Goal: Task Accomplishment & Management: Manage account settings

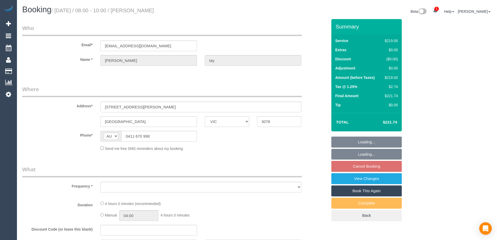
select select "VIC"
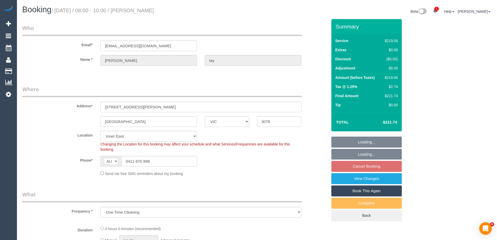
select select "object:1137"
select select "number:27"
select select "number:14"
select select "number:19"
select select "number:24"
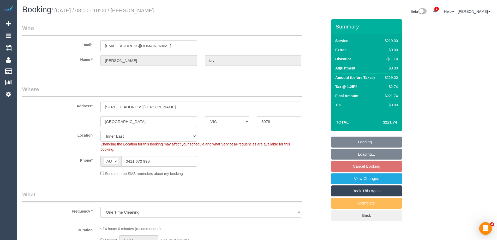
select select "number:13"
select select "object:1391"
select select "spot1"
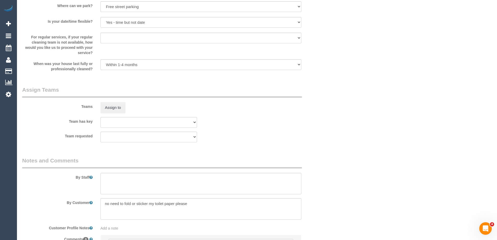
scroll to position [606, 0]
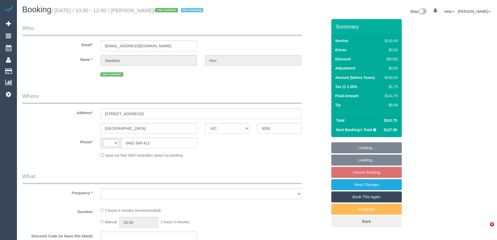
select select "VIC"
select select "string:stripe-pm_1S2rsM2GScqysDRVcXx3rgME"
select select "number:28"
select select "number:14"
select select "number:19"
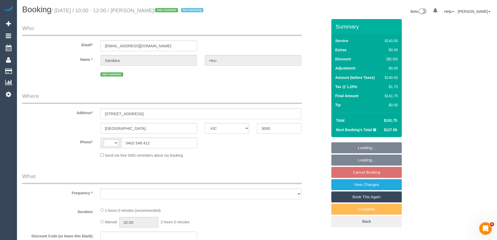
select select "number:24"
select select "number:34"
select select "number:11"
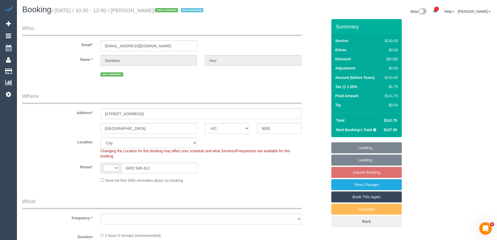
select select "string:AU"
select select "object:1268"
select select "spot1"
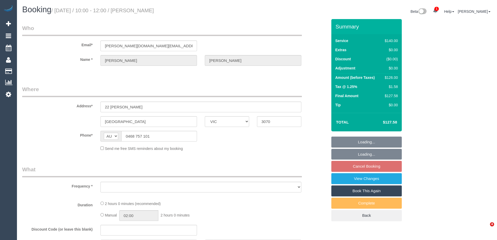
select select "VIC"
select select "object:570"
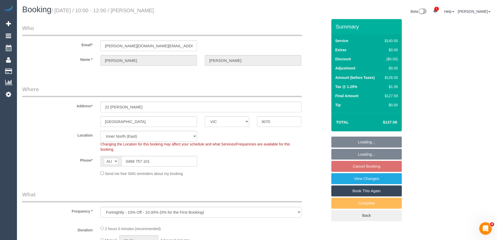
select select "string:stripe-pm_1PDxAn2GScqysDRVHZTENddp"
select select "object:723"
select select "number:28"
select select "number:14"
select select "number:19"
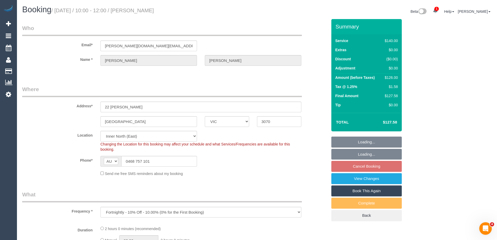
select select "number:25"
select select "number:34"
select select "number:11"
select select "spot1"
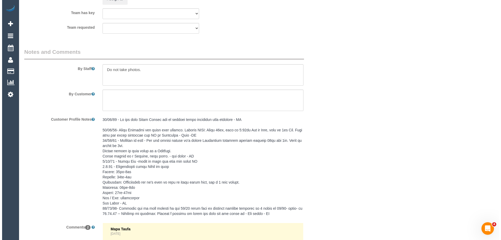
scroll to position [783, 0]
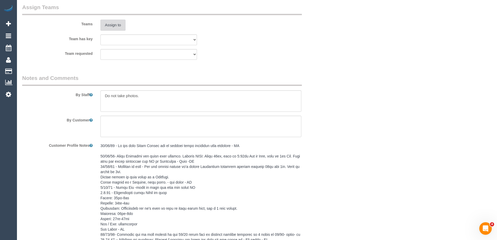
click at [114, 25] on button "Assign to" at bounding box center [112, 25] width 25 height 11
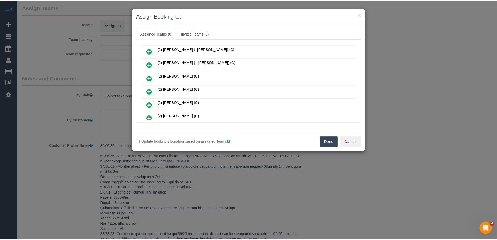
scroll to position [78, 0]
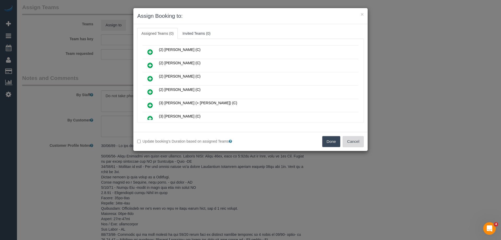
click at [352, 138] on button "Cancel" at bounding box center [353, 141] width 21 height 11
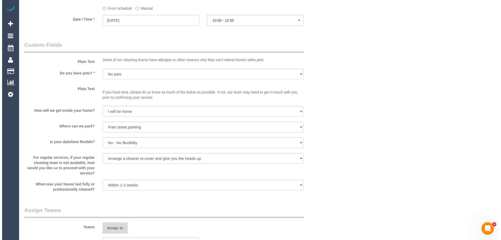
scroll to position [653, 0]
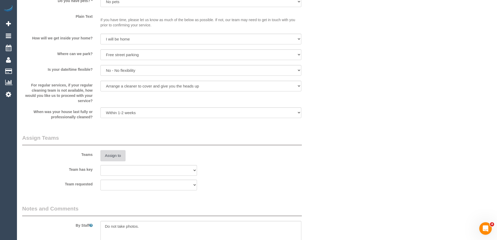
click at [114, 150] on button "Assign to" at bounding box center [112, 155] width 25 height 11
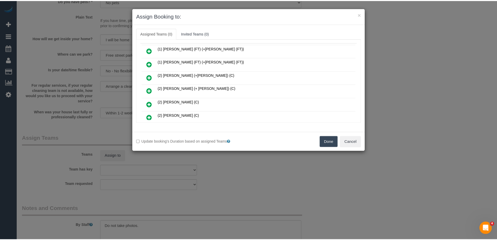
scroll to position [52, 0]
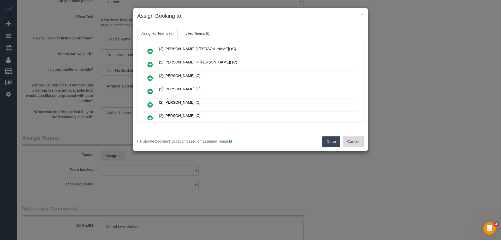
click at [353, 140] on button "Cancel" at bounding box center [353, 141] width 21 height 11
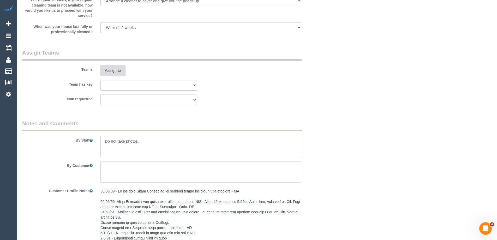
scroll to position [734, 0]
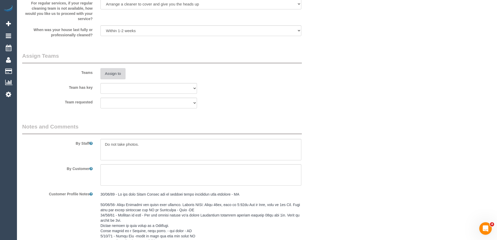
click at [113, 71] on button "Assign to" at bounding box center [112, 73] width 25 height 11
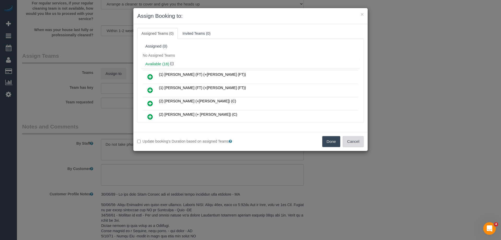
click at [349, 137] on button "Cancel" at bounding box center [353, 141] width 21 height 11
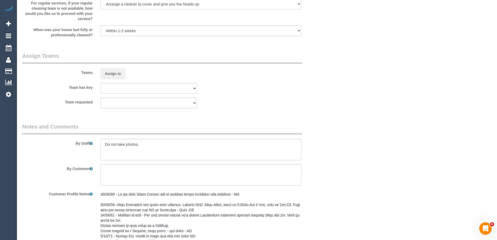
click at [99, 76] on div "Assign to" at bounding box center [149, 73] width 104 height 11
click at [118, 72] on button "Assign to" at bounding box center [112, 73] width 25 height 11
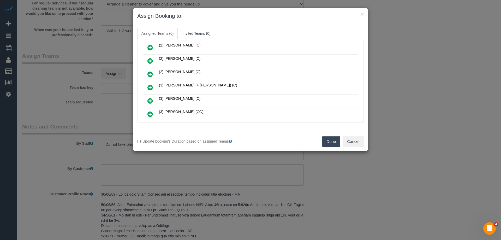
scroll to position [104, 0]
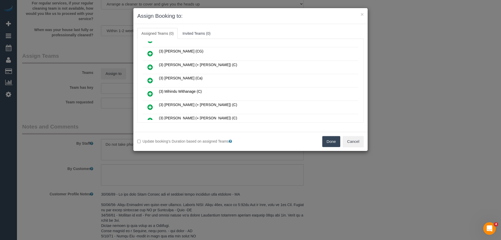
click at [152, 66] on icon at bounding box center [149, 67] width 5 height 6
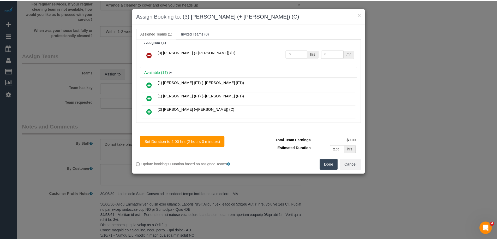
scroll to position [0, 0]
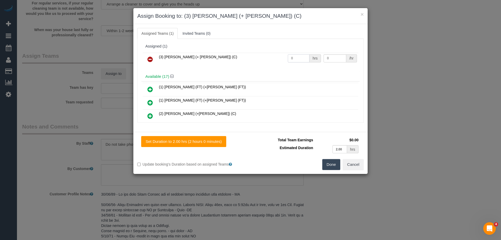
drag, startPoint x: 292, startPoint y: 57, endPoint x: 263, endPoint y: 59, distance: 28.5
click at [266, 59] on tr "(3) Juliana (+ Estefania) (C) 0 hrs 0 /hr" at bounding box center [251, 59] width 216 height 13
type input "2"
drag, startPoint x: 331, startPoint y: 57, endPoint x: 248, endPoint y: 54, distance: 82.3
click at [260, 55] on tr "(3) Juliana (+ Estefania) (C) 2 hrs 0 /hr" at bounding box center [251, 59] width 216 height 13
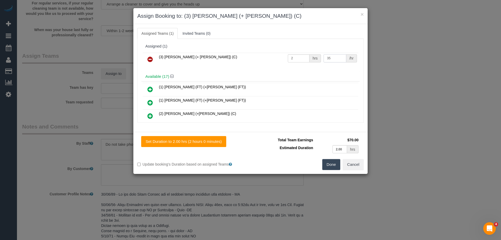
type input "35"
click at [330, 163] on button "Done" at bounding box center [331, 164] width 18 height 11
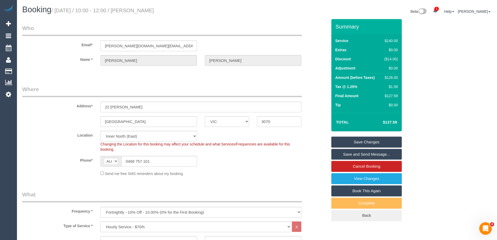
drag, startPoint x: 173, startPoint y: 11, endPoint x: 144, endPoint y: 10, distance: 29.0
click at [144, 10] on h1 "Booking / September 04, 2025 / 10:00 - 12:00 / Scott Dowell" at bounding box center [137, 9] width 231 height 9
copy small "Scott Dowell"
click at [342, 141] on link "Save Changes" at bounding box center [366, 142] width 70 height 11
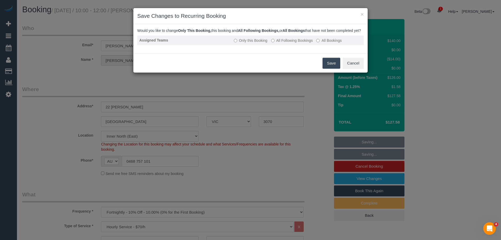
click at [293, 43] on label "All Following Bookings" at bounding box center [292, 40] width 42 height 5
click at [335, 68] on button "Save" at bounding box center [332, 63] width 18 height 11
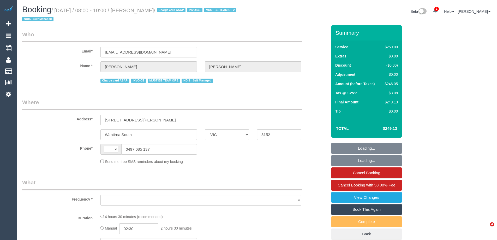
select select "VIC"
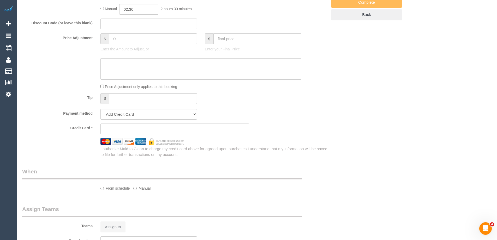
select select "string:AU"
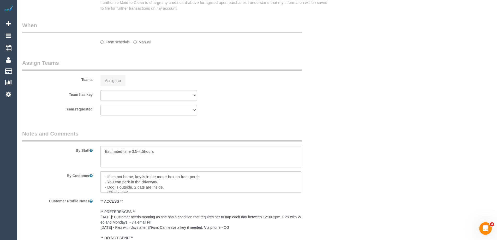
select select "object:761"
select select "number:30"
select select "number:14"
select select "number:19"
select select "number:23"
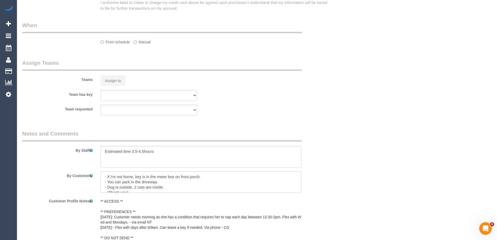
select select "number:33"
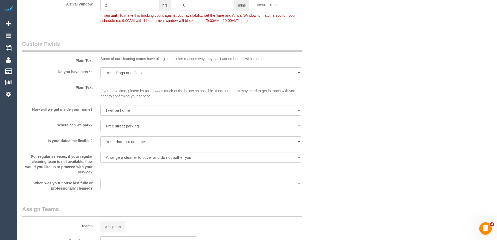
select select "object:1372"
select select "string:stripe-pm_1QuObe2GScqysDRV6ciYV9Fc"
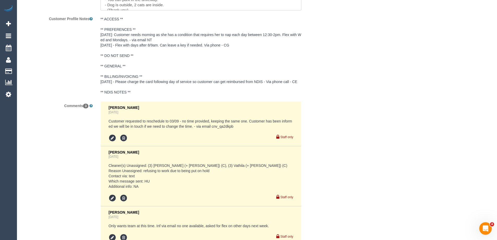
scroll to position [1039, 0]
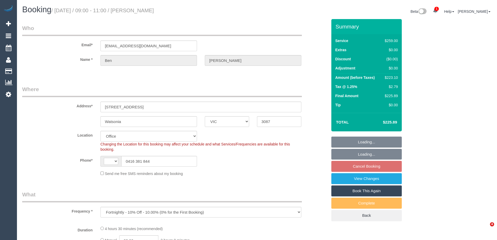
select select "VIC"
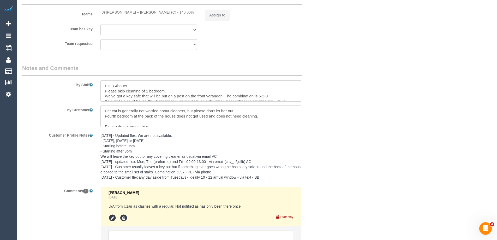
select select "object:807"
select select "string:AU"
select select "string:stripe-pm_1O3wOf2GScqysDRVbf3wB7jA"
select select "number:29"
select select "number:15"
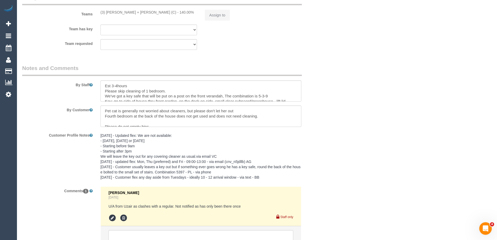
select select "number:18"
select select "number:22"
select select "number:35"
select select "number:13"
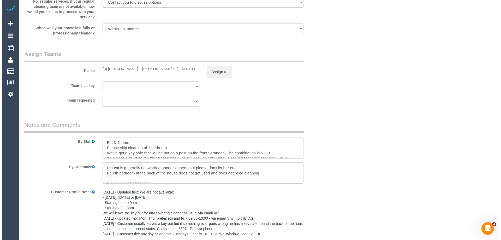
scroll to position [808, 0]
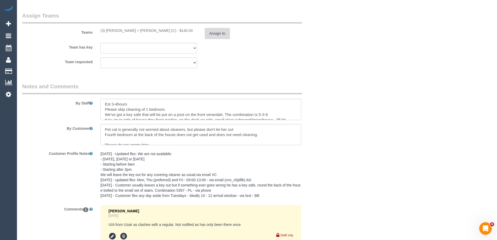
click at [214, 29] on button "Assign to" at bounding box center [217, 33] width 25 height 11
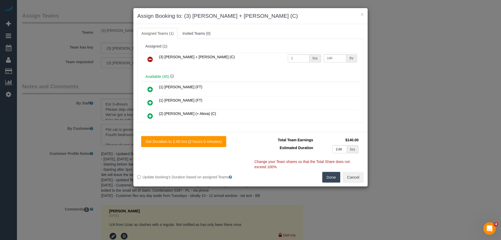
click at [149, 56] on icon at bounding box center [149, 59] width 5 height 6
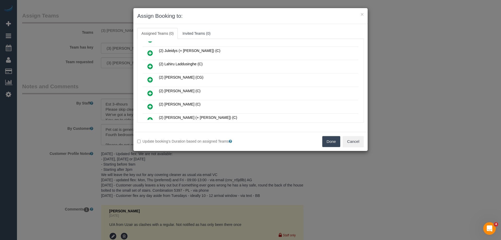
click at [151, 77] on icon at bounding box center [149, 79] width 5 height 6
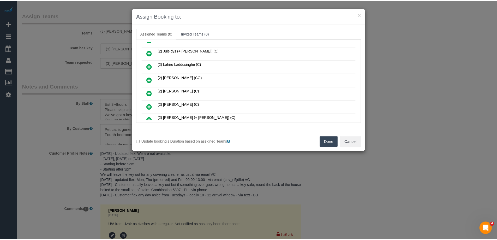
scroll to position [143, 0]
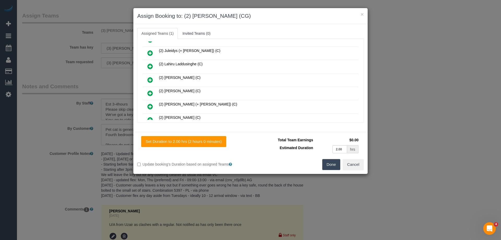
click at [329, 162] on button "Done" at bounding box center [331, 164] width 18 height 11
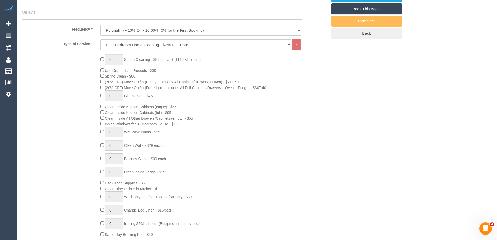
scroll to position [312, 0]
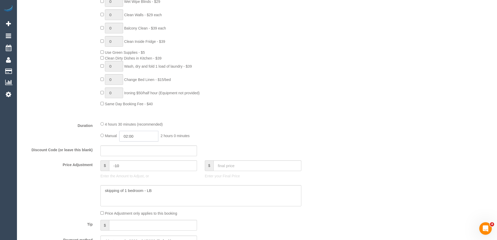
click at [141, 136] on input "02:00" at bounding box center [138, 136] width 39 height 11
type input "04:00"
click at [131, 178] on li "04:00" at bounding box center [132, 179] width 23 height 7
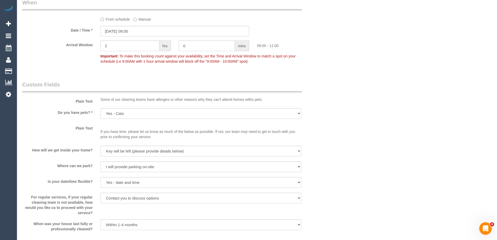
scroll to position [731, 0]
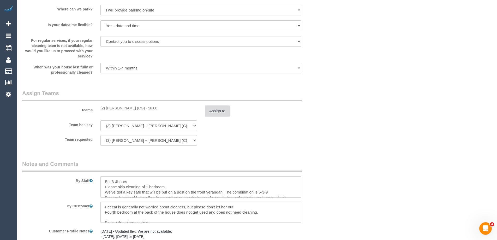
click at [215, 110] on button "Assign to" at bounding box center [217, 110] width 25 height 11
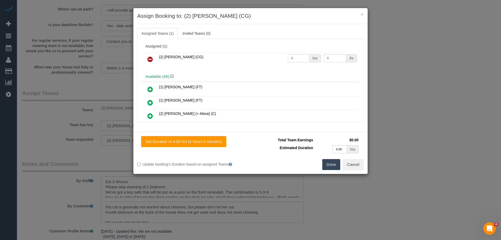
drag, startPoint x: 295, startPoint y: 58, endPoint x: 261, endPoint y: 57, distance: 34.5
click at [259, 57] on tr "(2) Mohd Che Manir (CG) 0 hrs 0 /hr" at bounding box center [251, 59] width 216 height 13
type input "1"
drag, startPoint x: 337, startPoint y: 58, endPoint x: 297, endPoint y: 57, distance: 39.7
click at [300, 57] on tr "(2) Mohd Che Manir (CG) 1 hrs 0 /hr" at bounding box center [251, 59] width 216 height 13
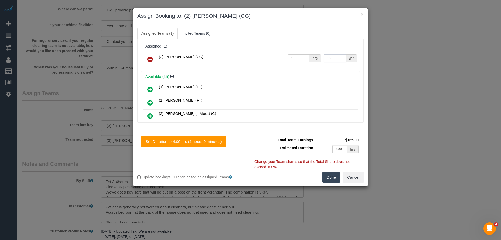
type input "165"
click at [333, 173] on button "Done" at bounding box center [331, 177] width 18 height 11
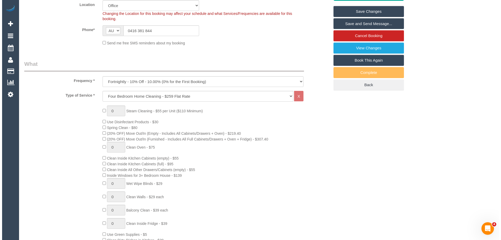
scroll to position [0, 0]
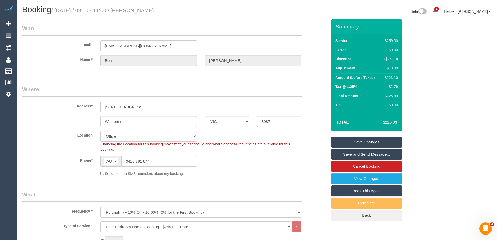
drag, startPoint x: 173, startPoint y: 8, endPoint x: 144, endPoint y: 9, distance: 28.5
click at [144, 9] on h1 "Booking / September 04, 2025 / 09:00 - 11:00 / Ben Richter" at bounding box center [137, 9] width 231 height 9
copy small "Ben Richter"
click at [339, 141] on link "Save Changes" at bounding box center [366, 142] width 70 height 11
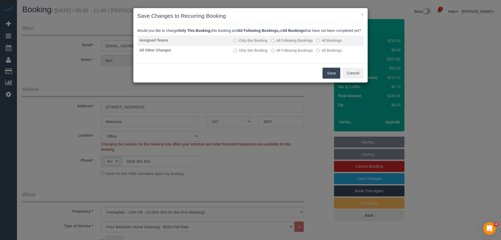
click at [281, 43] on label "All Following Bookings" at bounding box center [292, 40] width 42 height 5
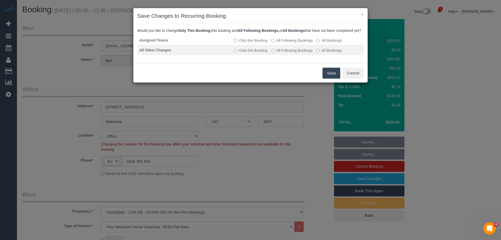
click at [280, 53] on label "All Following Bookings" at bounding box center [292, 50] width 42 height 5
click at [332, 78] on button "Save" at bounding box center [332, 73] width 18 height 11
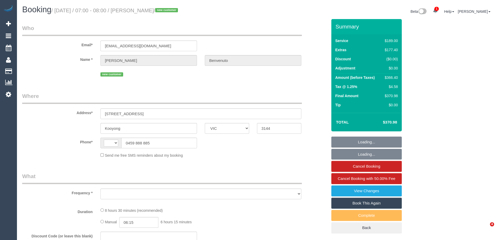
select select "VIC"
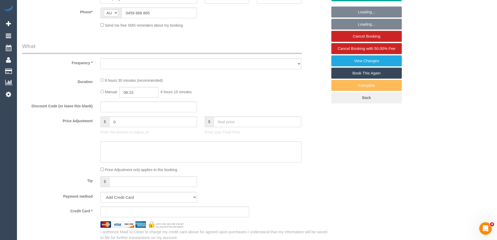
select select "string:AU"
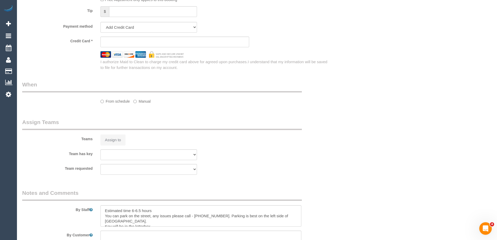
select select "object:2008"
select select "number:28"
select select "number:15"
select select "number:19"
select select "number:36"
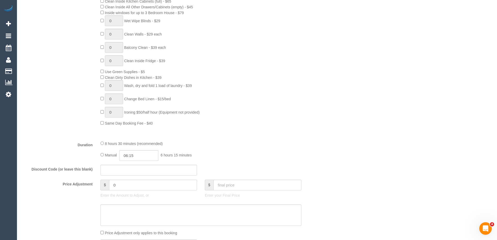
select select "string:stripe-pm_1Rz7Fz2GScqysDRVnVJ6S2eo"
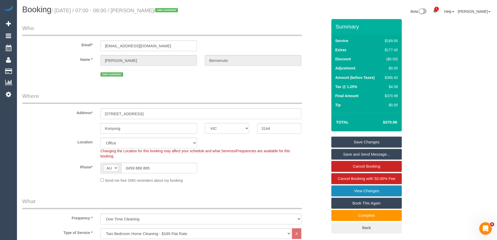
click at [357, 192] on link "View Changes" at bounding box center [366, 190] width 70 height 11
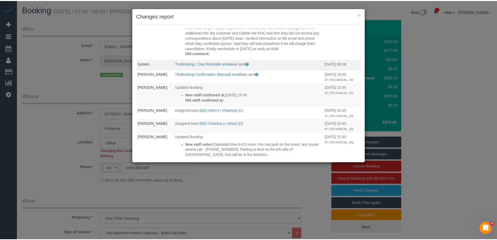
scroll to position [26, 0]
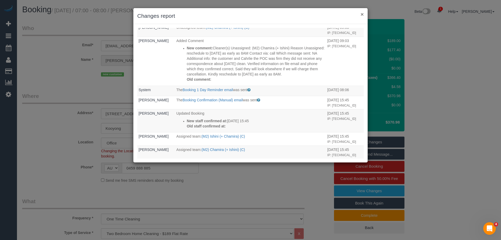
click at [363, 13] on button "×" at bounding box center [362, 13] width 3 height 5
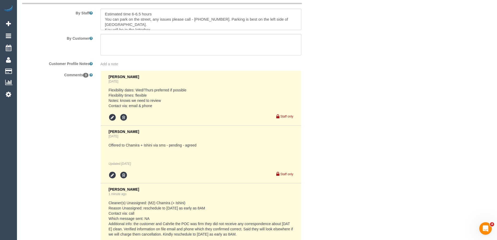
scroll to position [981, 0]
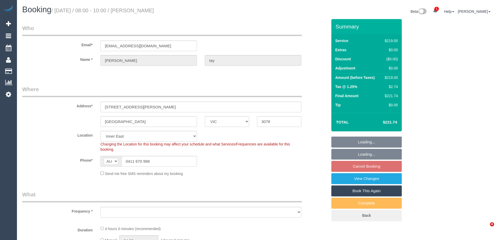
select select "VIC"
select select "string:stripe-pm_1RgeaT2GScqysDRVuXsJV1Yc"
select select "number:27"
select select "number:14"
select select "number:19"
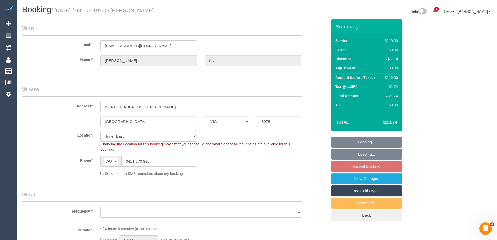
select select "number:24"
select select "number:13"
select select "object:1386"
select select "spot1"
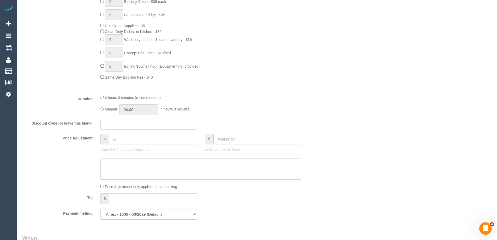
scroll to position [339, 0]
click at [142, 108] on input "04:00" at bounding box center [138, 109] width 39 height 11
type input "02:00"
click at [132, 127] on li "02:00" at bounding box center [132, 129] width 23 height 7
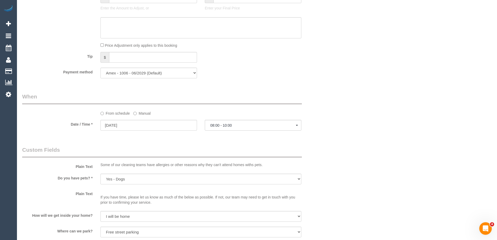
select select "spot11"
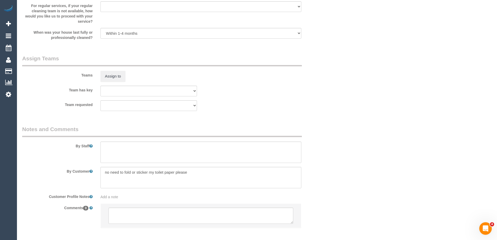
scroll to position [763, 0]
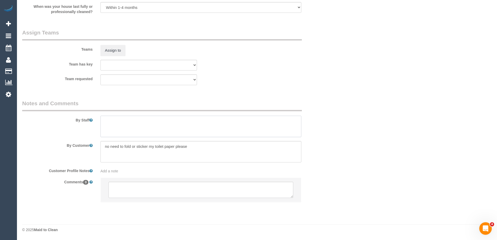
click at [112, 123] on textarea at bounding box center [200, 126] width 201 height 21
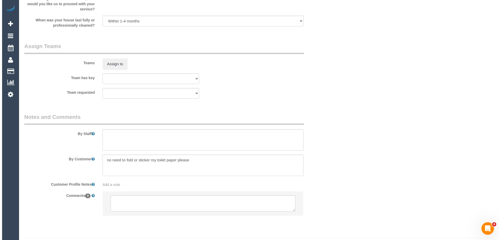
scroll to position [757, 0]
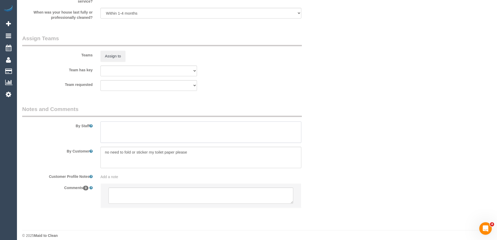
click at [115, 127] on textarea at bounding box center [200, 131] width 201 height 21
type textarea "Estimated time of 3.5-4 hrs"
click at [107, 50] on div "Teams Assign to" at bounding box center [174, 47] width 313 height 27
click at [110, 57] on button "Assign to" at bounding box center [112, 56] width 25 height 11
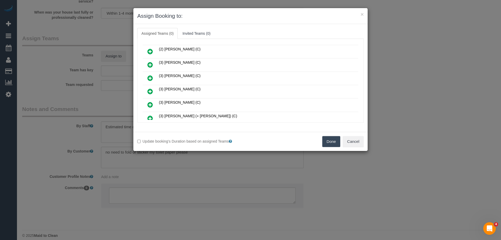
scroll to position [131, 0]
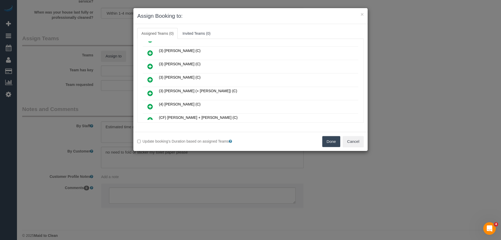
click at [329, 142] on button "Done" at bounding box center [331, 141] width 18 height 11
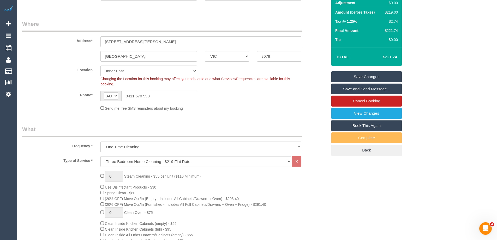
scroll to position [26, 0]
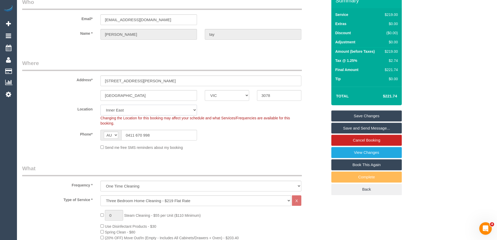
drag, startPoint x: 104, startPoint y: 107, endPoint x: 111, endPoint y: 109, distance: 7.1
click at [104, 107] on select "Office City East (North) East (South) Inner East Inner North (East) Inner North…" at bounding box center [148, 110] width 97 height 11
select select "47"
click at [100, 105] on select "Office City East (North) East (South) Inner East Inner North (East) Inner North…" at bounding box center [148, 110] width 97 height 11
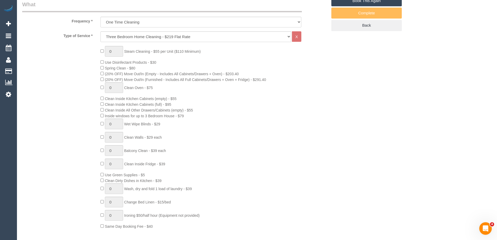
select select "object:4768"
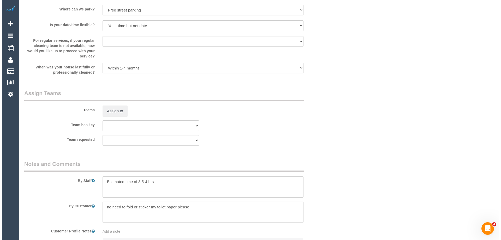
scroll to position [791, 0]
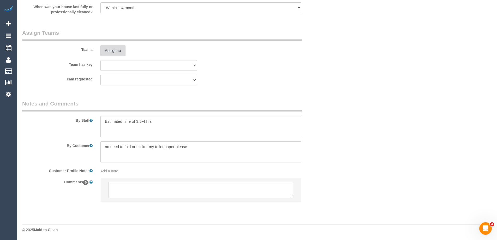
click at [116, 49] on button "Assign to" at bounding box center [112, 50] width 25 height 11
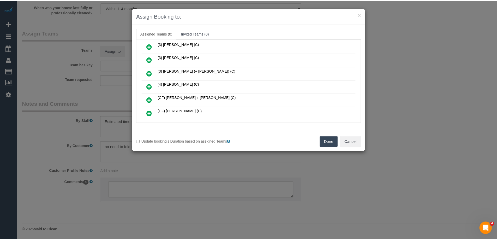
scroll to position [157, 0]
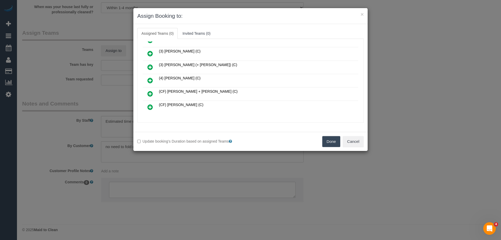
click at [325, 143] on button "Done" at bounding box center [331, 141] width 18 height 11
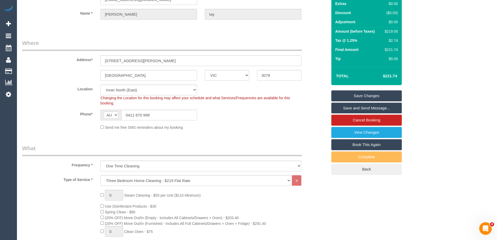
scroll to position [0, 0]
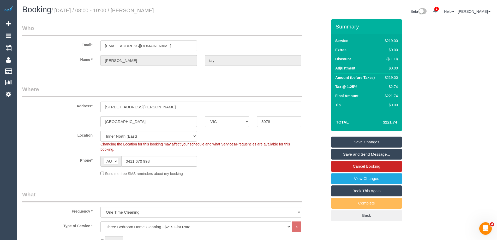
click at [62, 97] on div "Address* 7 edwin street" at bounding box center [174, 98] width 313 height 27
click at [151, 47] on input "[EMAIL_ADDRESS][DOMAIN_NAME]" at bounding box center [148, 45] width 97 height 11
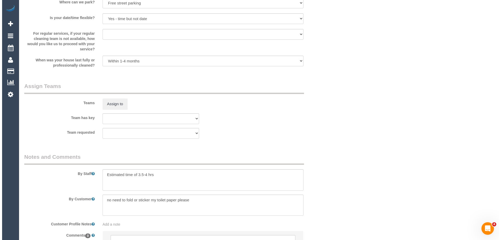
scroll to position [791, 0]
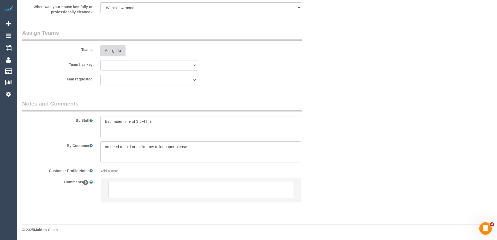
click at [113, 47] on button "Assign to" at bounding box center [112, 50] width 25 height 11
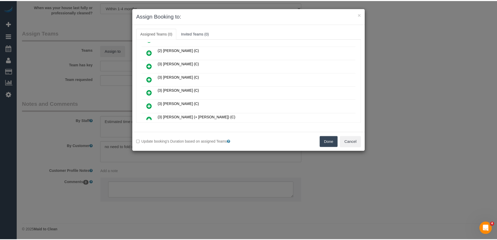
scroll to position [131, 0]
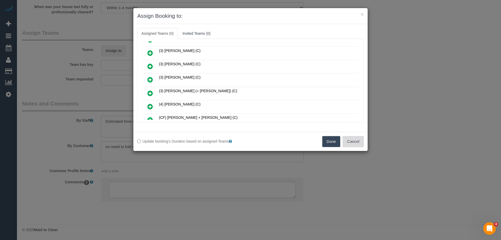
click at [355, 140] on button "Cancel" at bounding box center [353, 141] width 21 height 11
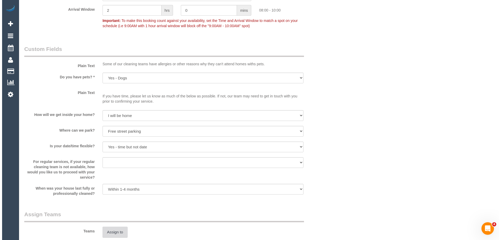
scroll to position [687, 0]
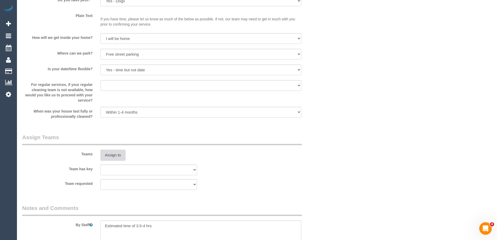
click at [109, 155] on button "Assign to" at bounding box center [112, 155] width 25 height 11
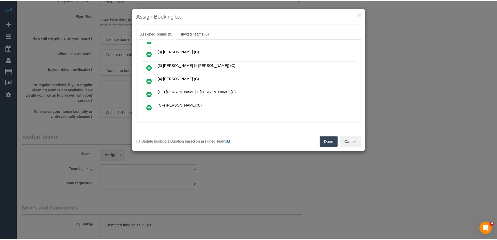
scroll to position [157, 0]
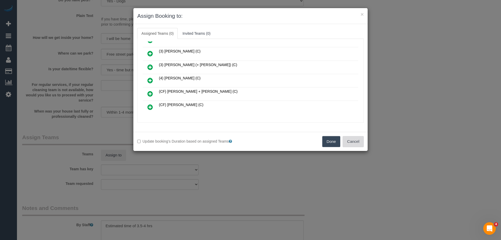
click at [358, 141] on button "Cancel" at bounding box center [353, 141] width 21 height 11
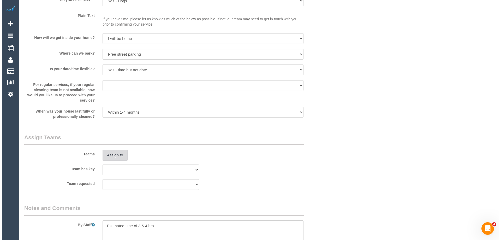
scroll to position [0, 0]
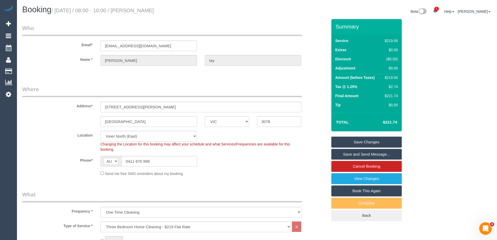
click at [358, 145] on link "Save Changes" at bounding box center [366, 142] width 70 height 11
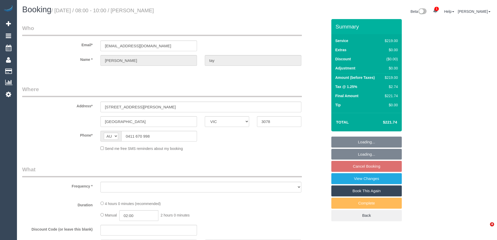
select select "VIC"
select select "string:stripe-pm_1RgeaT2GScqysDRVuXsJV1Yc"
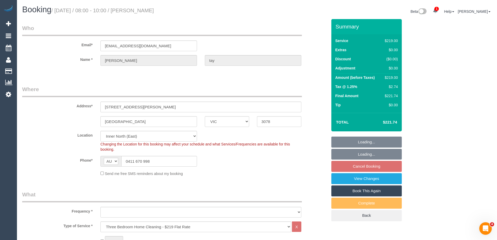
select select "object:629"
select select "number:27"
select select "number:14"
select select "number:19"
select select "number:24"
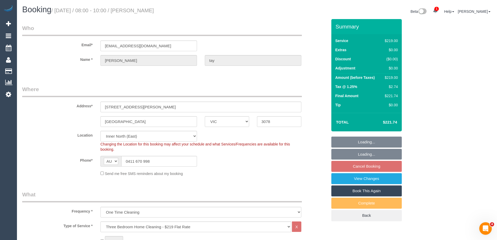
select select "number:13"
select select "object:1586"
select select "spot1"
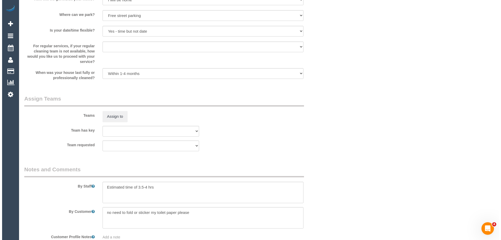
scroll to position [763, 0]
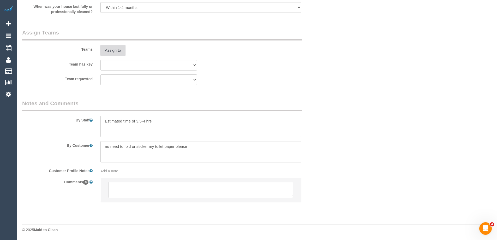
click at [114, 49] on button "Assign to" at bounding box center [112, 50] width 25 height 11
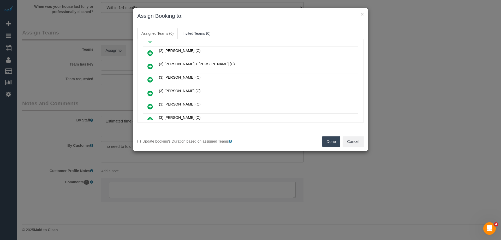
click at [147, 66] on link at bounding box center [150, 66] width 12 height 10
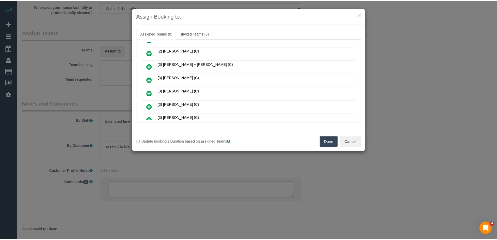
scroll to position [143, 0]
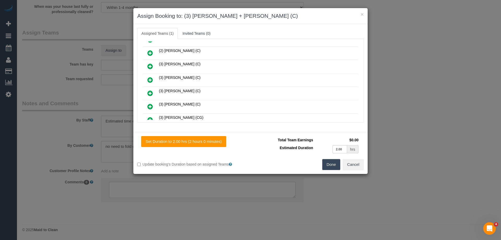
click at [326, 160] on button "Done" at bounding box center [331, 164] width 18 height 11
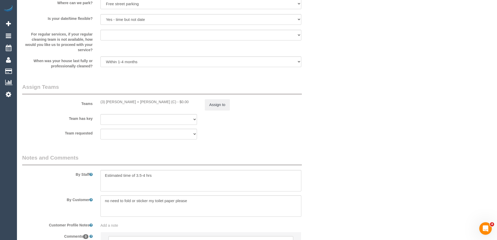
scroll to position [763, 0]
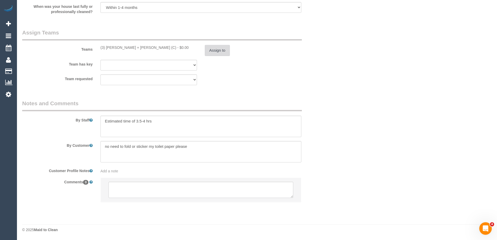
click at [211, 53] on button "Assign to" at bounding box center [217, 50] width 25 height 11
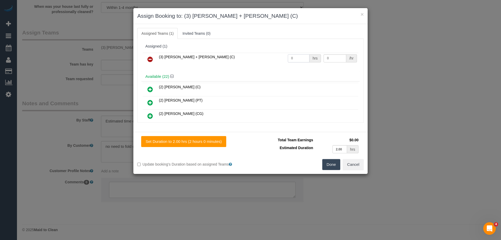
drag, startPoint x: 297, startPoint y: 55, endPoint x: 277, endPoint y: 56, distance: 19.9
click at [277, 56] on tr "(3) [PERSON_NAME] + [PERSON_NAME] (C) 0 hrs 0 /hr" at bounding box center [251, 59] width 216 height 13
type input "1"
drag, startPoint x: 323, startPoint y: 57, endPoint x: 304, endPoint y: 55, distance: 19.7
click at [304, 55] on tr "(3) [PERSON_NAME] + [PERSON_NAME] (C) 1 hrs 0 /hr" at bounding box center [251, 59] width 216 height 13
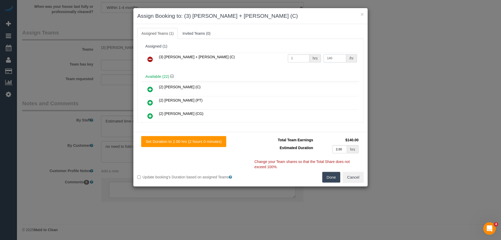
type input "140"
click at [332, 178] on button "Done" at bounding box center [331, 177] width 18 height 11
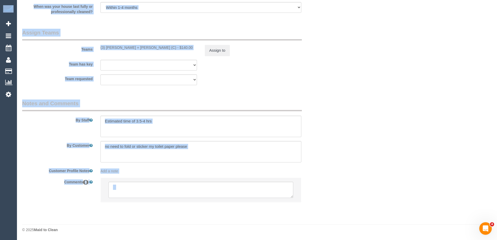
drag, startPoint x: 496, startPoint y: 191, endPoint x: 490, endPoint y: 35, distance: 155.9
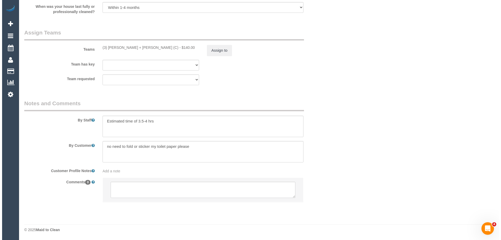
scroll to position [0, 0]
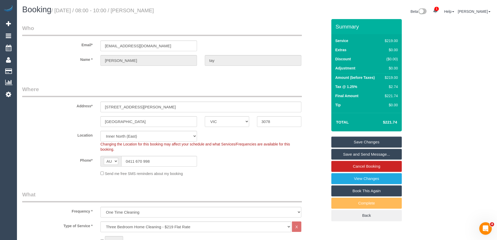
drag, startPoint x: 164, startPoint y: 11, endPoint x: 144, endPoint y: 15, distance: 20.2
click at [144, 15] on div "Booking / September 04, 2025 / 08:00 - 10:00 / john tay" at bounding box center [137, 10] width 239 height 11
copy small "john tay"
click at [347, 151] on link "Save and Send Message..." at bounding box center [366, 154] width 70 height 11
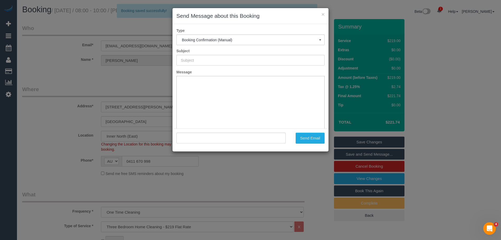
type input "Booking Confirmed"
type input ""john tay" <pangshai@gmail.com>"
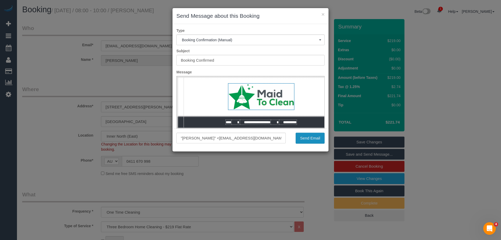
click at [308, 136] on button "Send Email" at bounding box center [310, 138] width 29 height 11
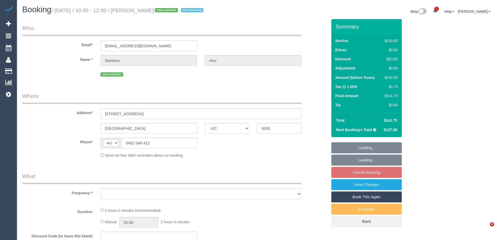
select select "VIC"
select select "object:545"
select select "string:stripe-pm_1S2rsM2GScqysDRVcXx3rgME"
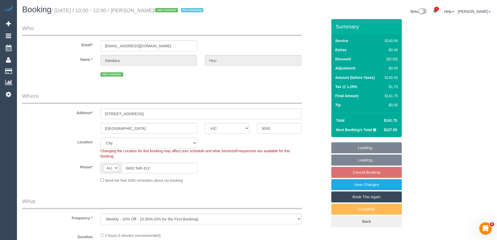
select select "object:1268"
select select "spot1"
select select "number:28"
select select "number:14"
select select "number:19"
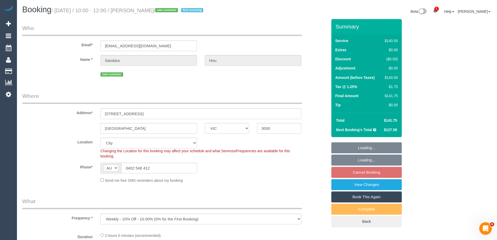
select select "number:24"
select select "number:34"
select select "number:11"
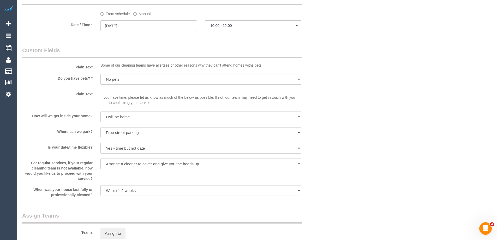
scroll to position [547, 0]
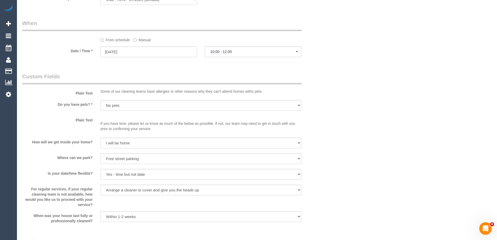
click at [138, 40] on label "Manual" at bounding box center [141, 38] width 17 height 7
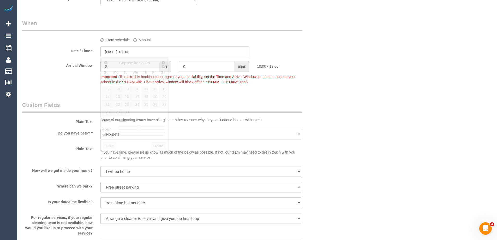
click at [127, 52] on input "[DATE] 10:00" at bounding box center [174, 51] width 149 height 11
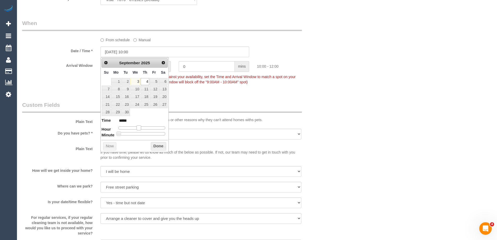
type input "[DATE] 09:00"
type input "*****"
type input "[DATE] 08:00"
type input "*****"
drag, startPoint x: 140, startPoint y: 128, endPoint x: 137, endPoint y: 128, distance: 3.4
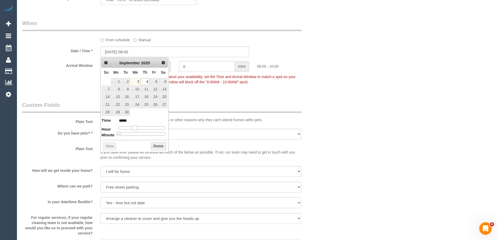
click at [137, 128] on span at bounding box center [134, 127] width 5 height 5
click at [155, 145] on button "Done" at bounding box center [158, 146] width 15 height 8
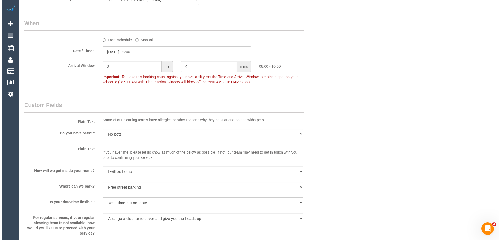
scroll to position [703, 0]
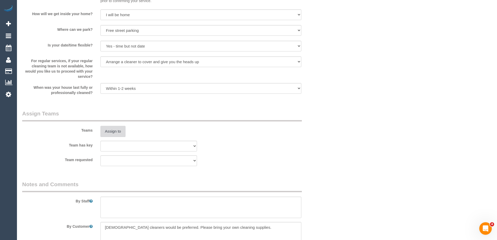
click at [118, 130] on button "Assign to" at bounding box center [112, 131] width 25 height 11
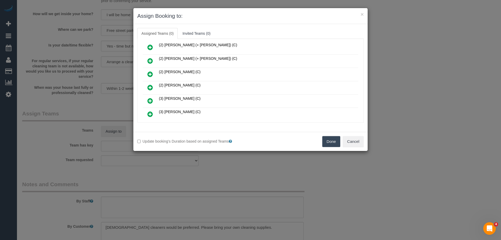
scroll to position [78, 0]
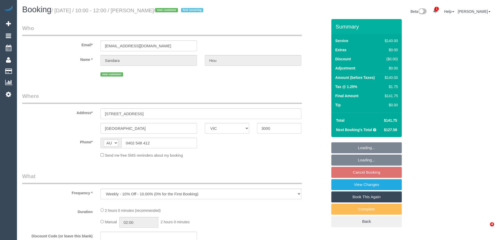
select select "VIC"
select select "string:stripe-pm_1S2rsM2GScqysDRVcXx3rgME"
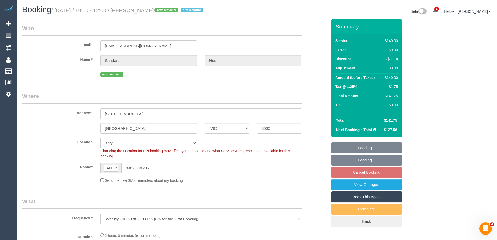
select select "object:862"
select select "number:28"
select select "number:14"
select select "number:19"
select select "number:24"
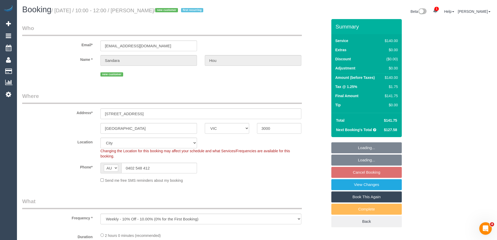
select select "number:34"
select select "number:11"
select select "spot1"
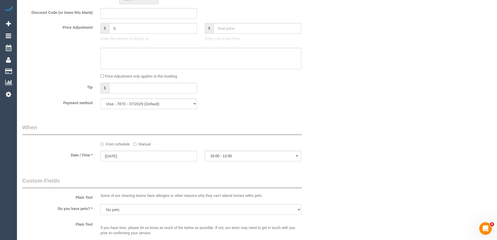
scroll to position [442, 0]
click at [136, 146] on label "Manual" at bounding box center [141, 143] width 17 height 7
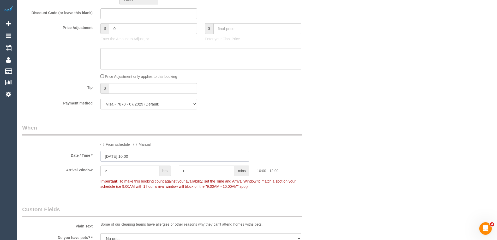
click at [125, 156] on input "[DATE] 10:00" at bounding box center [174, 156] width 149 height 11
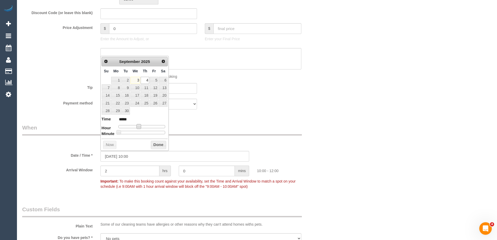
type input "[DATE] 09:00"
type input "*****"
type input "[DATE] 08:00"
type input "*****"
drag, startPoint x: 139, startPoint y: 127, endPoint x: 136, endPoint y: 126, distance: 3.7
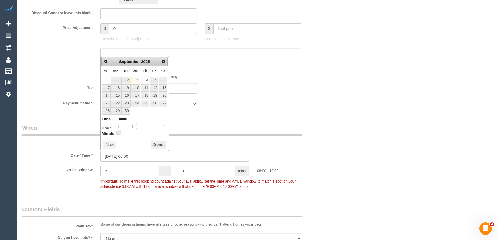
click at [136, 126] on span at bounding box center [134, 126] width 5 height 5
click at [163, 144] on button "Done" at bounding box center [158, 145] width 15 height 8
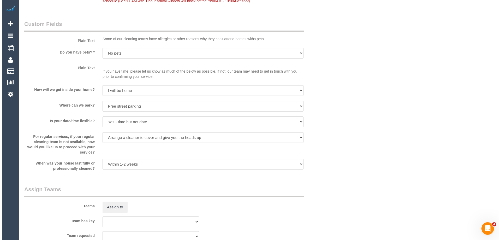
scroll to position [677, 0]
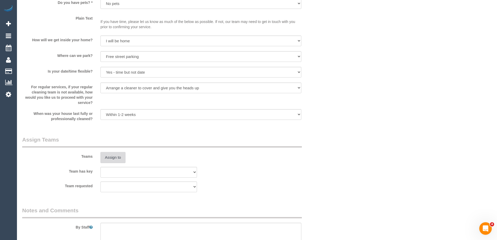
click at [117, 157] on button "Assign to" at bounding box center [112, 157] width 25 height 11
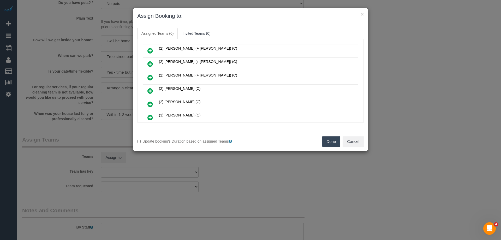
scroll to position [78, 0]
click at [151, 78] on icon at bounding box center [149, 78] width 5 height 6
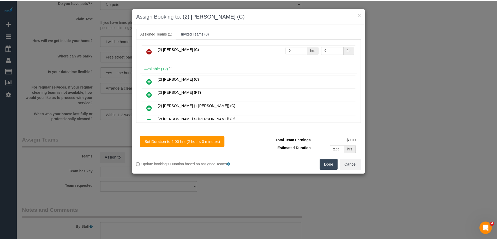
scroll to position [0, 0]
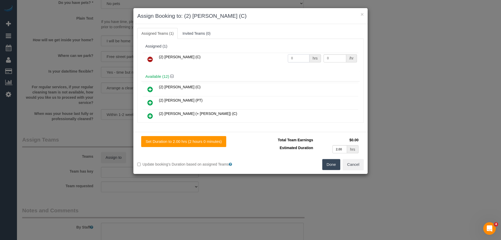
drag, startPoint x: 305, startPoint y: 55, endPoint x: 265, endPoint y: 54, distance: 40.5
click at [265, 54] on tr "(2) Nadine Young (C) 0 hrs 0 /hr" at bounding box center [251, 59] width 216 height 13
type input "2"
drag, startPoint x: 326, startPoint y: 60, endPoint x: 305, endPoint y: 58, distance: 21.2
click at [310, 58] on tr "(2) Nadine Young (C) 2 hrs 0 /hr" at bounding box center [251, 59] width 216 height 13
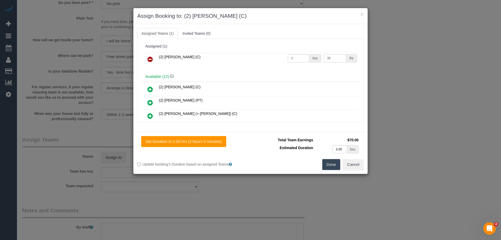
type input "35"
click at [329, 164] on button "Done" at bounding box center [331, 164] width 18 height 11
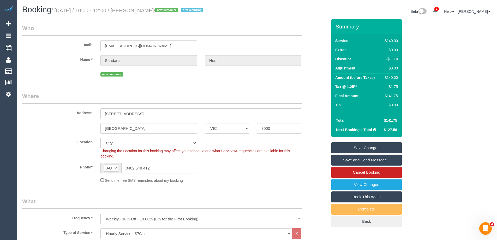
drag, startPoint x: 175, startPoint y: 10, endPoint x: 144, endPoint y: 14, distance: 31.5
click at [144, 14] on h1 "Booking / September 04, 2025 / 10:00 - 12:00 / Sandara Hou / new customer first…" at bounding box center [137, 9] width 231 height 9
copy small "Sandara Hou"
click at [346, 146] on link "Save Changes" at bounding box center [366, 147] width 70 height 11
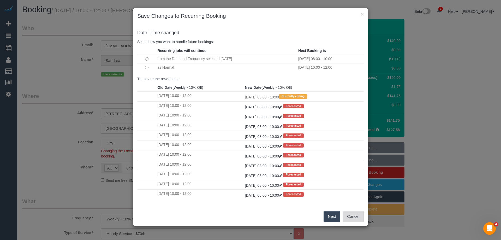
click at [354, 217] on button "Cancel" at bounding box center [353, 216] width 21 height 11
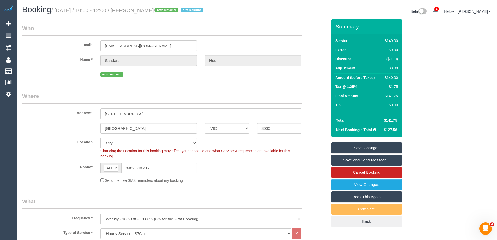
copy small "Sandara Hou"
click at [349, 146] on link "Save Changes" at bounding box center [366, 147] width 70 height 11
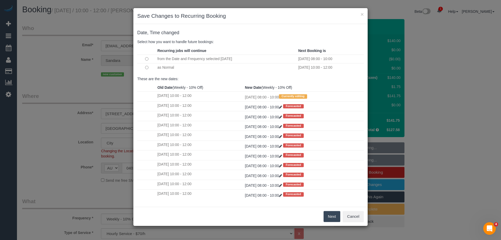
click at [332, 217] on button "Next" at bounding box center [332, 216] width 17 height 11
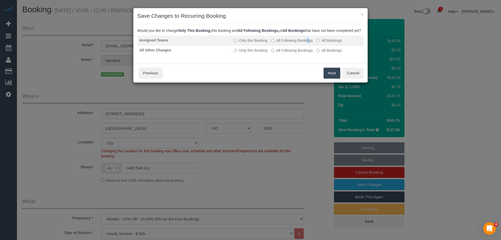
click at [280, 43] on label "All Following Bookings" at bounding box center [292, 40] width 42 height 5
click at [275, 43] on label "All Following Bookings" at bounding box center [292, 40] width 42 height 5
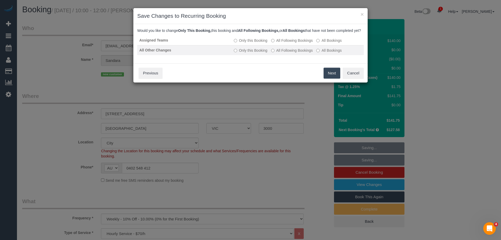
click at [278, 53] on label "All Following Bookings" at bounding box center [292, 50] width 42 height 5
click at [334, 79] on button "Save" at bounding box center [332, 73] width 18 height 11
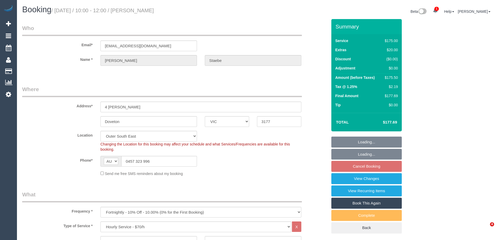
select select "VIC"
select select "150"
select select "object:704"
select select "string:stripe-pm_1MViEM2GScqysDRVLbGoT9es"
select select "spot1"
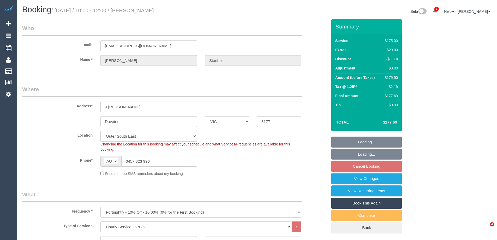
select select "number:29"
select select "number:15"
select select "number:19"
select select "number:24"
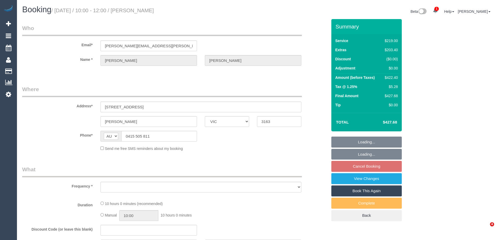
select select "VIC"
select select "number:29"
select select "number:14"
select select "number:18"
select select "number:25"
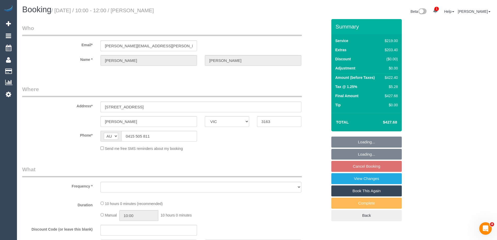
select select "number:33"
select select "number:13"
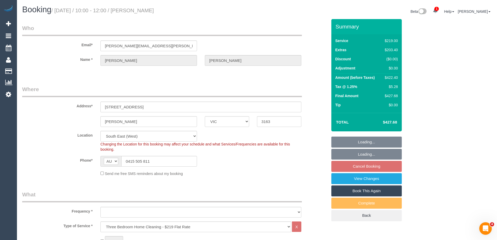
select select "string:stripe-pm_1S2nFi2GScqysDRVCJWP9f9X"
select select "object:804"
select select "spot1"
select select "VIC"
select select "string:stripe-pm_1S2nFi2GScqysDRVCJWP9f9X"
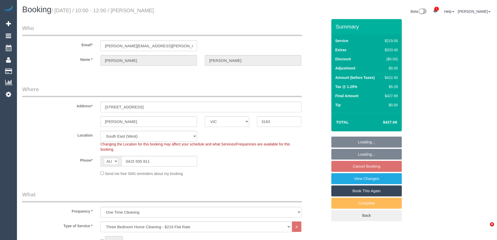
select select "spot1"
select select "number:29"
select select "number:14"
select select "number:18"
select select "number:25"
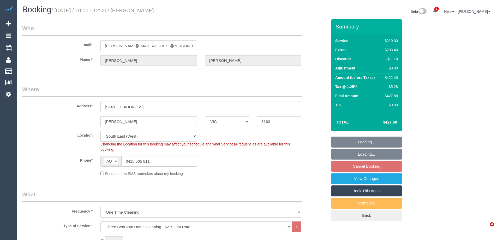
select select "number:33"
select select "number:13"
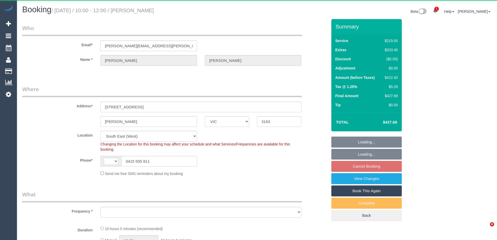
select select "VIC"
select select "string:AU"
select select "string:stripe-pm_1S2nFi2GScqysDRVCJWP9f9X"
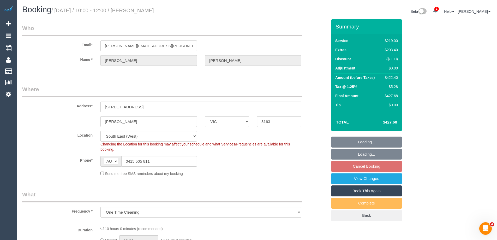
select select "object:1073"
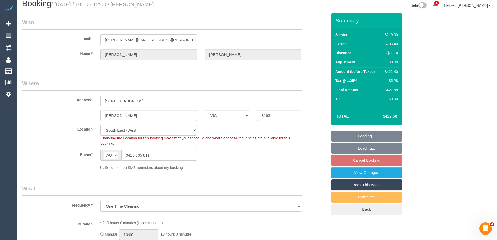
select select "spot1"
select select "number:29"
select select "number:14"
select select "number:18"
select select "number:25"
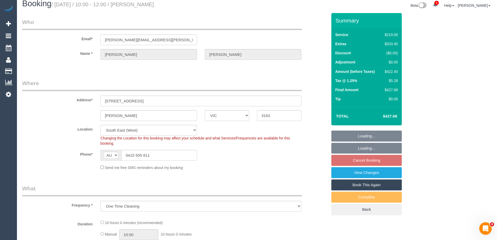
select select "number:33"
select select "number:13"
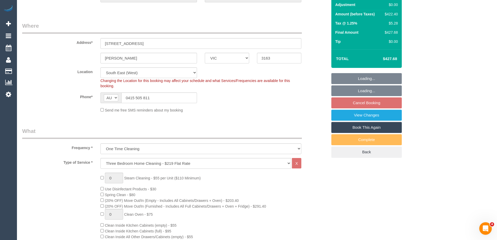
select select "object:1325"
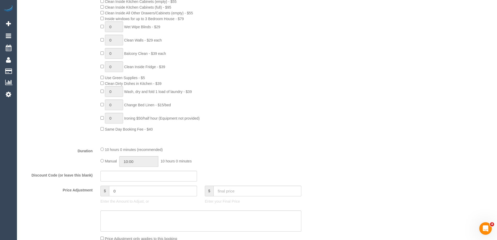
scroll to position [418, 0]
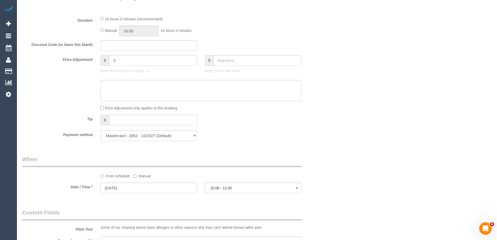
click at [100, 29] on div "10 hours 0 minutes (recommended) Manual 10:00 10 hours 0 minutes" at bounding box center [201, 26] width 209 height 20
click at [145, 31] on input "10:00" at bounding box center [138, 31] width 39 height 11
type input "08:00"
click at [132, 40] on li "08:00" at bounding box center [132, 40] width 23 height 7
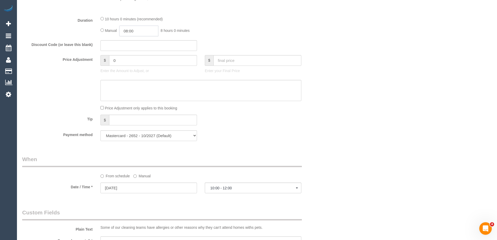
click at [138, 31] on input "08:00" at bounding box center [138, 31] width 39 height 11
select select "spot12"
type input "04:00"
click at [129, 41] on li "04:00" at bounding box center [132, 44] width 23 height 7
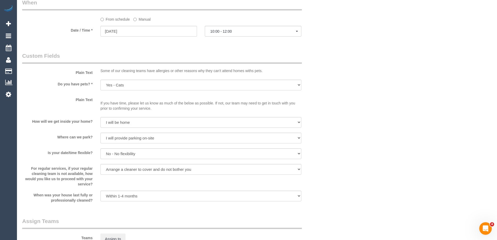
select select "spot23"
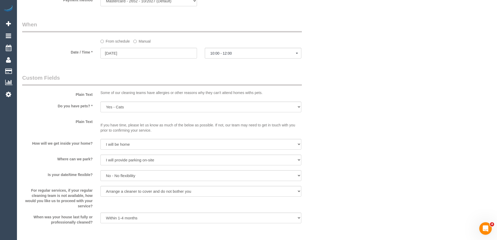
scroll to position [522, 0]
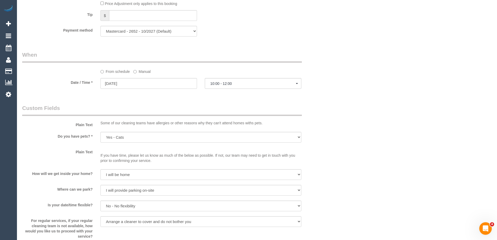
click at [137, 71] on label "Manual" at bounding box center [141, 70] width 17 height 7
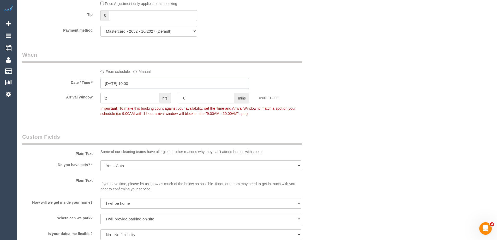
click at [124, 85] on input "04/09/2025 10:00" at bounding box center [174, 83] width 149 height 11
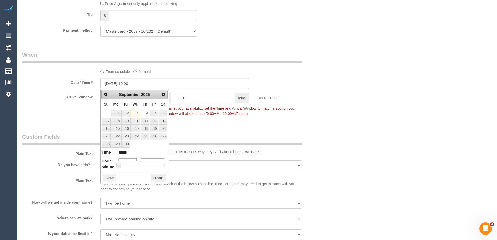
type input "04/09/2025 09:00"
type input "*****"
click at [138, 159] on span at bounding box center [136, 159] width 5 height 5
click at [156, 178] on button "Done" at bounding box center [158, 178] width 15 height 8
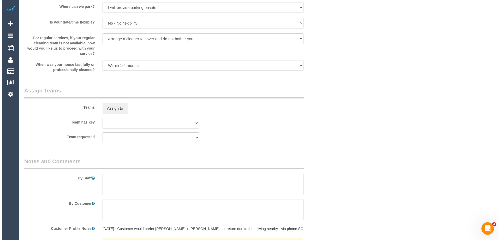
scroll to position [809, 0]
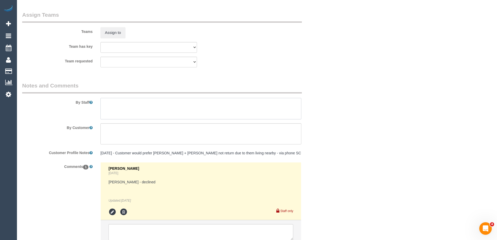
click at [118, 104] on textarea at bounding box center [200, 108] width 201 height 21
type textarea "Estimated time of 7-8 hrs"
click at [110, 30] on button "Assign to" at bounding box center [112, 32] width 25 height 11
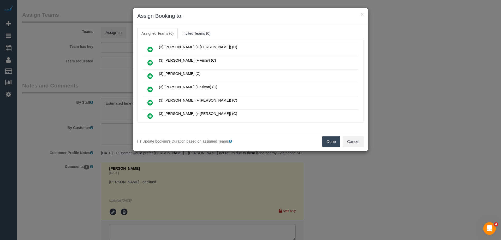
scroll to position [183, 0]
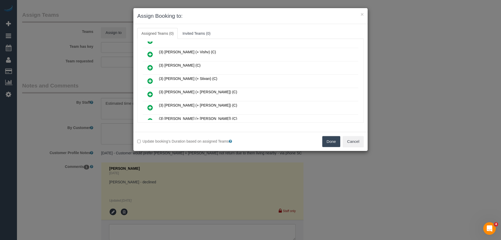
click at [151, 92] on icon at bounding box center [149, 94] width 5 height 6
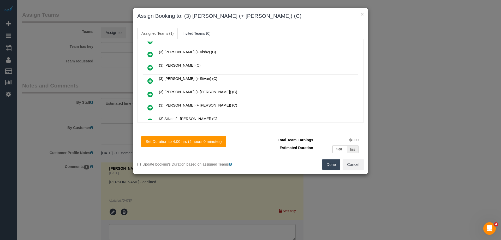
click at [151, 92] on icon at bounding box center [149, 94] width 5 height 6
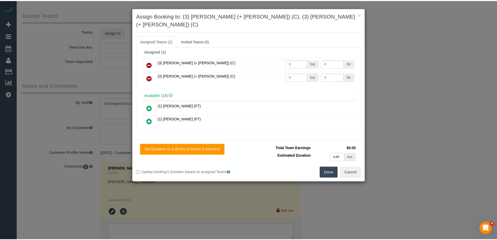
scroll to position [0, 0]
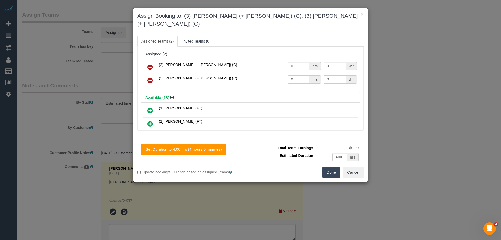
click at [333, 167] on button "Done" at bounding box center [331, 172] width 18 height 11
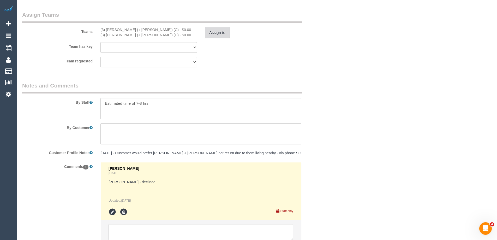
click at [218, 34] on button "Assign to" at bounding box center [217, 32] width 25 height 11
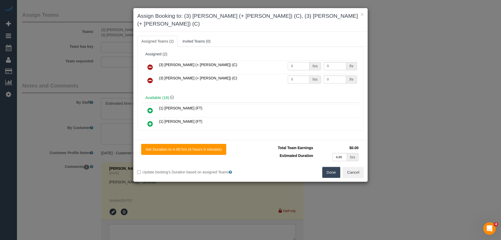
drag, startPoint x: 298, startPoint y: 60, endPoint x: 271, endPoint y: 56, distance: 26.9
click at [272, 61] on tr "(3) Rayhan (+ Shahida) (C) 0 hrs 0 /hr" at bounding box center [251, 67] width 216 height 13
type input "1"
drag, startPoint x: 295, startPoint y: 69, endPoint x: 270, endPoint y: 66, distance: 24.7
click at [274, 74] on tr "(3) Shahida (+ Rayhan) (C) 0 hrs 0 /hr" at bounding box center [251, 80] width 216 height 13
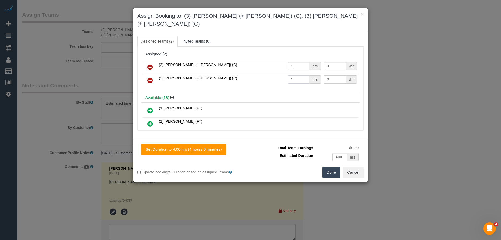
type input "1"
drag, startPoint x: 331, startPoint y: 59, endPoint x: 302, endPoint y: 56, distance: 28.7
click at [302, 61] on tr "(3) Rayhan (+ Shahida) (C) 1 hrs 0 /hr" at bounding box center [251, 67] width 216 height 13
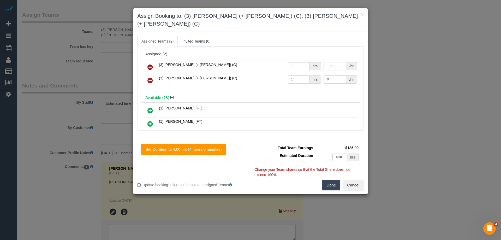
type input "135"
drag, startPoint x: 315, startPoint y: 69, endPoint x: 293, endPoint y: 64, distance: 22.2
click at [293, 64] on tbody "(3) Rayhan (+ Shahida) (C) 1 hrs 135 /hr (3) Shahida (+ Rayhan) (C) 1 hrs 0 /hr" at bounding box center [251, 74] width 216 height 27
type input "135"
click at [331, 180] on button "Done" at bounding box center [331, 185] width 18 height 11
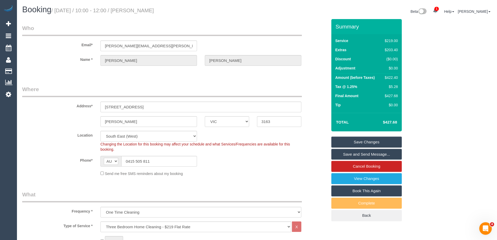
drag, startPoint x: 183, startPoint y: 9, endPoint x: 145, endPoint y: 12, distance: 38.2
click at [145, 12] on h1 "Booking / September 04, 2025 / 10:00 - 12:00 / Steven Cuthbert" at bounding box center [137, 9] width 231 height 9
copy small "Steven Cuthbert"
click at [347, 138] on link "Save Changes" at bounding box center [366, 142] width 70 height 11
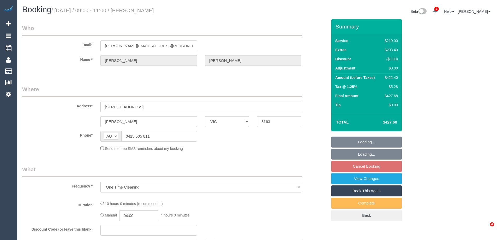
select select "VIC"
select select "string:stripe-pm_1S2nFi2GScqysDRVCJWP9f9X"
select select "number:29"
select select "number:14"
select select "number:18"
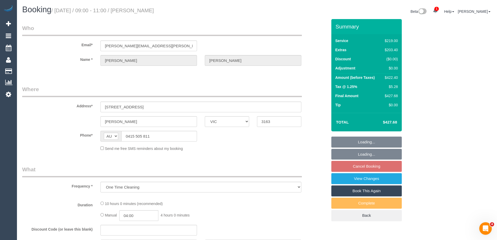
select select "number:25"
select select "number:33"
select select "number:13"
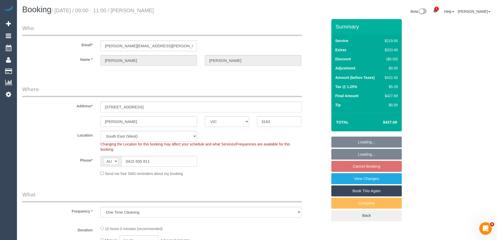
select select "object:718"
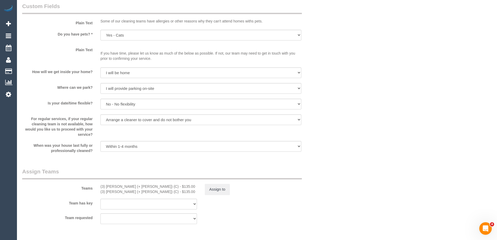
scroll to position [757, 0]
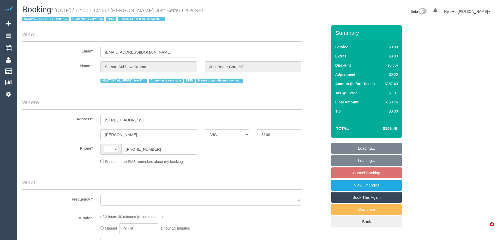
select select "VIC"
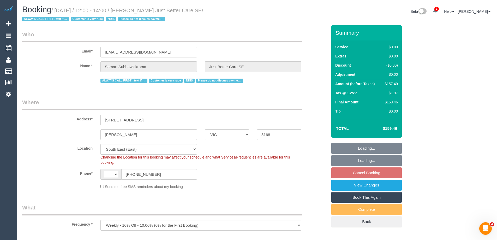
select select "object:296"
select select "string:AU"
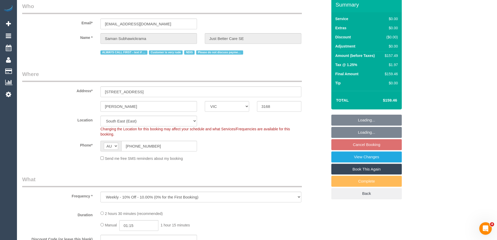
select select "150"
select select "number:28"
select select "number:14"
select select "number:18"
select select "number:23"
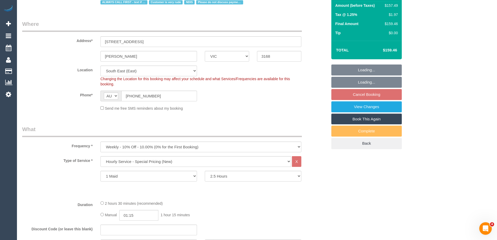
select select "spot1"
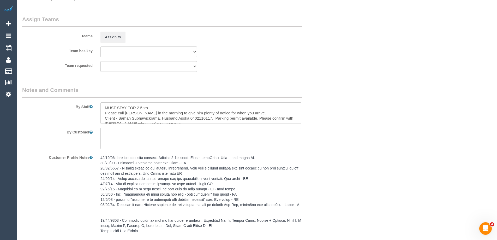
scroll to position [613, 0]
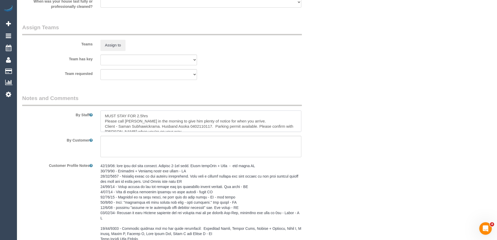
click at [102, 115] on textarea at bounding box center [200, 120] width 201 height 21
click at [111, 117] on textarea at bounding box center [200, 120] width 201 height 21
type textarea "*Cover* MUST STAY FOR 2.5hrs Please call Saman in the morning to give him plent…"
click at [113, 46] on button "Assign to" at bounding box center [112, 45] width 25 height 11
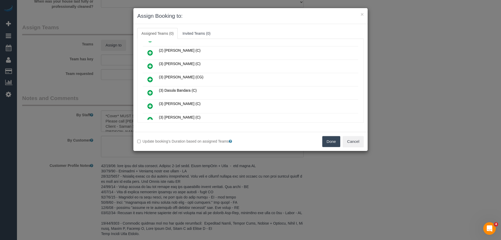
scroll to position [104, 0]
click at [150, 104] on icon at bounding box center [149, 106] width 5 height 6
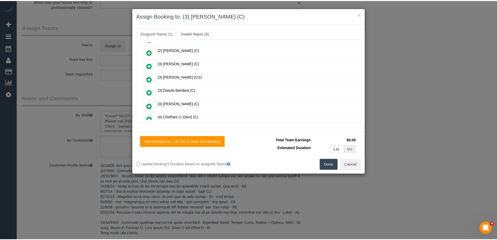
scroll to position [0, 0]
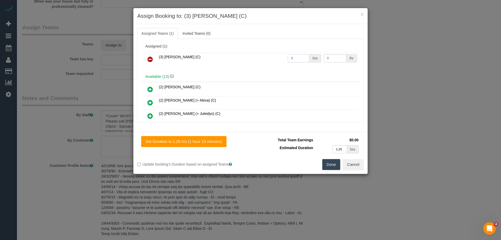
drag, startPoint x: 295, startPoint y: 60, endPoint x: 258, endPoint y: 55, distance: 37.4
click at [258, 55] on tr "(3) Dhvani Patel (C) 0 hrs 0 /hr" at bounding box center [251, 59] width 216 height 13
type input "2.5"
drag, startPoint x: 333, startPoint y: 56, endPoint x: 258, endPoint y: 54, distance: 75.2
click at [284, 55] on tr "(3) Dhvani Patel (C) 2.5 hrs 0 /hr" at bounding box center [251, 59] width 216 height 13
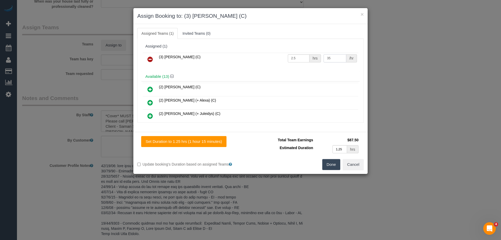
type input "35"
click at [330, 164] on button "Done" at bounding box center [331, 164] width 18 height 11
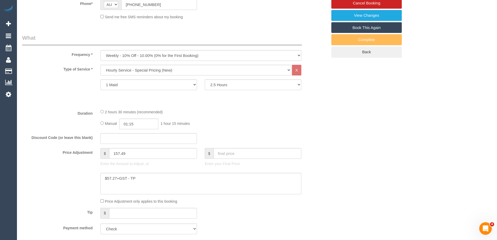
scroll to position [169, 0]
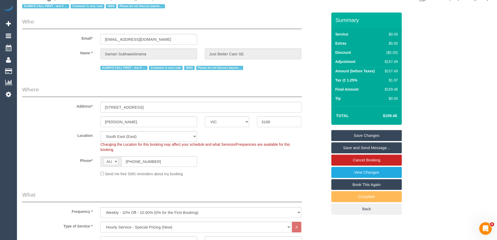
select select "spot11"
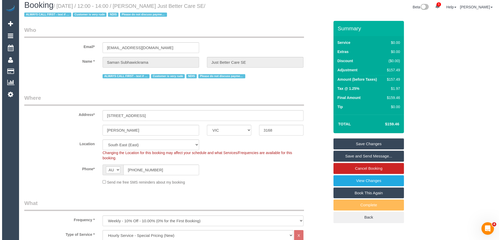
scroll to position [0, 0]
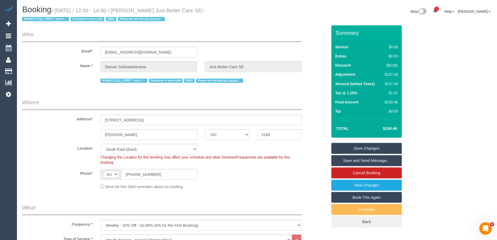
drag, startPoint x: 244, startPoint y: 10, endPoint x: 146, endPoint y: 9, distance: 97.9
click at [146, 9] on small "/ September 04, 2025 / 12:00 - 14:00 / Saman Subhawickrama Just Better Care SE …" at bounding box center [112, 15] width 181 height 15
copy small "Saman Subhawickrama Just Better Care SE"
click at [340, 147] on link "Save Changes" at bounding box center [366, 148] width 70 height 11
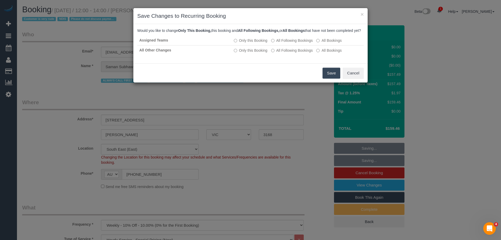
click at [332, 79] on button "Save" at bounding box center [332, 73] width 18 height 11
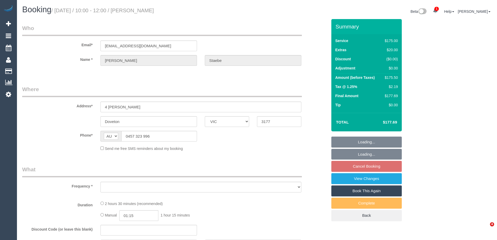
select select "VIC"
select select "object:552"
select select "string:stripe-pm_1MViEM2GScqysDRVLbGoT9es"
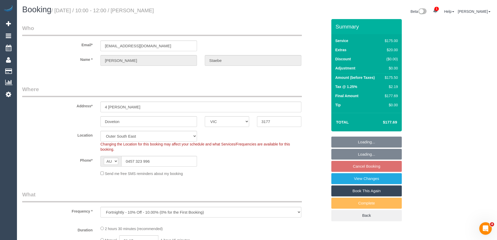
select select "object:871"
select select "150"
select select "number:29"
select select "number:15"
select select "number:19"
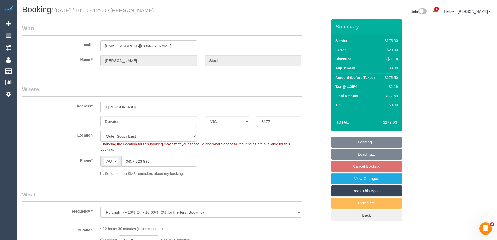
select select "number:24"
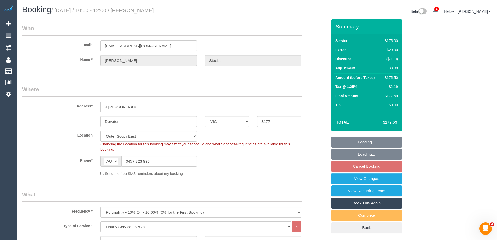
select select "spot1"
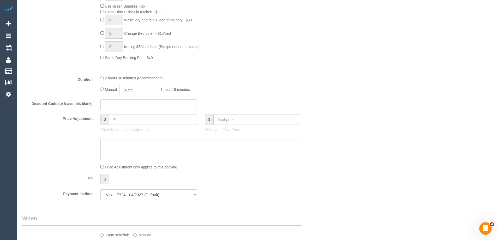
scroll to position [365, 0]
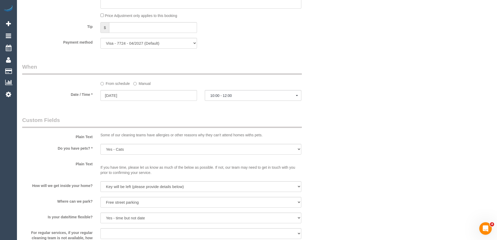
select select "spot12"
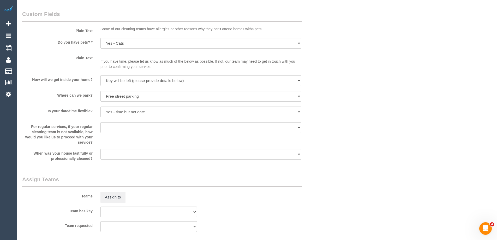
scroll to position [522, 0]
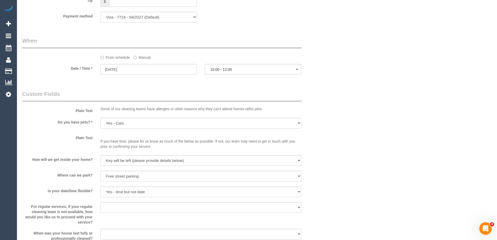
click at [139, 56] on label "Manual" at bounding box center [141, 56] width 17 height 7
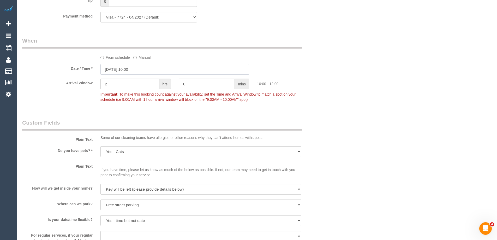
click at [131, 70] on input "[DATE] 10:00" at bounding box center [174, 69] width 149 height 11
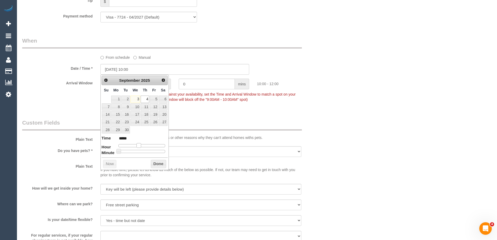
type input "[DATE] 11:00"
type input "*****"
type input "[DATE] 12:00"
type input "*****"
drag, startPoint x: 140, startPoint y: 146, endPoint x: 144, endPoint y: 147, distance: 4.2
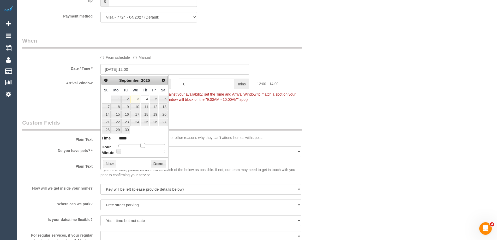
click at [144, 147] on span at bounding box center [142, 145] width 5 height 5
click at [154, 165] on button "Done" at bounding box center [158, 164] width 15 height 8
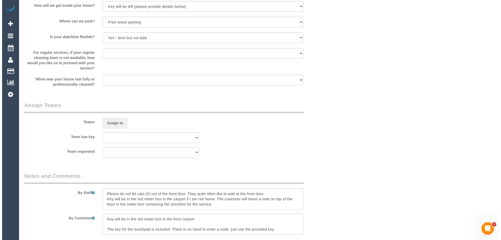
scroll to position [757, 0]
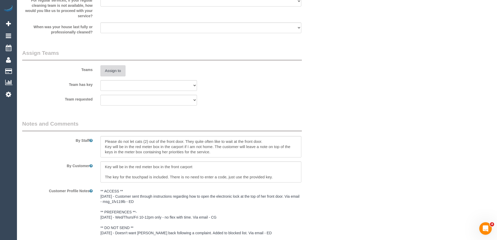
click at [114, 72] on button "Assign to" at bounding box center [112, 70] width 25 height 11
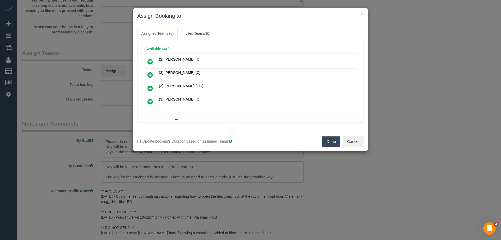
scroll to position [26, 0]
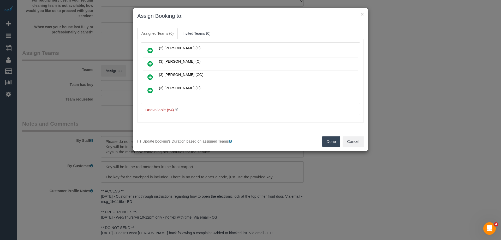
click at [175, 109] on h4 "Unavailable (54)" at bounding box center [250, 110] width 210 height 4
click at [179, 109] on h4 "Unavailable (54)" at bounding box center [250, 110] width 210 height 4
click at [176, 109] on icon at bounding box center [176, 110] width 3 height 4
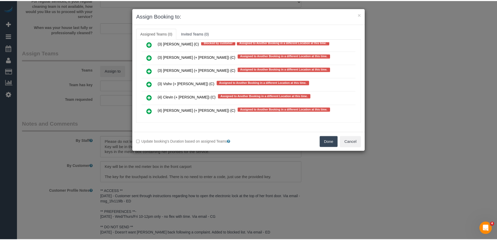
scroll to position [768, 0]
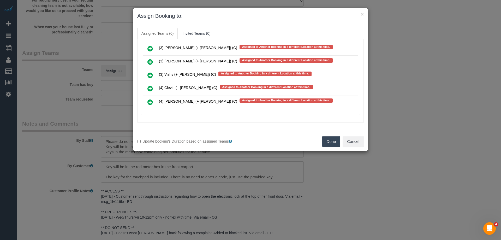
click at [332, 144] on button "Done" at bounding box center [331, 141] width 18 height 11
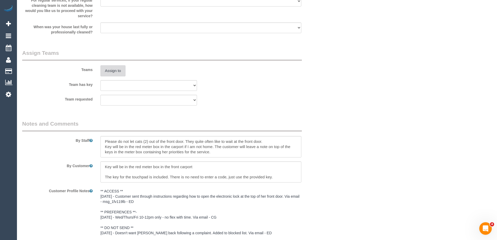
scroll to position [0, 0]
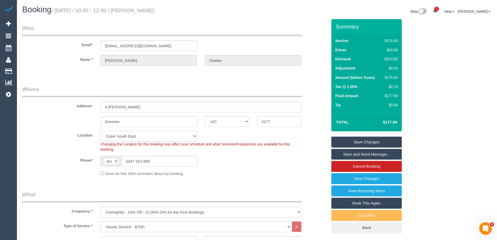
click at [129, 134] on select "Office City East (North) East (South) Inner East Inner North (East) Inner North…" at bounding box center [148, 136] width 97 height 11
select select "48"
click at [100, 131] on select "Office City East (North) East (South) Inner East Inner North (East) Inner North…" at bounding box center [148, 136] width 97 height 11
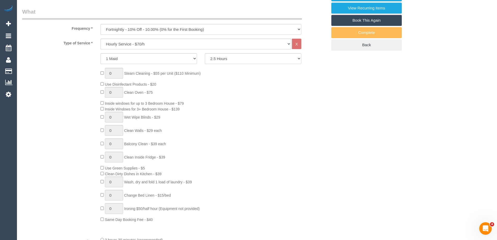
select select "object:3470"
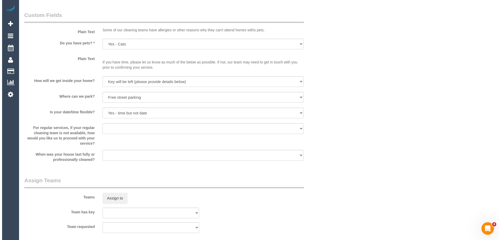
scroll to position [731, 0]
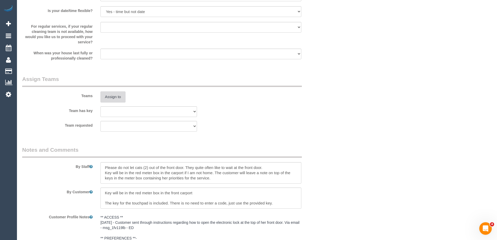
click at [119, 96] on button "Assign to" at bounding box center [112, 96] width 25 height 11
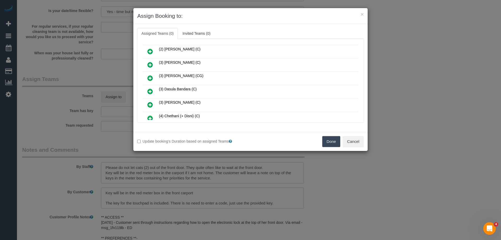
drag, startPoint x: 356, startPoint y: 48, endPoint x: 350, endPoint y: 83, distance: 35.5
click at [357, 136] on div "× Assign Booking to: Assigned Teams (0) Invited Teams (0) Assigned (0) No Assig…" at bounding box center [250, 79] width 235 height 143
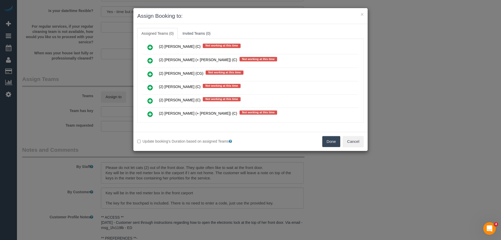
scroll to position [1301, 0]
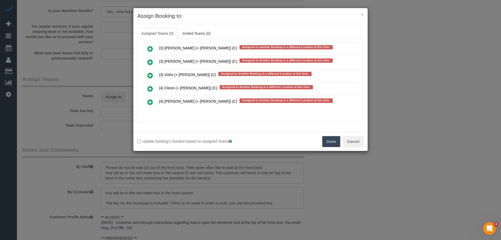
click at [224, 82] on td "(4) Clevin (+ Noel) (C) Assigned to Another Booking in a different Location at …" at bounding box center [258, 88] width 201 height 13
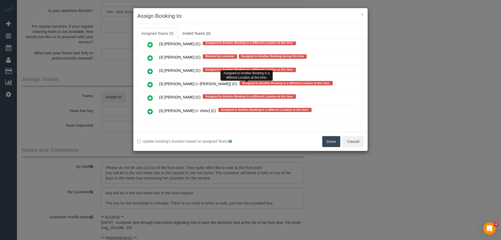
scroll to position [1145, 0]
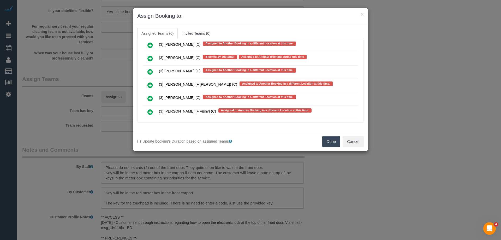
click at [149, 69] on icon at bounding box center [149, 72] width 5 height 6
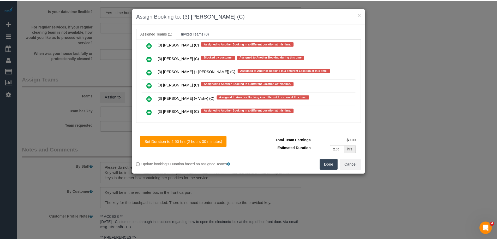
scroll to position [0, 0]
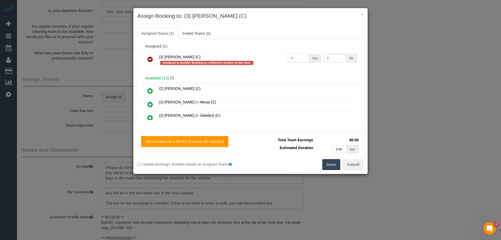
drag, startPoint x: 294, startPoint y: 61, endPoint x: 277, endPoint y: 58, distance: 16.9
click at [277, 58] on tr "(3) Himasha Amarasinghe (C) Assigned to Another Booking in a different Location…" at bounding box center [251, 60] width 216 height 15
type input "2.5"
drag, startPoint x: 329, startPoint y: 57, endPoint x: 283, endPoint y: 52, distance: 45.4
click at [307, 55] on tr "(3) Himasha Amarasinghe (C) Assigned to Another Booking in a different Location…" at bounding box center [251, 60] width 216 height 15
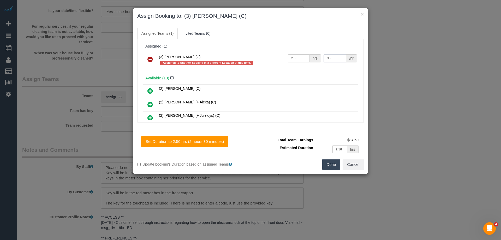
drag, startPoint x: 333, startPoint y: 55, endPoint x: 293, endPoint y: 56, distance: 39.7
click at [308, 57] on tr "(3) Himasha Amarasinghe (C) Assigned to Another Booking in a different Location…" at bounding box center [251, 60] width 216 height 15
type input "39"
click at [329, 161] on button "Done" at bounding box center [331, 164] width 18 height 11
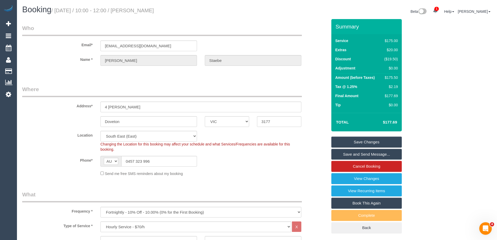
drag, startPoint x: 180, startPoint y: 11, endPoint x: 143, endPoint y: 11, distance: 37.1
click at [143, 11] on h1 "Booking / September 04, 2025 / 10:00 - 12:00 / Ingrid Staebe" at bounding box center [137, 9] width 231 height 9
copy small "Ingrid Staebe"
click at [336, 142] on link "Save Changes" at bounding box center [366, 142] width 70 height 11
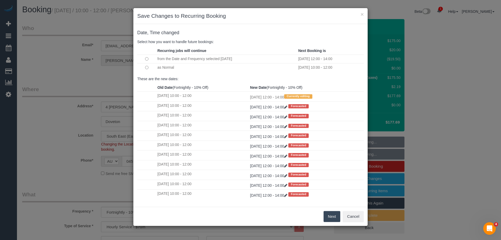
click at [334, 214] on button "Next" at bounding box center [332, 216] width 17 height 11
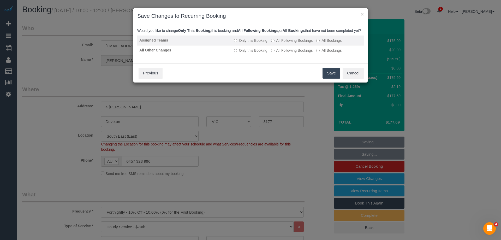
click at [290, 43] on label "All Following Bookings" at bounding box center [292, 40] width 42 height 5
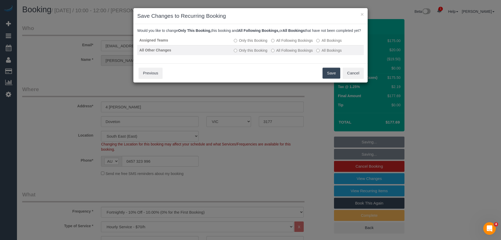
click at [281, 53] on label "All Following Bookings" at bounding box center [292, 50] width 42 height 5
click at [335, 79] on button "Save" at bounding box center [332, 73] width 18 height 11
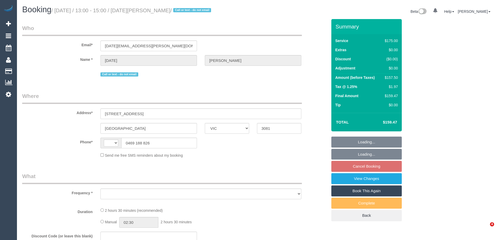
select select "VIC"
select select "string:AU"
select select "object:567"
select select "string:stripe-pm_1PDeKT2GScqysDRVYRXYf5OP"
select select "150"
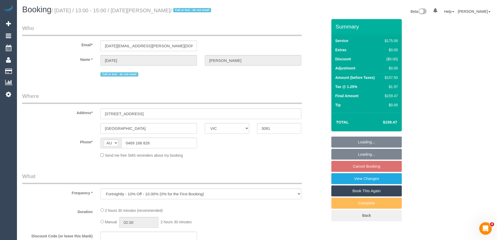
select select "number:27"
select select "number:14"
select select "number:19"
select select "number:22"
select select "number:35"
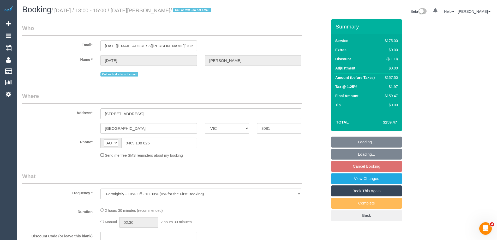
select select "number:11"
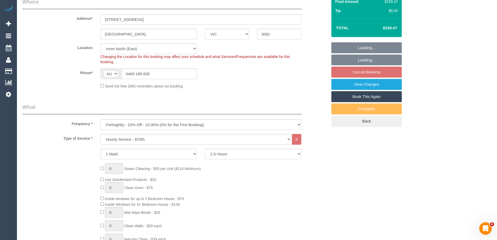
select select "object:1696"
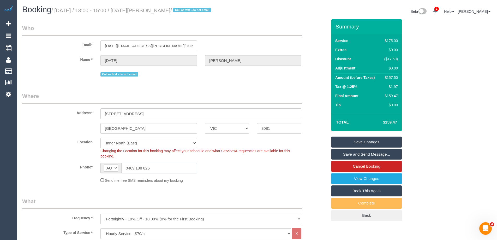
drag, startPoint x: 162, startPoint y: 167, endPoint x: 39, endPoint y: 154, distance: 123.4
click at [47, 155] on sui-booking-location "Location [GEOGRAPHIC_DATA] (North) East (South) [GEOGRAPHIC_DATA] (East) [GEOGR…" at bounding box center [174, 160] width 305 height 45
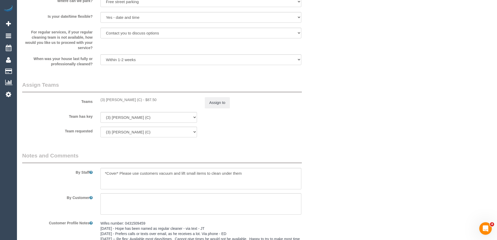
scroll to position [882, 0]
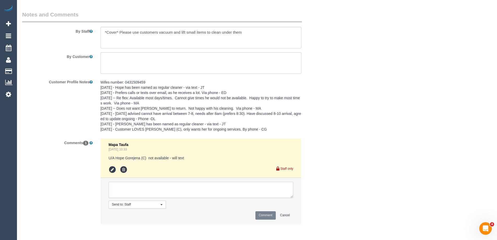
click at [133, 188] on textarea at bounding box center [201, 190] width 185 height 16
type textarea "Notified of one off cover - via text"
click at [264, 214] on button "Comment" at bounding box center [266, 215] width 20 height 8
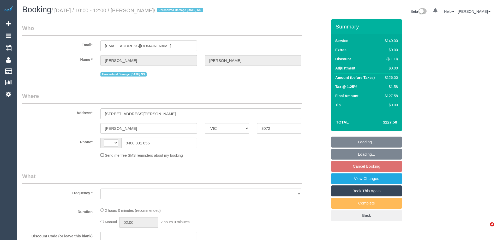
select select "VIC"
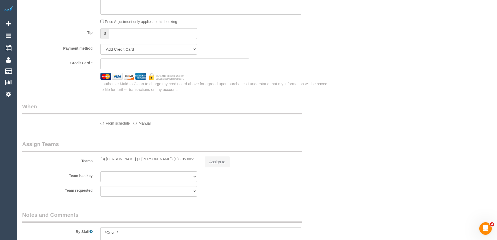
select select "string:AU"
select select "object:567"
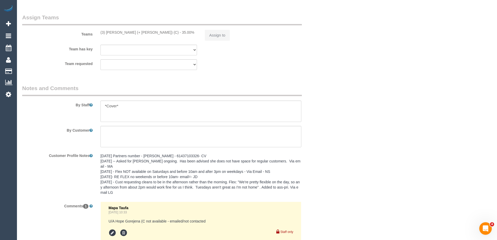
select select "string:stripe-pm_1S08nV2GScqysDRVAwZp1Tku"
select select "number:28"
select select "number:14"
select select "number:19"
select select "number:24"
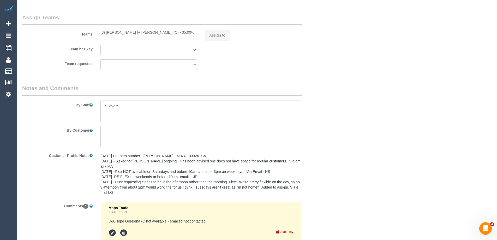
select select "number:34"
select select "number:11"
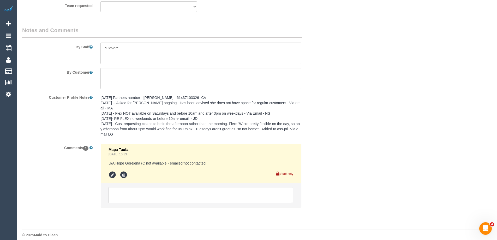
select select "spot3"
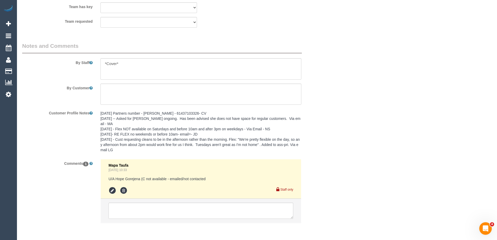
scroll to position [838, 0]
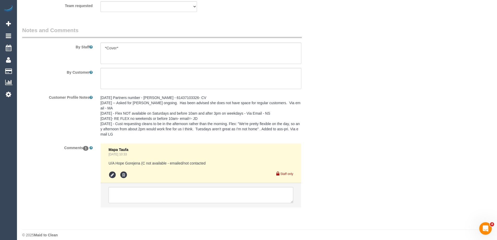
select select "object:892"
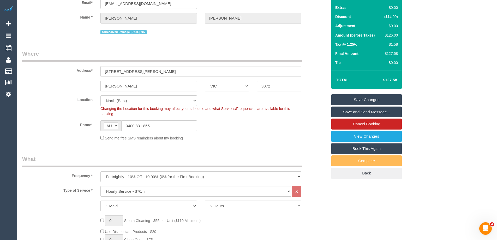
scroll to position [0, 0]
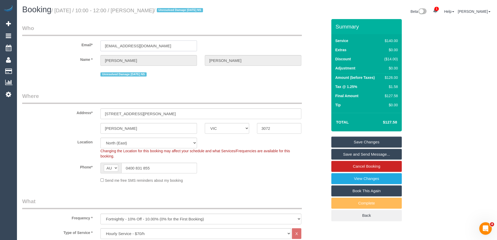
click at [158, 42] on input "deighvyd@gmail.com" at bounding box center [148, 45] width 97 height 11
drag, startPoint x: 158, startPoint y: 44, endPoint x: 2, endPoint y: 29, distance: 156.0
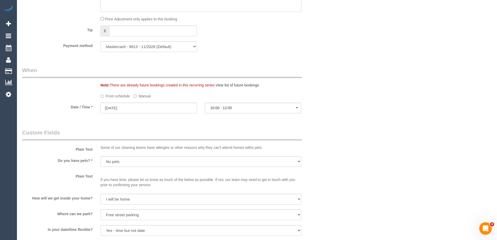
scroll to position [838, 0]
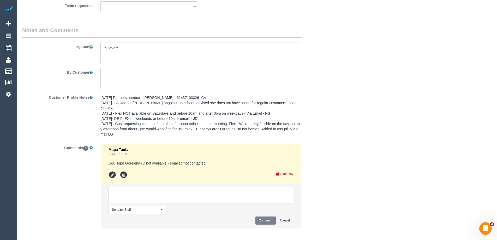
click at [132, 190] on textarea at bounding box center [201, 195] width 185 height 16
type textarea "Notified of one off cover - via email"
click at [269, 218] on button "Comment" at bounding box center [266, 220] width 20 height 8
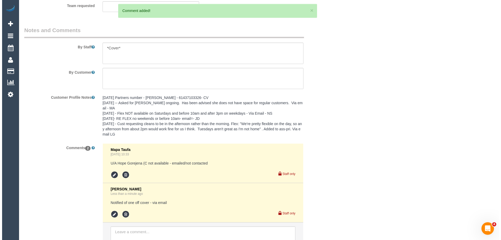
scroll to position [0, 0]
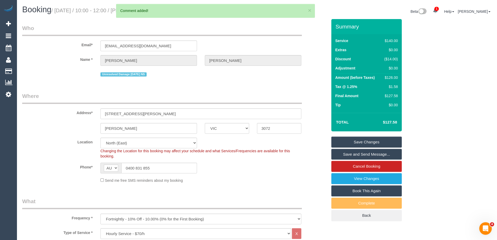
click at [343, 153] on link "Save and Send Message..." at bounding box center [366, 154] width 70 height 11
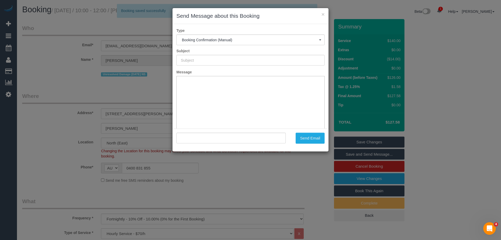
type input "Booking Confirmed"
type input ""David Bray" <deighvyd@gmail.com>"
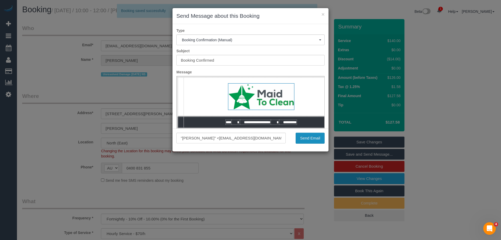
click at [313, 140] on button "Send Email" at bounding box center [310, 138] width 29 height 11
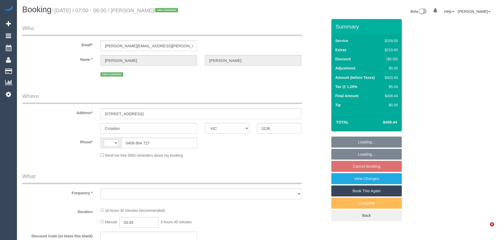
select select "VIC"
select select "string:AU"
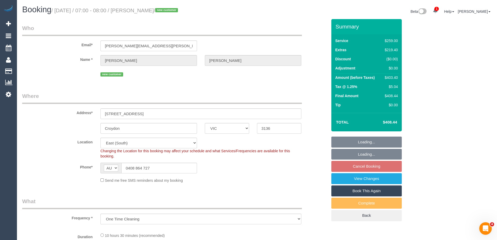
select select "object:607"
select select "string:stripe-pm_1S2MXo2GScqysDRVvnSElNHi"
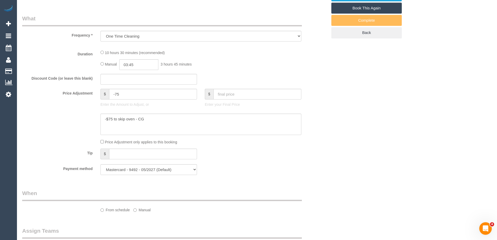
select select "number:28"
select select "number:14"
select select "number:19"
select select "number:22"
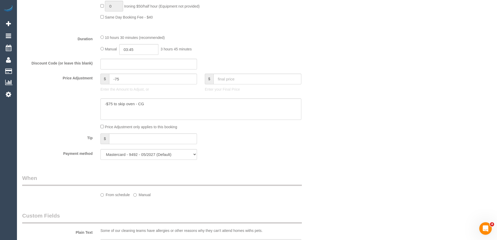
select select "spot1"
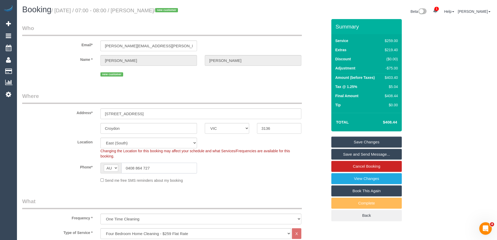
drag, startPoint x: 158, startPoint y: 169, endPoint x: 66, endPoint y: 152, distance: 94.5
click at [66, 152] on sui-booking-location "Location [GEOGRAPHIC_DATA] (North) East (South) [GEOGRAPHIC_DATA] (East) [GEOGR…" at bounding box center [174, 160] width 305 height 45
drag, startPoint x: 163, startPoint y: 170, endPoint x: 44, endPoint y: 152, distance: 120.2
click at [44, 152] on sui-booking-location "Location Office City East (North) East (South) Inner East Inner North (East) In…" at bounding box center [174, 160] width 305 height 45
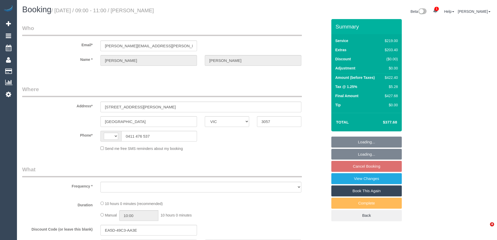
select select "VIC"
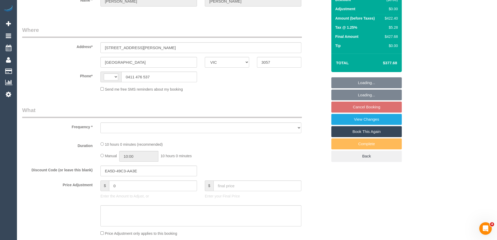
scroll to position [104, 0]
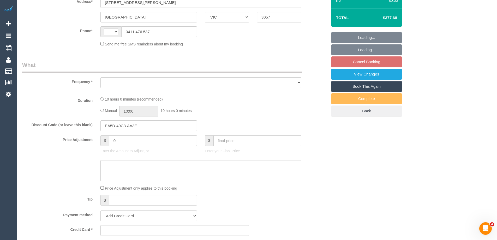
select select "string:AU"
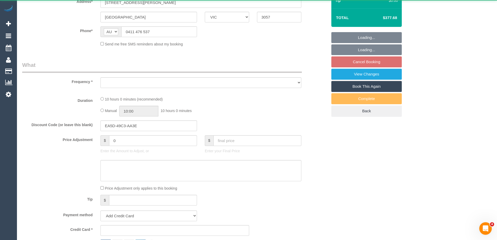
select select "object:531"
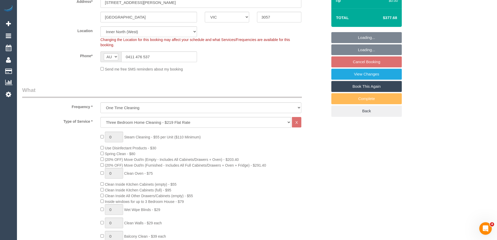
select select "string:stripe-pm_1RxPqP2GScqysDRVCV2J6TyP"
select select "number:28"
select select "number:15"
select select "number:19"
select select "number:24"
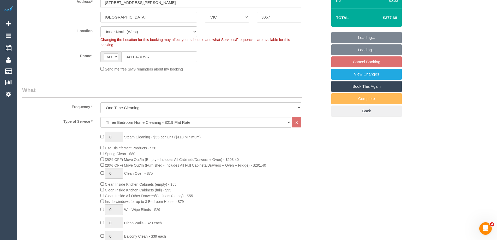
select select "number:13"
select select "spot3"
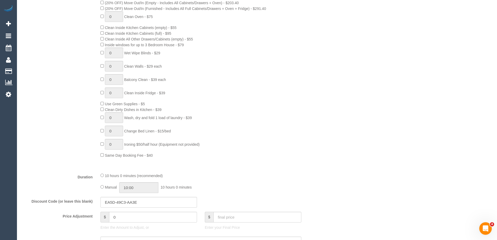
select select "object:1646"
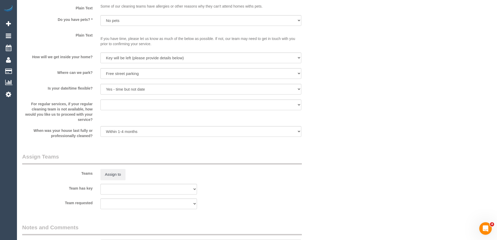
scroll to position [632, 0]
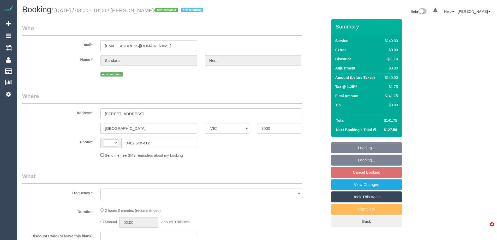
select select "VIC"
select select "string:AU"
select select "object:551"
select select "string:stripe-pm_1S2rsM2GScqysDRVcXx3rgME"
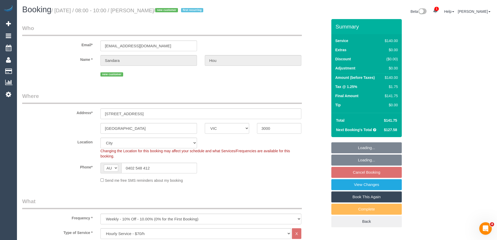
select select "number:28"
select select "number:14"
select select "number:19"
select select "number:24"
select select "number:34"
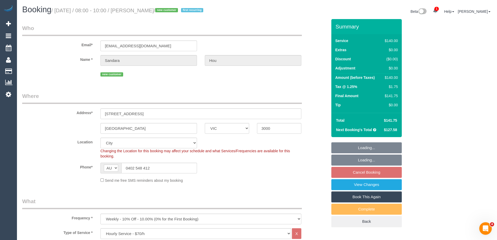
select select "number:11"
select select "object:1276"
select select "spot1"
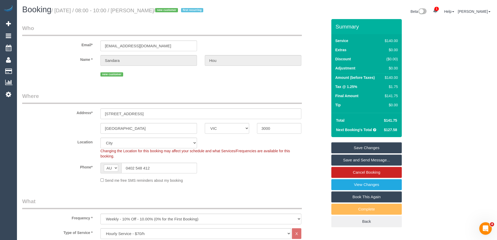
scroll to position [755, 0]
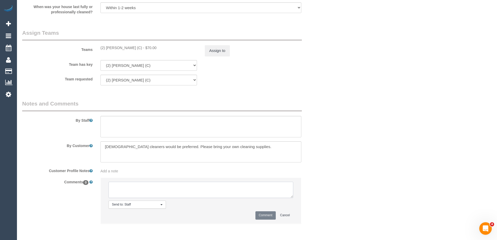
click at [138, 191] on textarea at bounding box center [201, 190] width 185 height 16
type textarea "Offered spot from 8-10am. Pending response - via text"
click at [264, 215] on button "Comment" at bounding box center [266, 215] width 20 height 8
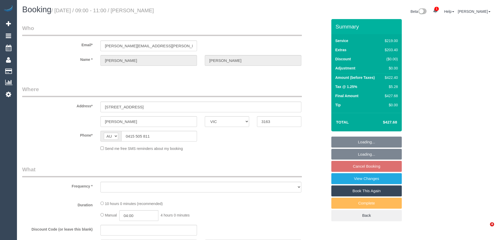
select select "VIC"
select select "object:565"
select select "string:stripe-pm_1S2nFi2GScqysDRVCJWP9f9X"
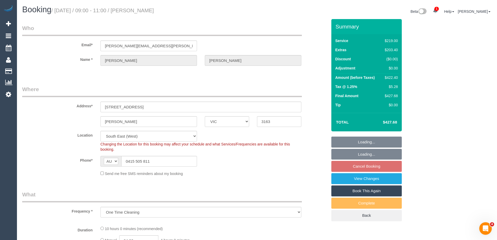
select select "object:718"
select select "number:29"
select select "number:14"
select select "number:18"
select select "number:25"
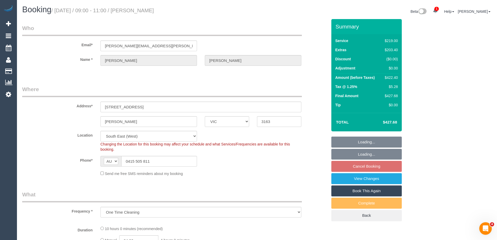
select select "number:33"
select select "number:13"
drag, startPoint x: 118, startPoint y: 163, endPoint x: 51, endPoint y: 152, distance: 67.5
click at [51, 152] on sui-booking-location "Location Office City East (North) East (South) Inner East Inner North (East) In…" at bounding box center [174, 153] width 305 height 45
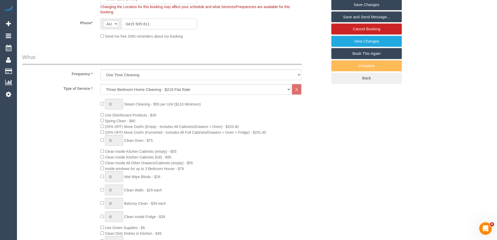
scroll to position [851, 0]
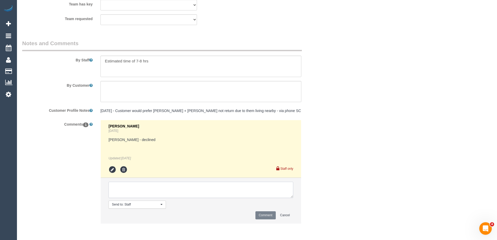
click at [123, 188] on textarea at bounding box center [201, 190] width 185 height 16
type textarea "Offered spot from 9-11am. Pending response - via text"
click at [263, 216] on button "Comment" at bounding box center [266, 215] width 20 height 8
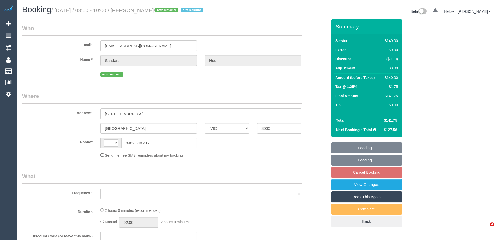
select select "VIC"
select select "string:AU"
select select "object:572"
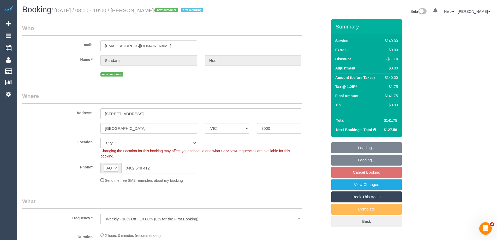
select select "string:stripe-pm_1S2rsM2GScqysDRVcXx3rgME"
select select "spot1"
select select "number:28"
select select "number:14"
select select "number:19"
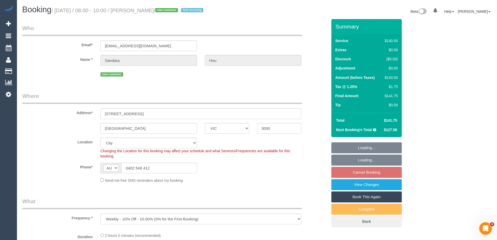
select select "number:24"
select select "number:34"
select select "number:11"
select select "object:1302"
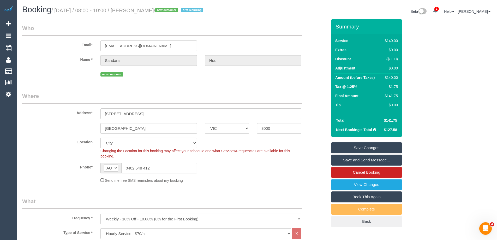
scroll to position [795, 0]
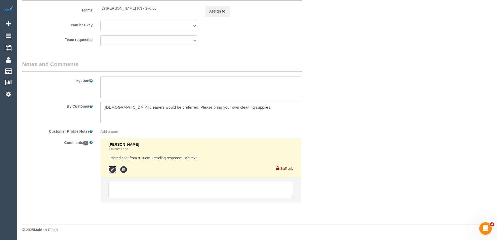
click at [109, 170] on icon at bounding box center [113, 170] width 8 height 8
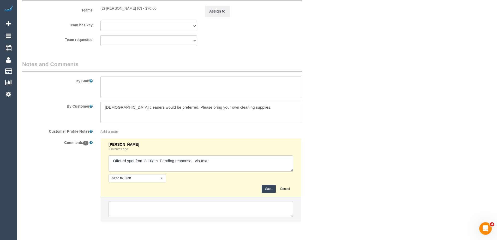
click at [195, 161] on textarea at bounding box center [201, 163] width 185 height 16
type textarea "Offered spot from 8-10am. Pending response - confirmed via text"
click at [265, 189] on button "Save" at bounding box center [269, 189] width 14 height 8
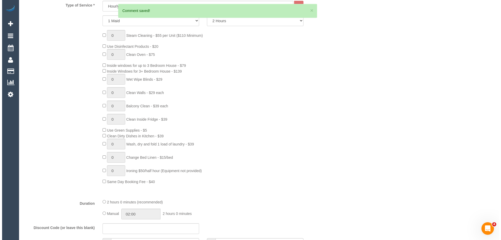
scroll to position [0, 0]
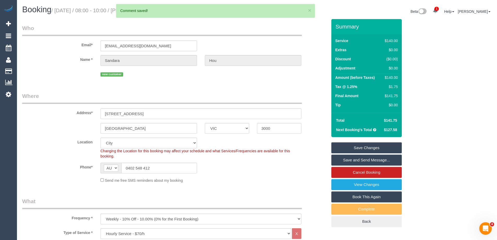
click at [347, 161] on link "Save and Send Message..." at bounding box center [366, 160] width 70 height 11
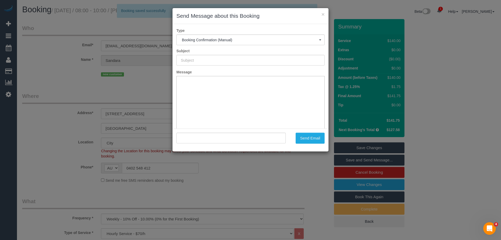
type input "Booking Confirmed"
type input ""Sandara Hou" <sandarahou7@gmail.com>"
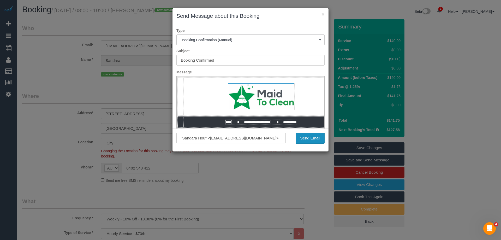
click at [304, 137] on button "Send Email" at bounding box center [310, 138] width 29 height 11
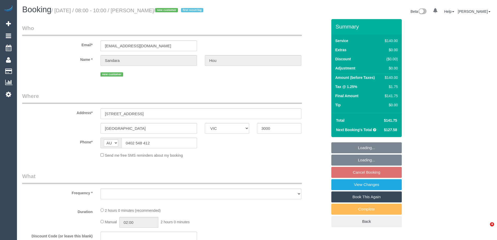
select select "VIC"
select select "string:stripe-pm_1S2rsM2GScqysDRVcXx3rgME"
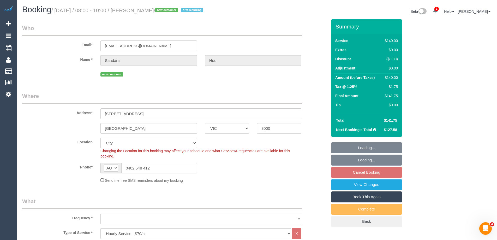
select select "object:1154"
select select "spot1"
select select "object:1305"
select select "number:28"
select select "number:14"
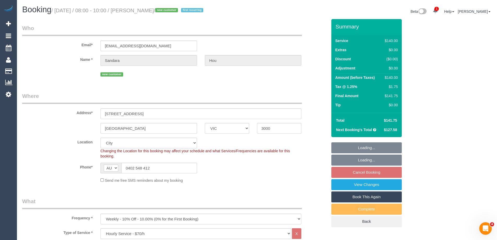
select select "number:19"
select select "number:24"
select select "number:34"
select select "number:11"
click at [341, 180] on link "View Changes" at bounding box center [366, 184] width 70 height 11
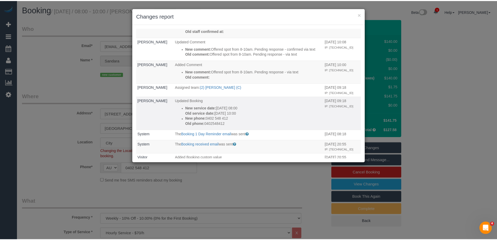
scroll to position [26, 0]
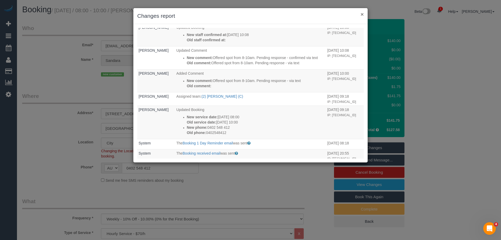
click at [362, 15] on button "×" at bounding box center [362, 13] width 3 height 5
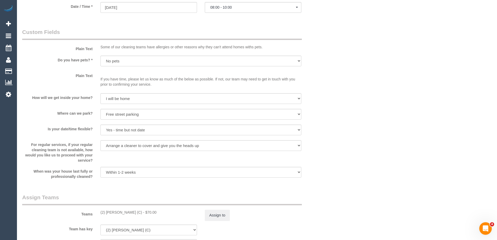
scroll to position [600, 0]
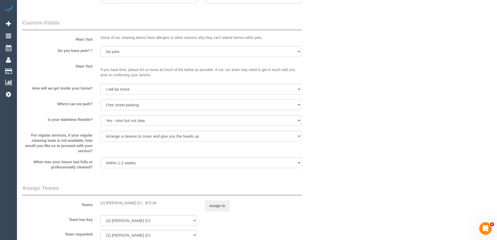
click at [115, 106] on select "I will provide parking on-site Free street parking Paid street parking (cost wi…" at bounding box center [200, 104] width 201 height 11
select select "number:20"
click at [100, 99] on select "I will provide parking on-site Free street parking Paid street parking (cost wi…" at bounding box center [200, 104] width 201 height 11
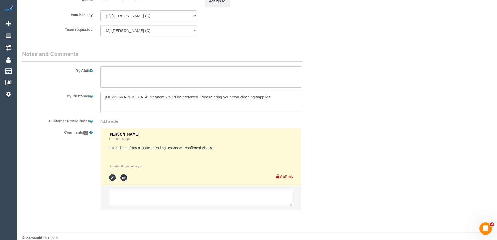
scroll to position [813, 0]
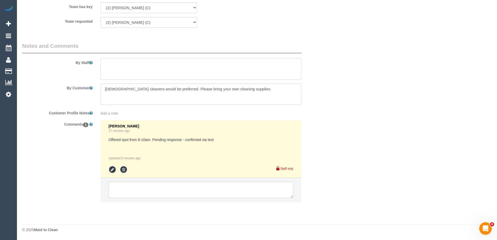
click at [138, 72] on textarea at bounding box center [200, 68] width 201 height 21
type textarea "Parking available on the street out front"
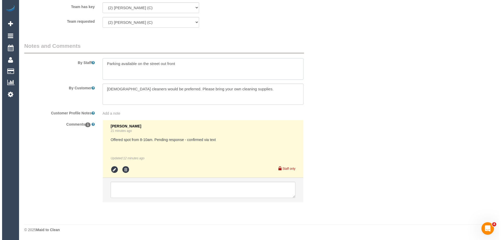
scroll to position [0, 0]
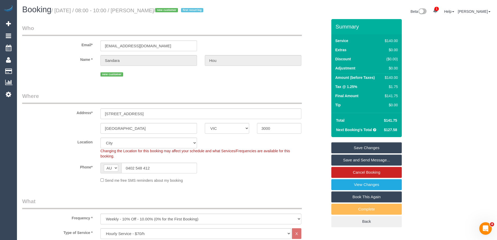
click at [341, 160] on link "Save and Send Message..." at bounding box center [366, 160] width 70 height 11
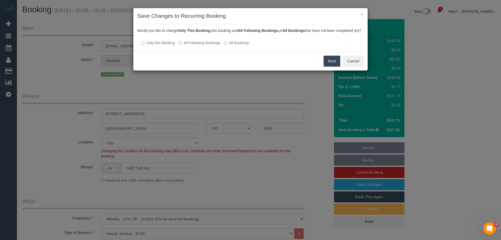
click at [184, 45] on label "All Following Bookings" at bounding box center [200, 42] width 42 height 5
click at [329, 67] on button "Save" at bounding box center [332, 61] width 18 height 11
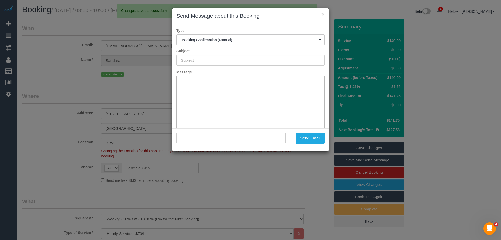
type input "Booking Confirmed"
type input ""Sandara Hou" <sandarahou7@gmail.com>"
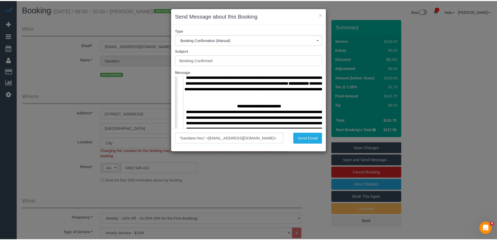
scroll to position [1331, 0]
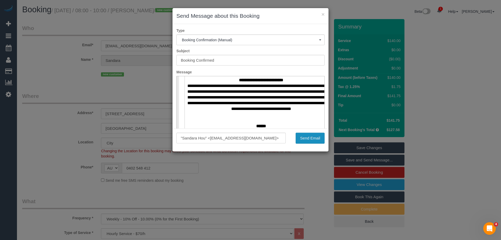
click at [309, 138] on button "Send Email" at bounding box center [310, 138] width 29 height 11
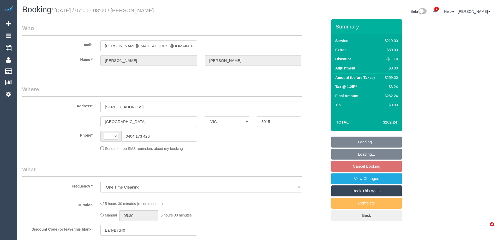
select select "VIC"
select select "string:AU"
select select "string:stripe-pm_1Ren6q2GScqysDRVQxhWxpgb"
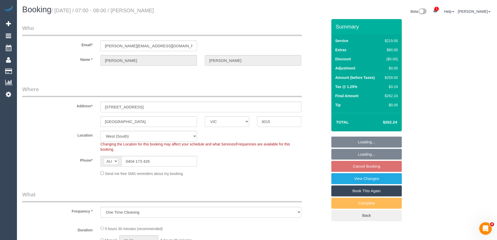
select select "number:30"
select select "number:14"
select select "number:19"
select select "number:23"
select select "number:13"
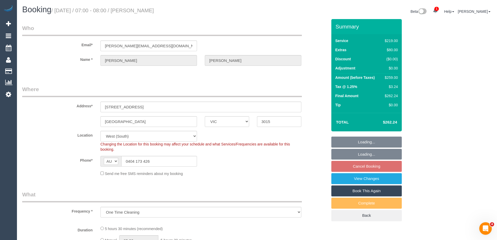
select select "object:1246"
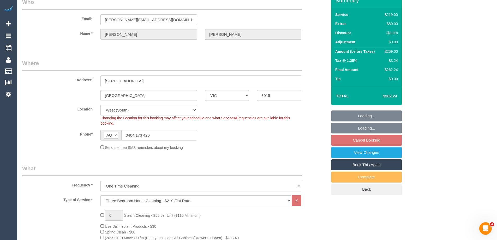
select select "spot1"
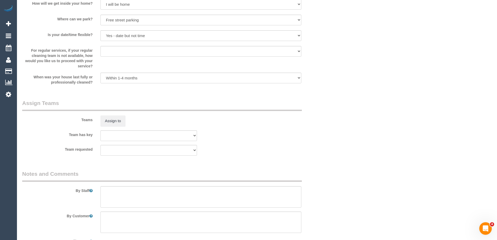
scroll to position [600, 0]
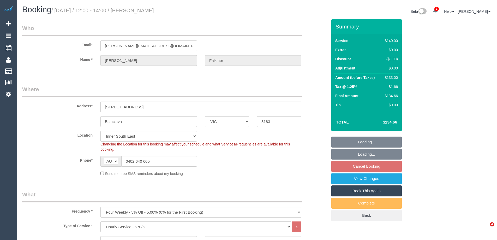
select select "VIC"
select select "number:27"
select select "number:14"
select select "number:19"
select select "number:24"
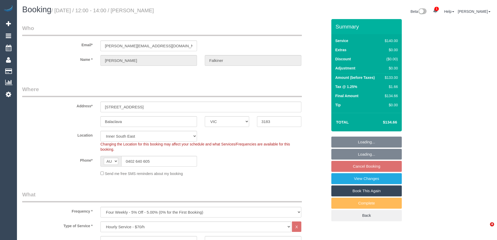
select select "number:33"
select select "number:13"
select select "spot3"
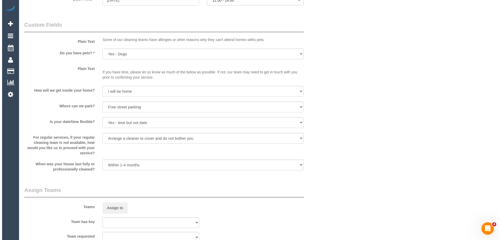
scroll to position [679, 0]
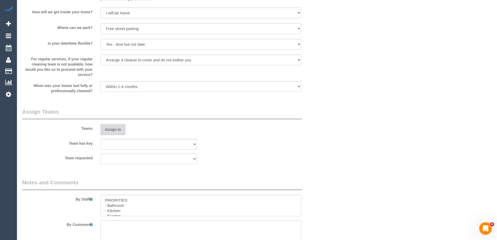
click at [115, 130] on button "Assign to" at bounding box center [112, 129] width 25 height 11
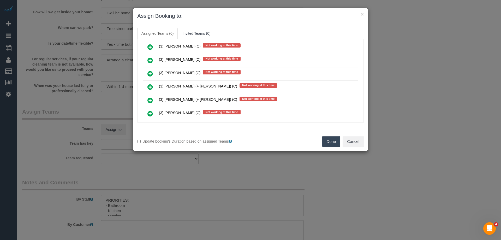
scroll to position [574, 0]
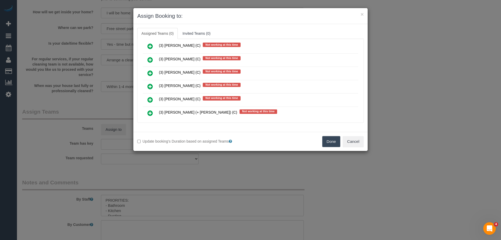
click at [149, 86] on icon at bounding box center [149, 86] width 5 height 6
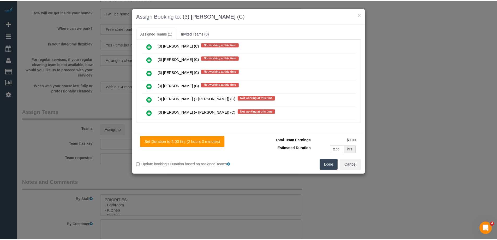
scroll to position [0, 0]
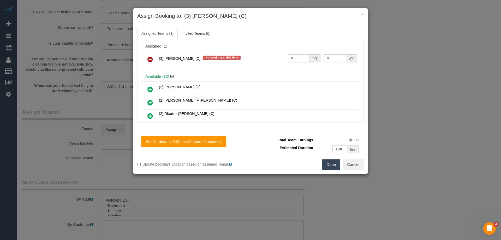
drag, startPoint x: 297, startPoint y: 58, endPoint x: 274, endPoint y: 59, distance: 22.7
click at [274, 59] on tr "(3) Dhvani Patel (C) Not working at this time 0 hrs 0 /hr" at bounding box center [251, 59] width 216 height 13
type input "2"
drag, startPoint x: 334, startPoint y: 57, endPoint x: 295, endPoint y: 57, distance: 38.4
click at [295, 57] on tr "(3) Dhvani Patel (C) Not working at this time 2 hrs 0 /hr" at bounding box center [251, 59] width 216 height 13
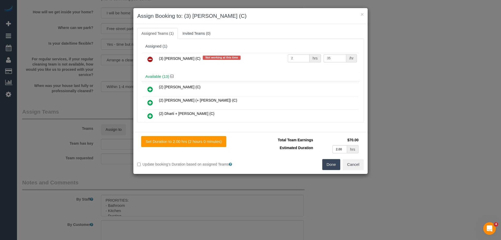
type input "35"
click at [330, 166] on button "Done" at bounding box center [331, 164] width 18 height 11
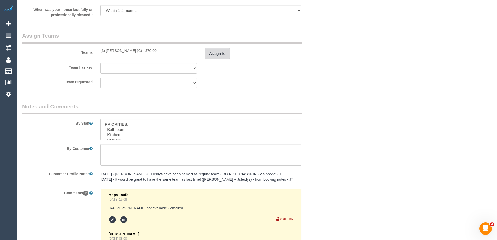
scroll to position [757, 0]
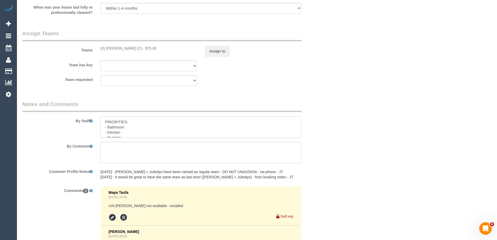
click at [104, 122] on textarea at bounding box center [200, 126] width 201 height 21
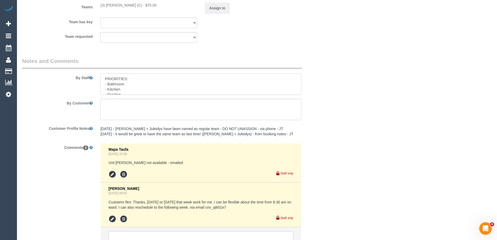
scroll to position [809, 0]
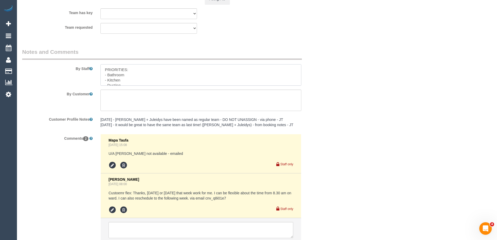
click at [104, 67] on textarea at bounding box center [200, 74] width 201 height 21
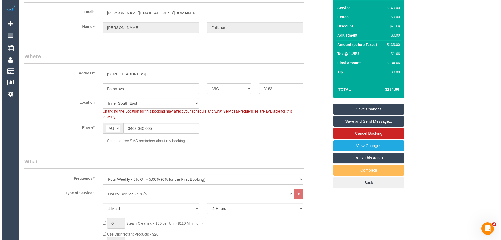
scroll to position [0, 0]
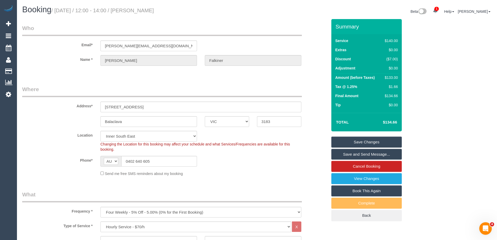
type textarea "*Cover* PRIORITIES: - Bathroom - Kitchen - Dusting"
click at [343, 153] on link "Save and Send Message..." at bounding box center [366, 154] width 70 height 11
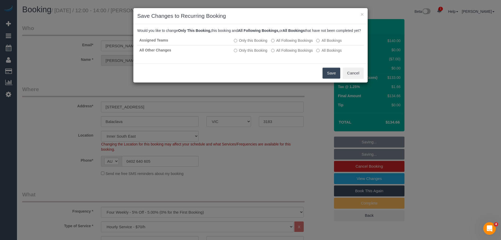
drag, startPoint x: 185, startPoint y: 11, endPoint x: 151, endPoint y: 10, distance: 33.7
click at [145, 9] on body "× Save Changes to Recurring Booking Would you like to change Only This Booking,…" at bounding box center [250, 120] width 501 height 240
click at [238, 72] on div "Save Cancel" at bounding box center [250, 72] width 234 height 19
click at [329, 78] on button "Save" at bounding box center [332, 73] width 18 height 11
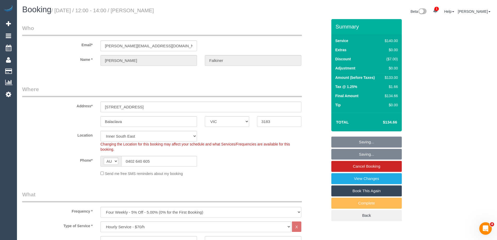
drag, startPoint x: 180, startPoint y: 12, endPoint x: 144, endPoint y: 12, distance: 36.3
click at [144, 12] on h1 "Booking / September 08, 2025 / 12:00 - 14:00 / Sarah Falkiner" at bounding box center [137, 9] width 231 height 9
copy small "Sarah Falkiner"
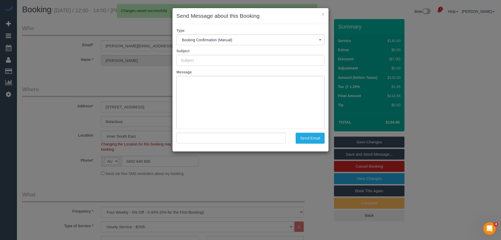
type input "Booking Confirmed"
type input ""Sarah Falkiner" <sarah_falkiner@hotmail.com>"
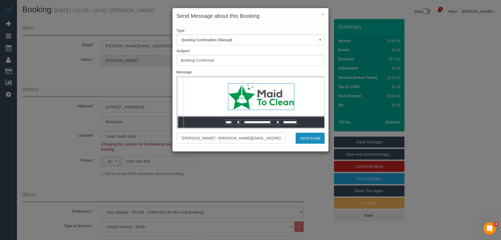
click at [309, 137] on button "Send Email" at bounding box center [310, 138] width 29 height 11
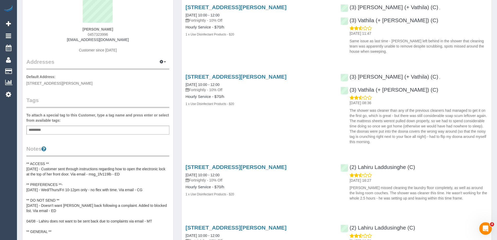
scroll to position [52, 0]
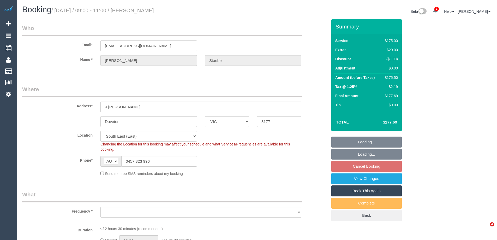
select select "VIC"
select select "string:stripe-pm_1MViEM2GScqysDRVLbGoT9es"
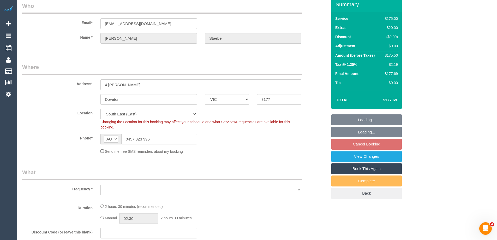
select select "object:1058"
select select "number:29"
select select "number:15"
select select "number:19"
select select "number:24"
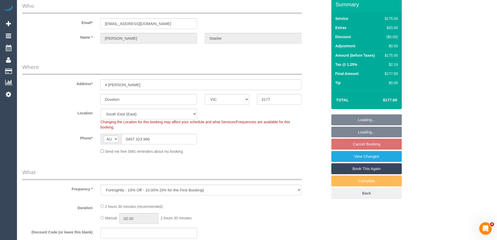
select select "object:1375"
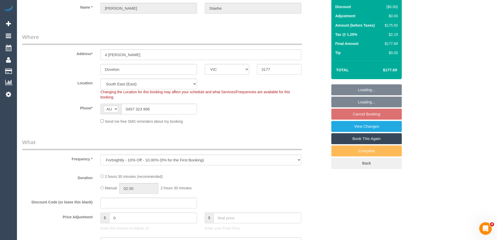
select select "150"
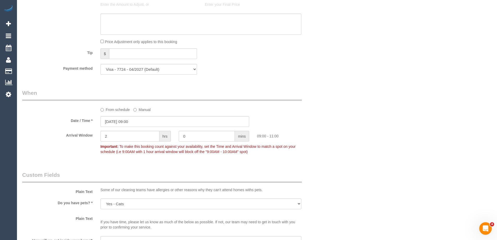
scroll to position [496, 0]
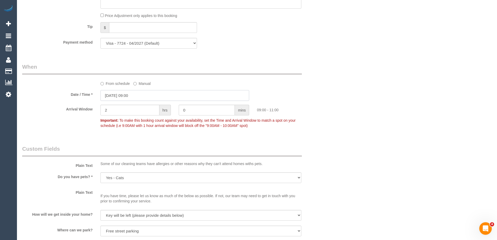
click at [123, 93] on input "[DATE] 09:00" at bounding box center [174, 95] width 149 height 11
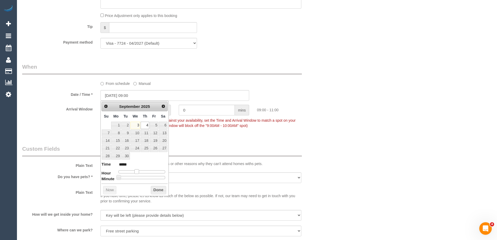
type input "[DATE] 10:00"
type input "*****"
type input "04/09/2025 11:00"
type input "*****"
type input "[DATE] 10:00"
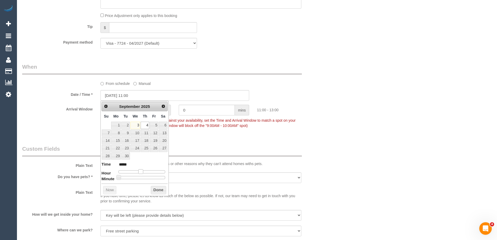
type input "*****"
drag, startPoint x: 138, startPoint y: 170, endPoint x: 141, endPoint y: 173, distance: 3.9
click at [141, 173] on span at bounding box center [139, 171] width 5 height 5
click at [156, 190] on button "Done" at bounding box center [158, 190] width 15 height 8
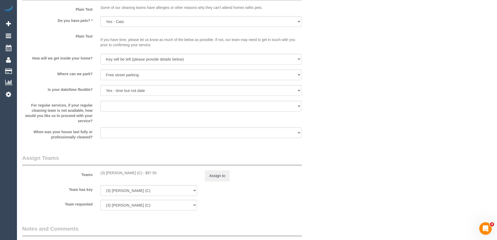
scroll to position [653, 0]
click at [218, 176] on button "Assign to" at bounding box center [217, 175] width 25 height 11
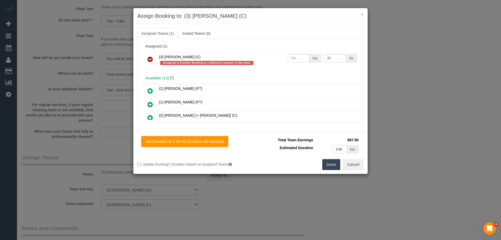
click at [150, 59] on icon at bounding box center [149, 59] width 5 height 6
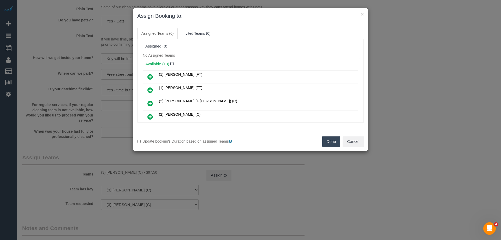
click at [328, 138] on button "Done" at bounding box center [331, 141] width 18 height 11
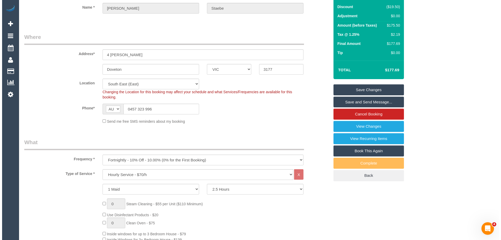
scroll to position [0, 0]
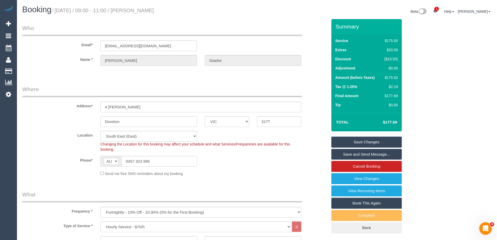
click at [341, 141] on link "Save Changes" at bounding box center [366, 142] width 70 height 11
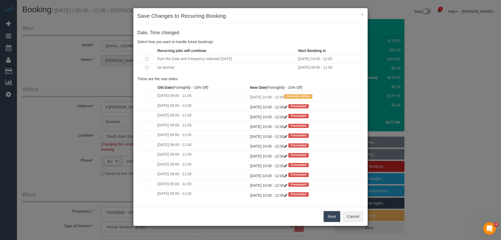
click at [330, 215] on button "Next" at bounding box center [332, 216] width 17 height 11
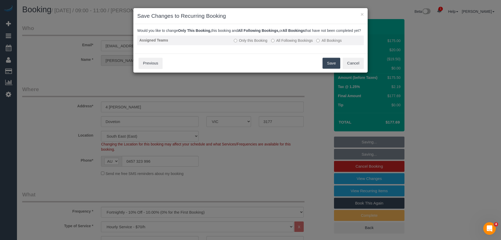
click at [281, 43] on label "All Following Bookings" at bounding box center [292, 40] width 42 height 5
click at [332, 67] on button "Save" at bounding box center [332, 63] width 18 height 11
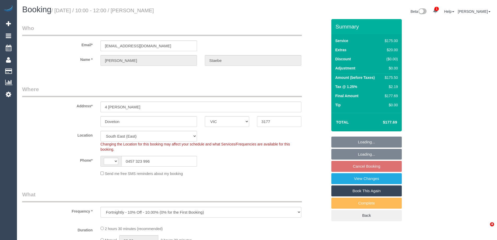
select select "VIC"
select select "string:stripe-pm_1MViEM2GScqysDRVLbGoT9es"
select select "object:1206"
select select "string:AU"
select select "spot1"
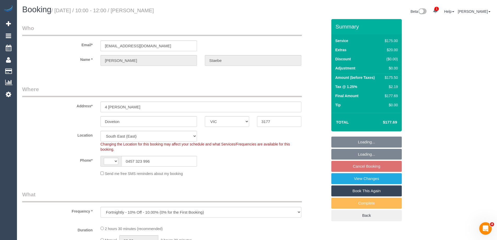
select select "number:29"
select select "number:15"
select select "number:19"
select select "number:24"
select select "150"
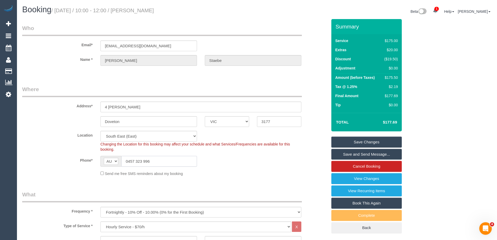
drag, startPoint x: 173, startPoint y: 163, endPoint x: 83, endPoint y: 153, distance: 90.8
click at [83, 153] on sui-booking-location "Location [GEOGRAPHIC_DATA] (North) East (South) [GEOGRAPHIC_DATA] (East) [GEOGR…" at bounding box center [174, 153] width 305 height 45
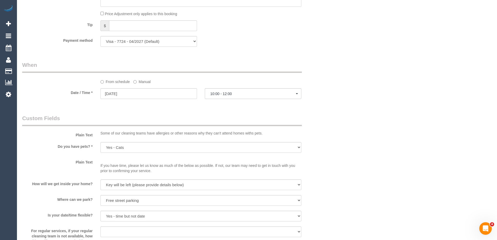
scroll to position [435, 0]
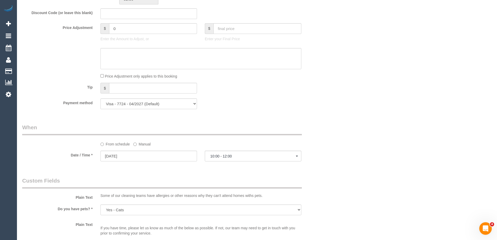
click at [138, 144] on label "Manual" at bounding box center [141, 143] width 17 height 7
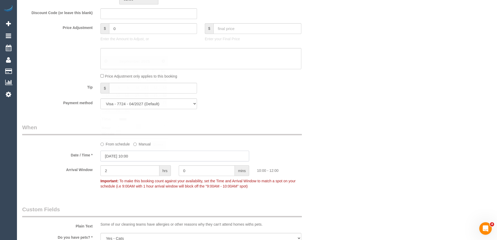
click at [128, 156] on input "[DATE] 10:00" at bounding box center [174, 156] width 149 height 11
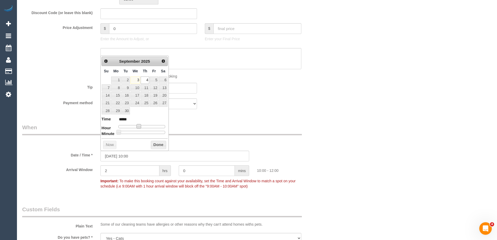
type input "[DATE] 09:00"
type input "*****"
click at [138, 126] on span at bounding box center [136, 126] width 5 height 5
click at [159, 145] on button "Done" at bounding box center [158, 145] width 15 height 8
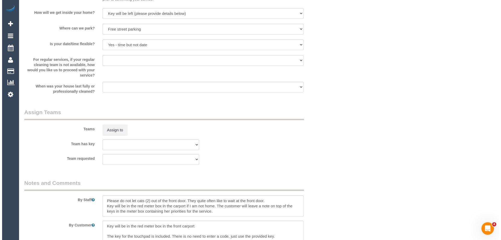
scroll to position [775, 0]
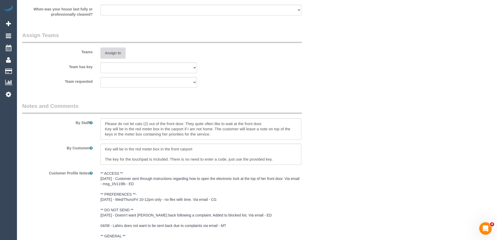
click at [114, 52] on button "Assign to" at bounding box center [112, 53] width 25 height 11
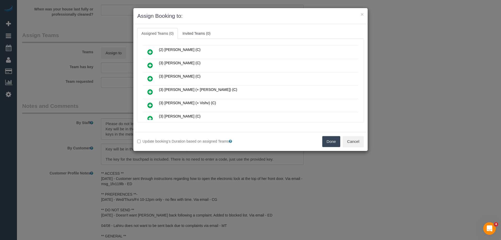
click at [151, 77] on icon at bounding box center [149, 78] width 5 height 6
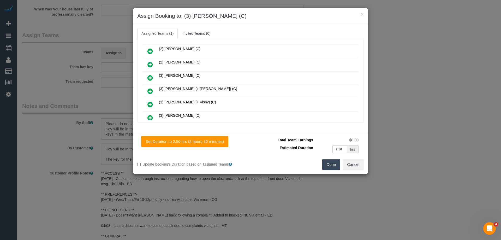
scroll to position [91, 0]
click at [331, 162] on button "Done" at bounding box center [331, 164] width 18 height 11
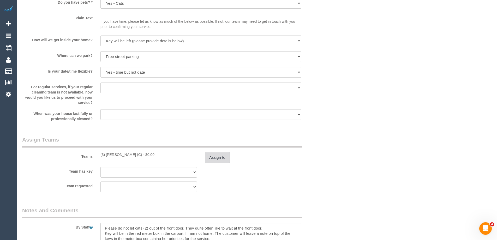
scroll to position [749, 0]
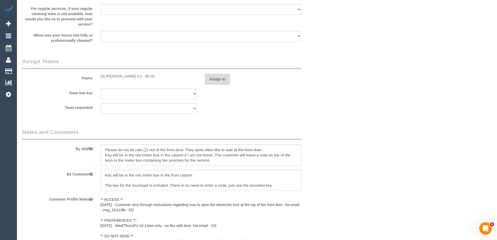
click at [213, 76] on button "Assign to" at bounding box center [217, 79] width 25 height 11
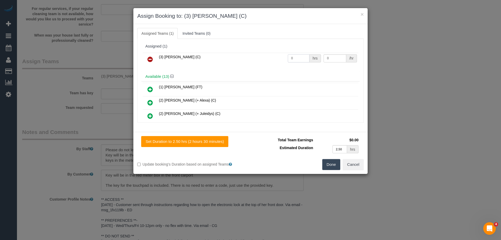
drag, startPoint x: 293, startPoint y: 57, endPoint x: 256, endPoint y: 53, distance: 36.7
click at [256, 53] on tr "(3) Himasha Amarasinghe (C) 0 hrs 0 /hr" at bounding box center [251, 59] width 216 height 13
type input "2.5"
click at [303, 56] on tr "(3) Himasha Amarasinghe (C) 2.5 hrs 0 /hr" at bounding box center [251, 59] width 216 height 13
type input "39"
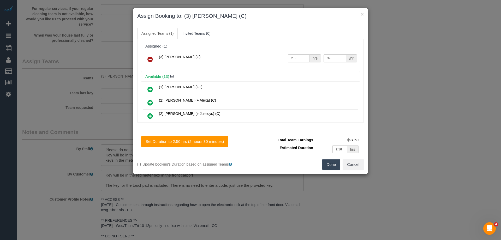
click at [325, 166] on button "Done" at bounding box center [331, 164] width 18 height 11
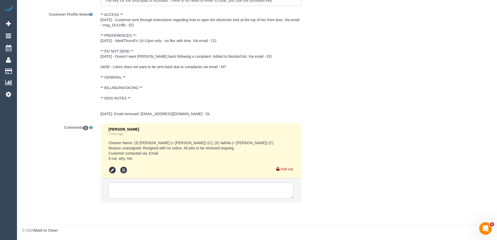
scroll to position [934, 0]
click at [126, 189] on textarea at bounding box center [201, 190] width 185 height 16
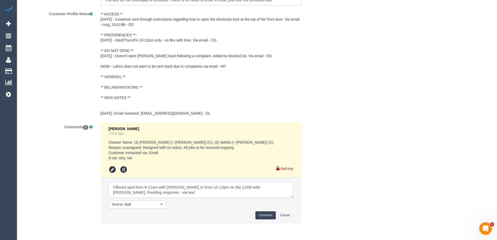
type textarea "Offered spot from 9-11am with Himasha or from 10-12pm on the 11/09 with Anita. …"
click at [265, 215] on button "Comment" at bounding box center [266, 215] width 20 height 8
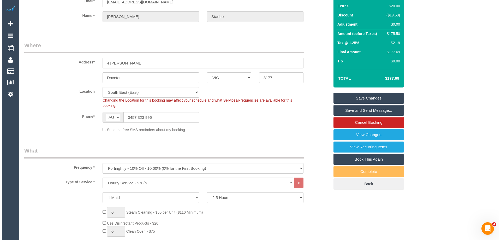
scroll to position [0, 0]
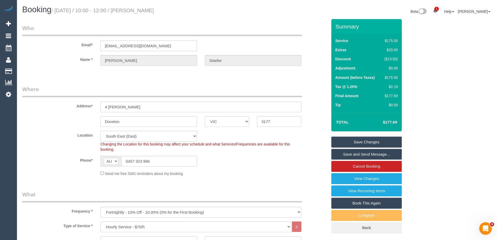
drag, startPoint x: 161, startPoint y: 10, endPoint x: 144, endPoint y: 11, distance: 16.5
click at [144, 11] on h1 "Booking / September 04, 2025 / 10:00 - 12:00 / Ingrid Staebe" at bounding box center [137, 9] width 231 height 9
copy small "Ingrid Staebe"
click at [349, 143] on link "Save Changes" at bounding box center [366, 142] width 70 height 11
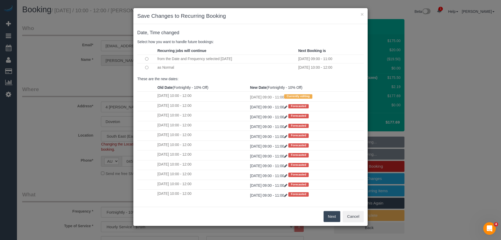
click at [331, 215] on button "Next" at bounding box center [332, 216] width 17 height 11
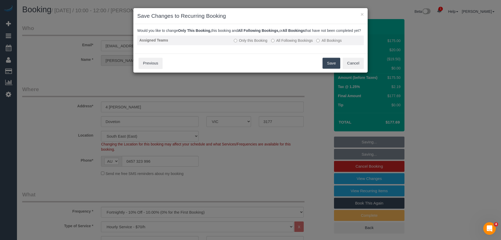
click at [288, 43] on label "All Following Bookings" at bounding box center [292, 40] width 42 height 5
click at [331, 69] on button "Save" at bounding box center [332, 63] width 18 height 11
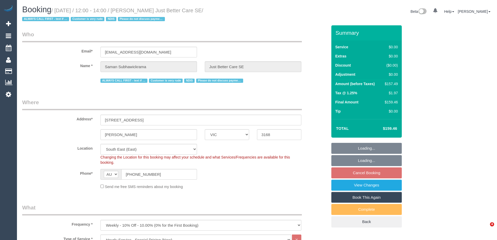
select select "VIC"
select select "150"
select select "number:28"
select select "number:14"
select select "number:18"
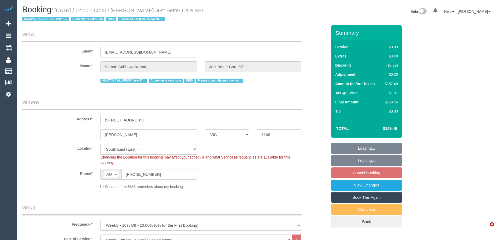
select select "number:23"
select select "object:840"
select select "spot1"
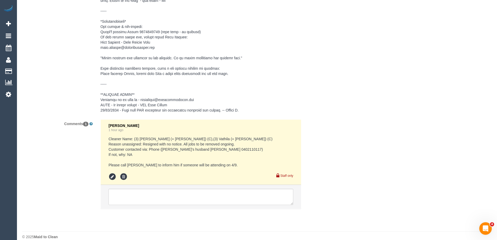
scroll to position [909, 0]
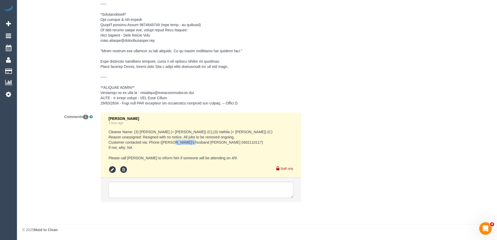
drag, startPoint x: 203, startPoint y: 141, endPoint x: 223, endPoint y: 141, distance: 19.8
click at [223, 141] on pre "Cleaner Name: (3) [PERSON_NAME] (+ [PERSON_NAME]) (C),(3) Vathila (+ [PERSON_NA…" at bounding box center [201, 144] width 185 height 31
copy pre "0402110117"
click at [148, 143] on pre "Cleaner Name: (3) [PERSON_NAME] (+ [PERSON_NAME]) (C),(3) Vathila (+ [PERSON_NA…" at bounding box center [201, 144] width 185 height 31
click at [120, 188] on textarea at bounding box center [201, 190] width 185 height 16
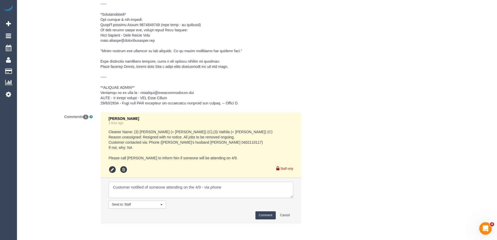
type textarea "Customer notified of someone attending on the 4/9 - via phone"
click at [263, 217] on button "Comment" at bounding box center [266, 215] width 20 height 8
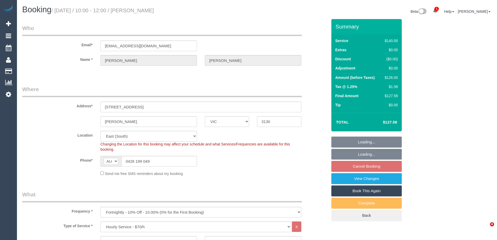
select select "VIC"
select select "string:stripe-pm_1Rmrvh2GScqysDRVIYFtVM3m"
select select "number:27"
select select "number:14"
select select "number:19"
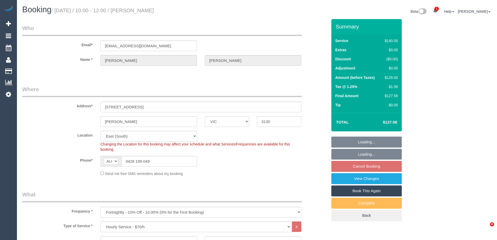
select select "number:24"
select select "number:34"
select select "number:13"
select select "spot1"
select select "VIC"
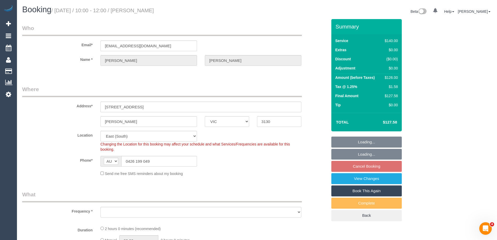
select select "object:685"
select select "string:stripe-pm_1Rmrvh2GScqysDRVIYFtVM3m"
select select "number:27"
select select "number:14"
select select "number:19"
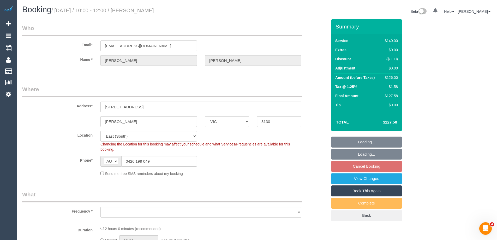
select select "number:24"
select select "number:34"
select select "number:13"
select select "object:859"
select select "spot1"
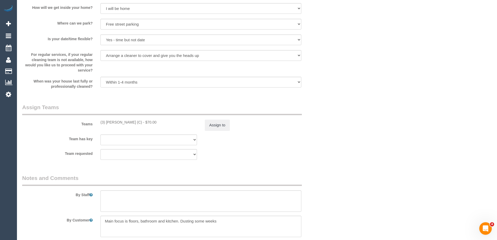
scroll to position [652, 0]
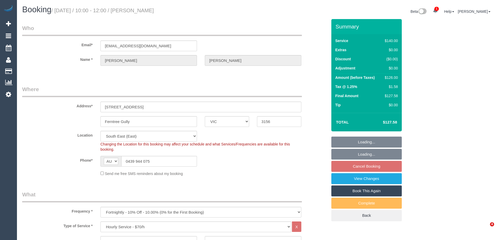
select select "VIC"
select select "string:stripe-pm_1RIom32GScqysDRVNV53K3AF"
select select "spot3"
select select "number:27"
select select "number:14"
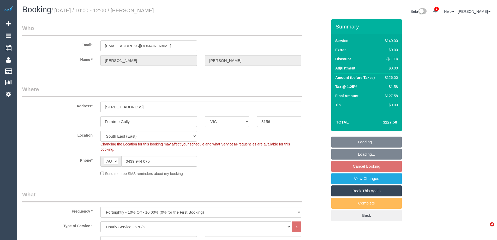
select select "number:19"
select select "number:25"
select select "number:34"
select select "number:26"
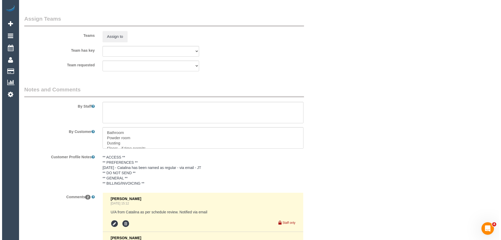
scroll to position [757, 0]
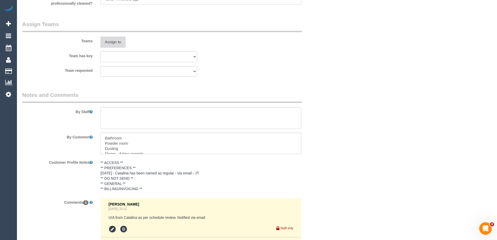
click at [115, 41] on button "Assign to" at bounding box center [112, 42] width 25 height 11
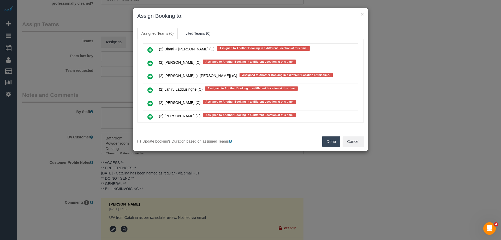
scroll to position [1301, 0]
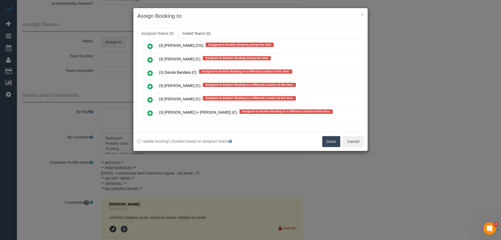
click at [146, 100] on link at bounding box center [150, 100] width 12 height 10
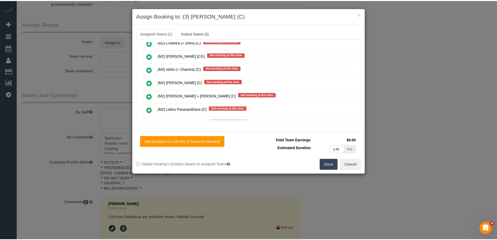
scroll to position [0, 0]
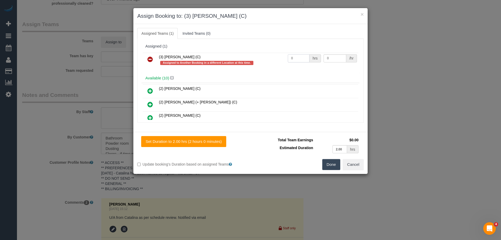
drag, startPoint x: 293, startPoint y: 58, endPoint x: 259, endPoint y: 53, distance: 34.3
click at [259, 53] on tr "(3) Himasha Amarasinghe (C) Assigned to Another Booking in a different Location…" at bounding box center [251, 60] width 216 height 15
type input "2"
click at [314, 59] on tr "(3) Himasha Amarasinghe (C) Assigned to Another Booking in a different Location…" at bounding box center [251, 60] width 216 height 15
type input "35"
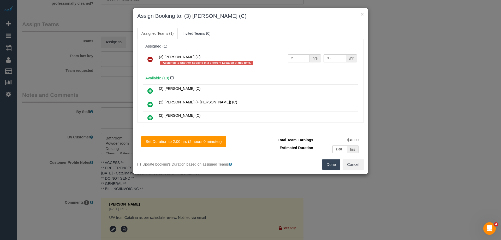
click at [327, 162] on button "Done" at bounding box center [331, 164] width 18 height 11
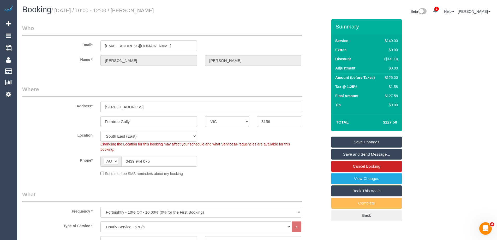
drag, startPoint x: 179, startPoint y: 11, endPoint x: 145, endPoint y: 13, distance: 33.9
click at [145, 13] on h1 "Booking / September 08, 2025 / 10:00 - 12:00 / Michelle Yates" at bounding box center [137, 9] width 231 height 9
copy small "Michelle Yates"
click at [337, 156] on link "Save and Send Message..." at bounding box center [366, 154] width 70 height 11
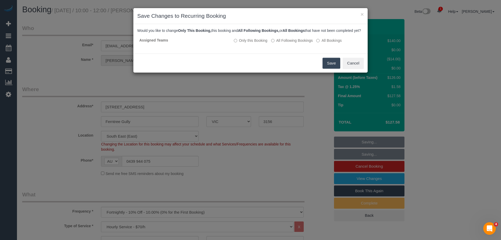
click at [328, 68] on button "Save" at bounding box center [332, 63] width 18 height 11
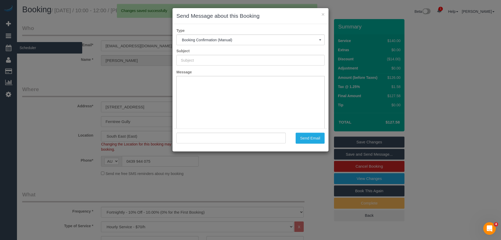
type input "Booking Confirmed"
type input ""Michelle Yates" <shelbyyates@hotmail.com>"
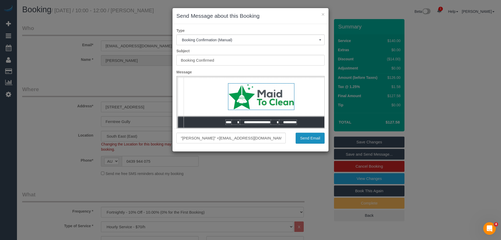
click at [303, 139] on button "Send Email" at bounding box center [310, 138] width 29 height 11
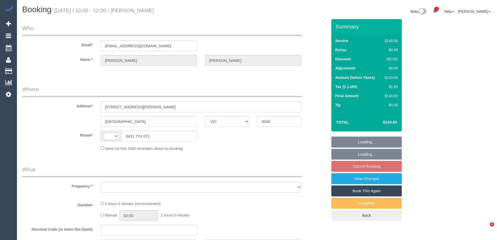
select select "VIC"
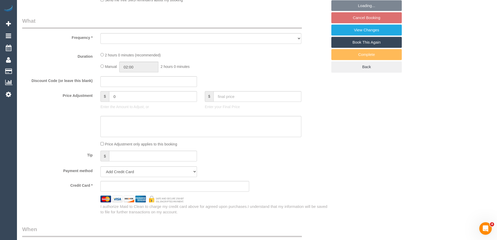
select select "string:stripe-pm_1KVn5o2GScqysDRVyxcCsRoL"
select select "number:28"
select select "number:14"
select select "number:20"
select select "number:23"
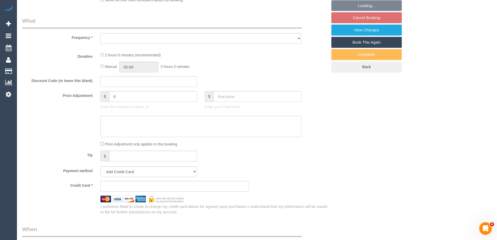
select select "number:13"
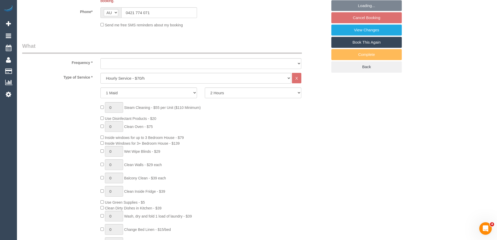
select select "string:AU"
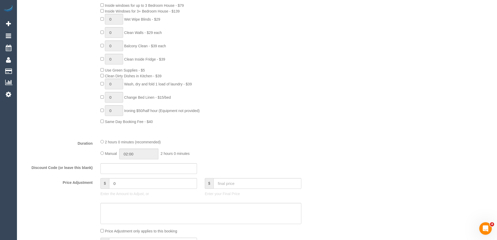
select select "object:864"
select select "spot3"
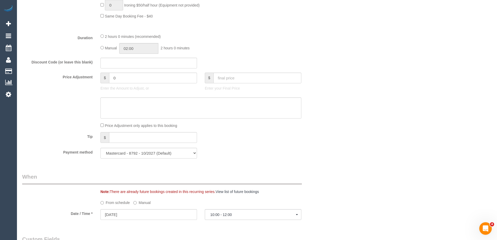
select select "object:1283"
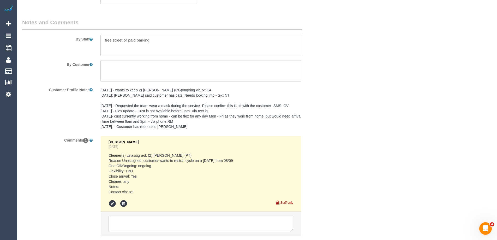
scroll to position [873, 0]
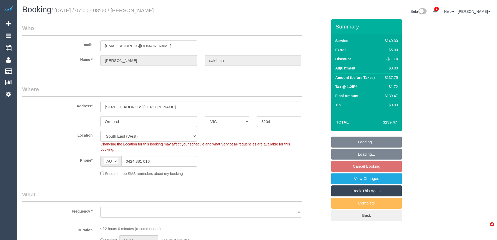
select select "VIC"
select select "number:28"
select select "number:14"
select select "number:18"
select select "number:22"
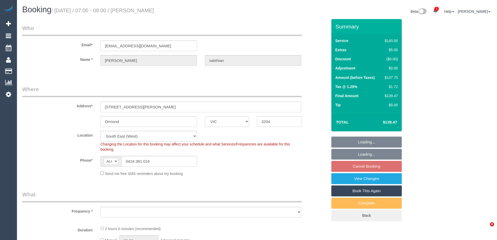
select select "number:34"
select select "number:13"
select select "object:1366"
select select "spot1"
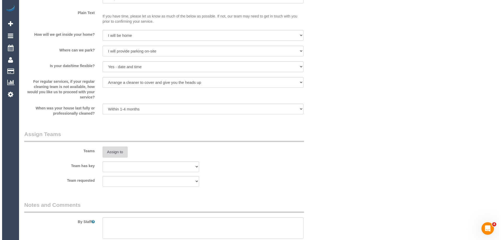
scroll to position [647, 0]
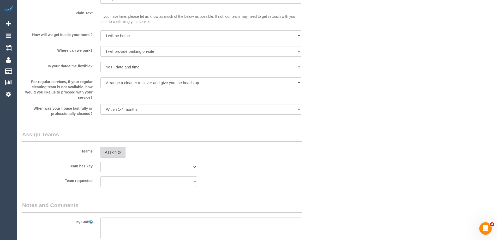
click at [114, 151] on button "Assign to" at bounding box center [112, 152] width 25 height 11
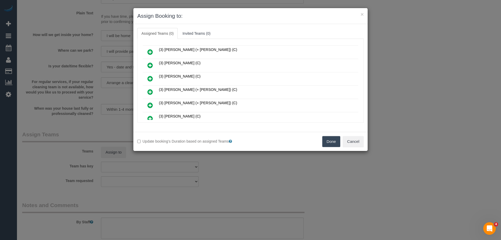
click at [150, 77] on icon at bounding box center [149, 78] width 5 height 6
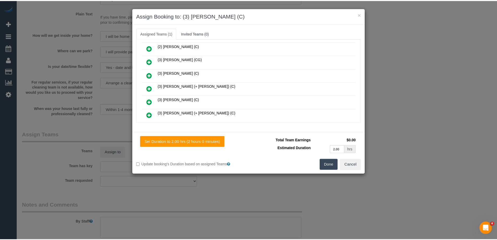
scroll to position [0, 0]
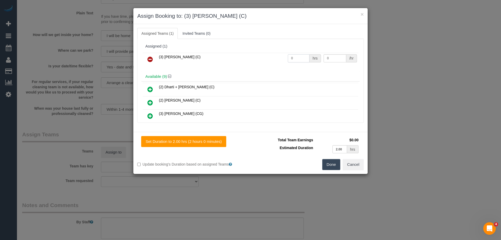
drag, startPoint x: 305, startPoint y: 57, endPoint x: 269, endPoint y: 56, distance: 36.0
click at [270, 57] on tr "(3) Nethaki Fernando (C) 0 hrs 0 /hr" at bounding box center [251, 59] width 216 height 13
type input "2"
drag, startPoint x: 328, startPoint y: 59, endPoint x: 296, endPoint y: 56, distance: 31.9
click at [296, 56] on tr "(3) Nethaki Fernando (C) 2 hrs 0 /hr" at bounding box center [251, 59] width 216 height 13
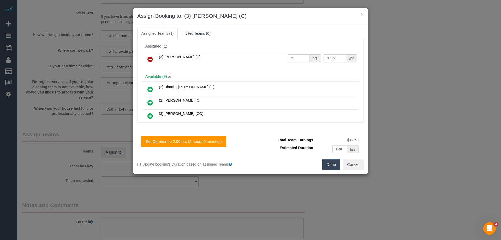
type input "36.25"
click at [329, 166] on button "Done" at bounding box center [331, 164] width 18 height 11
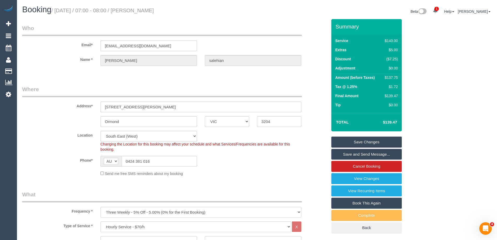
drag, startPoint x: 178, startPoint y: 10, endPoint x: 144, endPoint y: 13, distance: 34.3
click at [144, 13] on h1 "Booking / September 08, 2025 / 07:00 - 08:00 / tanya salehian" at bounding box center [137, 9] width 231 height 9
copy small "tanya salehian"
click at [344, 140] on link "Save Changes" at bounding box center [366, 142] width 70 height 11
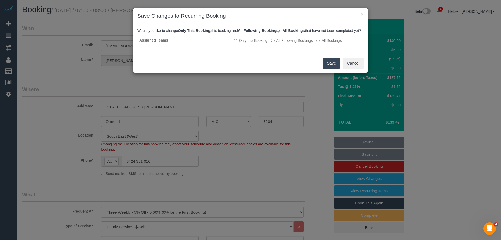
click at [328, 68] on button "Save" at bounding box center [332, 63] width 18 height 11
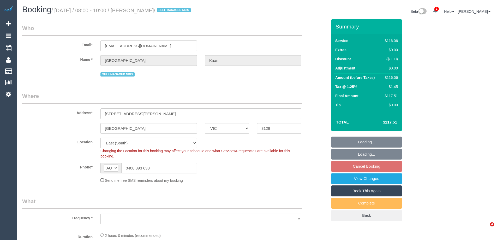
select select "VIC"
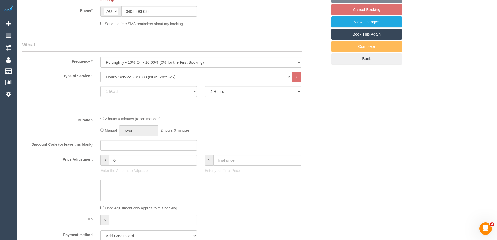
select select "object:1185"
select select "string:stripe-pm_1Rjt182GScqysDRVd9mYAh9c"
select select "number:28"
select select "number:14"
select select "number:18"
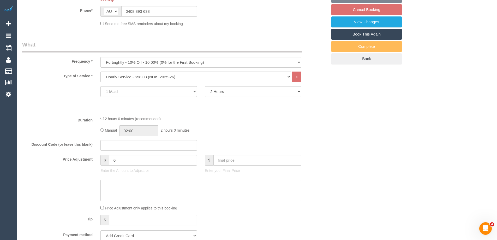
select select "number:24"
select select "number:34"
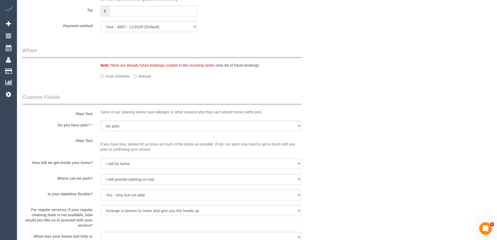
select select "spot1"
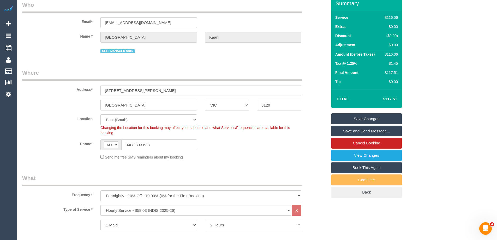
scroll to position [0, 0]
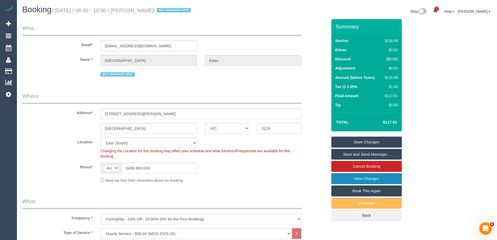
click at [345, 180] on link "View Changes" at bounding box center [366, 178] width 70 height 11
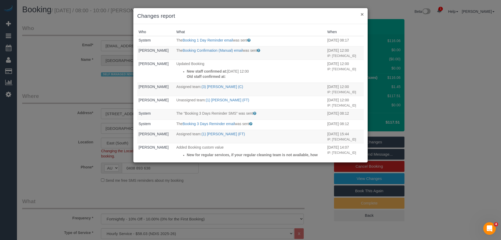
click at [362, 14] on button "×" at bounding box center [362, 13] width 3 height 5
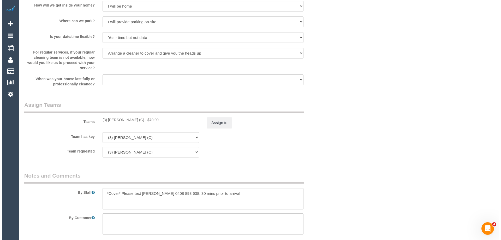
scroll to position [600, 0]
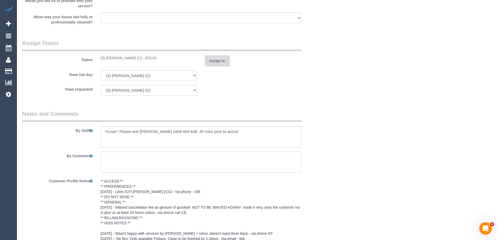
click at [207, 60] on button "Assign to" at bounding box center [217, 60] width 25 height 11
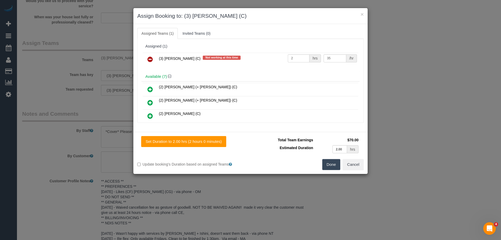
click at [149, 57] on icon at bounding box center [149, 59] width 5 height 6
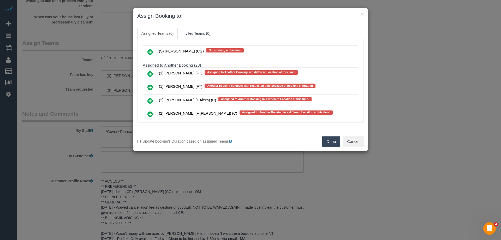
scroll to position [762, 0]
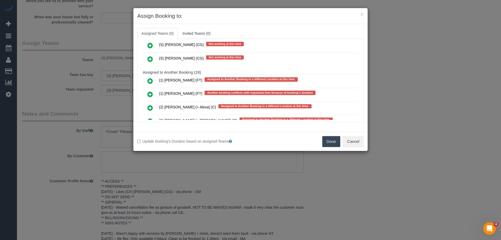
click at [151, 94] on icon at bounding box center [149, 94] width 5 height 6
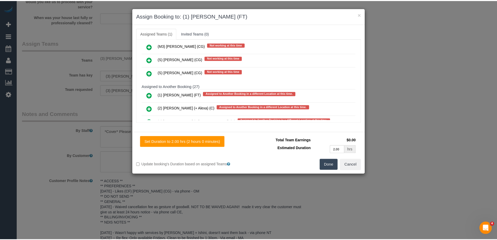
scroll to position [776, 0]
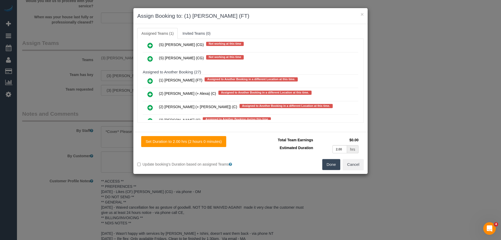
click at [331, 162] on button "Done" at bounding box center [331, 164] width 18 height 11
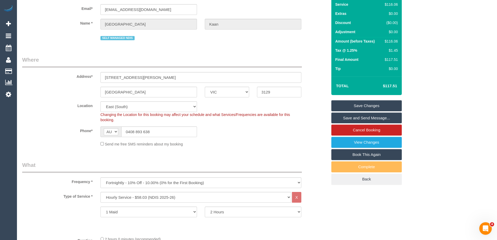
scroll to position [0, 0]
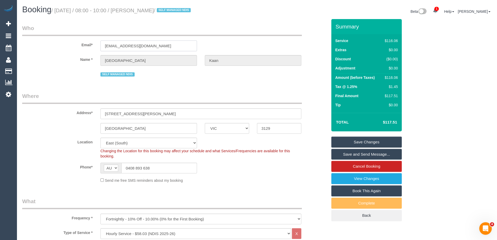
drag, startPoint x: 150, startPoint y: 45, endPoint x: 32, endPoint y: 45, distance: 118.2
click at [32, 45] on div "Email* serey.sok@gmail.com" at bounding box center [174, 37] width 313 height 27
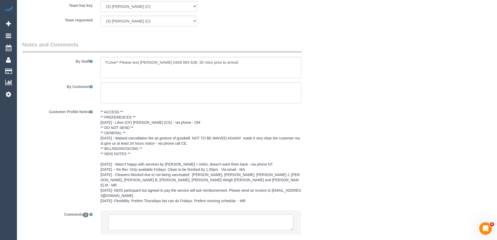
scroll to position [697, 0]
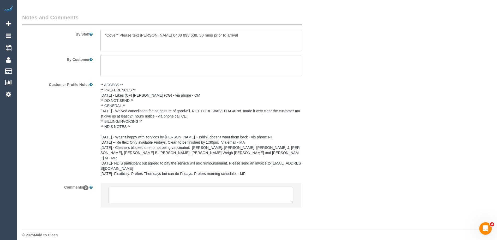
click at [129, 189] on textarea at bounding box center [201, 195] width 185 height 16
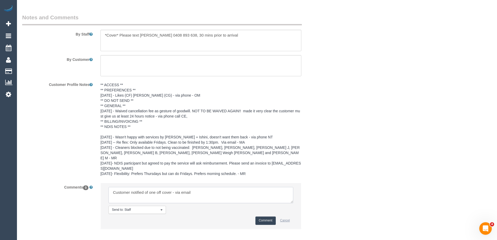
type textarea "Customer notified of one off cover - via email"
click at [279, 216] on button "Cancel" at bounding box center [285, 220] width 16 height 8
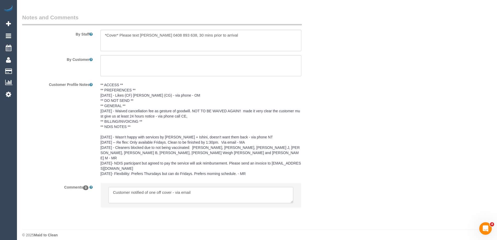
click at [206, 187] on textarea at bounding box center [201, 195] width 185 height 16
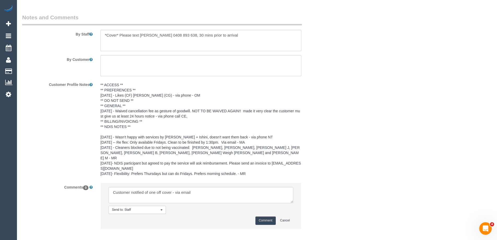
click at [264, 216] on button "Comment" at bounding box center [266, 220] width 20 height 8
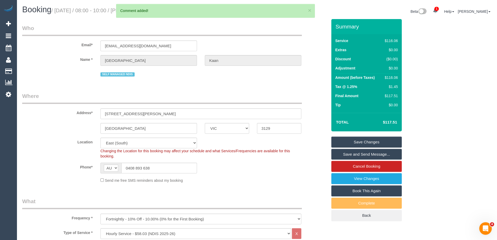
scroll to position [736, 0]
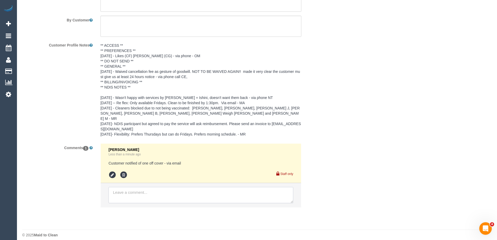
click at [117, 189] on textarea at bounding box center [201, 195] width 185 height 16
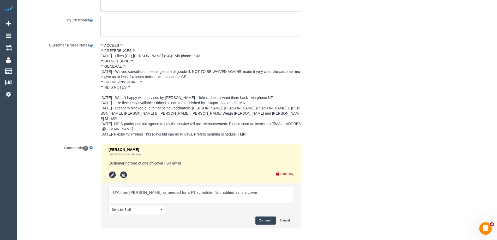
type textarea "U/A from Poorna as needed for a FT schedule. Not notified as is a cover"
click at [266, 216] on button "Comment" at bounding box center [266, 220] width 20 height 8
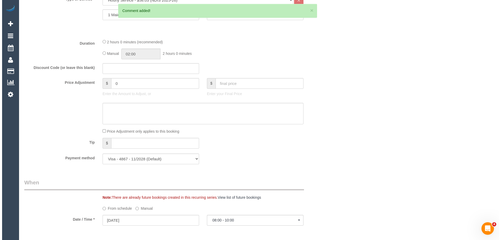
scroll to position [0, 0]
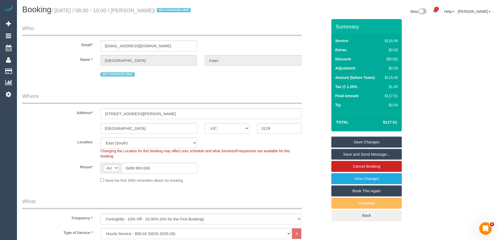
click at [311, 9] on div "× 1 Comment added!" at bounding box center [215, 11] width 199 height 14
drag, startPoint x: 179, startPoint y: 11, endPoint x: 144, endPoint y: 12, distance: 34.2
click at [144, 12] on small "/ September 04, 2025 / 08:00 - 10:00 / Florence Kaan / SELF MANAGED NDIS" at bounding box center [121, 11] width 141 height 6
copy small "Florence Kaan"
click at [344, 142] on link "Save Changes" at bounding box center [366, 142] width 70 height 11
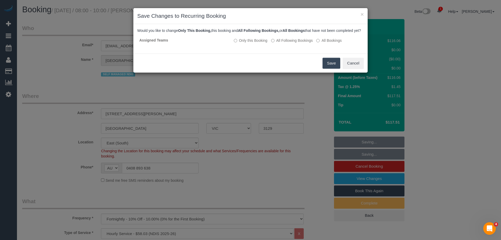
click at [335, 67] on button "Save" at bounding box center [332, 63] width 18 height 11
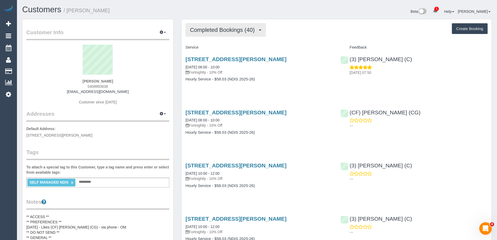
click at [220, 31] on span "Completed Bookings (40)" at bounding box center [223, 30] width 67 height 7
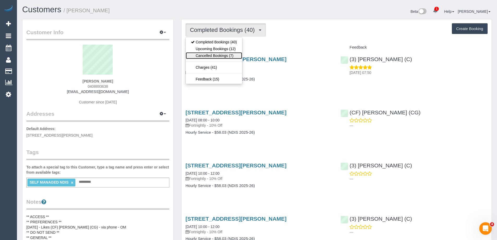
click at [224, 52] on link "Cancelled Bookings (7)" at bounding box center [214, 55] width 56 height 7
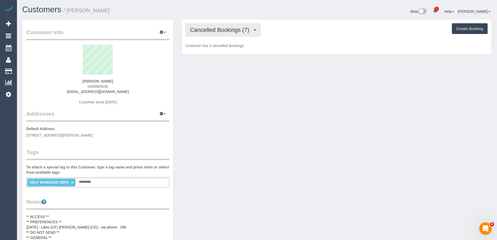
click at [219, 34] on button "Cancelled Bookings (7)" at bounding box center [223, 29] width 75 height 13
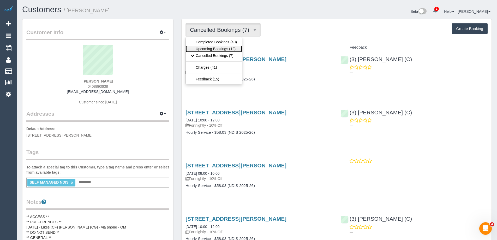
click at [222, 50] on link "Upcoming Bookings (12)" at bounding box center [214, 48] width 56 height 7
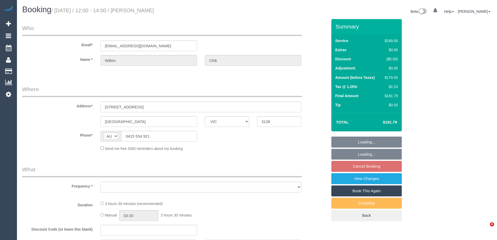
select select "VIC"
select select "string:stripe-pm_1Osxbk2GScqysDRVxYDI0jJf"
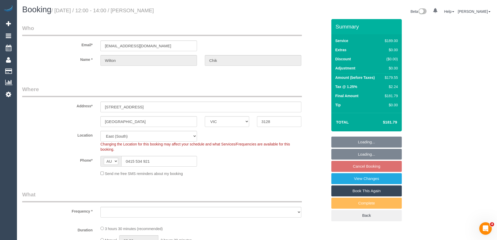
select select "object:596"
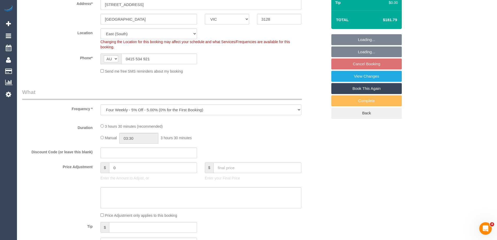
select select "number:28"
select select "number:14"
select select "number:21"
select select "number:24"
select select "number:34"
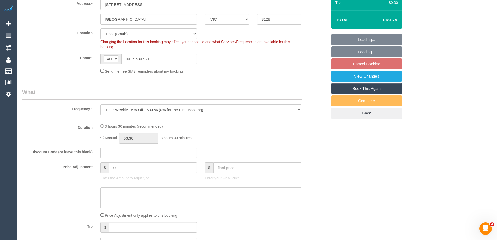
select select "number:13"
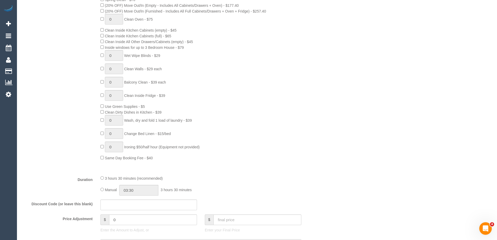
select select "object:1274"
select select "spot1"
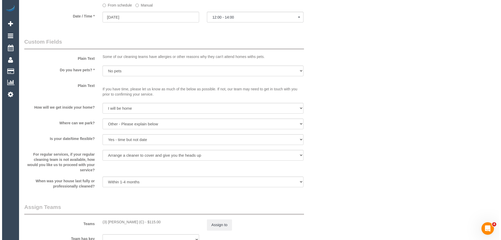
scroll to position [679, 0]
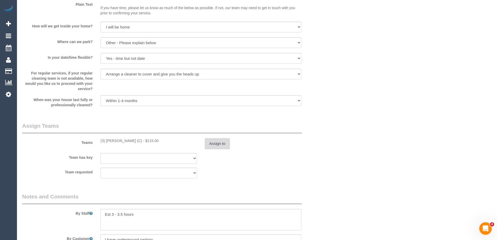
click at [222, 145] on button "Assign to" at bounding box center [217, 143] width 25 height 11
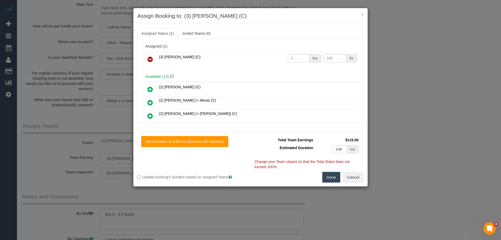
click at [149, 57] on icon at bounding box center [149, 59] width 5 height 6
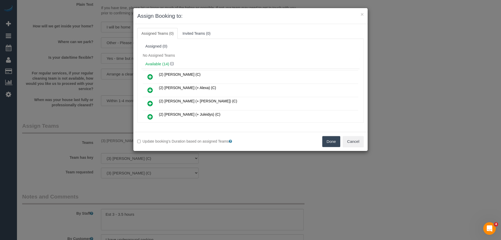
click at [336, 140] on button "Done" at bounding box center [331, 141] width 18 height 11
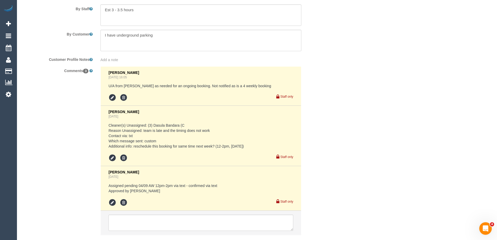
scroll to position [916, 0]
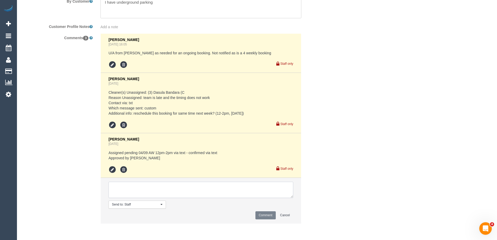
click at [126, 194] on textarea at bounding box center [201, 190] width 185 height 16
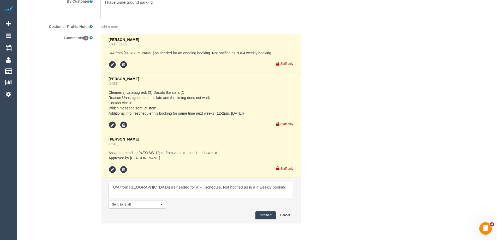
type textarea "U/A from [GEOGRAPHIC_DATA] as needed for a FT schedule. Not notified as is a 4 …"
click at [265, 218] on button "Comment" at bounding box center [266, 215] width 20 height 8
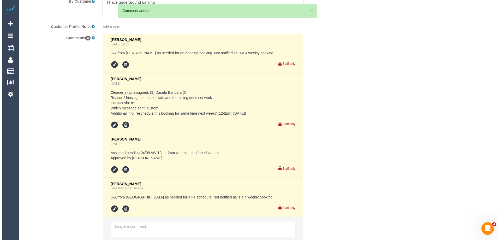
scroll to position [0, 0]
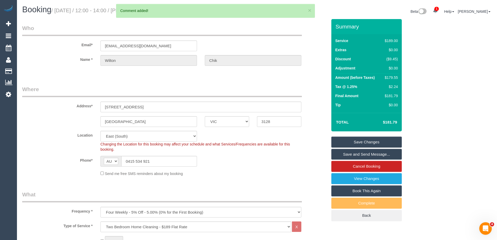
click at [351, 140] on link "Save Changes" at bounding box center [366, 142] width 70 height 11
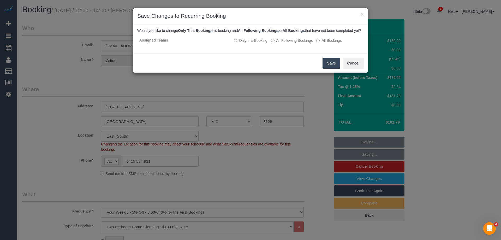
click at [330, 69] on button "Save" at bounding box center [332, 63] width 18 height 11
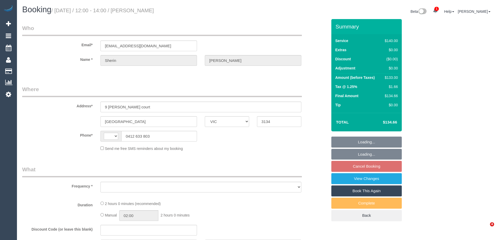
select select "VIC"
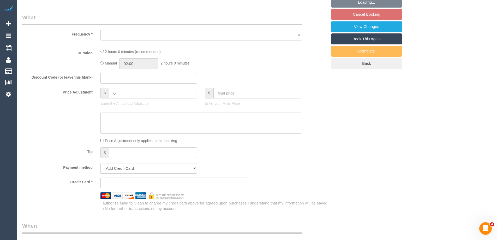
select select "string:AU"
select select "object:314"
select select "string:stripe-pm_1PpfRz2GScqysDRVZMgypdf3"
select select "number:28"
select select "number:14"
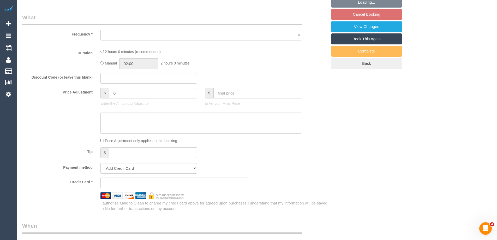
select select "number:18"
select select "number:24"
select select "number:34"
select select "number:13"
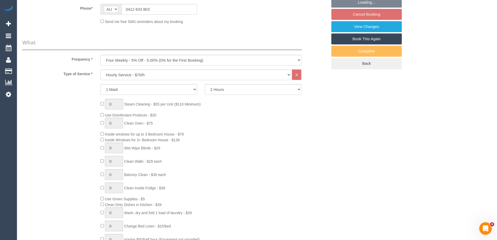
select select "object:2131"
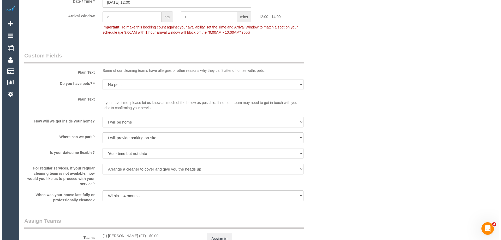
scroll to position [653, 0]
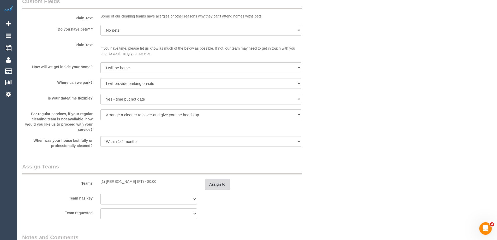
click at [224, 183] on button "Assign to" at bounding box center [217, 184] width 25 height 11
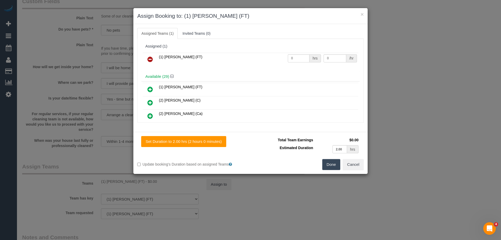
click at [153, 58] on icon at bounding box center [149, 59] width 5 height 6
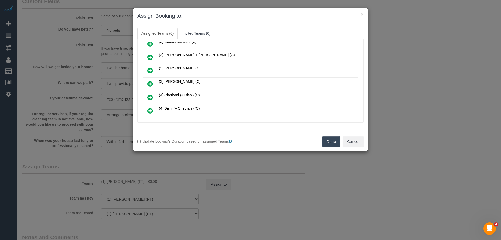
click at [150, 70] on icon at bounding box center [149, 70] width 5 height 6
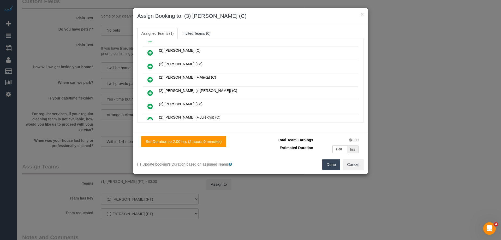
scroll to position [0, 0]
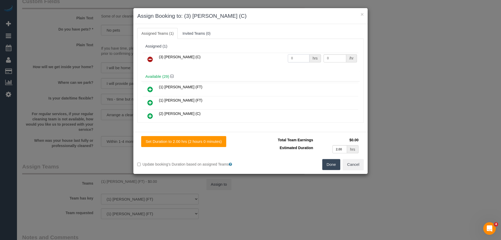
drag, startPoint x: 303, startPoint y: 57, endPoint x: 276, endPoint y: 58, distance: 26.9
click at [283, 57] on tr "(3) Denuwan Lamahewa (C) 0 hrs 0 /hr" at bounding box center [251, 59] width 216 height 13
type input "2"
drag, startPoint x: 332, startPoint y: 60, endPoint x: 272, endPoint y: 52, distance: 60.9
click at [293, 54] on tr "(3) Denuwan Lamahewa (C) 2 hrs 0 /hr" at bounding box center [251, 59] width 216 height 13
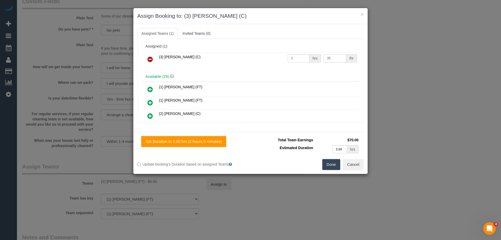
type input "35"
click at [330, 165] on button "Done" at bounding box center [331, 164] width 18 height 11
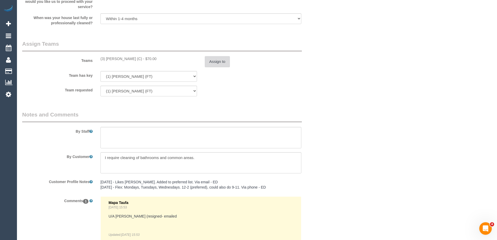
scroll to position [852, 0]
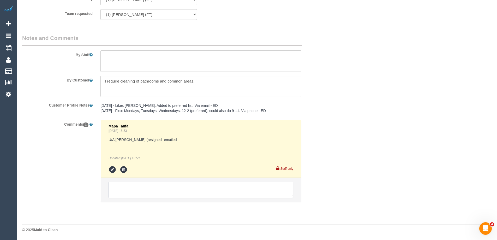
click at [117, 189] on textarea at bounding box center [201, 190] width 185 height 16
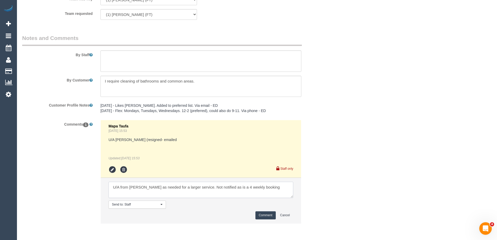
type textarea "U/A from Jeremy as needed for a larger service. Not notified as is a 4 weekly b…"
click at [265, 215] on button "Comment" at bounding box center [266, 215] width 20 height 8
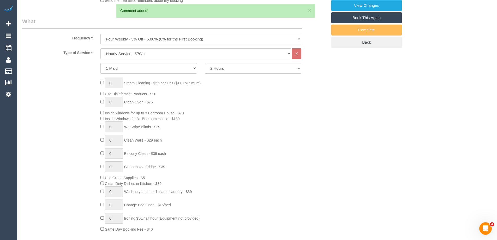
scroll to position [0, 0]
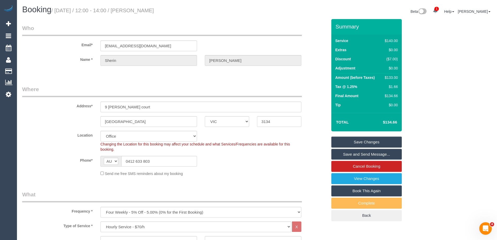
drag, startPoint x: 133, startPoint y: 17, endPoint x: 145, endPoint y: 12, distance: 12.7
click at [145, 12] on h1 "Booking / September 04, 2025 / 12:00 - 14:00 / Sherin Philip" at bounding box center [137, 9] width 231 height 9
copy small "Sherin Philip"
click at [359, 140] on link "Save Changes" at bounding box center [366, 142] width 70 height 11
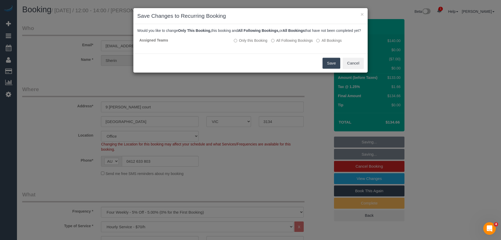
click at [332, 68] on button "Save" at bounding box center [332, 63] width 18 height 11
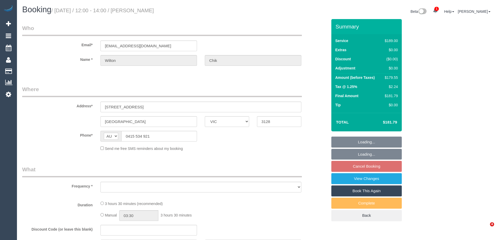
select select "VIC"
select select "object:606"
select select "string:stripe-pm_1Osxbk2GScqysDRVxYDI0jJf"
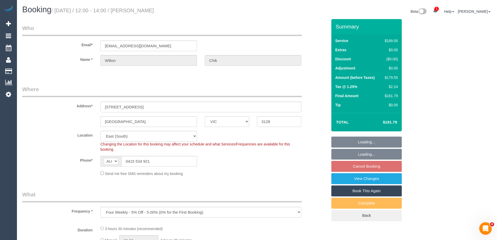
select select "object:855"
select select "number:28"
select select "number:14"
select select "number:21"
select select "number:24"
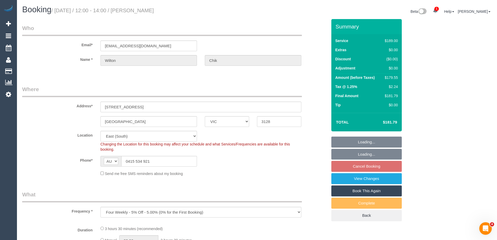
select select "number:34"
select select "number:13"
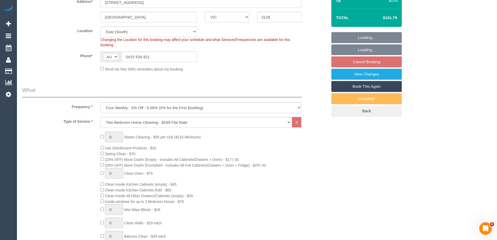
select select "spot1"
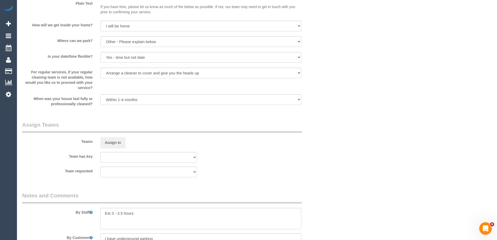
scroll to position [731, 0]
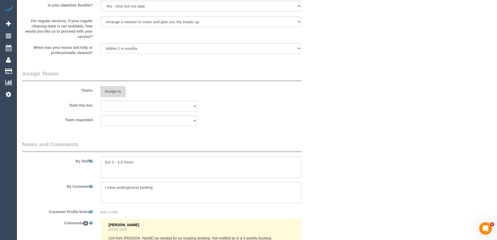
click at [113, 93] on button "Assign to" at bounding box center [112, 91] width 25 height 11
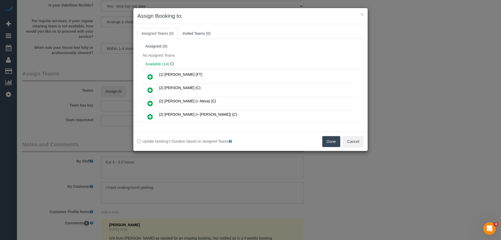
click at [152, 75] on icon at bounding box center [149, 77] width 5 height 6
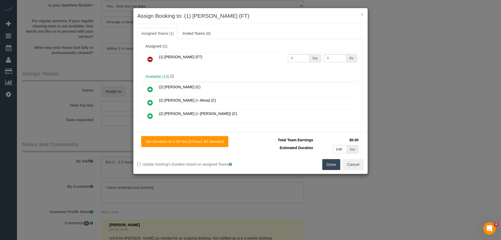
click at [328, 168] on button "Done" at bounding box center [331, 164] width 18 height 11
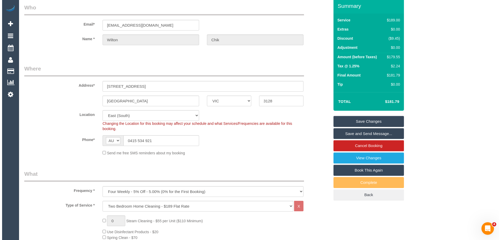
scroll to position [0, 0]
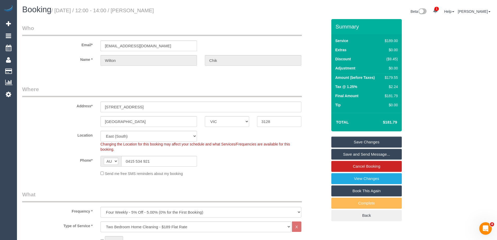
drag, startPoint x: 170, startPoint y: 10, endPoint x: 145, endPoint y: 9, distance: 24.9
click at [145, 9] on h1 "Booking / [DATE] / 12:00 - 14:00 / [PERSON_NAME]" at bounding box center [137, 9] width 231 height 9
copy small "Wilton Chik"
click at [341, 143] on link "Save Changes" at bounding box center [366, 142] width 70 height 11
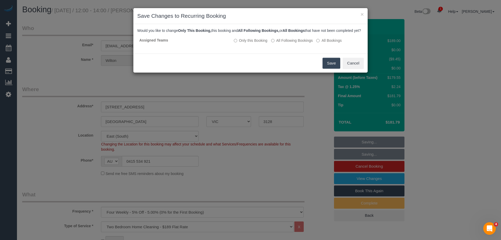
click at [329, 67] on button "Save" at bounding box center [332, 63] width 18 height 11
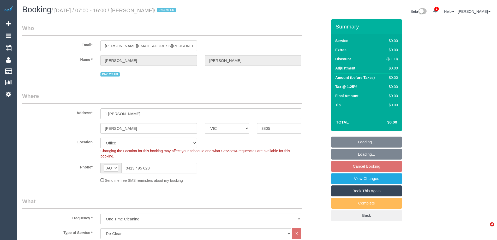
select select "VIC"
select select "string:stripe-pm_1S0Khw2GScqysDRVNgdxRNmU"
select select "number:27"
select select "number:14"
select select "number:18"
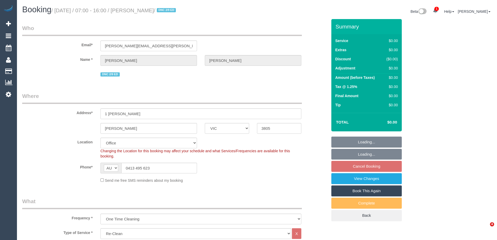
select select "number:22"
select select "number:35"
select select "number:26"
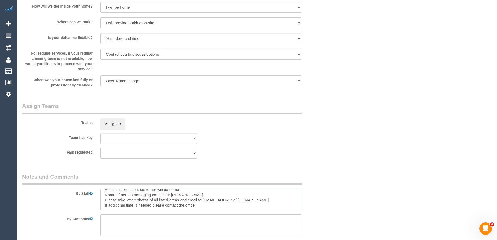
scroll to position [574, 0]
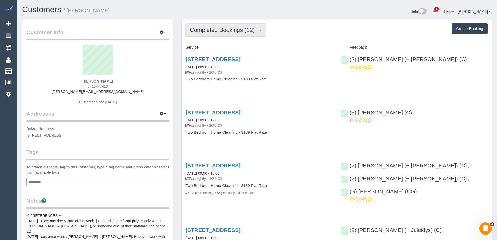
click at [212, 32] on span "Completed Bookings (12)" at bounding box center [223, 30] width 67 height 7
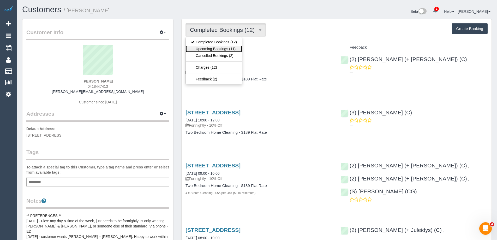
click at [211, 48] on link "Upcoming Bookings (11)" at bounding box center [214, 48] width 56 height 7
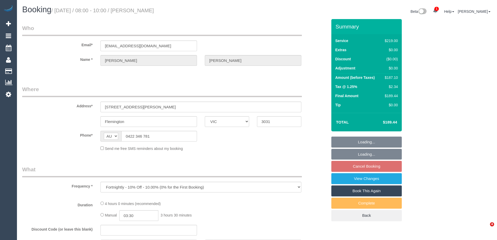
select select "VIC"
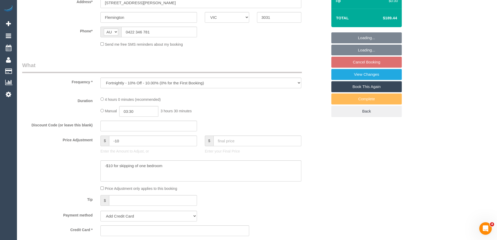
scroll to position [104, 0]
select select "string:stripe-pm_1RdrKL2GScqysDRV3vcK7xHH"
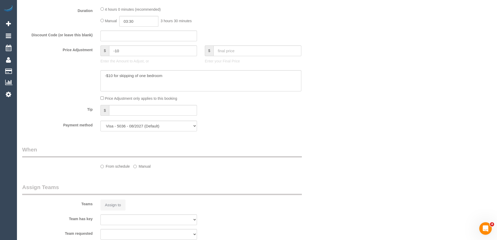
select select "number:28"
select select "number:16"
select select "number:21"
select select "number:22"
select select "number:34"
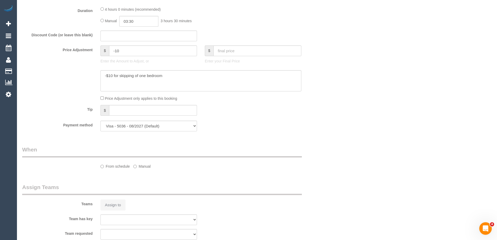
select select "number:11"
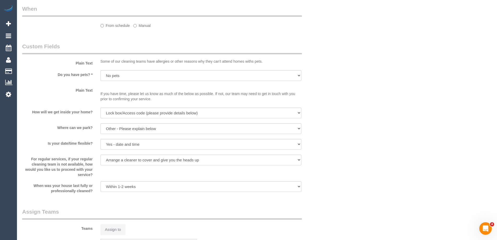
select select "object:1456"
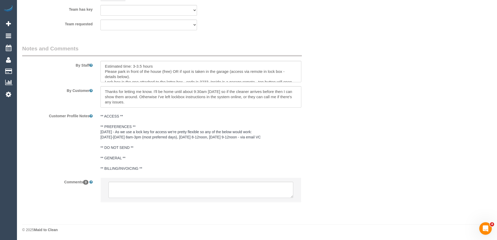
scroll to position [817, 0]
select select "spot2"
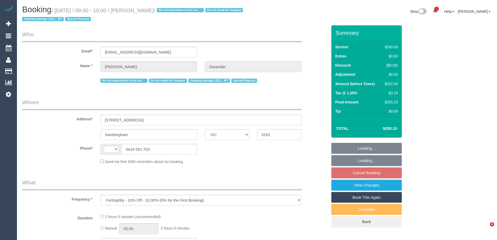
select select "VIC"
select select "string:AU"
select select "string:stripe-pm_1Gmrcl2GScqysDRVmcm1JmZh"
select select "number:32"
select select "number:14"
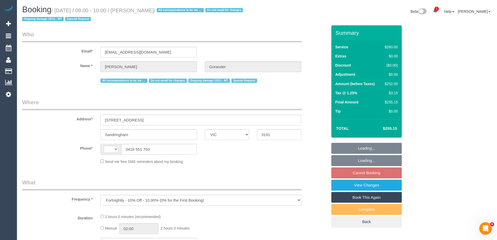
select select "number:19"
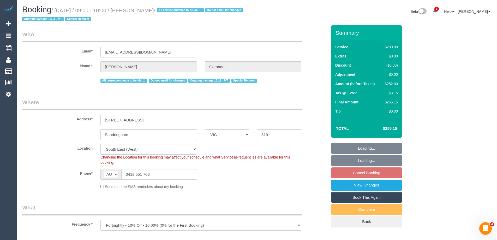
select select "object:1245"
select select "2"
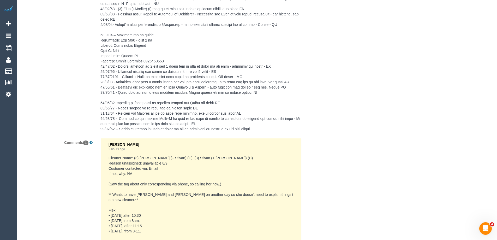
scroll to position [1018, 0]
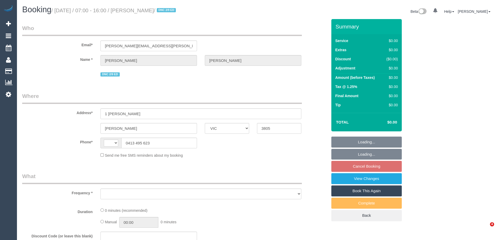
select select "VIC"
select select "number:27"
select select "number:14"
select select "number:18"
select select "number:22"
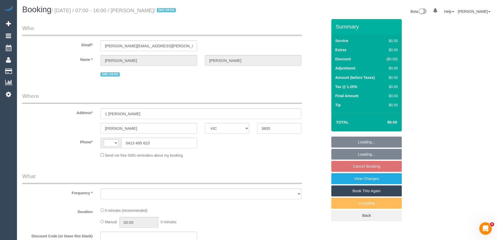
select select "number:35"
select select "number:26"
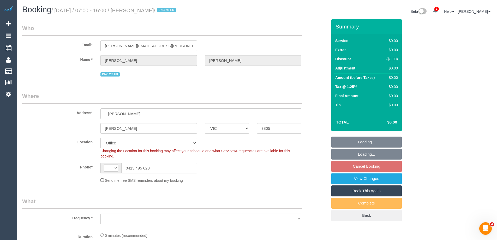
select select "string:stripe-pm_1S0Khw2GScqysDRVNgdxRNmU"
select select "string:AU"
drag, startPoint x: 124, startPoint y: 45, endPoint x: 18, endPoint y: 38, distance: 106.8
select select "object:2036"
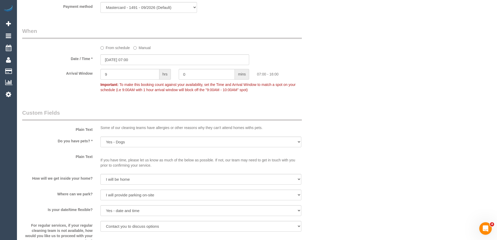
scroll to position [418, 0]
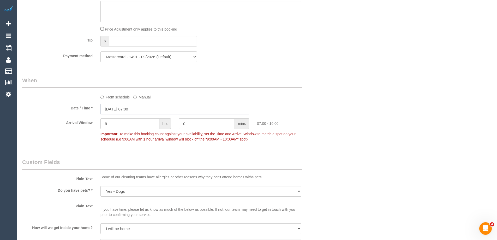
click at [118, 110] on input "04/09/2025 07:00" at bounding box center [174, 109] width 149 height 11
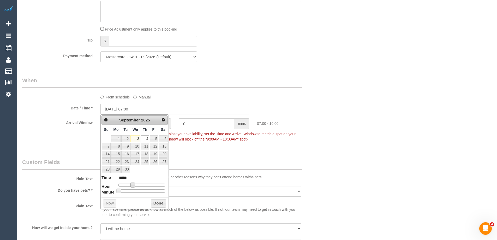
type input "04/09/2025 08:00"
type input "*****"
type input "04/09/2025 09:00"
type input "*****"
type input "04/09/2025 10:00"
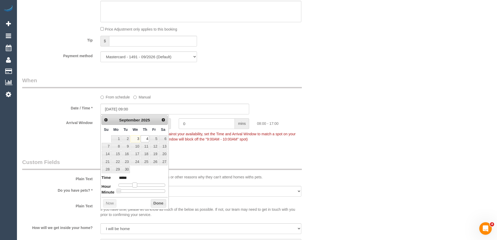
type input "*****"
type input "04/09/2025 11:00"
type input "*****"
type input "04/09/2025 12:00"
type input "*****"
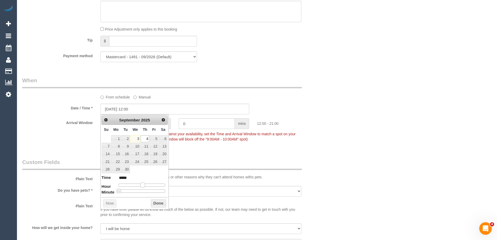
type input "04/09/2025 13:00"
type input "*****"
type input "04/09/2025 14:00"
type input "*****"
drag, startPoint x: 134, startPoint y: 184, endPoint x: 148, endPoint y: 187, distance: 14.2
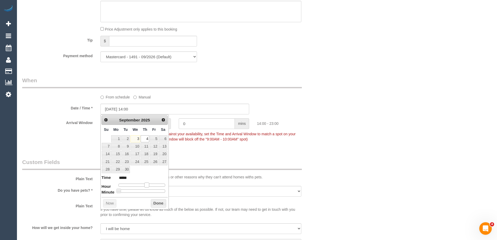
click at [148, 187] on dl "Time ***** Hour Minute Second Millisecond Microsecond Time Zone ***** ***** ***…" at bounding box center [135, 184] width 66 height 18
click at [159, 206] on button "Done" at bounding box center [158, 203] width 15 height 8
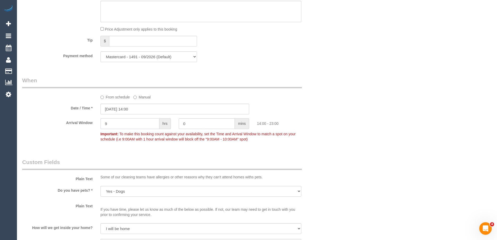
drag, startPoint x: 112, startPoint y: 122, endPoint x: 70, endPoint y: 120, distance: 41.8
click at [70, 120] on div "Arrival Window 9 hrs 0 mins 14:00 - 23:00 Important: To make this booking count…" at bounding box center [174, 131] width 313 height 26
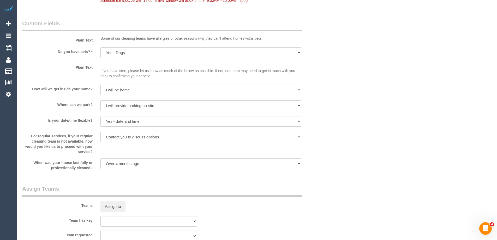
scroll to position [600, 0]
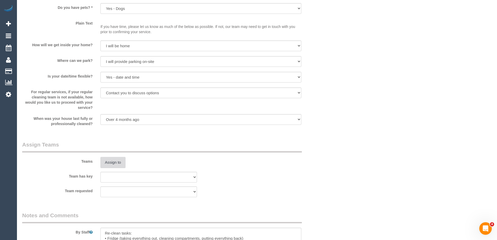
type input "1"
click at [108, 159] on button "Assign to" at bounding box center [112, 162] width 25 height 11
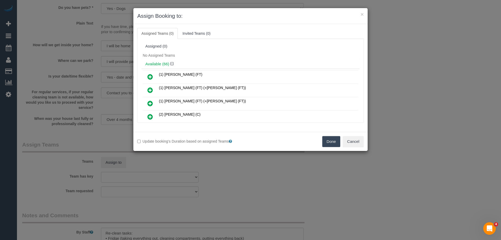
click at [148, 74] on icon at bounding box center [149, 77] width 5 height 6
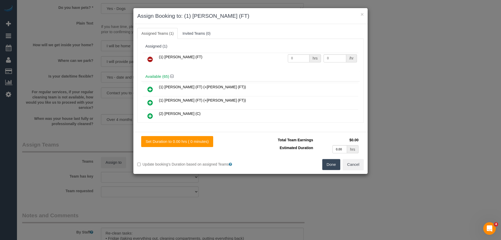
click at [332, 164] on button "Done" at bounding box center [331, 164] width 18 height 11
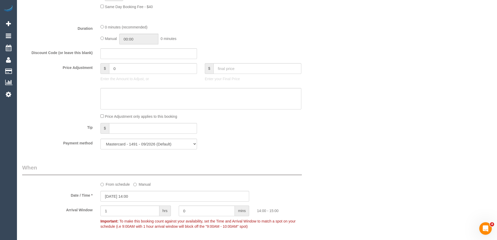
scroll to position [209, 0]
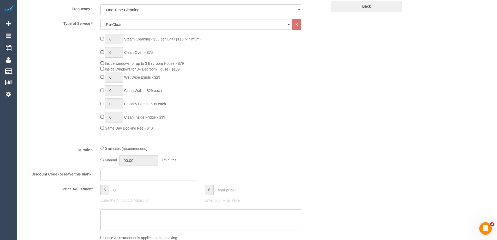
click at [99, 159] on div "0 minutes (recommended) Manual 00:00 0 minutes" at bounding box center [201, 155] width 209 height 20
click at [142, 161] on input "00:00" at bounding box center [138, 160] width 39 height 11
type input "02:00"
click at [127, 195] on li "02:00" at bounding box center [132, 196] width 23 height 7
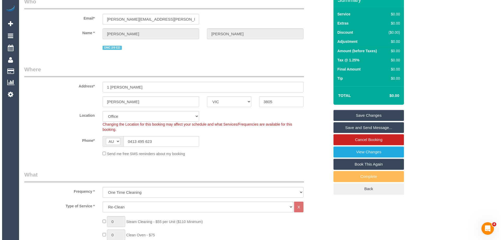
scroll to position [0, 0]
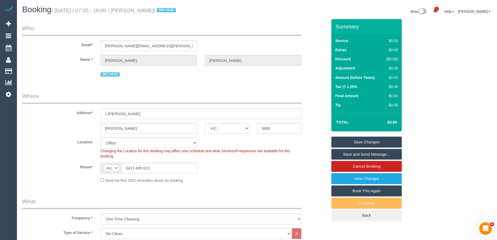
drag, startPoint x: 175, startPoint y: 9, endPoint x: 145, endPoint y: 7, distance: 29.6
click at [145, 7] on h1 "Booking / September 04, 2025 / 07:00 - 16:00 / Greta Parker / DNC 2/9 ED" at bounding box center [137, 9] width 231 height 9
copy small "Greta Parker"
click at [347, 144] on link "Save Changes" at bounding box center [366, 142] width 70 height 11
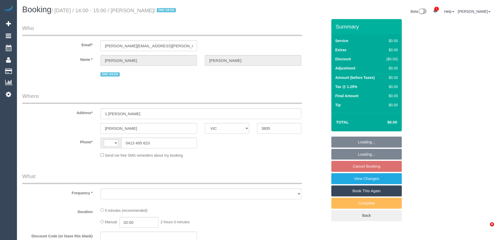
select select "VIC"
select select "string:stripe-pm_1S0Khw2GScqysDRVNgdxRNmU"
select select "number:27"
select select "number:14"
select select "number:18"
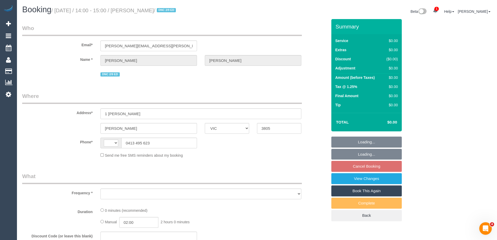
select select "number:22"
select select "number:35"
select select "number:26"
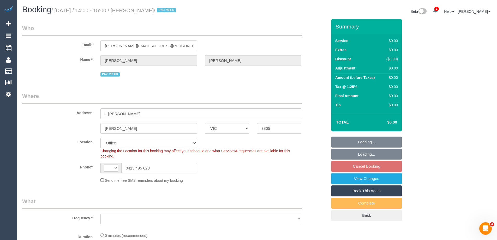
select select "string:AU"
select select "object:777"
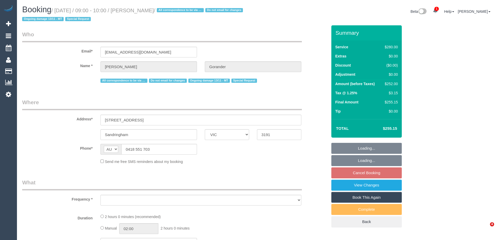
select select "VIC"
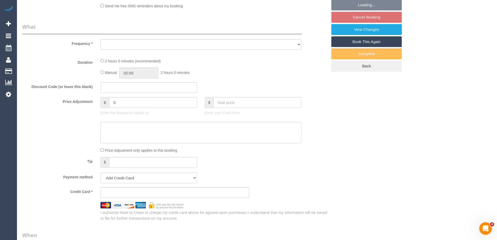
scroll to position [157, 0]
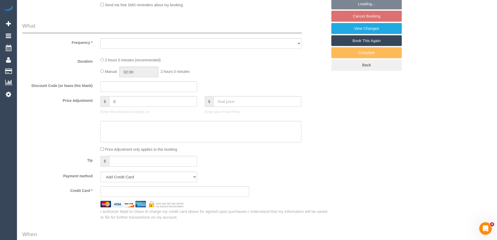
select select "object:576"
select select "string:stripe-pm_1Gmrcl2GScqysDRVmcm1JmZh"
select select "2"
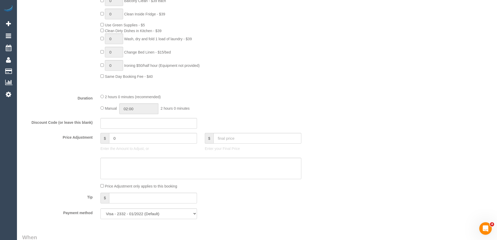
select select "object:747"
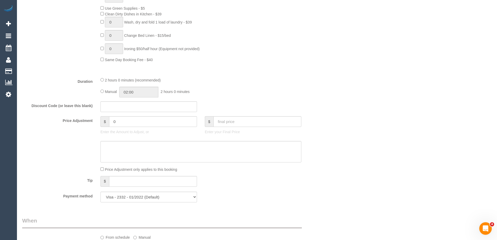
select select "number:32"
select select "number:14"
select select "number:19"
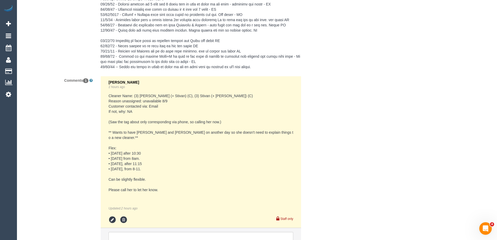
scroll to position [1097, 0]
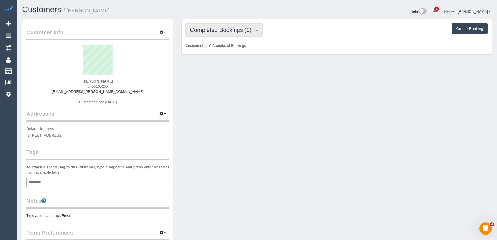
click at [215, 34] on button "Completed Bookings (0)" at bounding box center [224, 29] width 77 height 13
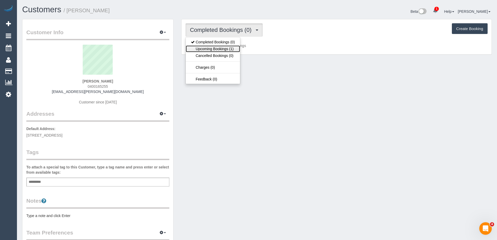
click at [218, 51] on link "Upcoming Bookings (1)" at bounding box center [213, 48] width 54 height 7
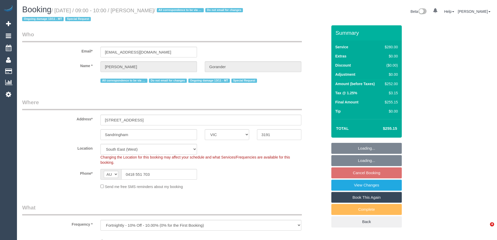
select select "VIC"
select select "object:893"
select select "string:stripe-pm_1Gmrcl2GScqysDRVmcm1JmZh"
select select "2"
select select "number:32"
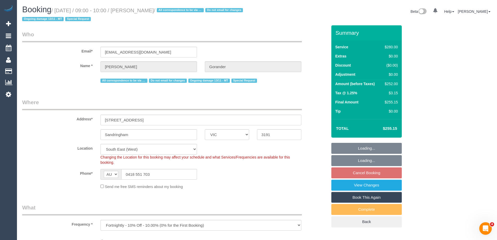
select select "number:14"
select select "number:19"
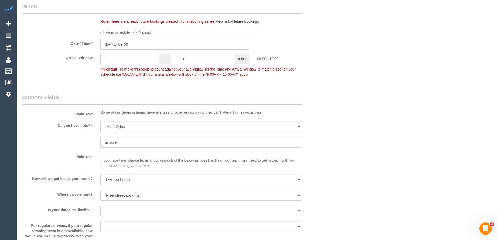
scroll to position [470, 0]
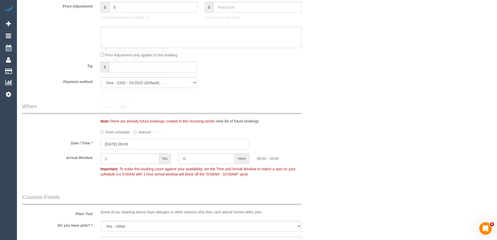
click at [113, 144] on input "08/09/2025 09:00" at bounding box center [174, 144] width 149 height 11
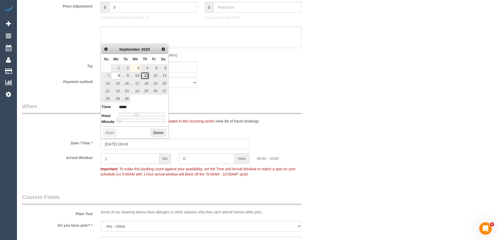
click at [146, 75] on link "11" at bounding box center [145, 75] width 9 height 7
type input "11/09/2025 10:00"
type input "*****"
type input "11/09/2025 11:00"
type input "*****"
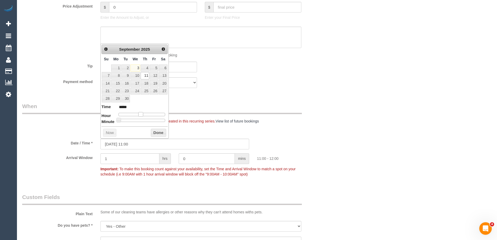
type input "11/09/2025 12:00"
type input "*****"
type input "11/09/2025 13:00"
type input "*****"
type input "11/09/2025 14:00"
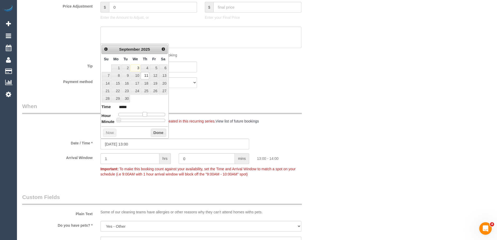
type input "*****"
type input "11/09/2025 13:00"
type input "*****"
drag, startPoint x: 137, startPoint y: 115, endPoint x: 146, endPoint y: 117, distance: 8.6
click at [146, 117] on span at bounding box center [145, 114] width 5 height 5
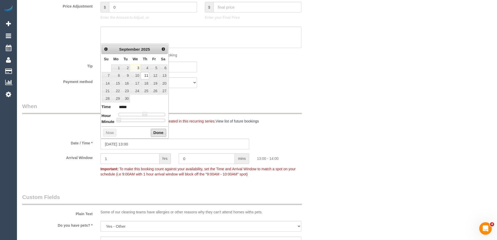
click at [158, 134] on button "Done" at bounding box center [158, 133] width 15 height 8
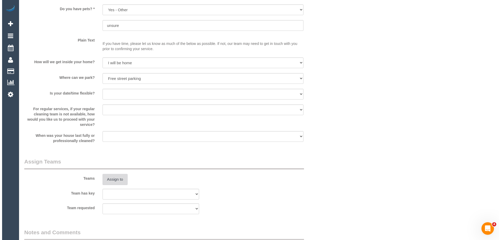
scroll to position [731, 0]
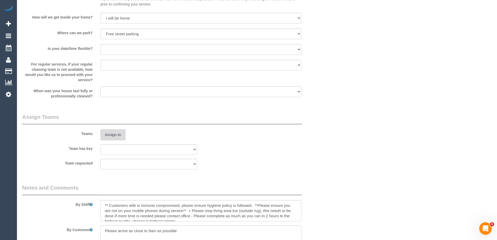
click at [117, 135] on button "Assign to" at bounding box center [112, 134] width 25 height 11
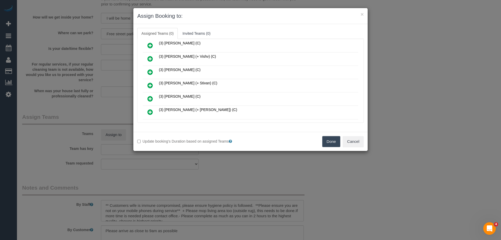
scroll to position [287, 0]
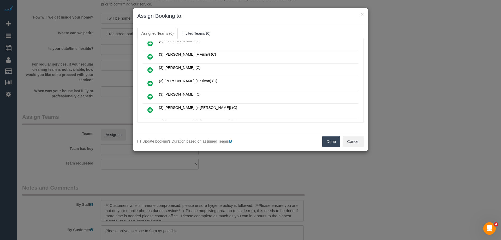
click at [150, 82] on icon at bounding box center [149, 83] width 5 height 6
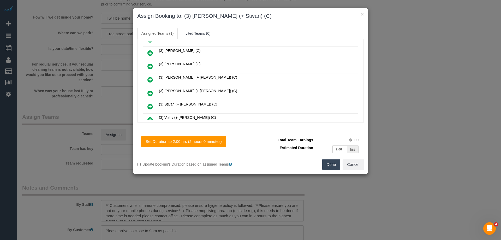
scroll to position [326, 0]
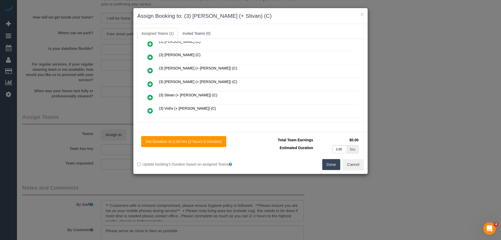
click at [152, 96] on icon at bounding box center [149, 97] width 5 height 6
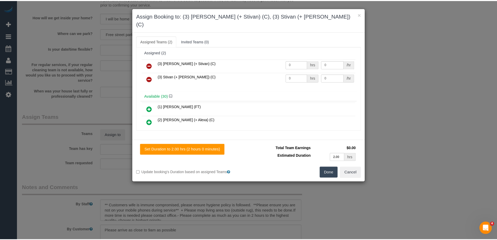
scroll to position [0, 0]
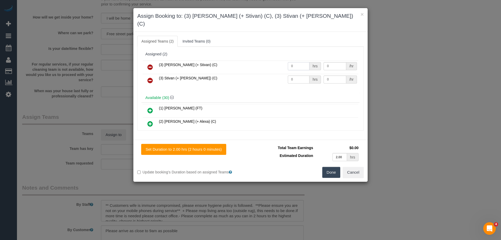
drag, startPoint x: 298, startPoint y: 58, endPoint x: 239, endPoint y: 56, distance: 58.8
click at [252, 61] on tr "(3) Krunal (+ Stivan) (C) 0 hrs 0 /hr" at bounding box center [251, 67] width 216 height 13
type input "2"
click at [266, 74] on tr "(3) Stivan (+ Krunal) (C) 0 hrs 0 /hr" at bounding box center [251, 80] width 216 height 13
type input "2"
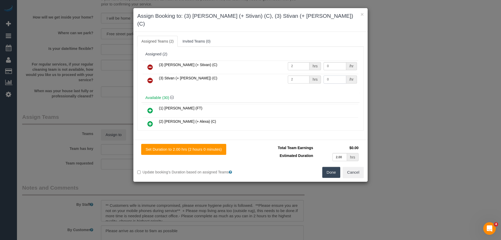
drag, startPoint x: 333, startPoint y: 71, endPoint x: 248, endPoint y: 64, distance: 84.8
click at [248, 64] on tbody "(3) Krunal (+ Stivan) (C) 2 hrs 0 /hr (3) Stivan (+ Krunal) (C) 2 hrs 0 /hr" at bounding box center [251, 74] width 216 height 27
type input "35"
drag, startPoint x: 330, startPoint y: 60, endPoint x: 269, endPoint y: 53, distance: 61.5
click at [280, 61] on tr "(3) Krunal (+ Stivan) (C) 2 hrs 0 /hr" at bounding box center [251, 67] width 216 height 13
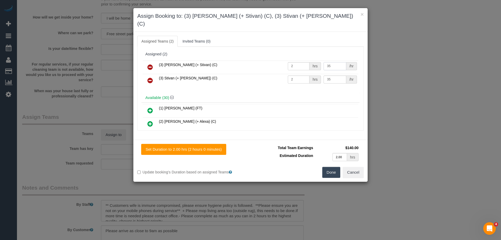
type input "35"
click at [329, 167] on button "Done" at bounding box center [331, 172] width 18 height 11
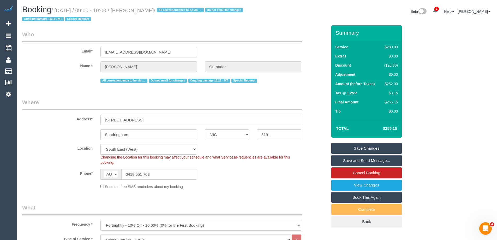
drag, startPoint x: 180, startPoint y: 10, endPoint x: 143, endPoint y: 11, distance: 36.6
click at [143, 11] on small "/ September 08, 2025 / 09:00 - 10:00 / Alicia Gorander / All correspondence to …" at bounding box center [133, 15] width 222 height 15
copy small "Alicia Gorander"
click at [355, 146] on link "Save Changes" at bounding box center [366, 148] width 70 height 11
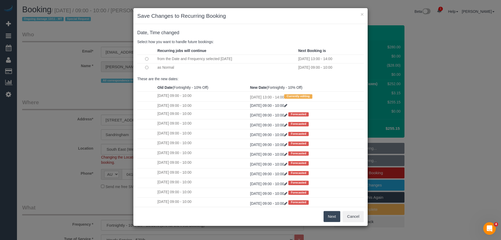
click at [329, 215] on button "Next" at bounding box center [332, 216] width 17 height 11
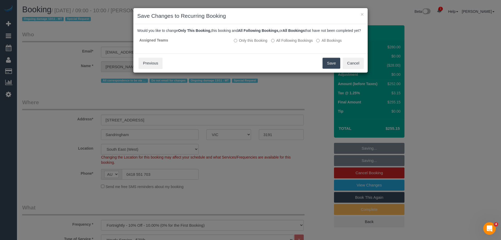
click at [329, 67] on button "Save" at bounding box center [332, 63] width 18 height 11
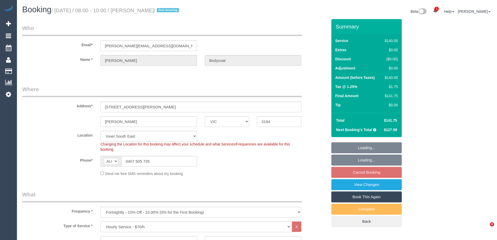
select select "VIC"
select select "spot2"
select select "number:27"
select select "number:22"
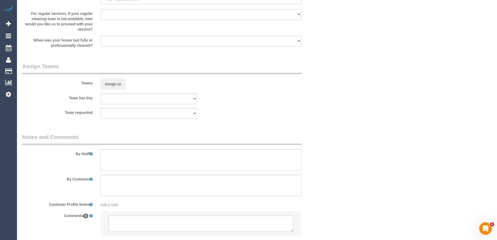
scroll to position [749, 0]
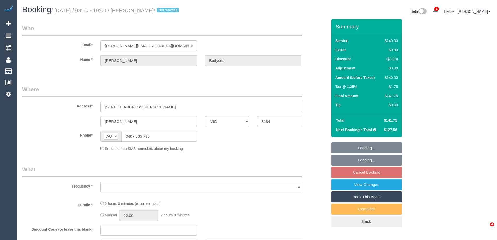
select select "VIC"
select select "string:stripe-pm_1Ru7NC2GScqysDRVoxb08CtP"
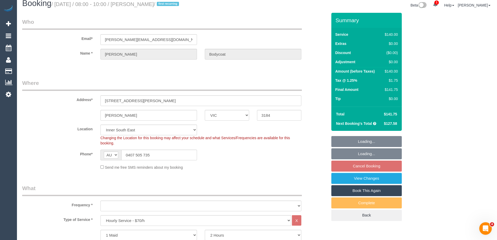
select select "object:1411"
select select "spot2"
select select "number:27"
select select "number:22"
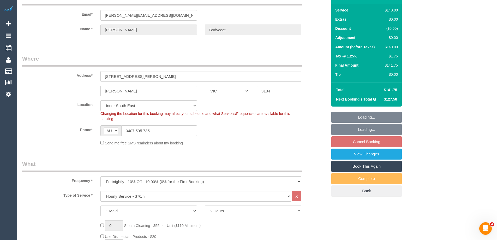
select select "object:1421"
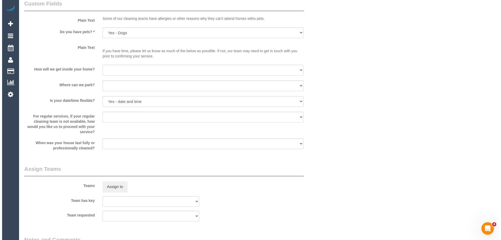
scroll to position [731, 0]
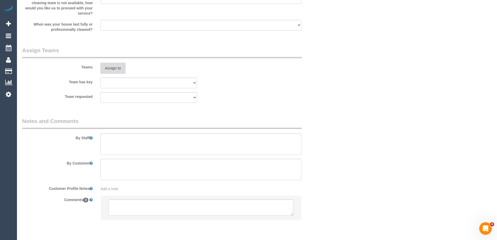
click at [114, 70] on button "Assign to" at bounding box center [112, 68] width 25 height 11
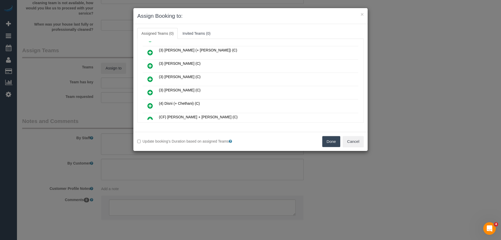
click at [150, 79] on icon at bounding box center [149, 79] width 5 height 6
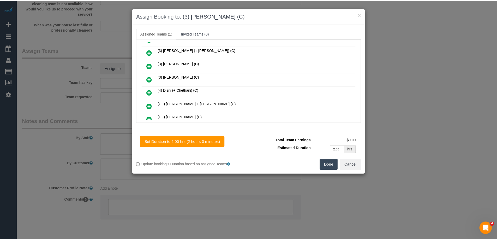
scroll to position [0, 0]
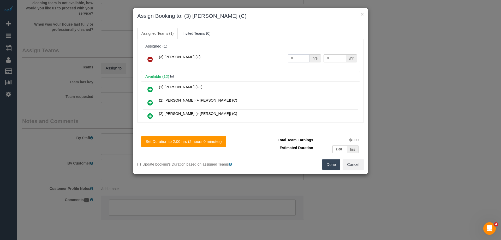
drag, startPoint x: 298, startPoint y: 58, endPoint x: 250, endPoint y: 56, distance: 48.1
click at [266, 57] on tr "(3) Rowan Walia (C) 0 hrs 0 /hr" at bounding box center [251, 59] width 216 height 13
type input "2"
drag, startPoint x: 329, startPoint y: 57, endPoint x: 299, endPoint y: 55, distance: 30.4
click at [299, 55] on tr "(3) Rowan Walia (C) 2 hrs 0 /hr" at bounding box center [251, 59] width 216 height 13
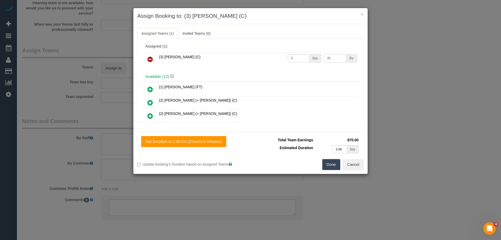
type input "35"
click at [331, 165] on button "Done" at bounding box center [331, 164] width 18 height 11
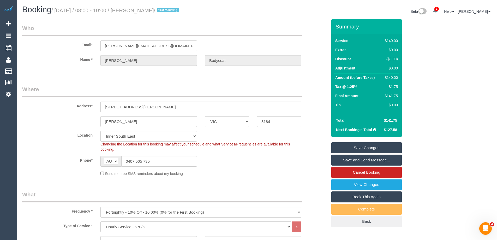
drag, startPoint x: 181, startPoint y: 10, endPoint x: 145, endPoint y: 9, distance: 36.5
click at [145, 9] on small "/ September 08, 2025 / 08:00 - 10:00 / Kathy Bodycoat / first recurring" at bounding box center [115, 11] width 129 height 6
copy small "Kathy Bodycoat"
click at [345, 161] on link "Save and Send Message..." at bounding box center [366, 160] width 70 height 11
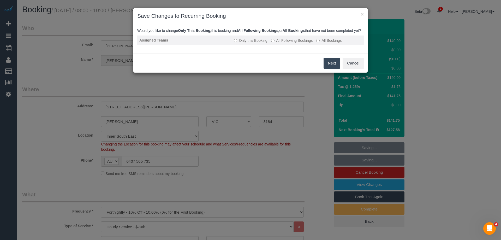
click at [282, 43] on label "All Following Bookings" at bounding box center [292, 40] width 42 height 5
click at [335, 68] on button "Save" at bounding box center [332, 63] width 18 height 11
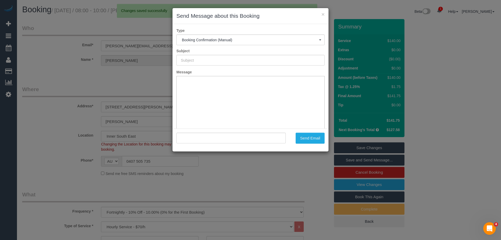
type input "Booking Confirmed"
type input ""Kathy Bodycoat" <kathy.bodycoat@gmail.com>"
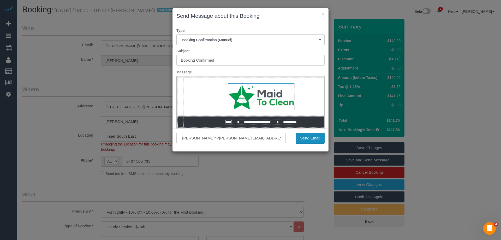
click at [312, 135] on button "Send Email" at bounding box center [310, 138] width 29 height 11
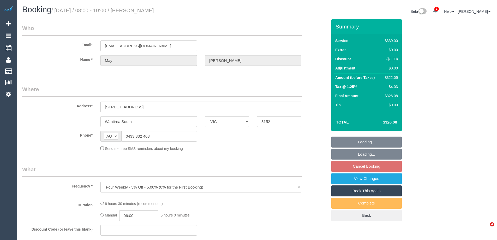
select select "VIC"
select select "string:stripe-pm_1Qmk482GScqysDRVscokgpYV"
select select "number:27"
select select "number:14"
select select "number:19"
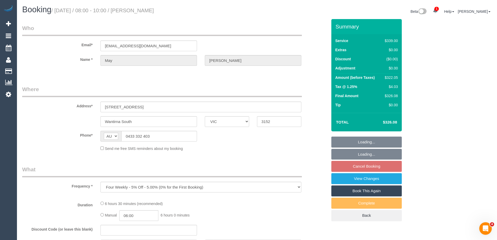
select select "number:23"
select select "number:34"
select select "number:13"
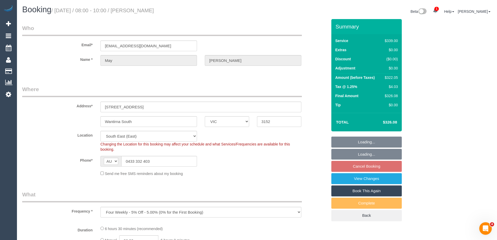
select select "object:705"
select select "spot2"
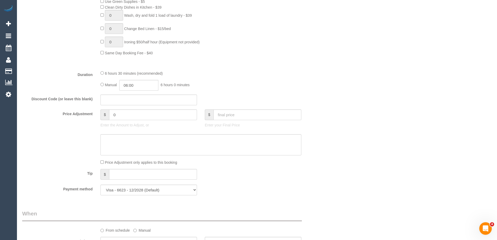
scroll to position [365, 0]
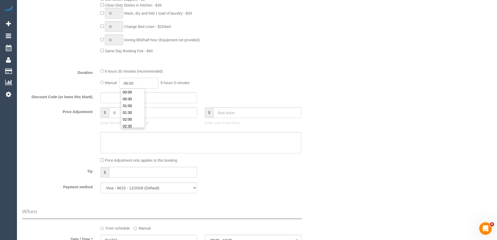
click at [137, 84] on input "06:00" at bounding box center [138, 83] width 39 height 11
type input "03:00"
click at [130, 99] on li "03:00" at bounding box center [132, 100] width 23 height 7
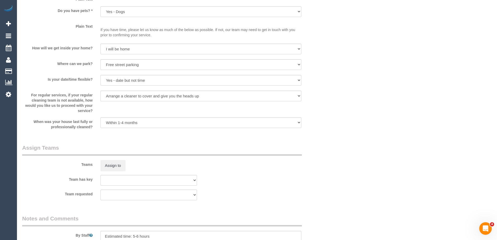
select select "spot20"
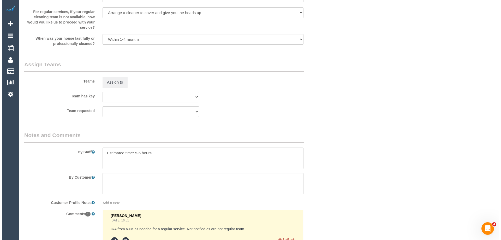
scroll to position [802, 0]
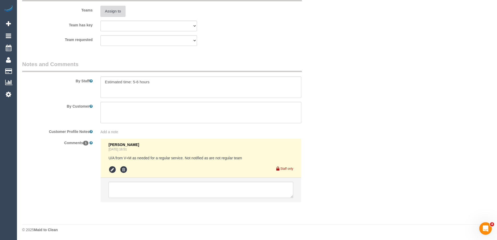
click at [114, 13] on button "Assign to" at bounding box center [112, 11] width 25 height 11
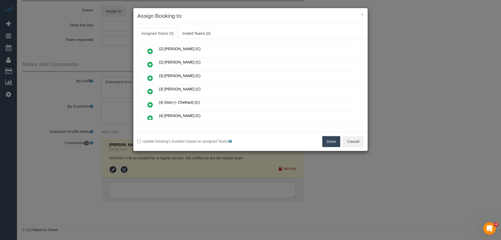
scroll to position [78, 0]
click at [152, 78] on icon at bounding box center [149, 78] width 5 height 6
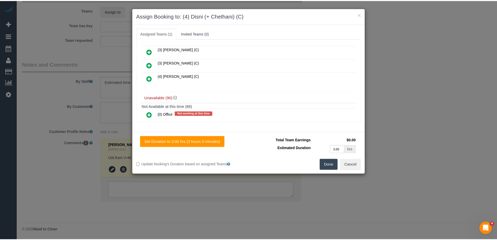
scroll to position [65, 0]
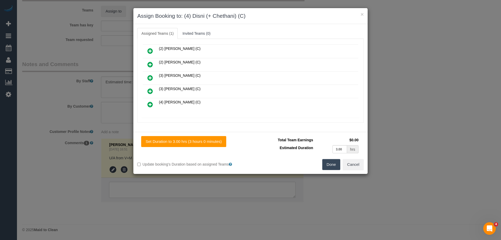
click at [332, 165] on button "Done" at bounding box center [331, 164] width 18 height 11
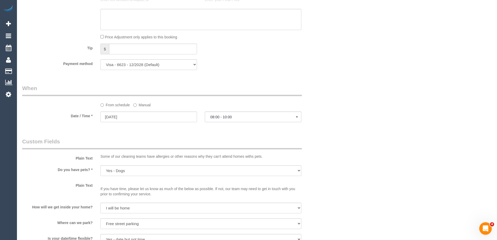
scroll to position [384, 0]
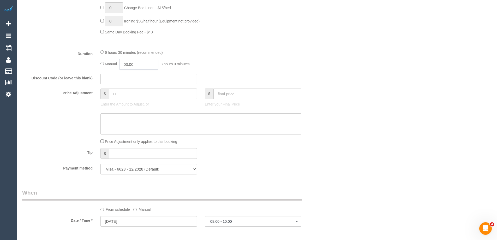
click at [137, 66] on input "03:00" at bounding box center [138, 64] width 39 height 11
type input "06:00"
click at [133, 101] on li "06:00" at bounding box center [132, 100] width 23 height 7
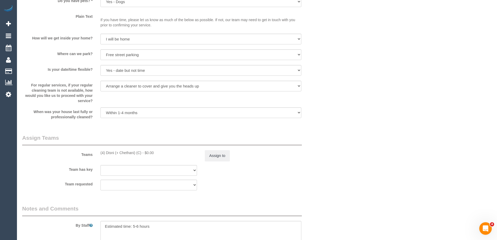
scroll to position [724, 0]
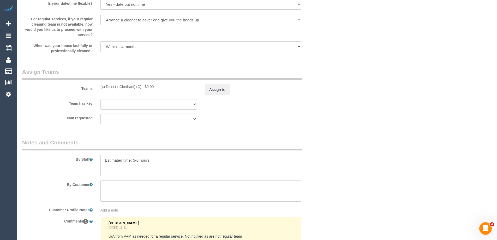
select select "spot38"
click at [228, 91] on button "Assign to" at bounding box center [217, 89] width 25 height 11
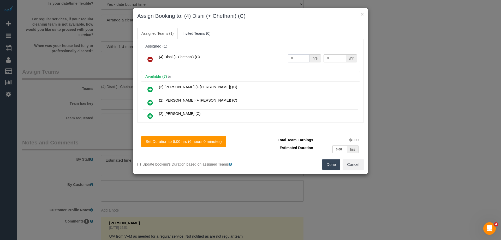
drag, startPoint x: 289, startPoint y: 58, endPoint x: 269, endPoint y: 57, distance: 19.9
click at [269, 57] on tr "(4) Disni (+ Chethani) (C) 0 hrs 0 /hr" at bounding box center [251, 59] width 216 height 13
type input "1"
drag, startPoint x: 335, startPoint y: 57, endPoint x: 306, endPoint y: 50, distance: 29.2
click at [306, 50] on div "Assigned (1) (4) Disni (+ Chethani) (C) 1 hrs 0 /hr" at bounding box center [250, 56] width 218 height 30
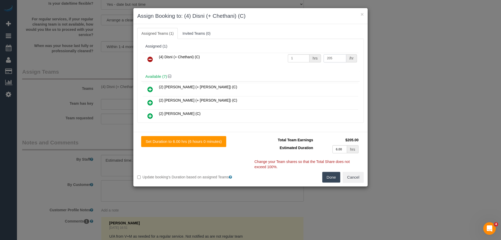
type input "205"
click at [330, 179] on button "Done" at bounding box center [331, 177] width 18 height 11
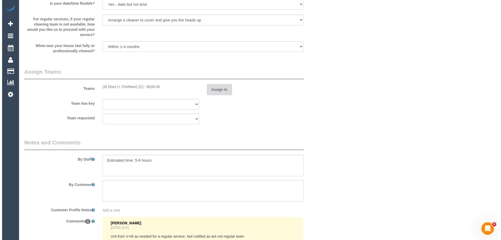
scroll to position [0, 0]
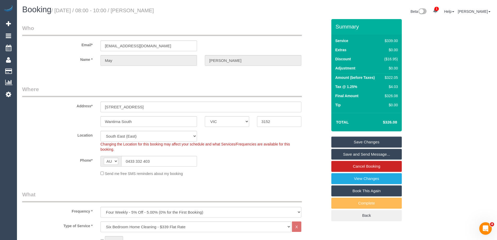
drag, startPoint x: 178, startPoint y: 11, endPoint x: 145, endPoint y: 11, distance: 32.6
click at [145, 11] on h1 "Booking / September 08, 2025 / 08:00 - 10:00 / May Yeung" at bounding box center [137, 9] width 231 height 9
copy small "May Yeung"
click at [350, 142] on link "Save Changes" at bounding box center [366, 142] width 70 height 11
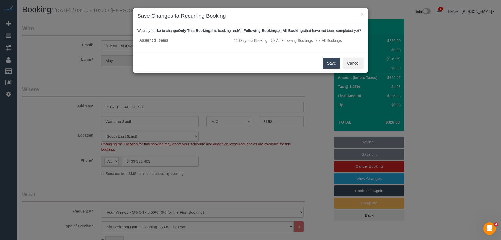
click at [329, 69] on button "Save" at bounding box center [332, 63] width 18 height 11
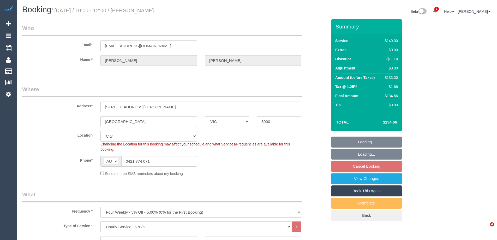
select select "VIC"
select select "string:stripe-pm_1KVn5o2GScqysDRVyxcCsRoL"
select select "spot3"
select select "number:28"
select select "number:14"
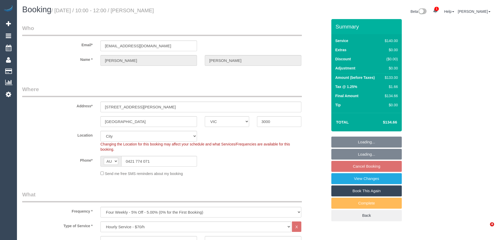
select select "number:20"
select select "number:23"
select select "number:13"
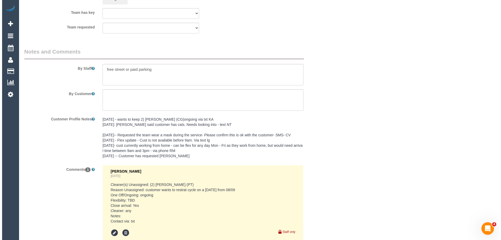
scroll to position [794, 0]
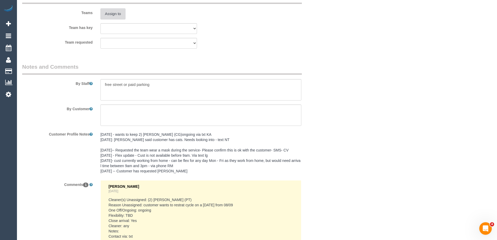
click at [114, 14] on button "Assign to" at bounding box center [112, 13] width 25 height 11
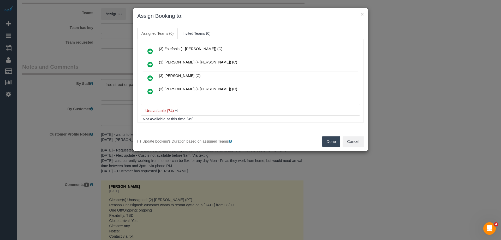
click at [146, 77] on link at bounding box center [150, 78] width 12 height 10
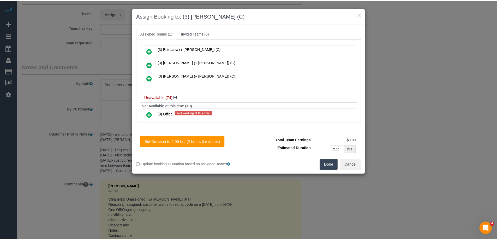
scroll to position [0, 0]
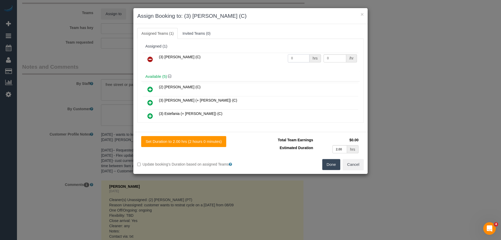
click at [265, 57] on tr "(3) Rowan Walia (C) 0 hrs 0 /hr" at bounding box center [251, 59] width 216 height 13
type input "2"
drag, startPoint x: 324, startPoint y: 58, endPoint x: 265, endPoint y: 54, distance: 59.4
click at [275, 54] on tr "(3) Rowan Walia (C) 2 hrs 0 /hr" at bounding box center [251, 59] width 216 height 13
type input "35"
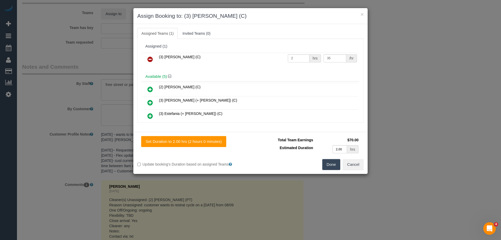
click at [328, 164] on button "Done" at bounding box center [331, 164] width 18 height 11
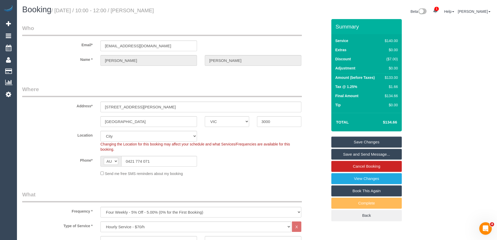
drag, startPoint x: 176, startPoint y: 10, endPoint x: 145, endPoint y: 8, distance: 31.7
click at [145, 8] on h1 "Booking / September 08, 2025 / 10:00 - 12:00 / Anna Norris" at bounding box center [137, 9] width 231 height 9
copy small "Anna Norris"
click at [355, 153] on link "Save and Send Message..." at bounding box center [366, 154] width 70 height 11
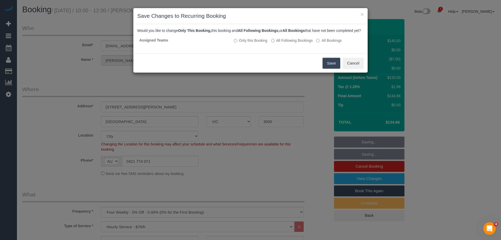
click at [330, 68] on button "Save" at bounding box center [332, 63] width 18 height 11
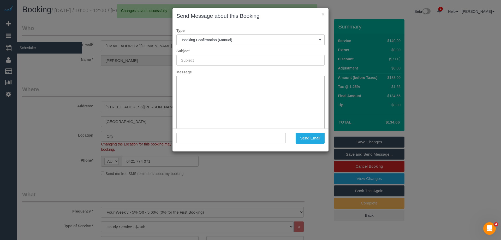
type input "Booking Confirmed"
type input ""Anna Norris" <avilisseur@hotmail.com>"
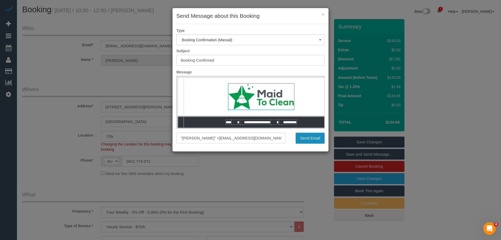
click at [315, 136] on button "Send Email" at bounding box center [310, 138] width 29 height 11
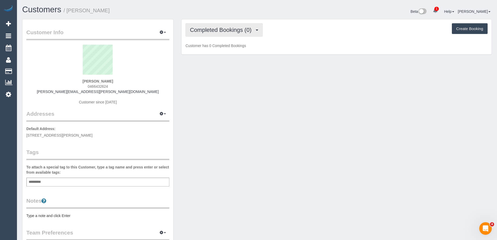
click at [218, 34] on button "Completed Bookings (0)" at bounding box center [224, 29] width 77 height 13
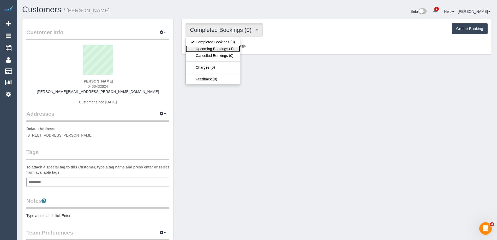
click at [222, 50] on link "Upcoming Bookings (1)" at bounding box center [213, 48] width 54 height 7
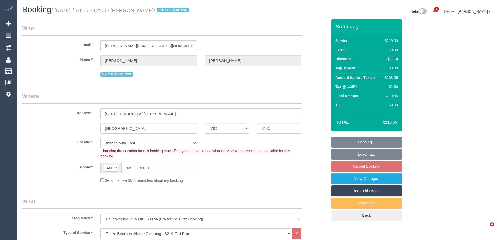
select select "VIC"
select select "number:28"
select select "number:14"
select select "number:19"
select select "number:24"
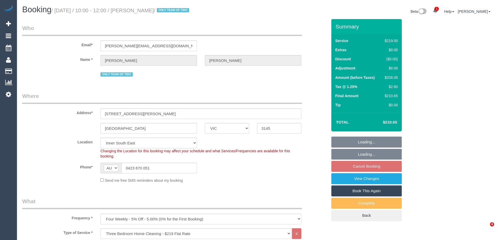
select select "number:35"
select select "number:12"
select select "spot3"
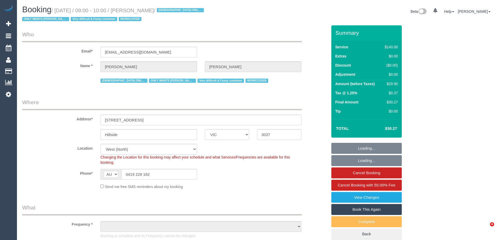
select select "VIC"
select select "string:stripe-pm_1PqRAS2GScqysDRVu4Nk2Vml"
select select "number:29"
select select "number:14"
select select "number:18"
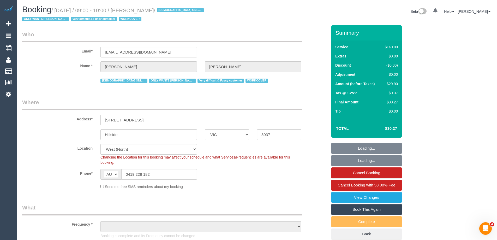
select select "number:25"
select select "number:35"
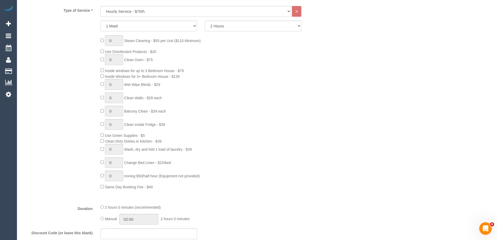
select select "object:1480"
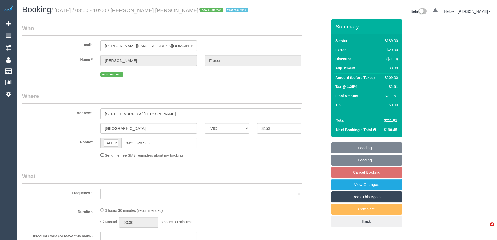
select select "VIC"
select select "number:28"
select select "number:14"
select select "number:18"
select select "number:24"
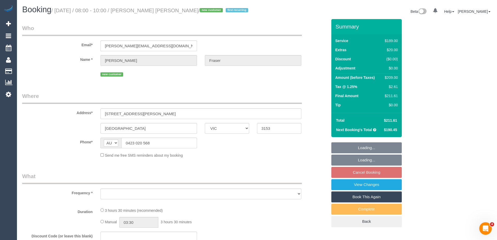
select select "number:33"
select select "number:12"
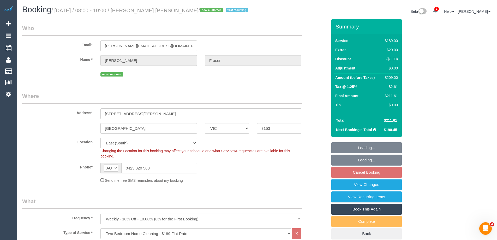
select select "object:796"
select select "string:stripe-pm_1S2pQ12GScqysDRV5nZIrNNT"
select select "spot2"
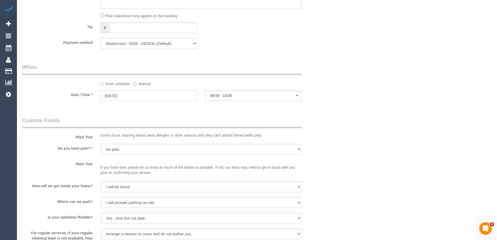
scroll to position [542, 0]
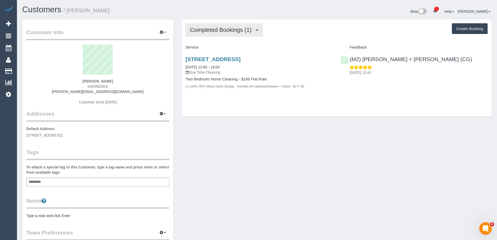
click at [223, 30] on span "Completed Bookings (1)" at bounding box center [222, 30] width 64 height 7
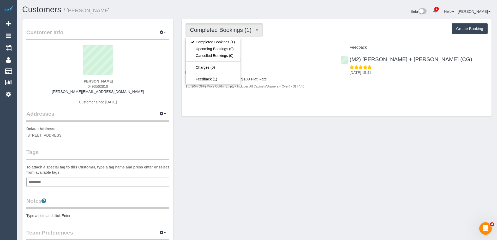
click at [266, 40] on div "Completed Bookings (1) Completed Bookings (1) Upcoming Bookings (0) Cancelled B…" at bounding box center [337, 67] width 310 height 97
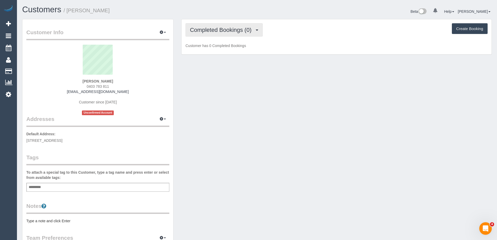
click at [217, 29] on span "Completed Bookings (0)" at bounding box center [222, 30] width 64 height 7
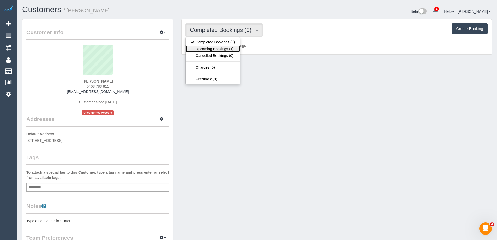
click at [221, 47] on link "Upcoming Bookings (1)" at bounding box center [213, 48] width 54 height 7
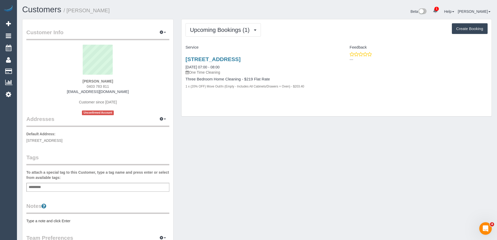
click at [364, 144] on div "Customer Info Edit Contact Info Send Message Email Preferences Special Sales Ta…" at bounding box center [257, 194] width 478 height 350
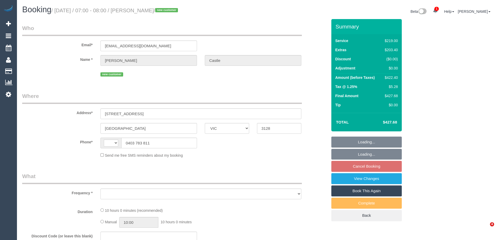
select select "VIC"
select select "string:AU"
select select "string:stripe-pm_1S2KyO2GScqysDRVrKZ0kcpg"
select select "number:28"
select select "number:14"
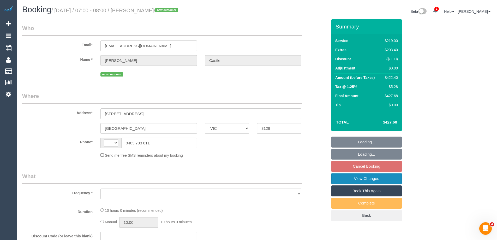
select select "number:19"
select select "number:36"
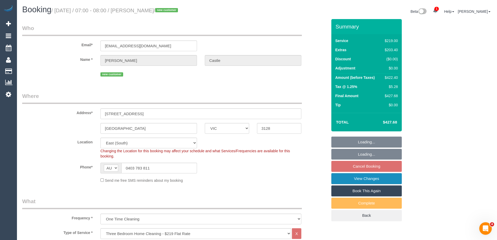
select select "object:810"
click at [360, 178] on link "View Changes" at bounding box center [366, 178] width 70 height 11
select select "spot1"
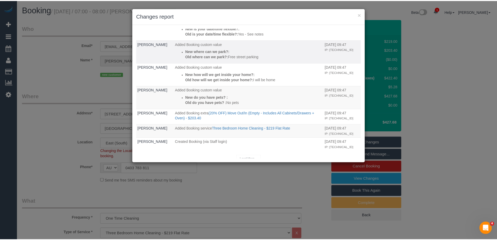
scroll to position [66, 0]
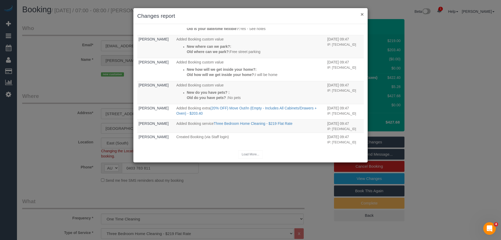
click at [361, 13] on button "×" at bounding box center [362, 13] width 3 height 5
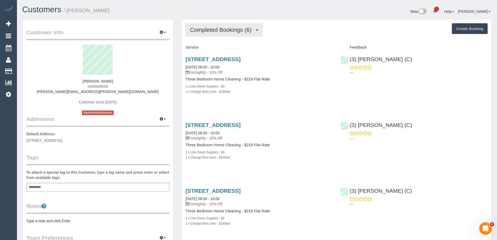
click at [210, 31] on span "Completed Bookings (6)" at bounding box center [222, 30] width 64 height 7
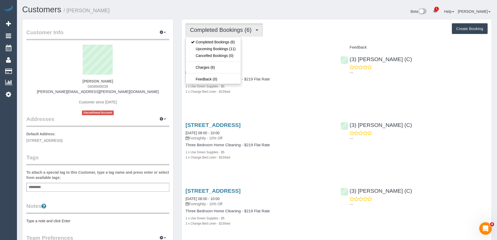
click at [288, 43] on div "Completed Bookings (6) Completed Bookings (6) Upcoming Bookings (11) Cancelled …" at bounding box center [337, 237] width 310 height 436
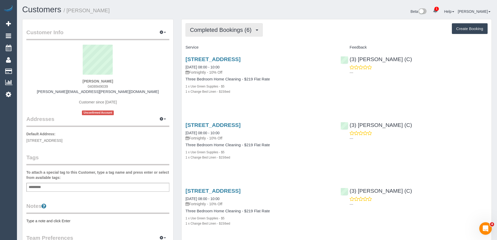
click at [226, 31] on span "Completed Bookings (6)" at bounding box center [222, 30] width 64 height 7
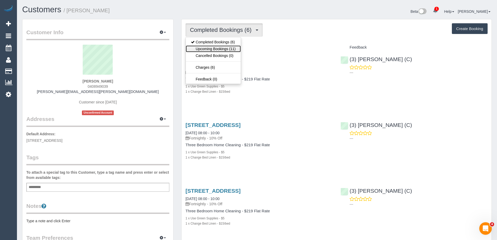
click at [218, 45] on link "Upcoming Bookings (11)" at bounding box center [213, 48] width 55 height 7
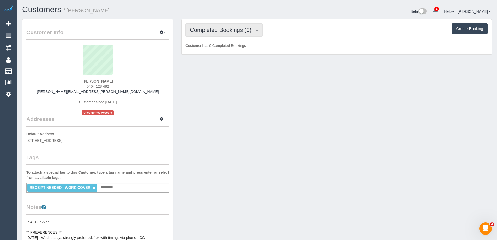
click at [211, 32] on span "Completed Bookings (0)" at bounding box center [222, 30] width 64 height 7
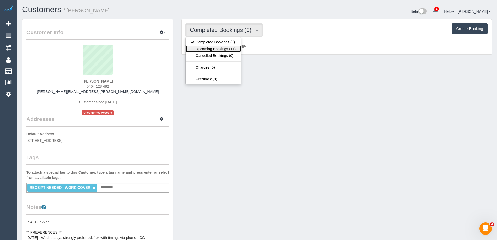
click at [209, 49] on link "Upcoming Bookings (11)" at bounding box center [213, 48] width 55 height 7
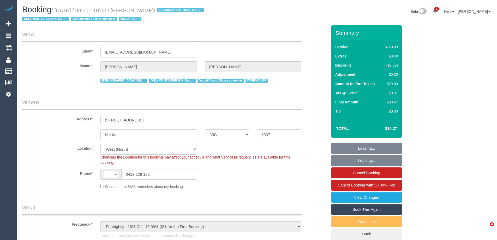
select select "VIC"
select select "object:736"
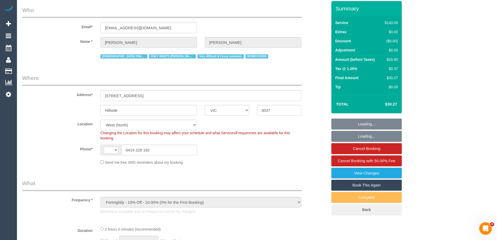
select select "string:AU"
select select "string:stripe-pm_1PqRAS2GScqysDRVu4Nk2Vml"
select select "number:29"
select select "number:14"
select select "number:18"
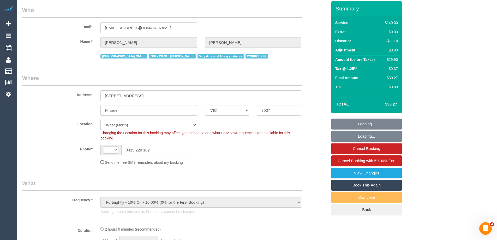
select select "number:25"
select select "number:35"
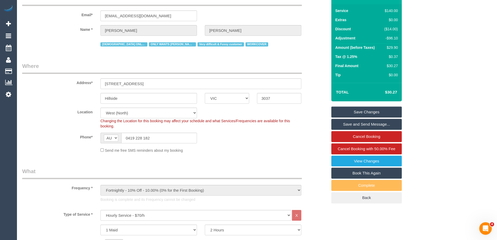
scroll to position [0, 0]
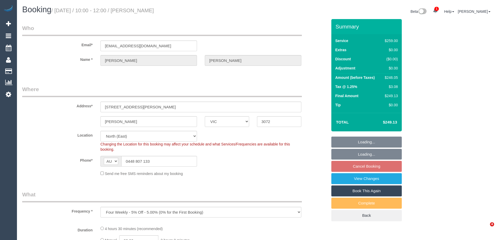
select select "VIC"
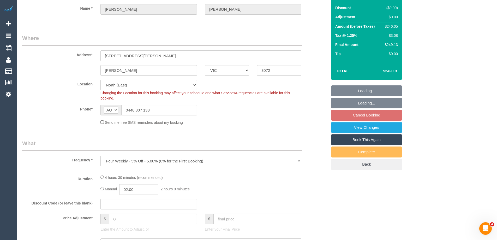
select select "object:790"
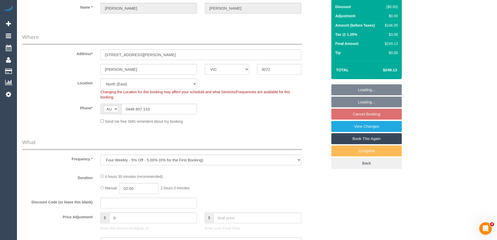
select select "string:stripe-pm_1RNXsh2GScqysDRVo9JHNWVy"
select select "number:27"
select select "number:14"
select select "number:19"
select select "number:22"
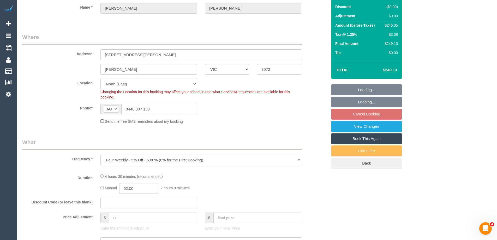
select select "number:34"
select select "number:13"
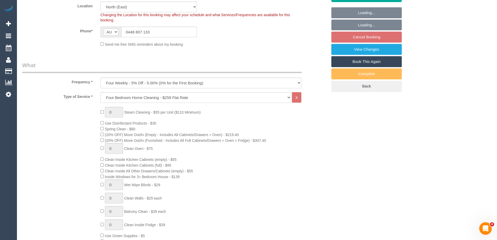
select select "spot3"
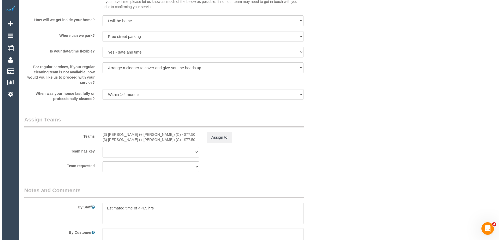
scroll to position [705, 0]
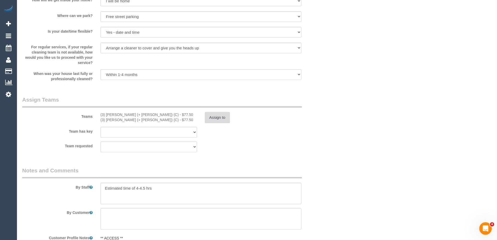
click at [222, 122] on button "Assign to" at bounding box center [217, 117] width 25 height 11
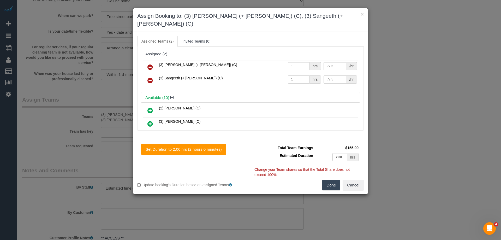
click at [154, 62] on link at bounding box center [150, 67] width 12 height 10
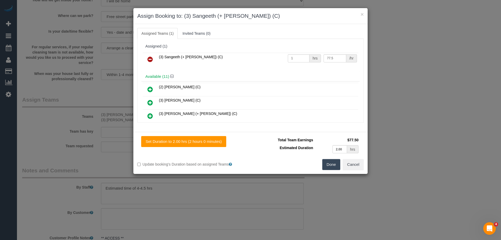
click at [154, 57] on link at bounding box center [150, 59] width 12 height 10
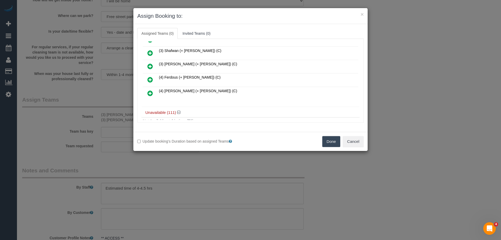
click at [151, 77] on icon at bounding box center [149, 79] width 5 height 6
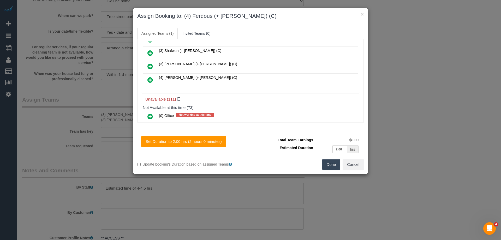
click at [150, 77] on icon at bounding box center [149, 80] width 5 height 6
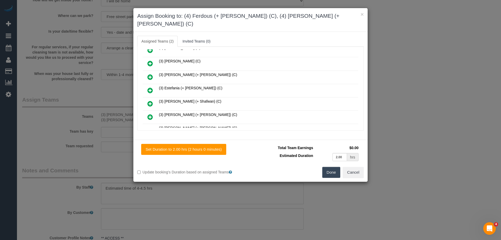
scroll to position [0, 0]
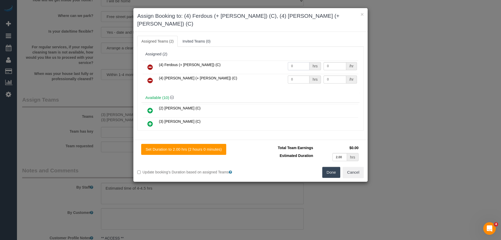
drag, startPoint x: 296, startPoint y: 57, endPoint x: 265, endPoint y: 55, distance: 31.1
click at [281, 61] on tr "(4) Ferdous (+ Forkan) (C) 0 hrs 0 /hr" at bounding box center [251, 67] width 216 height 13
type input "1"
drag, startPoint x: 304, startPoint y: 72, endPoint x: 254, endPoint y: 70, distance: 49.3
click at [251, 74] on tr "(4) Forkan (+ Ferdous) (C) 0 hrs 0 /hr" at bounding box center [251, 80] width 216 height 13
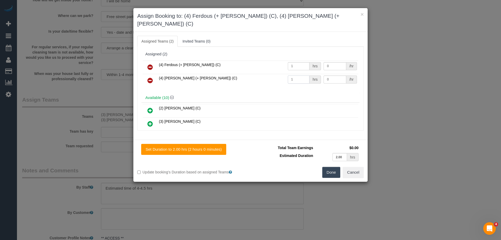
type input "1"
drag, startPoint x: 322, startPoint y: 59, endPoint x: 312, endPoint y: 58, distance: 10.2
click at [312, 61] on tr "(4) Ferdous (+ Forkan) (C) 1 hrs 0 /hr" at bounding box center [251, 67] width 216 height 13
drag, startPoint x: 334, startPoint y: 59, endPoint x: 283, endPoint y: 55, distance: 51.6
click at [283, 61] on tr "(4) Ferdous (+ Forkan) (C) 1 hrs 11 /hr" at bounding box center [251, 67] width 216 height 13
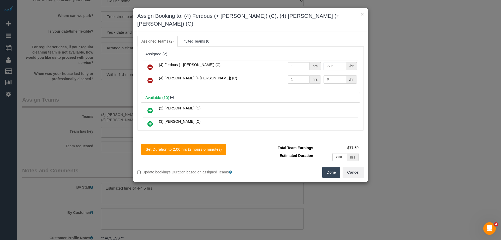
type input "77.5"
click at [303, 74] on tr "(4) Forkan (+ Ferdous) (C) 1 hrs 0 /hr" at bounding box center [251, 80] width 216 height 13
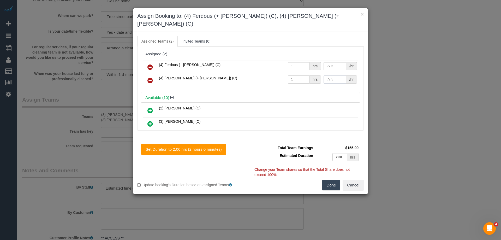
type input "77.5"
click at [334, 180] on button "Done" at bounding box center [331, 185] width 18 height 11
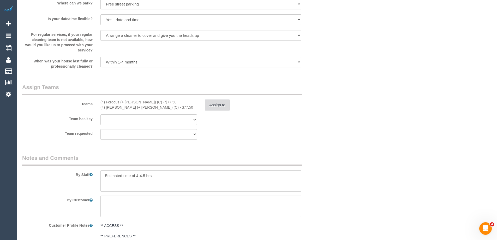
scroll to position [816, 0]
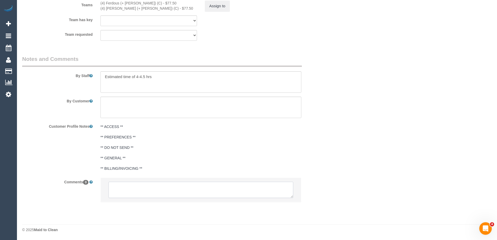
click at [126, 193] on textarea at bounding box center [201, 190] width 185 height 16
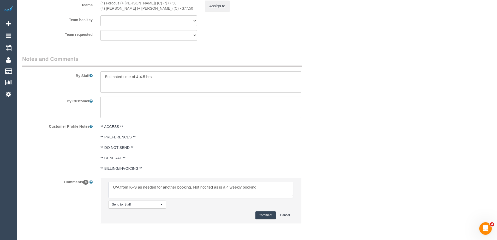
type textarea "U/A from K+S as needed for another booking. Not notified as is a 4 weekly booki…"
click at [267, 216] on button "Comment" at bounding box center [266, 215] width 20 height 8
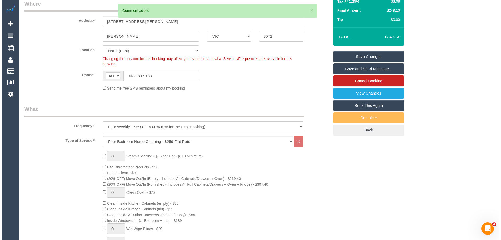
scroll to position [0, 0]
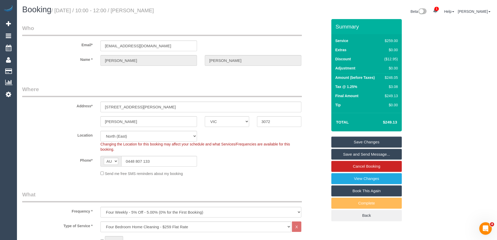
drag, startPoint x: 177, startPoint y: 10, endPoint x: 145, endPoint y: 11, distance: 32.4
click at [145, 11] on h1 "Booking / September 08, 2025 / 10:00 - 12:00 / Blaise Palmer" at bounding box center [137, 9] width 231 height 9
copy small "Blaise Palmer"
click at [343, 143] on link "Save Changes" at bounding box center [366, 142] width 70 height 11
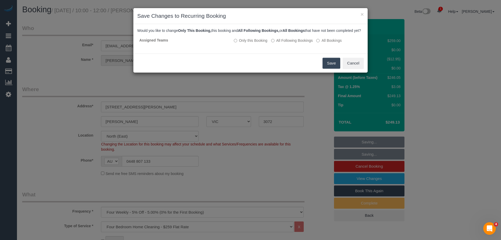
click at [328, 69] on button "Save" at bounding box center [332, 63] width 18 height 11
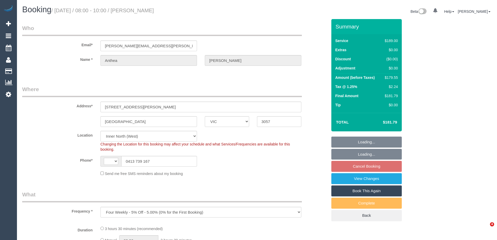
select select "VIC"
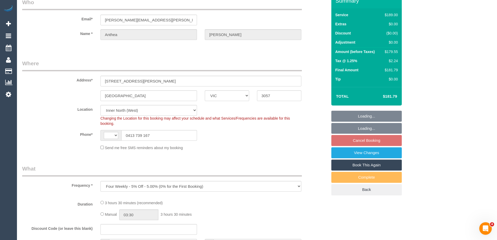
select select "object:711"
select select "string:AU"
select select "string:stripe-pm_1RM48h2GScqysDRVDOPisZEw"
select select "number:28"
select select "number:14"
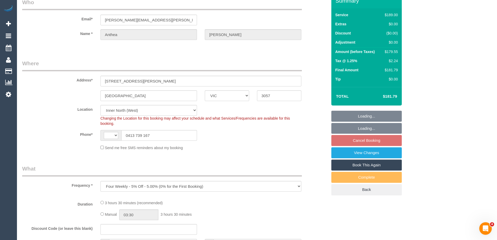
select select "number:19"
select select "number:22"
select select "number:33"
select select "number:12"
select select "spot2"
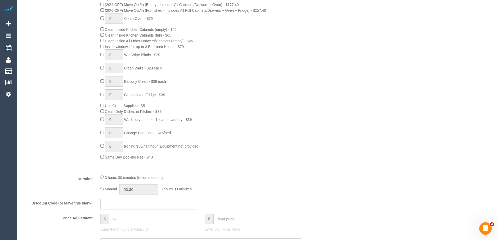
scroll to position [339, 0]
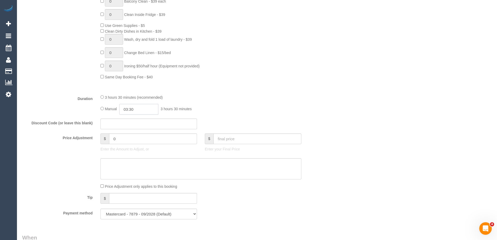
click at [127, 108] on input "03:30" at bounding box center [138, 109] width 39 height 11
type input "01:30"
click at [128, 128] on li "01:30" at bounding box center [132, 129] width 23 height 7
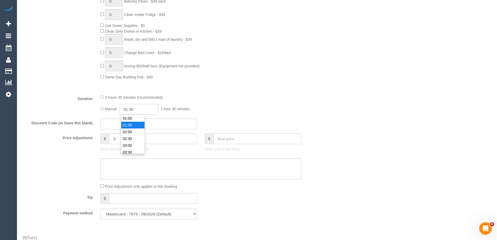
select select "spot34"
drag, startPoint x: 138, startPoint y: 109, endPoint x: 131, endPoint y: 110, distance: 7.6
click at [131, 110] on input "01:30" at bounding box center [138, 109] width 39 height 11
type input "01:45"
click at [344, 93] on div "Who Email* clarke.anthea@hotmail.com Name * Anthea Clarke Where Address* 162 St…" at bounding box center [257, 211] width 470 height 1063
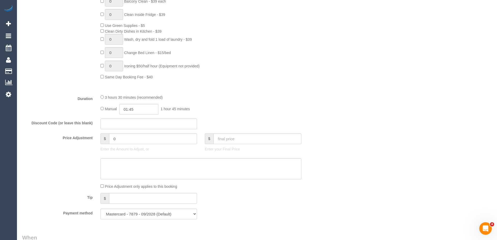
select select "spot66"
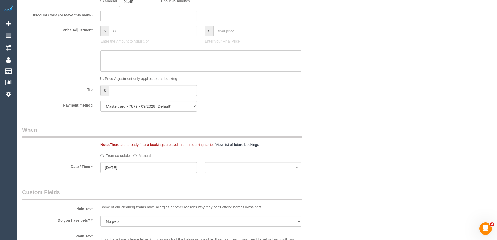
select select "spot98"
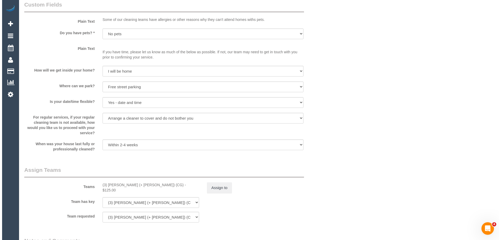
scroll to position [705, 0]
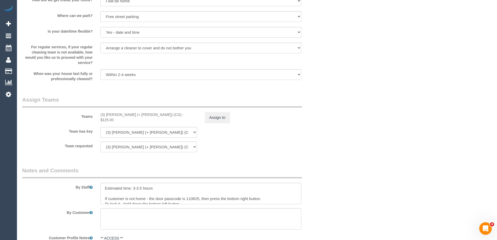
click at [204, 119] on div "Assign to" at bounding box center [253, 117] width 104 height 11
click at [212, 118] on button "Assign to" at bounding box center [217, 117] width 25 height 11
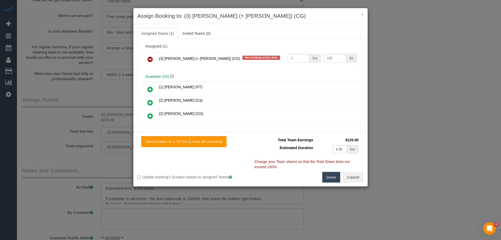
click at [150, 60] on icon at bounding box center [149, 59] width 5 height 6
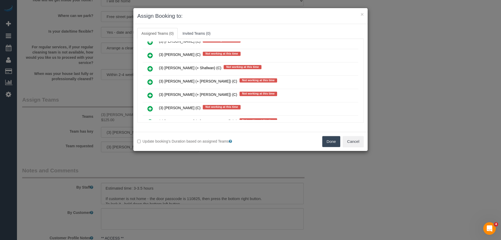
click at [151, 69] on icon at bounding box center [149, 69] width 5 height 6
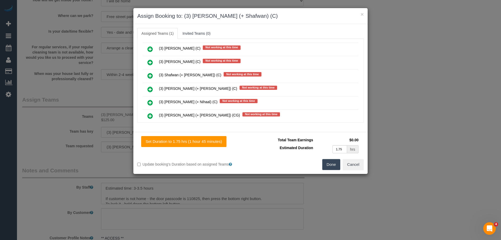
click at [152, 74] on icon at bounding box center [149, 76] width 5 height 6
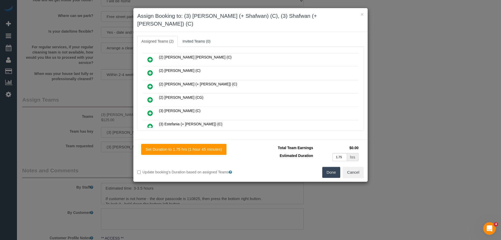
scroll to position [0, 0]
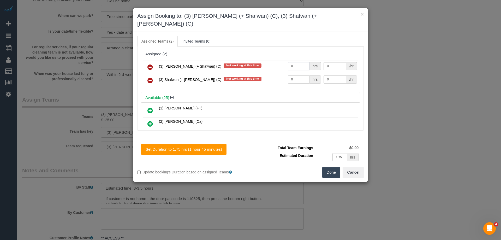
drag, startPoint x: 286, startPoint y: 57, endPoint x: 270, endPoint y: 58, distance: 16.0
click at [270, 61] on tr "(3) Farhan (+ Shafwan) (C) Not working at this time 0 hrs 0 /hr" at bounding box center [251, 67] width 216 height 13
type input "1"
drag, startPoint x: 298, startPoint y: 70, endPoint x: 259, endPoint y: 66, distance: 39.4
click at [259, 74] on tr "(3) Shafwan (+ Farhan) (C) Not working at this time 0 hrs 0 /hr" at bounding box center [251, 80] width 216 height 13
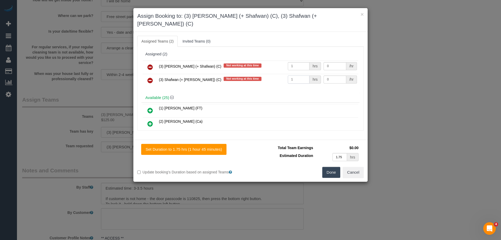
type input "1"
drag, startPoint x: 333, startPoint y: 59, endPoint x: 295, endPoint y: 51, distance: 38.1
click at [295, 59] on div "(3) Farhan (+ Shafwan) (C) Not working at this time 1 hrs 0 /hr (3) Shafwan (+ …" at bounding box center [250, 76] width 218 height 34
type input "57.5"
drag, startPoint x: 302, startPoint y: 69, endPoint x: 255, endPoint y: 64, distance: 47.0
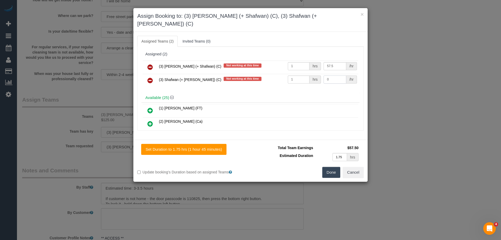
click at [255, 64] on tbody "(3) Farhan (+ Shafwan) (C) Not working at this time 1 hrs 57.5 /hr (3) Shafwan …" at bounding box center [251, 74] width 216 height 27
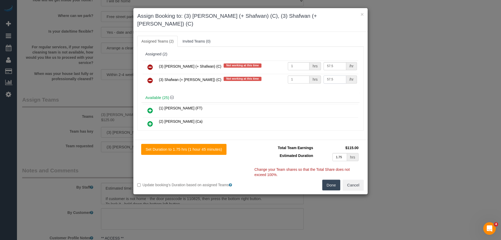
type input "57.5"
click at [330, 180] on button "Done" at bounding box center [331, 185] width 18 height 11
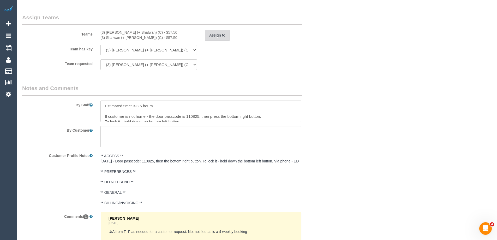
scroll to position [861, 0]
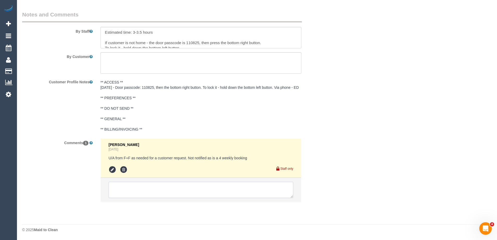
click at [128, 192] on textarea at bounding box center [201, 190] width 185 height 16
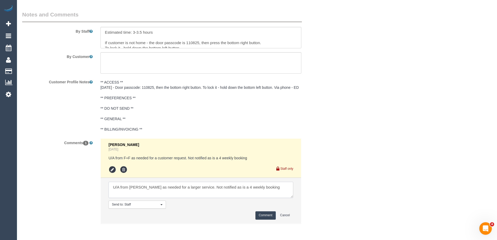
type textarea "U/A from Sohail as needed for a larger service. Not notified as is a 4 weekly b…"
click at [269, 215] on button "Comment" at bounding box center [266, 215] width 20 height 8
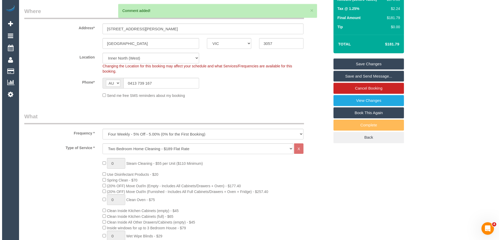
scroll to position [0, 0]
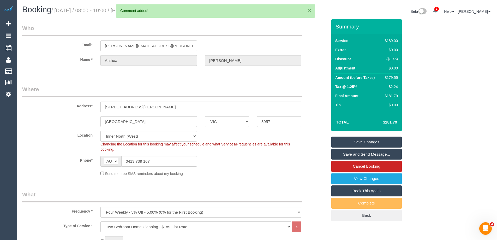
click at [310, 11] on button "×" at bounding box center [309, 10] width 3 height 5
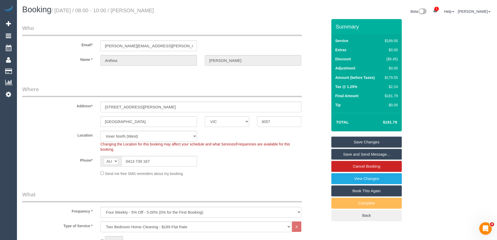
drag, startPoint x: 181, startPoint y: 12, endPoint x: 144, endPoint y: 9, distance: 37.2
click at [144, 9] on h1 "Booking / September 08, 2025 / 08:00 - 10:00 / Anthea Clarke" at bounding box center [137, 9] width 231 height 9
copy small "Anthea Clarke"
click at [342, 139] on link "Save Changes" at bounding box center [366, 142] width 70 height 11
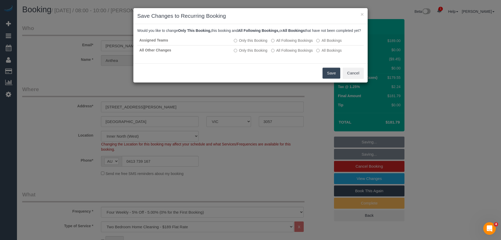
click at [333, 79] on button "Save" at bounding box center [332, 73] width 18 height 11
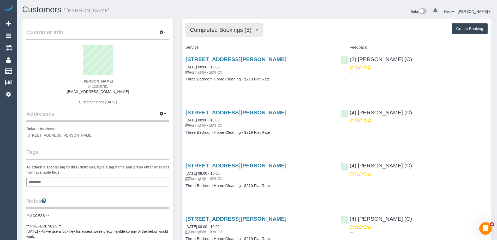
click at [234, 30] on span "Completed Bookings (5)" at bounding box center [222, 30] width 64 height 7
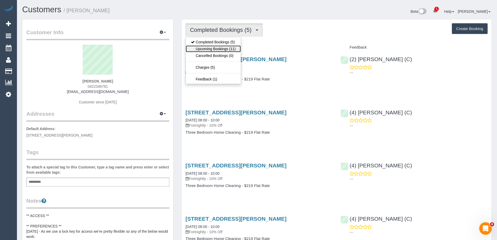
click at [232, 46] on link "Upcoming Bookings (11)" at bounding box center [213, 48] width 55 height 7
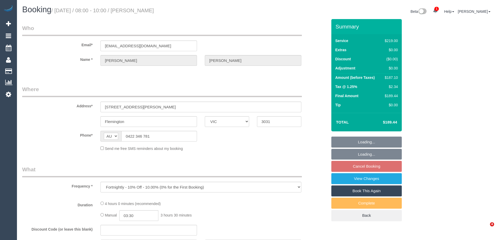
select select "VIC"
select select "string:stripe-pm_1RdrKL2GScqysDRV3vcK7xHH"
select select "number:28"
select select "number:16"
select select "number:21"
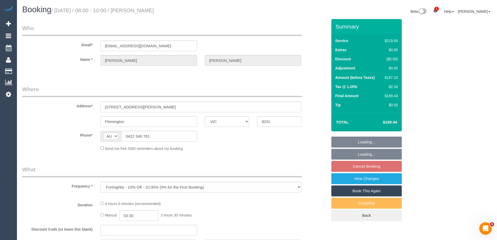
select select "number:22"
select select "number:34"
select select "number:11"
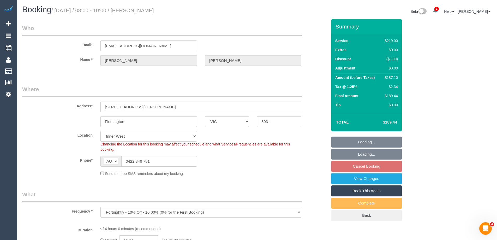
select select "object:684"
select select "spot2"
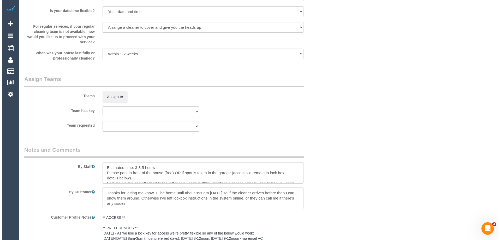
scroll to position [713, 0]
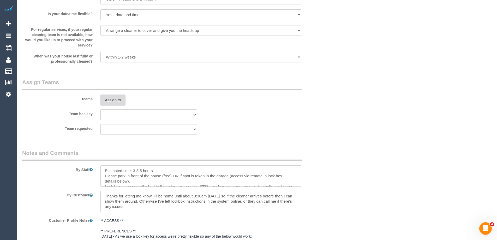
click at [117, 98] on button "Assign to" at bounding box center [112, 99] width 25 height 11
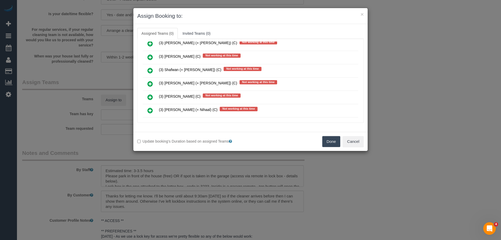
scroll to position [1070, 0]
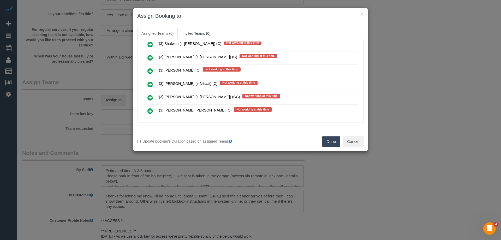
click at [149, 97] on icon at bounding box center [149, 97] width 5 height 6
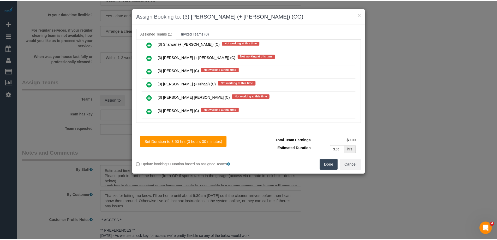
scroll to position [0, 0]
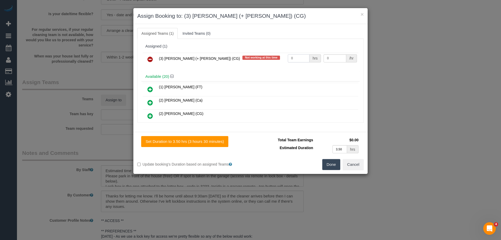
drag, startPoint x: 298, startPoint y: 57, endPoint x: 266, endPoint y: 55, distance: 31.4
click at [266, 55] on tr "(3) Sohail (+ Amninder) (CG) Not working at this time 0 hrs 0 /hr" at bounding box center [251, 59] width 216 height 13
type input "1"
drag, startPoint x: 338, startPoint y: 59, endPoint x: 266, endPoint y: 55, distance: 71.7
click at [266, 55] on tr "(3) Sohail (+ Amninder) (CG) Not working at this time 1 hrs 0 /hr" at bounding box center [251, 59] width 216 height 13
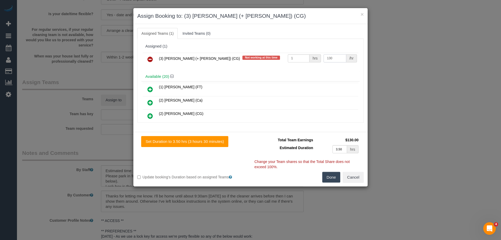
type input "130"
click at [330, 174] on button "Done" at bounding box center [331, 177] width 18 height 11
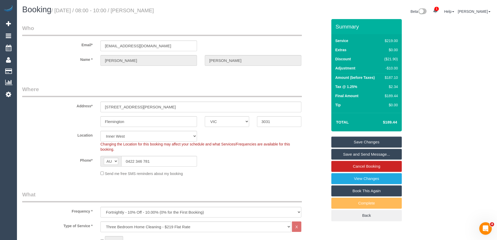
drag, startPoint x: 169, startPoint y: 9, endPoint x: 145, endPoint y: 8, distance: 24.0
click at [145, 8] on h1 "Booking / September 08, 2025 / 08:00 - 10:00 / Jing Wang" at bounding box center [137, 9] width 231 height 9
copy small "Jing Wang"
click at [344, 140] on link "Save Changes" at bounding box center [366, 142] width 70 height 11
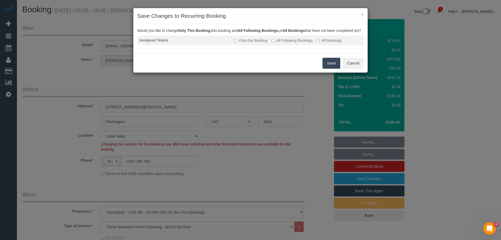
click at [289, 43] on label "All Following Bookings" at bounding box center [292, 40] width 42 height 5
click at [332, 65] on button "Save" at bounding box center [332, 63] width 18 height 11
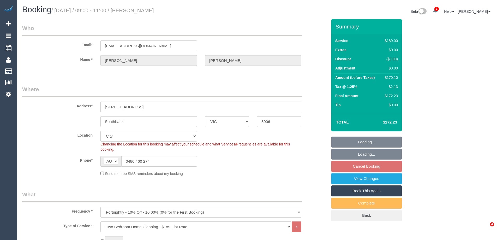
select select "VIC"
select select "number:29"
select select "number:14"
select select "number:20"
select select "number:36"
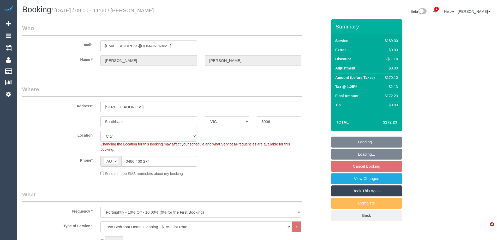
select select "number:34"
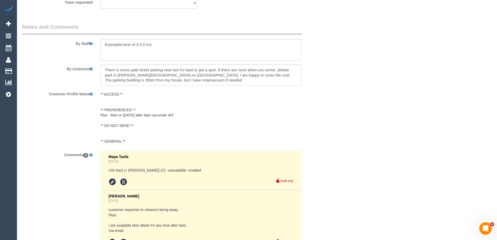
scroll to position [871, 0]
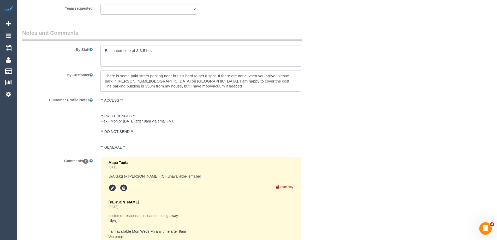
click at [101, 51] on textarea at bounding box center [200, 55] width 201 height 21
click at [112, 51] on textarea at bounding box center [200, 55] width 201 height 21
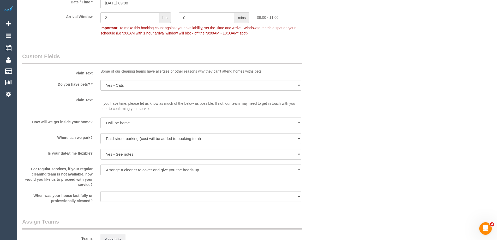
scroll to position [610, 0]
type textarea "*Cover* Estimated time of 3-3.5 hrs"
click at [126, 8] on input "[DATE] 09:00" at bounding box center [174, 4] width 149 height 11
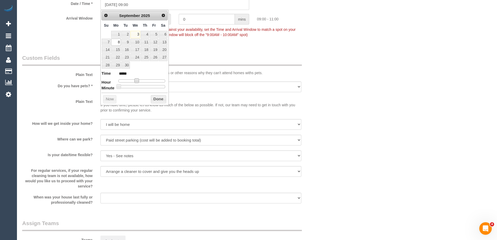
type input "[DATE] 10:00"
type input "*****"
type input "[DATE] 12:00"
type input "*****"
drag, startPoint x: 137, startPoint y: 81, endPoint x: 143, endPoint y: 81, distance: 6.5
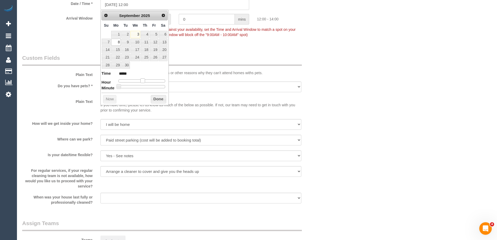
click at [143, 81] on span at bounding box center [142, 80] width 5 height 5
click at [164, 99] on button "Done" at bounding box center [158, 99] width 15 height 8
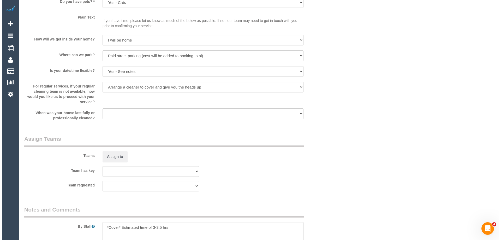
scroll to position [767, 0]
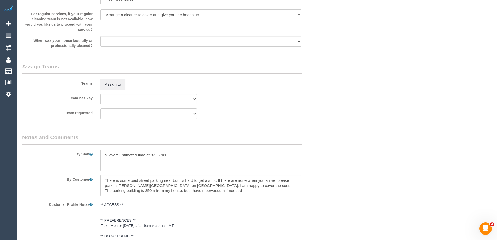
click at [119, 93] on sui-booking-teams "Teams Assign to Team has key (0) Office (1) [PERSON_NAME] (FT) (1) [PERSON_NAME…" at bounding box center [174, 91] width 305 height 56
click at [117, 84] on button "Assign to" at bounding box center [112, 84] width 25 height 11
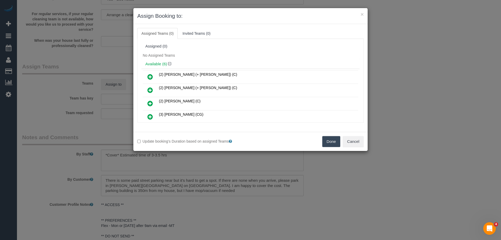
click at [152, 74] on icon at bounding box center [149, 77] width 5 height 6
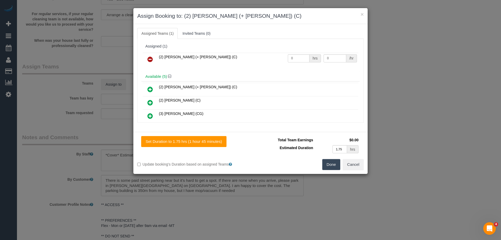
click at [151, 88] on icon at bounding box center [149, 89] width 5 height 6
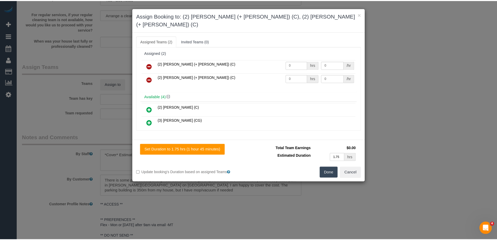
scroll to position [0, 0]
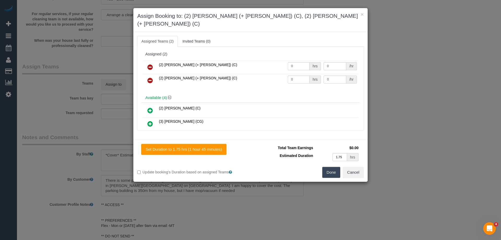
click at [333, 167] on button "Done" at bounding box center [331, 172] width 18 height 11
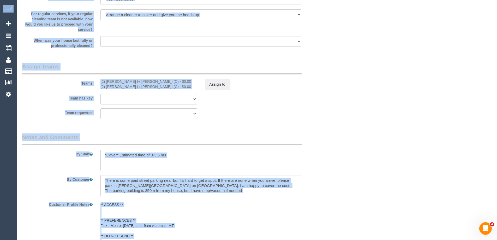
drag, startPoint x: 496, startPoint y: 175, endPoint x: 501, endPoint y: 144, distance: 31.5
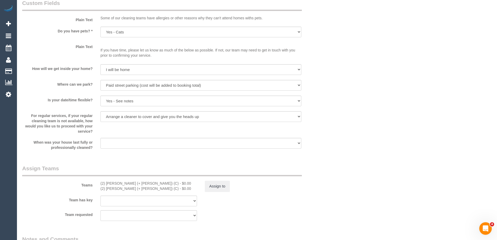
scroll to position [757, 0]
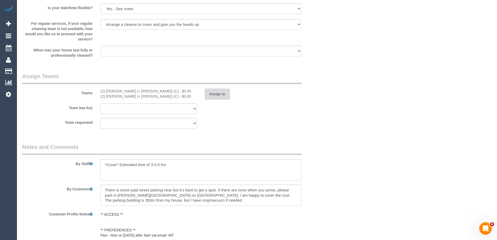
click at [210, 93] on button "Assign to" at bounding box center [217, 93] width 25 height 11
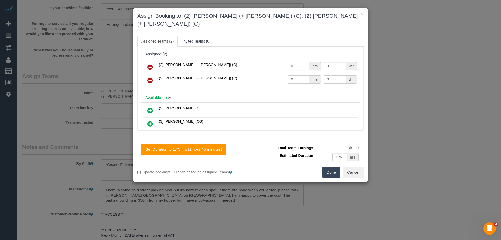
drag, startPoint x: 292, startPoint y: 57, endPoint x: 266, endPoint y: 57, distance: 25.6
click at [267, 61] on tr "(2) Daniela (+ Kevin) (C) 0 hrs 0 /hr" at bounding box center [251, 67] width 216 height 13
type input "1"
click at [262, 74] on tr "(2) Kevin (+ Daniela) (C) 0 hrs 0 /hr" at bounding box center [251, 80] width 216 height 13
type input "1"
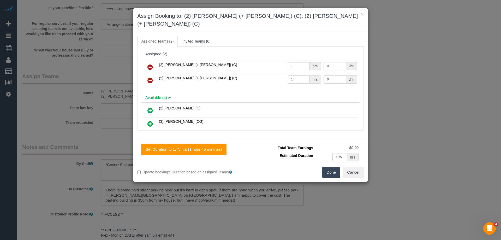
drag, startPoint x: 331, startPoint y: 57, endPoint x: 301, endPoint y: 56, distance: 30.3
click at [301, 61] on tr "(2) Daniela (+ Kevin) (C) 1 hrs 0 /hr" at bounding box center [251, 67] width 216 height 13
type input "55"
drag, startPoint x: 333, startPoint y: 73, endPoint x: 319, endPoint y: 71, distance: 13.7
click at [322, 74] on td "0 /hr" at bounding box center [340, 80] width 36 height 13
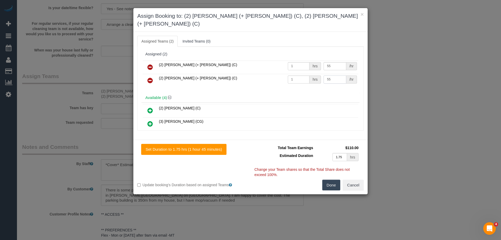
type input "55"
click at [327, 180] on button "Done" at bounding box center [331, 185] width 18 height 11
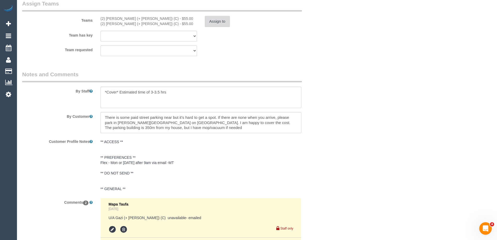
scroll to position [940, 0]
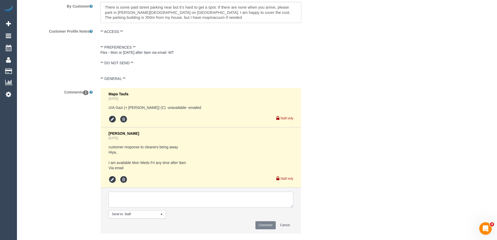
click at [126, 198] on textarea at bounding box center [201, 200] width 185 height 16
type textarea "Rescheduled AW as per flex"
click at [263, 223] on button "Comment" at bounding box center [266, 225] width 20 height 8
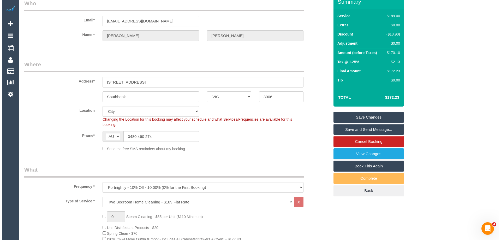
scroll to position [0, 0]
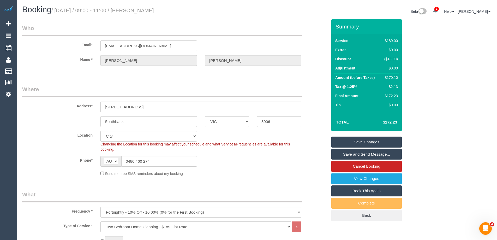
drag, startPoint x: 185, startPoint y: 9, endPoint x: 145, endPoint y: 10, distance: 40.2
click at [145, 10] on h1 "Booking / September 08, 2025 / 09:00 - 11:00 / Stephanie Soper" at bounding box center [137, 9] width 231 height 9
copy small "Stephanie Soper"
click at [341, 154] on link "Save and Send Message..." at bounding box center [366, 154] width 70 height 11
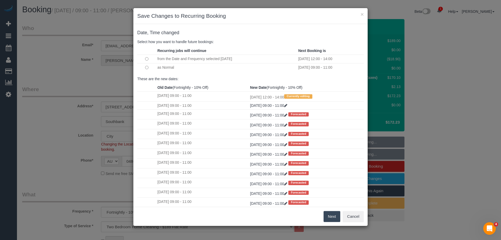
click at [331, 213] on button "Next" at bounding box center [332, 216] width 17 height 11
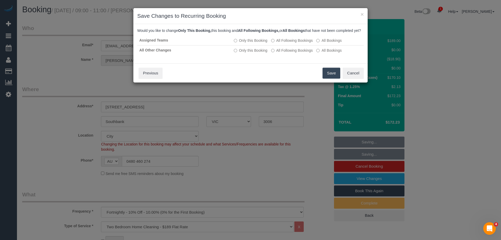
click at [333, 77] on button "Save" at bounding box center [332, 73] width 18 height 11
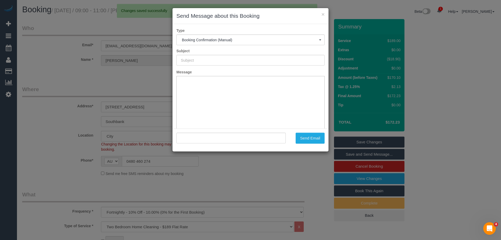
type input "Booking Confirmed"
type input ""Stephanie Soper" <stephmailnz@gmail.com>"
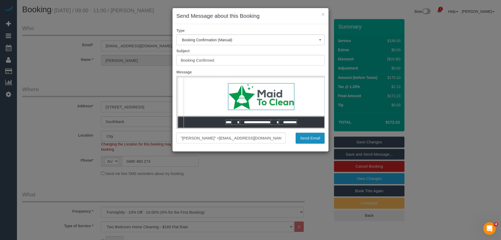
click at [309, 139] on button "Send Email" at bounding box center [310, 138] width 29 height 11
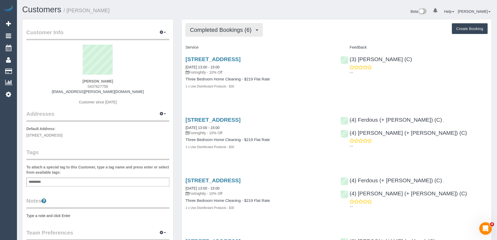
click at [231, 30] on span "Completed Bookings (6)" at bounding box center [222, 30] width 64 height 7
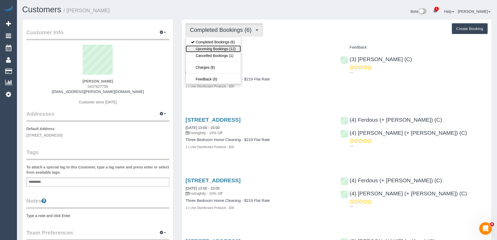
click at [233, 48] on link "Upcoming Bookings (12)" at bounding box center [213, 48] width 55 height 7
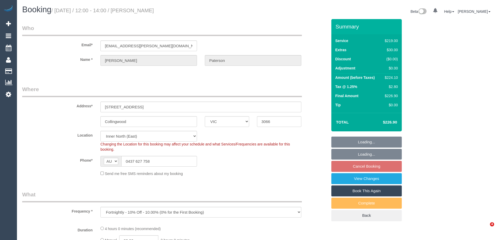
select select "VIC"
select select "number:30"
select select "number:14"
select select "number:18"
select select "number:36"
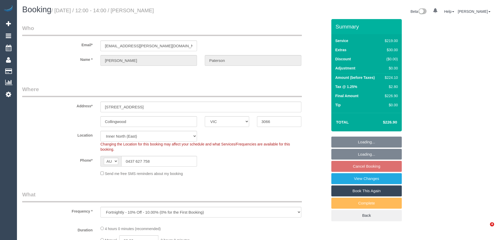
select select "number:34"
select select "number:13"
select select "spot3"
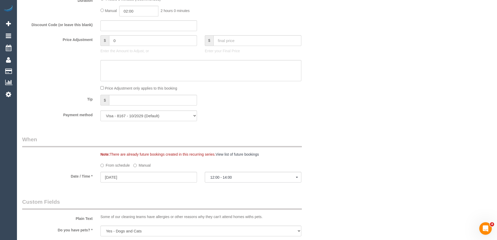
scroll to position [392, 0]
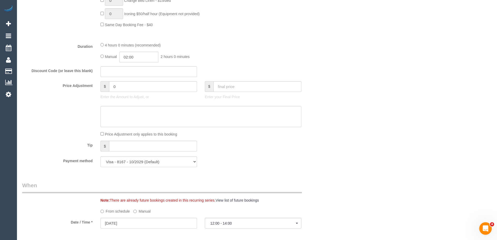
click at [103, 45] on div "4 hours 0 minutes (recommended) Manual 02:00 2 hours 0 minutes" at bounding box center [201, 52] width 209 height 20
click at [104, 45] on div "4 hours 0 minutes (recommended)" at bounding box center [200, 45] width 201 height 6
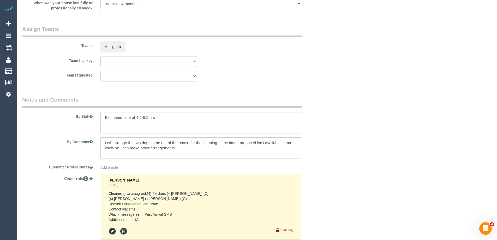
scroll to position [835, 0]
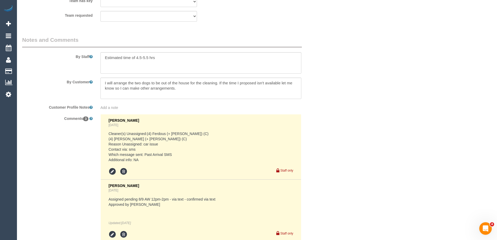
select select "spot22"
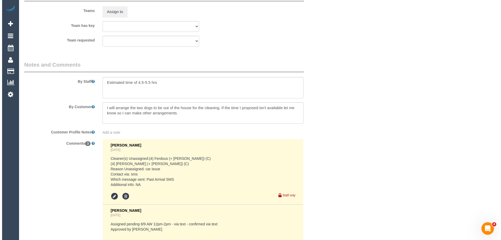
scroll to position [783, 0]
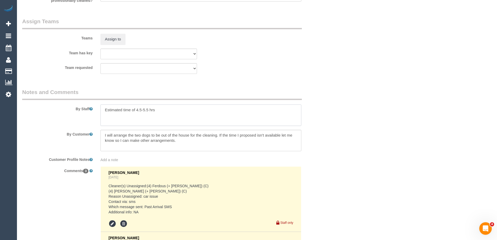
click at [105, 109] on textarea at bounding box center [200, 114] width 201 height 21
drag, startPoint x: 149, startPoint y: 109, endPoint x: 137, endPoint y: 108, distance: 11.8
click at [137, 108] on textarea at bounding box center [200, 114] width 201 height 21
click at [104, 110] on textarea at bounding box center [200, 114] width 201 height 21
type textarea "*Cover* Estimated time of 3.5-4 hrs"
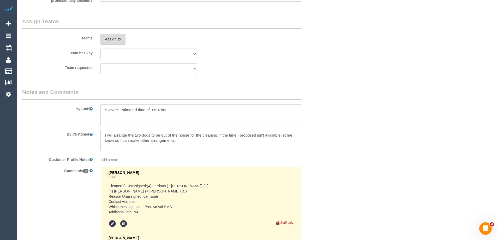
click at [116, 39] on button "Assign to" at bounding box center [112, 39] width 25 height 11
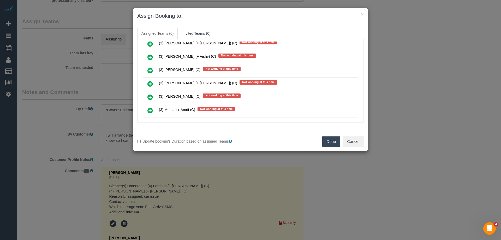
scroll to position [914, 0]
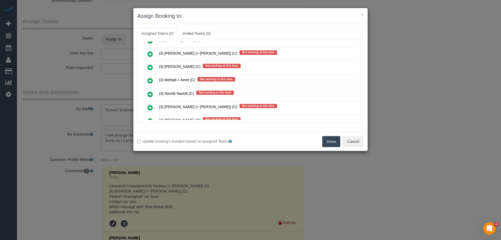
click at [150, 106] on icon at bounding box center [149, 107] width 5 height 6
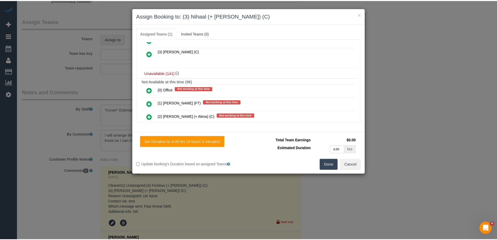
scroll to position [0, 0]
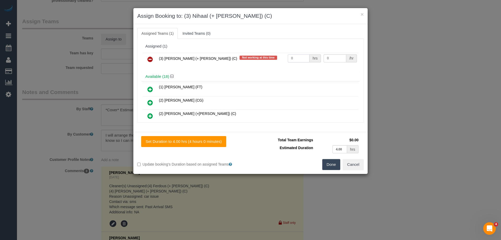
drag, startPoint x: 298, startPoint y: 56, endPoint x: 249, endPoint y: 56, distance: 48.8
click at [249, 56] on tr "(3) Nihaal (+ Shweta) (C) Not working at this time 0 hrs 0 /hr" at bounding box center [251, 59] width 216 height 13
type input "1"
drag, startPoint x: 328, startPoint y: 58, endPoint x: 282, endPoint y: 54, distance: 45.7
click at [303, 57] on tr "(3) Nihaal (+ Shweta) (C) Not working at this time 1 hrs 0 /hr" at bounding box center [251, 59] width 216 height 13
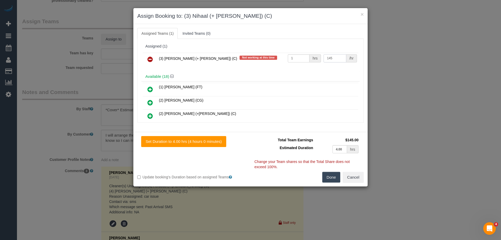
type input "145"
click at [331, 179] on button "Done" at bounding box center [331, 177] width 18 height 11
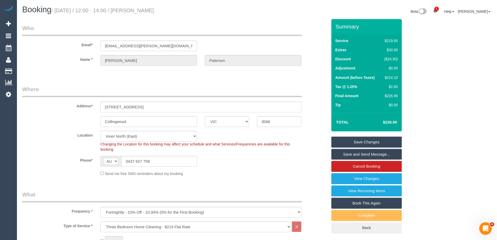
drag, startPoint x: 173, startPoint y: 10, endPoint x: 191, endPoint y: 12, distance: 18.4
click at [154, 10] on small "/ September 08, 2025 / 12:00 - 14:00 / Kate Paterson" at bounding box center [102, 11] width 103 height 6
click at [182, 11] on h1 "Booking / September 08, 2025 / 12:00 - 14:00 / Kate Paterson" at bounding box center [137, 9] width 231 height 9
drag, startPoint x: 180, startPoint y: 11, endPoint x: 145, endPoint y: 8, distance: 35.1
click at [145, 8] on h1 "Booking / September 08, 2025 / 12:00 - 14:00 / Kate Paterson" at bounding box center [137, 9] width 231 height 9
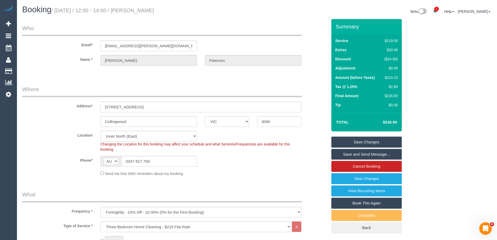
copy small "Kate Paterson"
click at [346, 142] on link "Save Changes" at bounding box center [366, 142] width 70 height 11
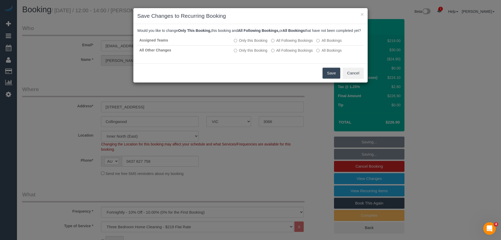
click at [335, 75] on button "Save" at bounding box center [332, 73] width 18 height 11
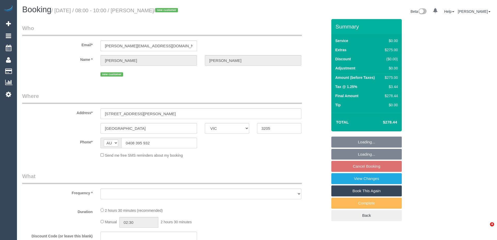
select select "VIC"
select select "object:540"
select select "string:stripe-pm_1S1fbM2GScqysDRV9z6p5LET"
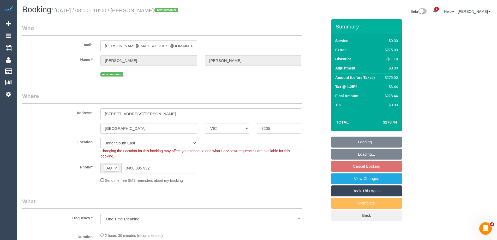
select select "object:1277"
select select "number:27"
select select "number:14"
select select "number:19"
select select "number:25"
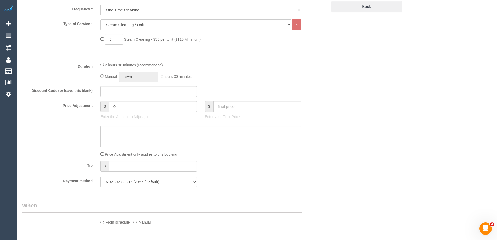
select select "spot2"
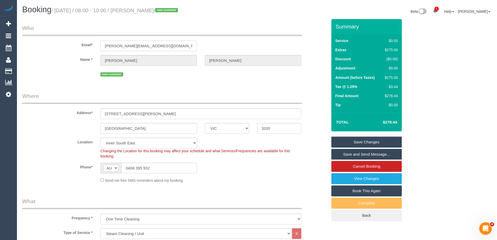
drag, startPoint x: 173, startPoint y: 48, endPoint x: 33, endPoint y: 46, distance: 139.6
click at [33, 46] on div "Email* [PERSON_NAME][EMAIL_ADDRESS][DOMAIN_NAME]" at bounding box center [174, 37] width 313 height 27
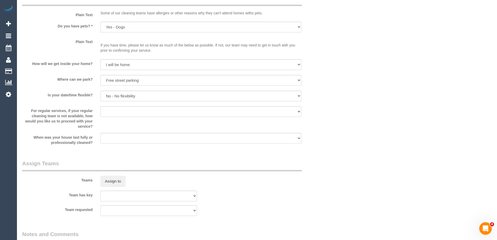
scroll to position [600, 0]
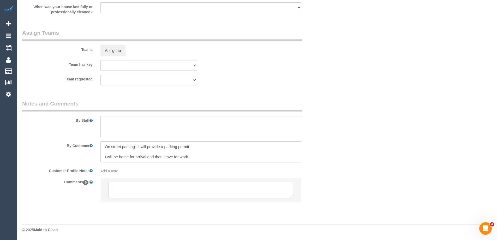
click at [126, 193] on textarea at bounding box center [201, 190] width 185 height 16
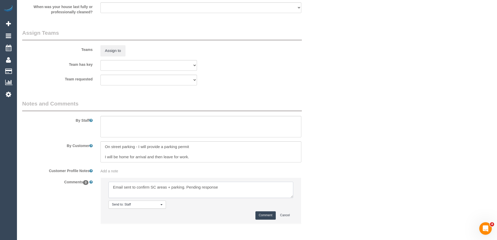
type textarea "Email sent to confirm SC areas + parking. Pending response"
click at [264, 214] on button "Comment" at bounding box center [266, 215] width 20 height 8
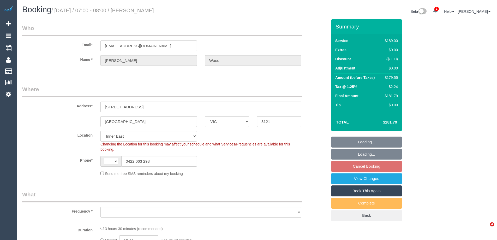
select select "VIC"
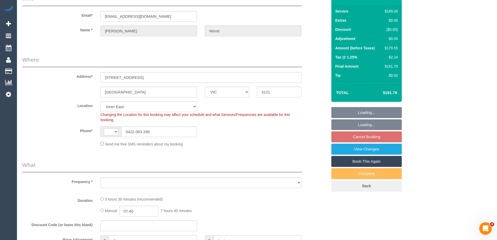
select select "string:stripe-pm_1RscsC2GScqysDRVloAuxBBp"
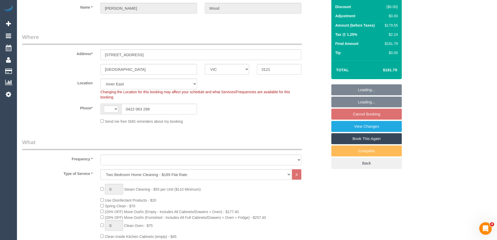
select select "string:AU"
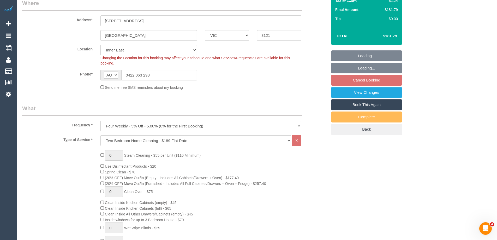
select select "object:1407"
select select "number:28"
select select "number:17"
select select "number:21"
select select "number:22"
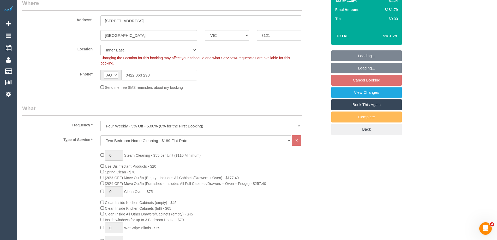
select select "number:33"
select select "number:26"
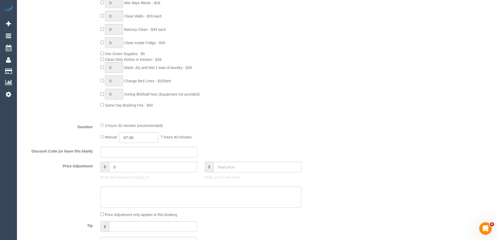
select select "spot1"
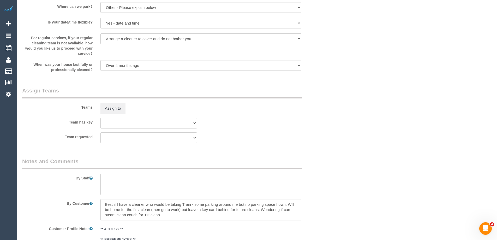
scroll to position [835, 0]
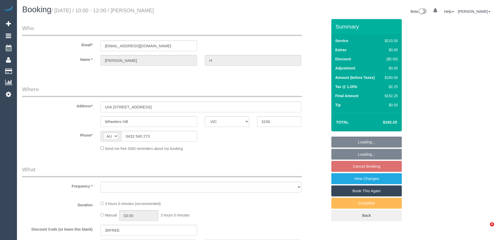
select select "VIC"
select select "object:531"
select select "180"
select select "number:28"
select select "number:14"
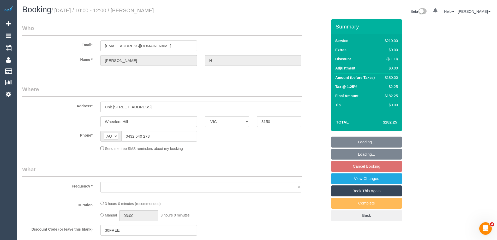
select select "number:19"
select select "number:25"
select select "number:34"
select select "number:26"
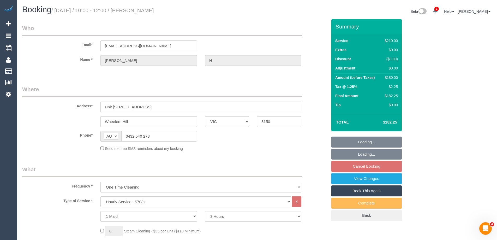
select select "spot3"
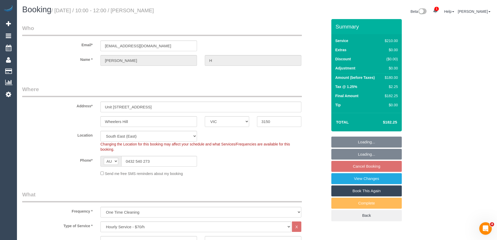
select select "object:1349"
select select
select select "string:stripe-pm_1S1qYG2GScqysDRVPL5Lrt8e"
select select "spot19"
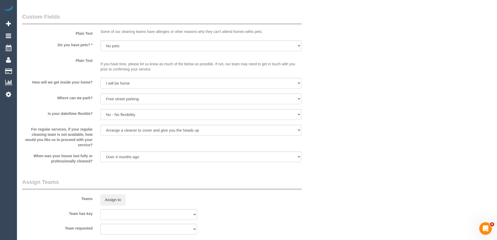
scroll to position [705, 0]
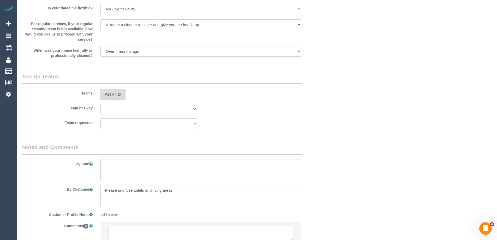
click at [112, 98] on button "Assign to" at bounding box center [112, 94] width 25 height 11
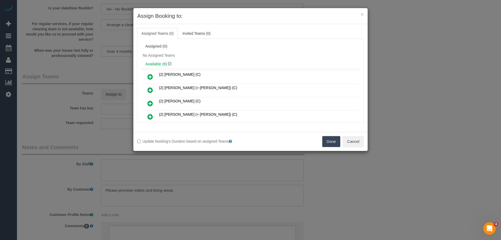
click at [152, 75] on icon at bounding box center [149, 77] width 5 height 6
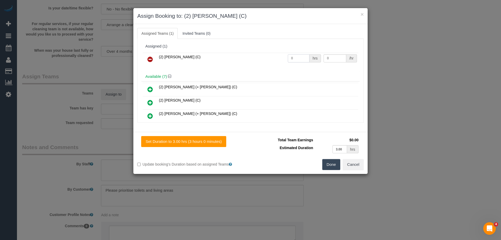
drag, startPoint x: 293, startPoint y: 58, endPoint x: 251, endPoint y: 55, distance: 42.7
click at [252, 55] on tr "(2) Anita Jamieson (C) 0 hrs 0 /hr" at bounding box center [251, 59] width 216 height 13
type input "3"
drag, startPoint x: 332, startPoint y: 60, endPoint x: 305, endPoint y: 57, distance: 27.5
click at [306, 57] on tr "(2) Anita Jamieson (C) 3 hrs 0 /hr" at bounding box center [251, 59] width 216 height 13
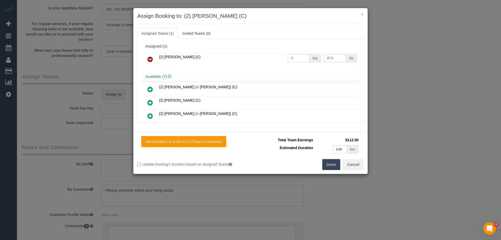
type input "37.5"
click at [335, 167] on button "Done" at bounding box center [331, 164] width 18 height 11
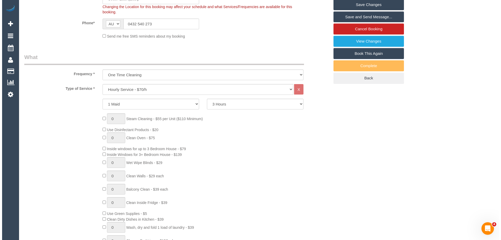
scroll to position [0, 0]
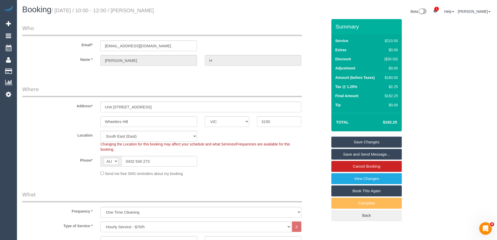
drag, startPoint x: 165, startPoint y: 9, endPoint x: 144, endPoint y: 8, distance: 20.6
click at [144, 8] on h1 "Booking / September 08, 2025 / 10:00 - 12:00 / Irene H" at bounding box center [137, 9] width 231 height 9
copy small "Irene H"
click at [338, 155] on link "Save and Send Message..." at bounding box center [366, 154] width 70 height 11
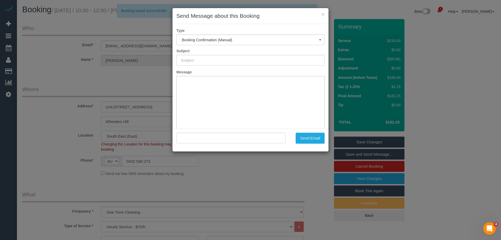
type input "Booking Confirmed"
type input ""Irene H" <danielirene1234@gmail.com>"
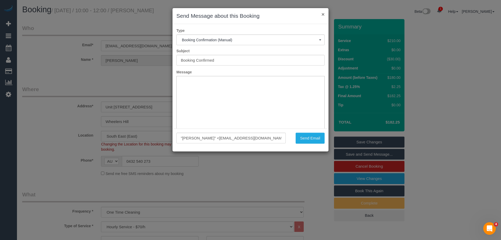
click at [324, 14] on button "×" at bounding box center [323, 13] width 3 height 5
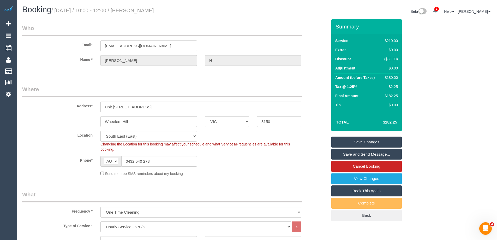
click at [337, 153] on link "Save and Send Message..." at bounding box center [366, 154] width 70 height 11
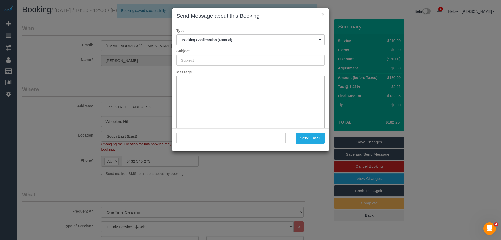
type input "Booking Confirmed"
type input ""Irene H" <danielirene1234@gmail.com>"
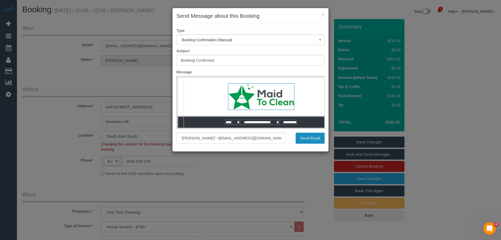
click at [300, 137] on button "Send Email" at bounding box center [310, 138] width 29 height 11
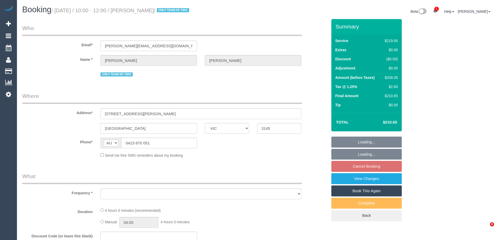
select select "VIC"
select select "string:stripe-pm_1RtRVU2GScqysDRVtxDDunYG"
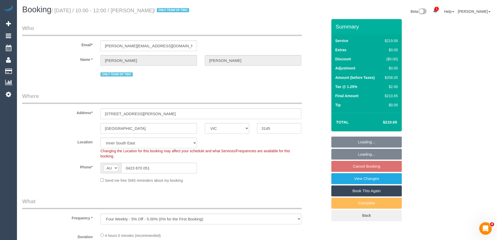
select select "object:586"
select select "number:28"
select select "number:14"
select select "number:19"
select select "number:24"
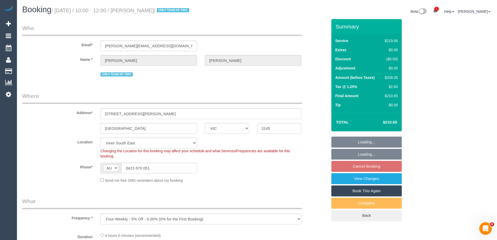
select select "number:35"
select select "number:12"
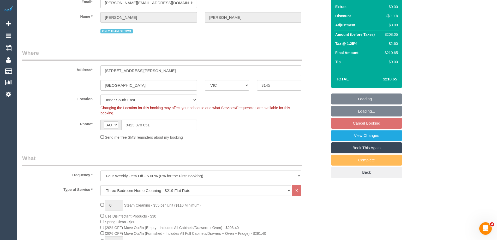
select select "spot3"
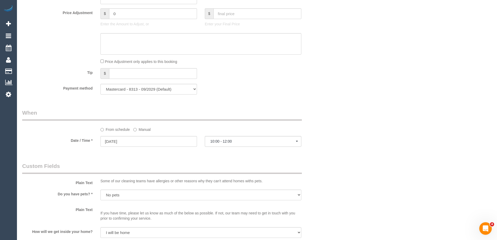
scroll to position [470, 0]
click at [138, 130] on label "Manual" at bounding box center [141, 129] width 17 height 7
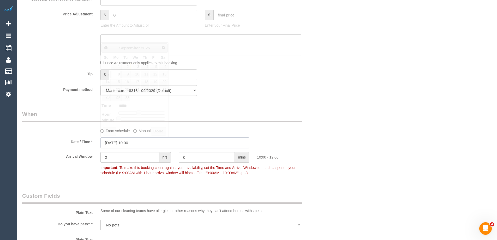
click at [114, 144] on input "08/09/2025 10:00" at bounding box center [174, 142] width 149 height 11
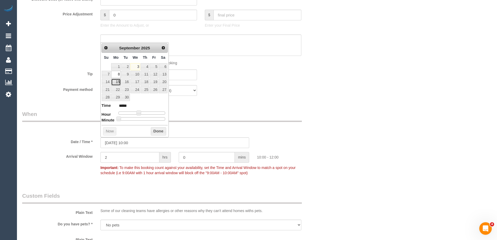
click at [118, 82] on link "15" at bounding box center [116, 82] width 10 height 7
type input "15/09/2025 10:00"
click at [157, 133] on button "Done" at bounding box center [158, 131] width 15 height 8
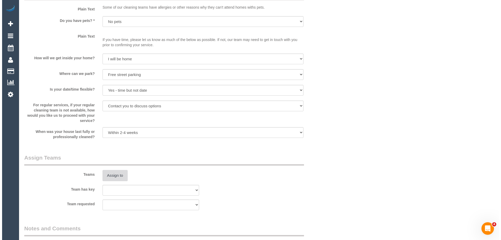
scroll to position [783, 0]
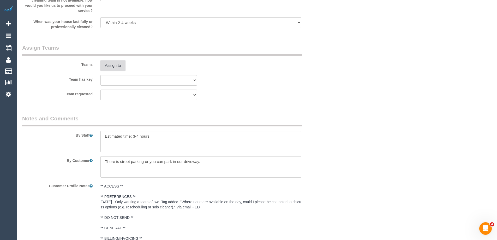
click at [118, 65] on button "Assign to" at bounding box center [112, 65] width 25 height 11
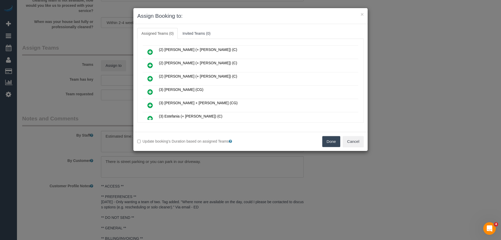
scroll to position [104, 0]
click at [150, 77] on icon at bounding box center [149, 79] width 5 height 6
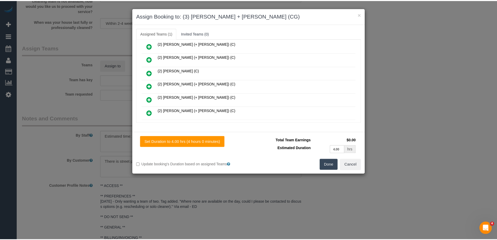
scroll to position [0, 0]
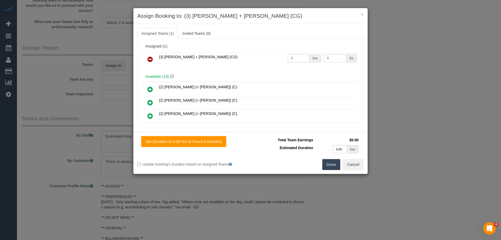
drag, startPoint x: 294, startPoint y: 56, endPoint x: 264, endPoint y: 53, distance: 30.1
click at [264, 53] on tr "(3) Bansari + Bhavesh (CG) 0 hrs 0 /hr" at bounding box center [251, 59] width 216 height 13
type input "4"
drag, startPoint x: 334, startPoint y: 59, endPoint x: 290, endPoint y: 54, distance: 44.1
click at [290, 54] on tr "(3) Bansari + Bhavesh (CG) 4 hrs 0 /hr" at bounding box center [251, 59] width 216 height 13
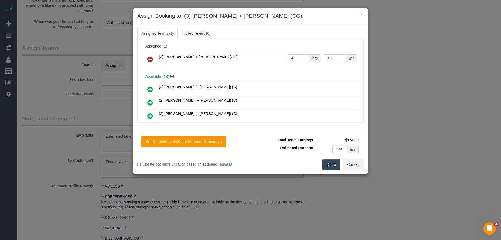
type input "38.5"
click at [333, 164] on button "Done" at bounding box center [331, 164] width 18 height 11
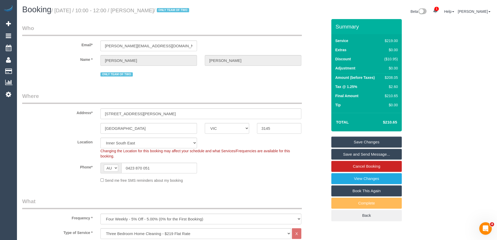
drag, startPoint x: 191, startPoint y: 10, endPoint x: 145, endPoint y: 13, distance: 46.3
click at [145, 13] on small "/ September 08, 2025 / 10:00 - 12:00 / Nicole Andrianopoulos / ONLY TEAM OF TWO" at bounding box center [120, 11] width 139 height 6
copy small "Nicole Andrianopoulos"
click at [351, 140] on link "Save Changes" at bounding box center [366, 142] width 70 height 11
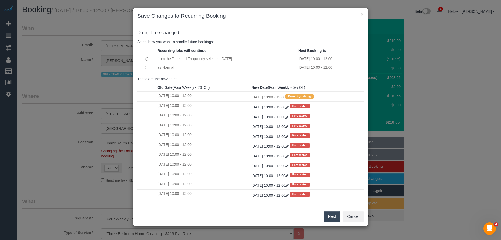
click at [333, 215] on button "Next" at bounding box center [332, 216] width 17 height 11
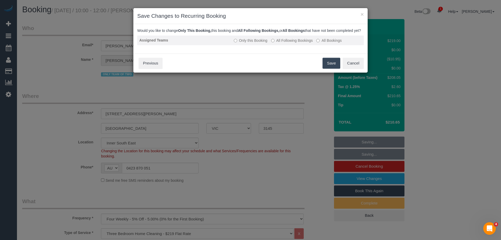
click at [280, 43] on label "All Following Bookings" at bounding box center [292, 40] width 42 height 5
click at [331, 69] on button "Save" at bounding box center [332, 63] width 18 height 11
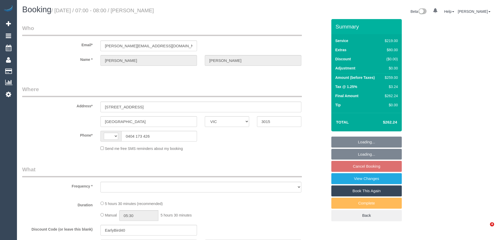
select select "VIC"
select select "string:AU"
select select "string:stripe-pm_1Ren6q2GScqysDRVQxhWxpgb"
select select "number:30"
select select "number:14"
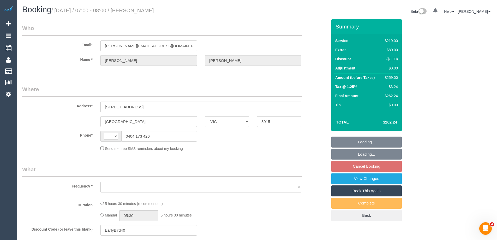
select select "number:19"
select select "number:23"
select select "number:13"
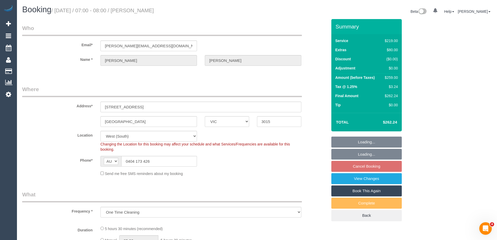
select select "object:675"
select select "spot1"
select select "VIC"
select select "object:1658"
select select "string:stripe-pm_1RxPqP2GScqysDRVCV2J6TyP"
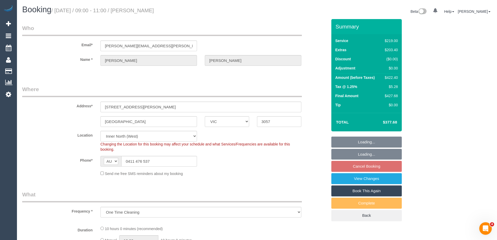
select select "spot3"
select select "number:28"
select select "number:15"
select select "number:19"
select select "number:24"
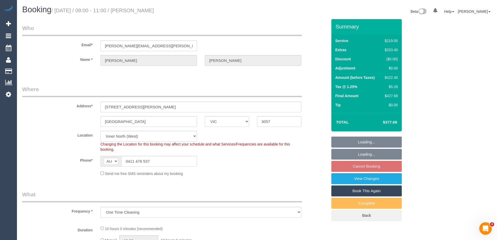
select select "number:13"
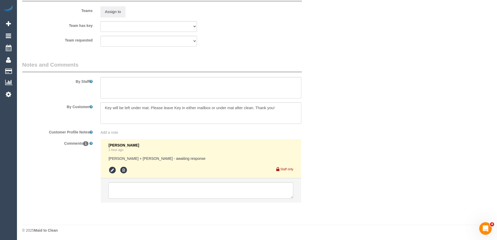
scroll to position [802, 0]
click at [117, 187] on textarea at bounding box center [201, 190] width 185 height 16
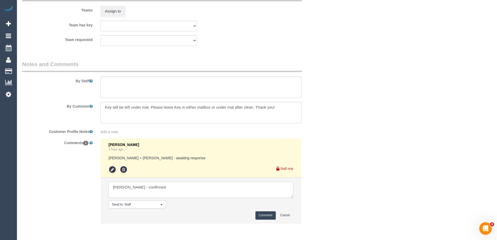
type textarea "Akila - confirmed"
click at [265, 212] on button "Comment" at bounding box center [266, 215] width 20 height 8
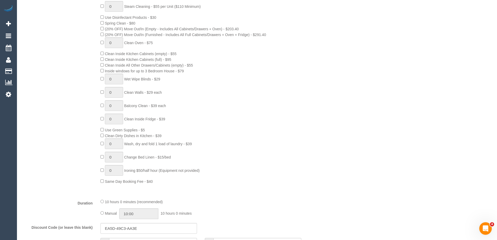
scroll to position [287, 0]
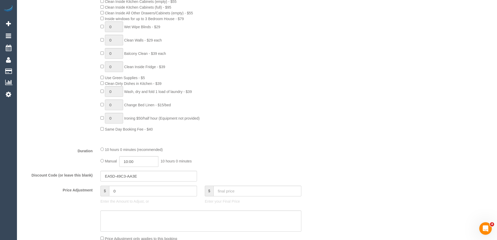
drag, startPoint x: 176, startPoint y: 163, endPoint x: 139, endPoint y: 160, distance: 37.2
click at [175, 164] on div "Manual 10:00 10 hours 0 minutes" at bounding box center [200, 161] width 201 height 11
click at [137, 160] on input "10:00" at bounding box center [138, 161] width 39 height 11
type input "04:30"
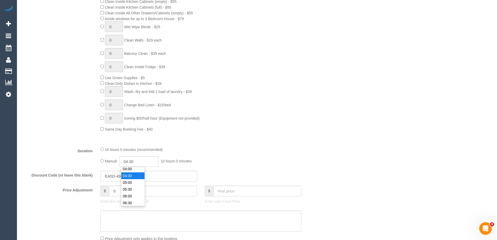
click at [132, 174] on li "04:30" at bounding box center [132, 175] width 23 height 7
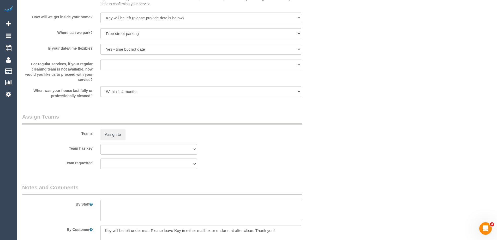
select select "spot34"
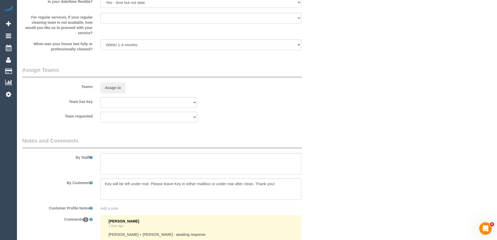
scroll to position [783, 0]
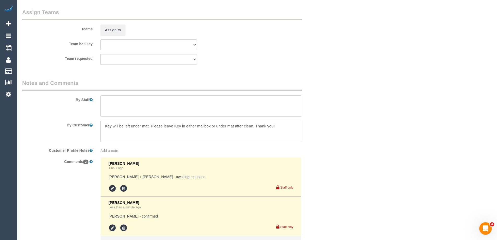
click at [116, 100] on textarea at bounding box center [200, 105] width 201 height 21
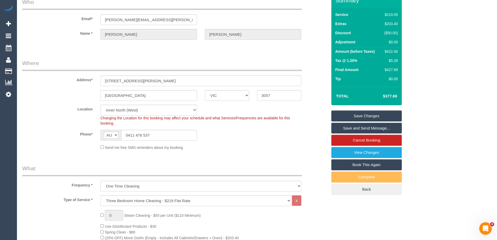
scroll to position [0, 0]
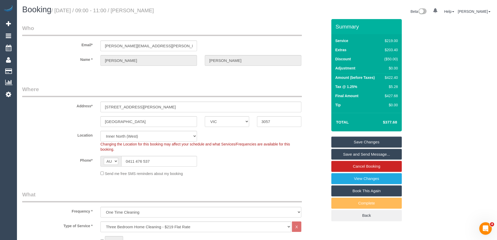
type textarea "Estimated time of 7-9 hrs"
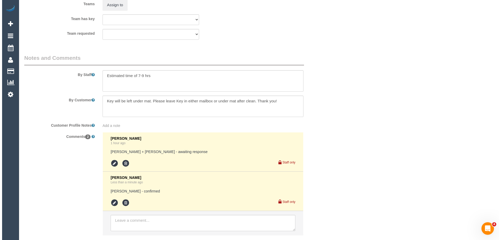
scroll to position [789, 0]
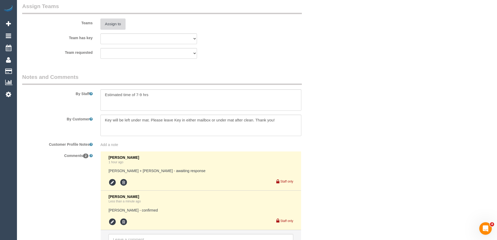
click at [111, 21] on button "Assign to" at bounding box center [112, 24] width 25 height 11
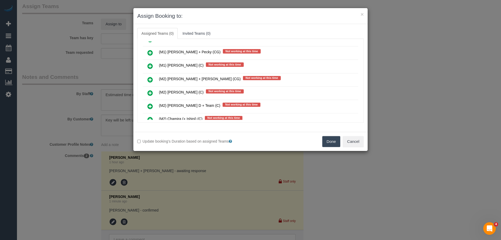
scroll to position [1514, 0]
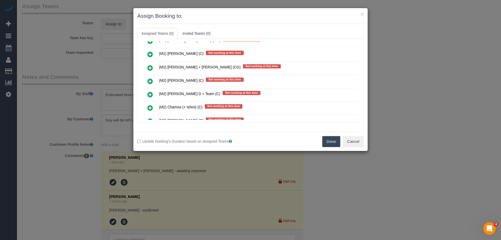
click at [148, 66] on icon at bounding box center [149, 68] width 5 height 6
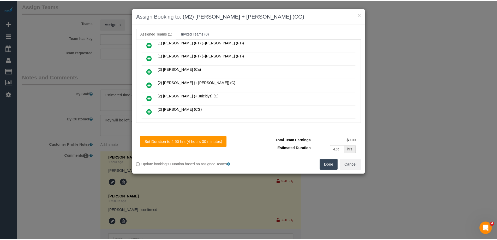
scroll to position [0, 0]
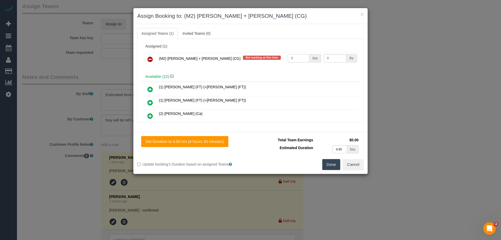
drag, startPoint x: 294, startPoint y: 58, endPoint x: 255, endPoint y: 51, distance: 40.0
click at [255, 51] on div "Assigned (1) (M2) Akila + Tehan (CG) Not working at this time 0 hrs 0 /hr" at bounding box center [250, 56] width 218 height 30
type input "1"
drag, startPoint x: 329, startPoint y: 60, endPoint x: 307, endPoint y: 55, distance: 22.3
click at [307, 55] on tr "(M2) Akila + Tehan (CG) Not working at this time 1 hrs 0 /hr" at bounding box center [251, 59] width 216 height 13
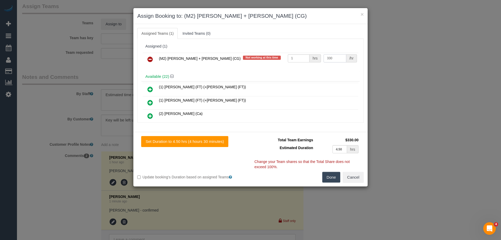
type input "330"
click at [330, 176] on button "Done" at bounding box center [331, 177] width 18 height 11
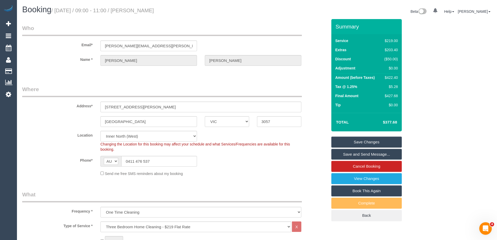
drag, startPoint x: 180, startPoint y: 9, endPoint x: 143, endPoint y: 10, distance: 36.6
click at [143, 10] on h1 "Booking / September 08, 2025 / 09:00 - 11:00 / lewis McGann" at bounding box center [137, 9] width 231 height 9
copy small "lewis McGann"
click at [337, 155] on link "Save and Send Message..." at bounding box center [366, 154] width 70 height 11
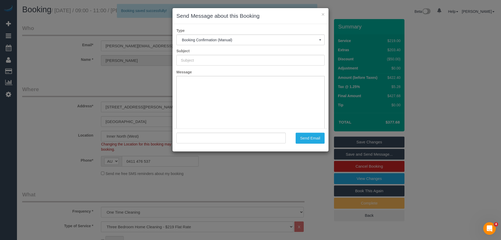
type input "Booking Confirmed"
type input ""lewis McGann" <lewis.r.mcgann@gmail.com>"
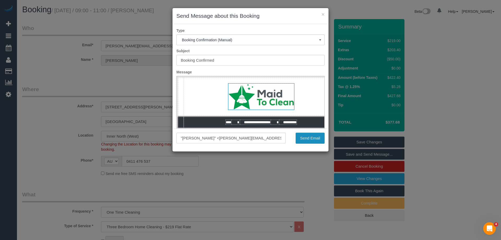
click at [305, 137] on button "Send Email" at bounding box center [310, 138] width 29 height 11
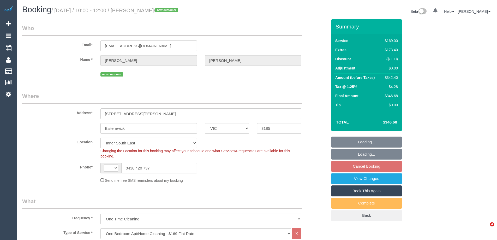
select select "VIC"
select select "object:634"
select select "string:AU"
select select "string:stripe-pm_1Rzc9W2GScqysDRVMRLXkcVN"
select select "spot3"
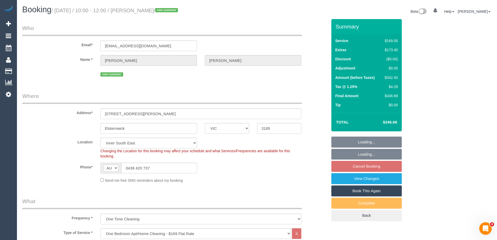
select select "number:28"
select select "number:15"
select select "number:18"
select select "number:24"
select select "number:34"
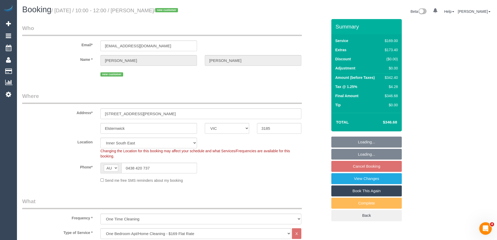
select select "number:26"
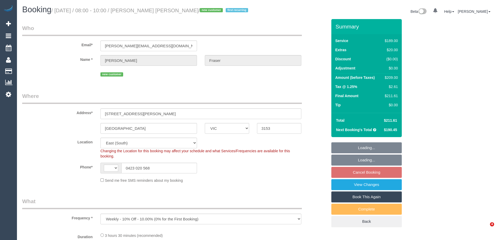
select select "VIC"
select select "string:AU"
select select "number:28"
select select "number:14"
select select "number:18"
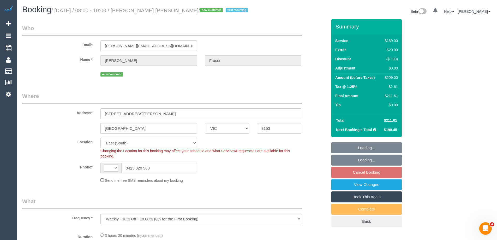
select select "number:24"
select select "number:33"
select select "number:12"
select select "object:1110"
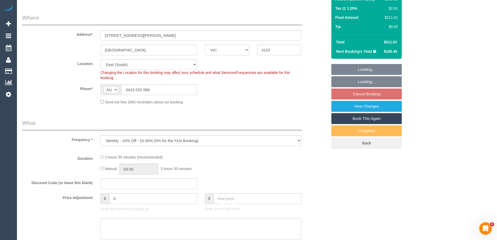
select select "string:stripe-pm_1S2pQ12GScqysDRV5nZIrNNT"
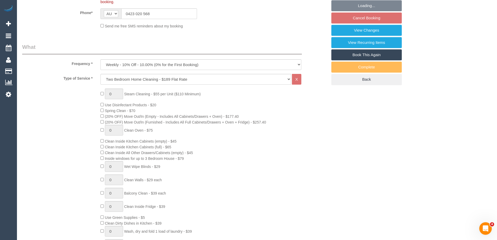
select select "spot2"
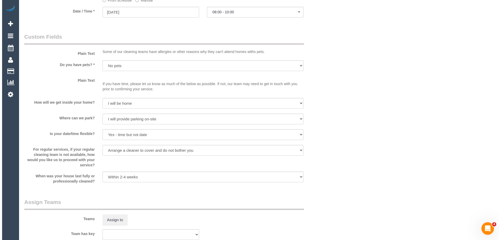
scroll to position [769, 0]
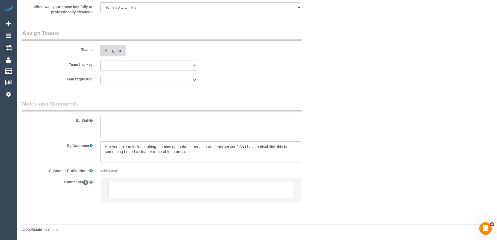
click at [112, 49] on button "Assign to" at bounding box center [112, 50] width 25 height 11
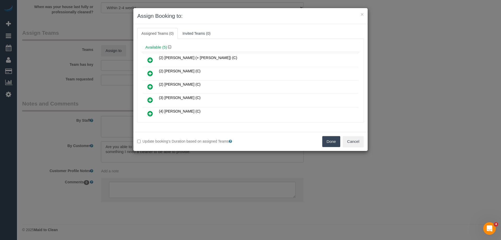
scroll to position [26, 0]
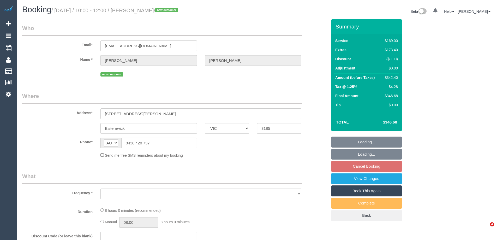
select select "VIC"
select select "string:stripe-pm_1Rzc9W2GScqysDRVMRLXkcVN"
select select "number:28"
select select "number:15"
select select "number:18"
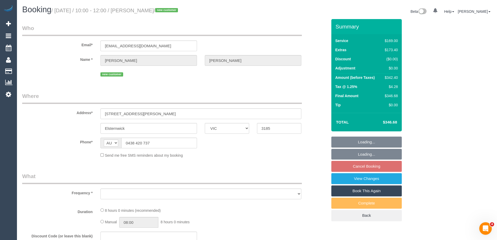
select select "number:24"
select select "number:34"
select select "number:26"
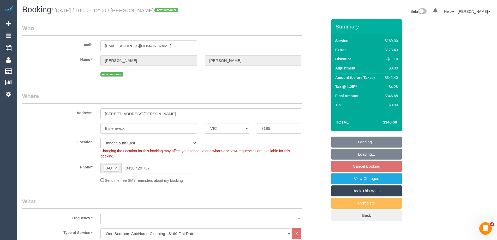
select select "object:775"
select select "spot3"
select select "object:1346"
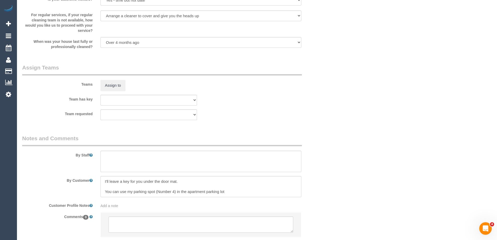
scroll to position [769, 0]
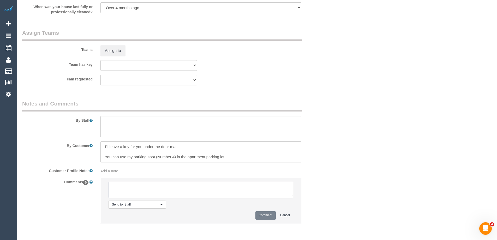
click at [130, 189] on textarea at bounding box center [201, 190] width 185 height 16
type textarea "Sayan - Pending"
click at [265, 216] on button "Comment" at bounding box center [266, 215] width 20 height 8
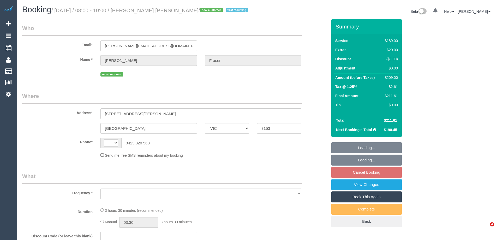
select select "VIC"
select select "string:AU"
select select "object:536"
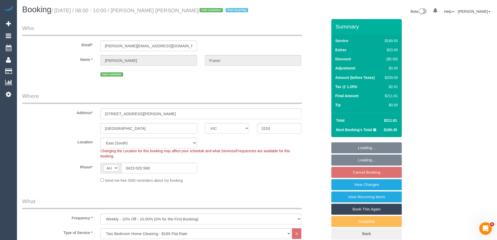
select select "string:stripe-pm_1S2pQ12GScqysDRV5nZIrNNT"
select select "object:641"
select select "number:28"
select select "number:14"
select select "number:18"
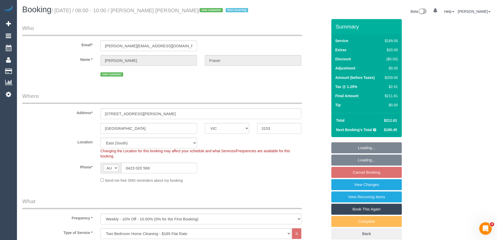
select select "number:24"
select select "number:33"
select select "number:12"
select select "spot2"
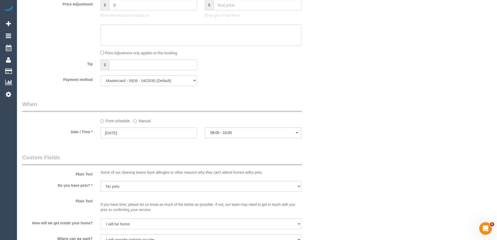
scroll to position [496, 0]
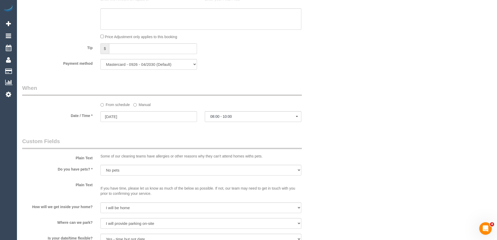
click at [143, 103] on label "Manual" at bounding box center [141, 103] width 17 height 7
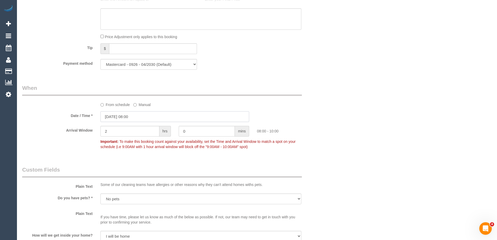
click at [115, 121] on input "08/09/2025 08:00" at bounding box center [174, 116] width 149 height 11
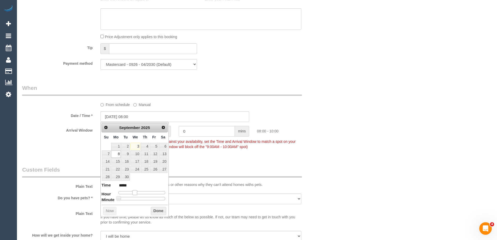
type input "08/09/2025 09:00"
type input "*****"
type input "08/09/2025 10:00"
type input "*****"
type input "08/09/2025 11:00"
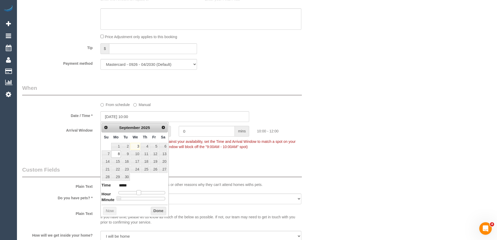
type input "*****"
drag, startPoint x: 135, startPoint y: 194, endPoint x: 141, endPoint y: 195, distance: 6.1
click at [141, 195] on span at bounding box center [140, 192] width 5 height 5
click at [159, 210] on button "Done" at bounding box center [158, 211] width 15 height 8
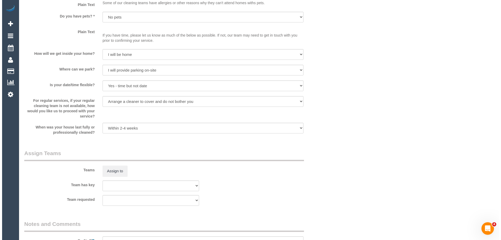
scroll to position [705, 0]
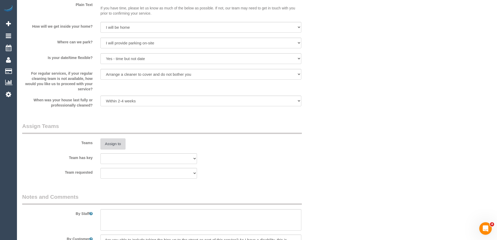
click at [116, 139] on button "Assign to" at bounding box center [112, 143] width 25 height 11
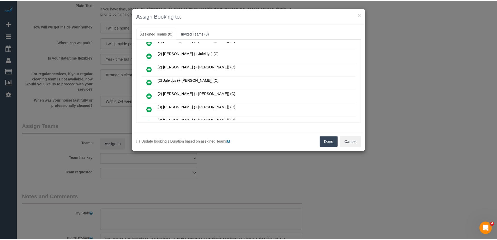
scroll to position [26, 0]
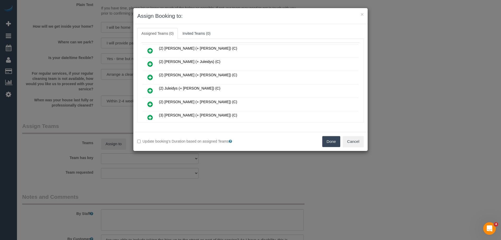
click at [336, 142] on button "Done" at bounding box center [331, 141] width 18 height 11
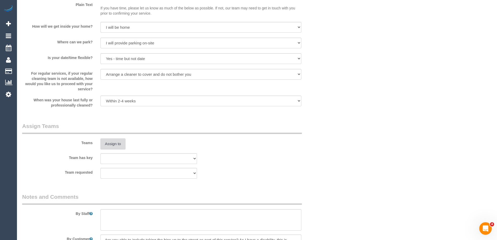
scroll to position [0, 0]
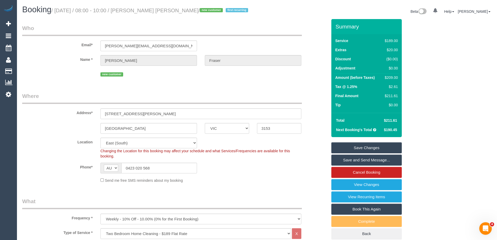
click at [63, 123] on div "Bayswater North ACT NSW NT QLD SA TAS VIC WA 3153" at bounding box center [174, 128] width 313 height 11
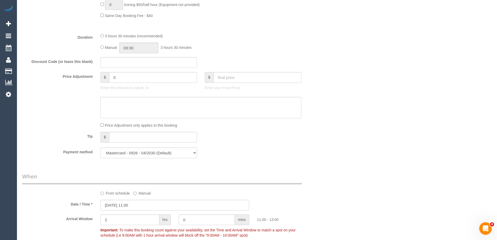
scroll to position [496, 0]
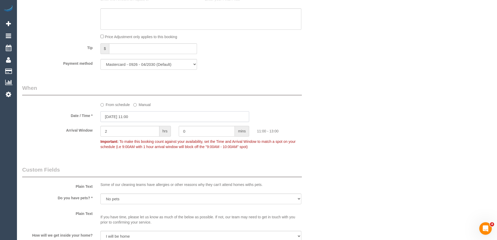
click at [116, 117] on input "08/09/2025 11:00" at bounding box center [174, 116] width 149 height 11
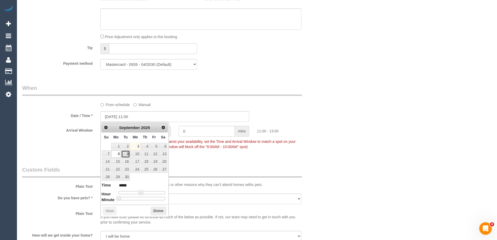
click at [126, 152] on link "9" at bounding box center [125, 153] width 8 height 7
type input "09/09/2025 11:00"
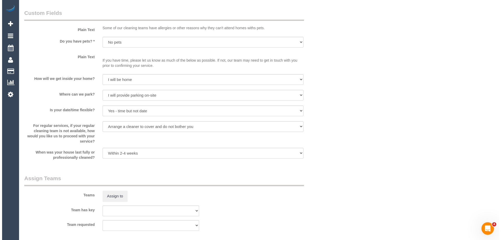
scroll to position [757, 0]
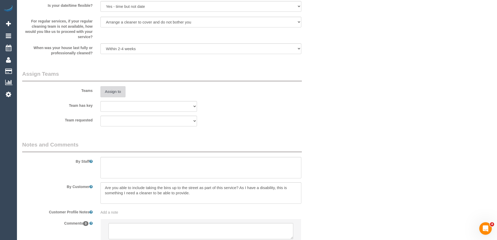
click at [111, 90] on button "Assign to" at bounding box center [112, 91] width 25 height 11
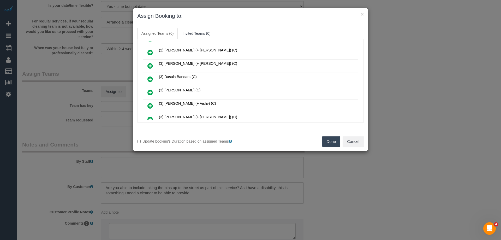
click at [150, 78] on icon at bounding box center [149, 79] width 5 height 6
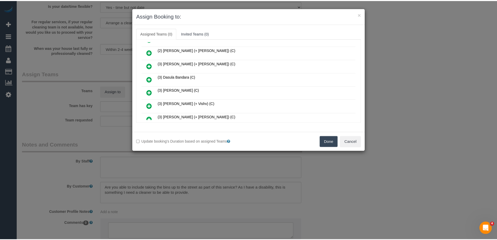
scroll to position [117, 0]
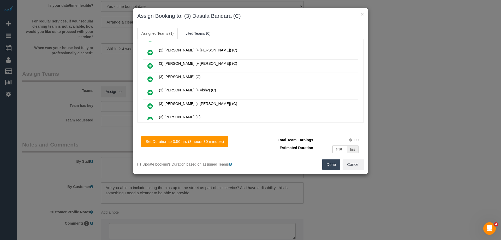
click at [325, 163] on button "Done" at bounding box center [331, 164] width 18 height 11
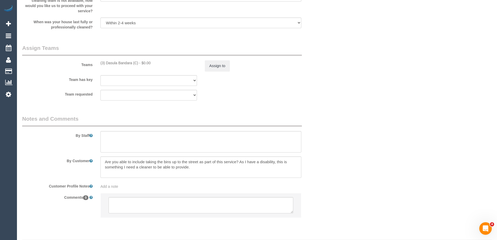
scroll to position [783, 0]
click at [209, 68] on button "Assign to" at bounding box center [217, 65] width 25 height 11
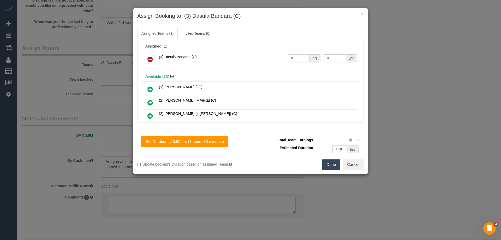
drag, startPoint x: 294, startPoint y: 56, endPoint x: 272, endPoint y: 56, distance: 21.7
click at [272, 56] on tr "(3) Dasula Bandara (C) 0 hrs 0 /hr" at bounding box center [251, 59] width 216 height 13
type input "1"
drag, startPoint x: 332, startPoint y: 57, endPoint x: 298, endPoint y: 55, distance: 33.7
click at [301, 56] on tr "(3) Dasula Bandara (C) 1 hrs 0 /hr" at bounding box center [251, 59] width 216 height 13
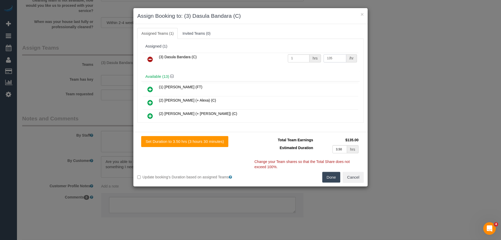
type input "135"
click at [333, 174] on button "Done" at bounding box center [331, 177] width 18 height 11
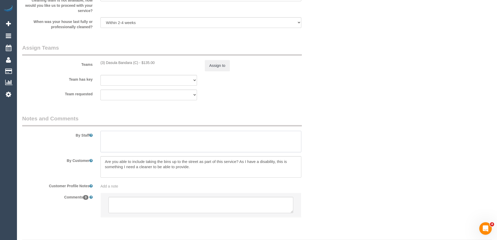
click at [108, 138] on textarea at bounding box center [200, 141] width 201 height 21
click at [125, 134] on textarea at bounding box center [200, 141] width 201 height 21
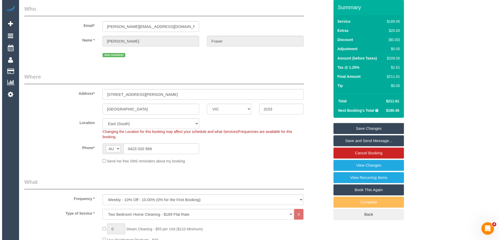
scroll to position [0, 0]
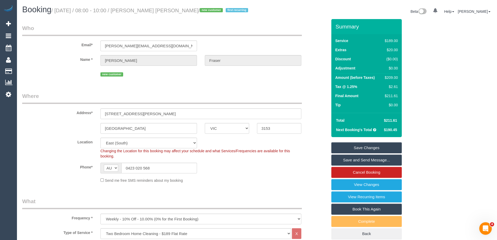
type textarea "Estimated time of 3-3.5 hrs"
drag, startPoint x: 183, startPoint y: 11, endPoint x: 144, endPoint y: 11, distance: 38.9
click at [144, 11] on small "/ September 08, 2025 / 08:00 - 10:00 / Campbell Fraser / new customer first rec…" at bounding box center [150, 11] width 198 height 6
copy small "Campbell Fraser"
click at [339, 146] on link "Save Changes" at bounding box center [366, 147] width 70 height 11
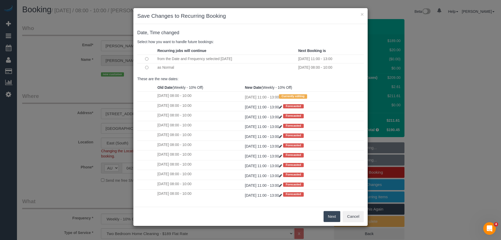
click at [333, 215] on button "Next" at bounding box center [332, 216] width 17 height 11
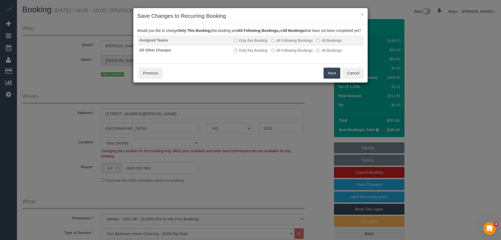
click at [282, 43] on label "All Following Bookings" at bounding box center [292, 40] width 42 height 5
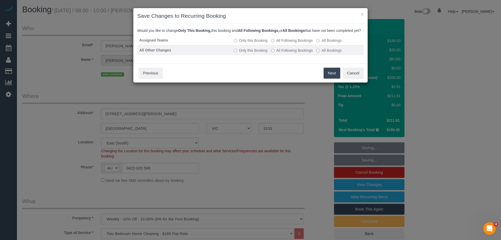
click at [277, 53] on label "All Following Bookings" at bounding box center [292, 50] width 42 height 5
click at [332, 79] on button "Save" at bounding box center [332, 73] width 18 height 11
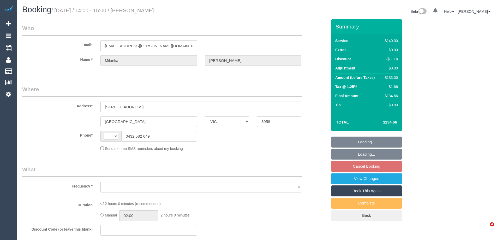
select select "VIC"
select select "object:281"
select select "number:29"
select select "number:14"
select select "number:19"
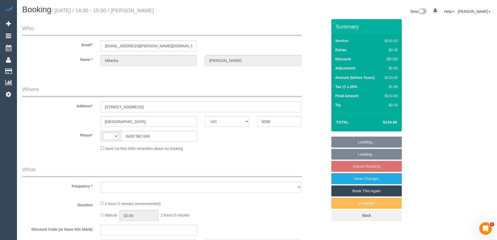
select select "number:24"
select select "number:33"
select select "number:12"
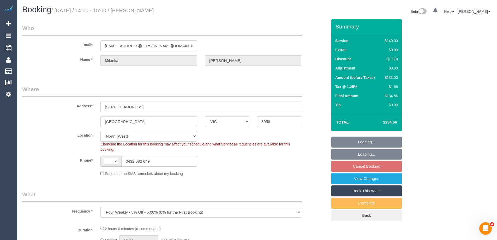
select select "object:702"
select select "string:AU"
select select "string:stripe-pm_1OJVUi2GScqysDRVDdJloMeR"
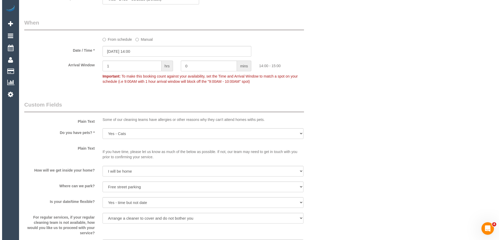
scroll to position [705, 0]
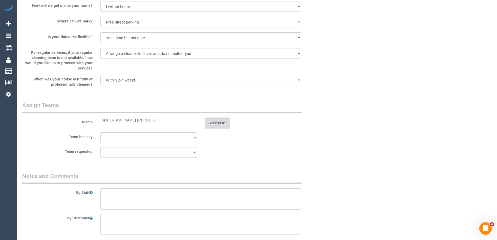
drag, startPoint x: 234, startPoint y: 124, endPoint x: 226, endPoint y: 124, distance: 7.8
click at [232, 124] on div "Assign to" at bounding box center [253, 122] width 104 height 11
click at [223, 124] on button "Assign to" at bounding box center [217, 122] width 25 height 11
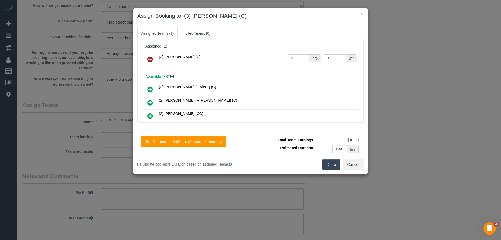
click at [149, 60] on icon at bounding box center [149, 59] width 5 height 6
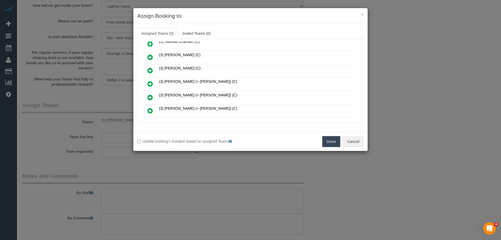
scroll to position [365, 0]
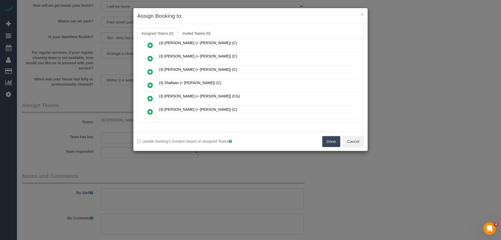
click at [146, 57] on link at bounding box center [150, 59] width 12 height 10
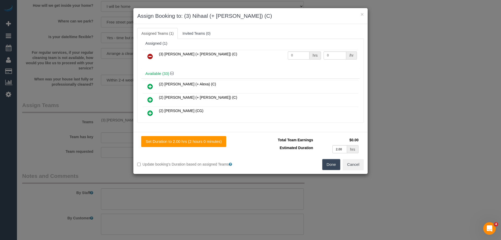
scroll to position [0, 0]
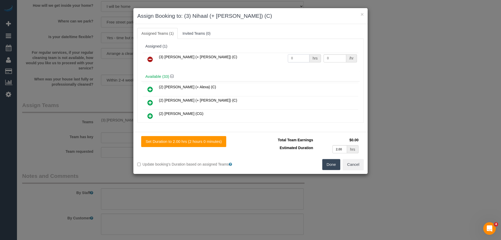
drag, startPoint x: 302, startPoint y: 57, endPoint x: 281, endPoint y: 57, distance: 20.6
click at [290, 57] on input "0" at bounding box center [299, 58] width 22 height 8
drag, startPoint x: 298, startPoint y: 60, endPoint x: 274, endPoint y: 59, distance: 23.2
click at [274, 59] on tr "(3) Nihaal (+ Shweta) (C) 02 hrs 0 /hr" at bounding box center [251, 59] width 216 height 13
type input "2"
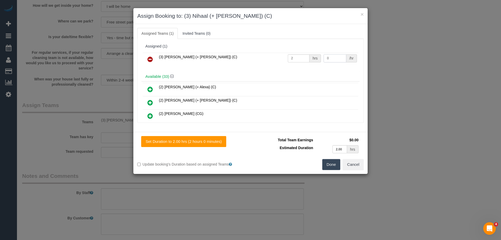
drag, startPoint x: 328, startPoint y: 59, endPoint x: 261, endPoint y: 59, distance: 67.6
click at [287, 58] on tr "(3) Nihaal (+ Shweta) (C) 2 hrs 0 /hr" at bounding box center [251, 59] width 216 height 13
type input "35"
click at [333, 165] on button "Done" at bounding box center [331, 164] width 18 height 11
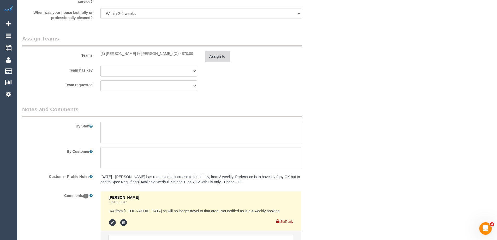
scroll to position [824, 0]
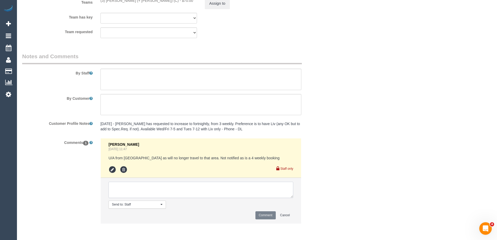
click at [122, 193] on textarea at bounding box center [201, 190] width 185 height 16
type textarea "U/A from Abu as is not available. Not notified as is a 4 weekly booking"
click at [271, 214] on button "Comment" at bounding box center [266, 215] width 20 height 8
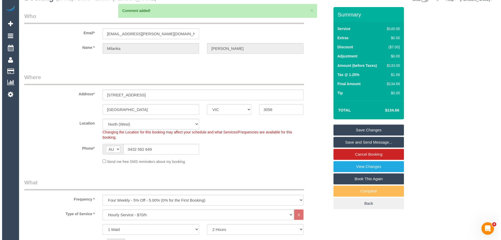
scroll to position [0, 0]
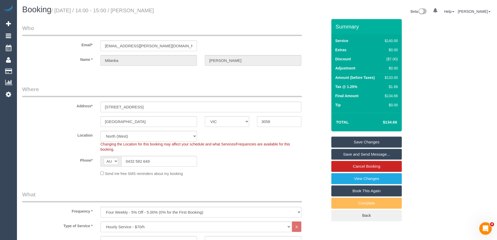
drag, startPoint x: 181, startPoint y: 9, endPoint x: 143, endPoint y: 7, distance: 38.2
click at [143, 7] on h1 "Booking / September 04, 2025 / 14:00 - 15:00 / Milanka Visser" at bounding box center [137, 9] width 231 height 9
copy small "Milanka Visser"
click at [340, 142] on link "Save Changes" at bounding box center [366, 142] width 70 height 11
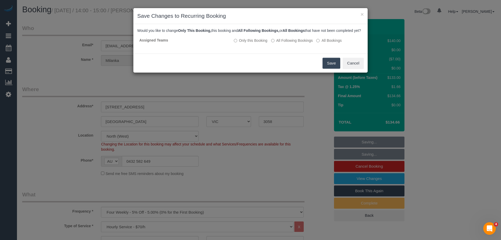
click at [328, 66] on button "Save" at bounding box center [332, 63] width 18 height 11
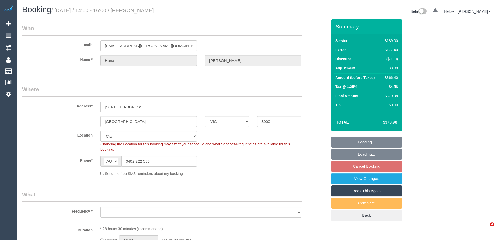
select select "VIC"
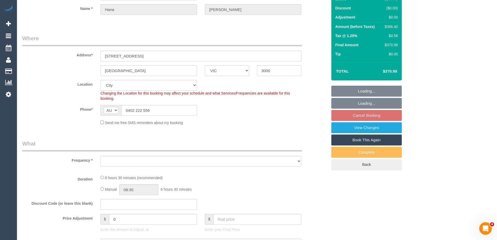
select select "string:stripe-pm_1QsrmX2GScqysDRV5M0agtFe"
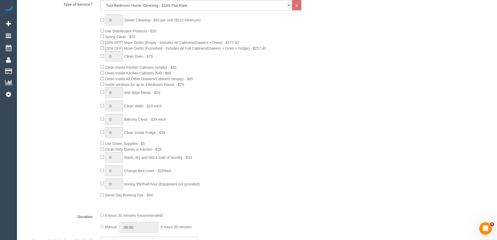
select select "object:1031"
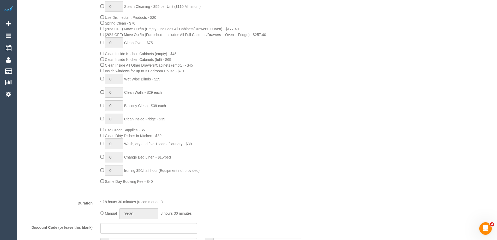
select select "spot5"
select select "number:28"
select select "number:15"
select select "number:21"
select select "number:25"
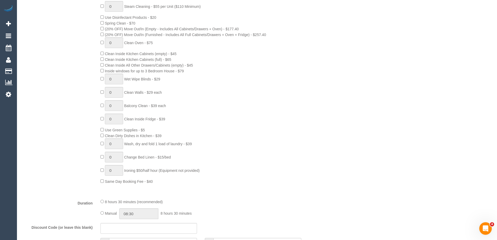
select select "number:33"
select select "number:12"
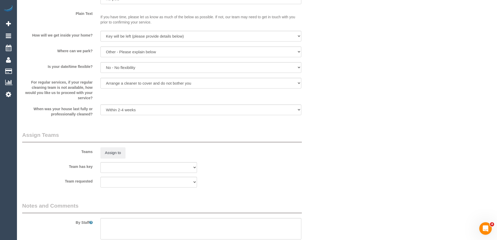
scroll to position [658, 0]
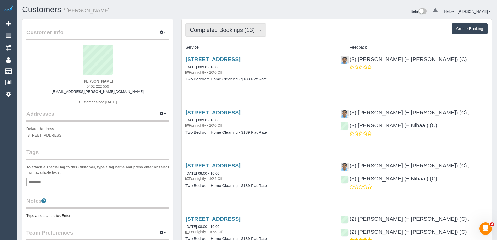
click at [230, 29] on span "Completed Bookings (13)" at bounding box center [223, 30] width 67 height 7
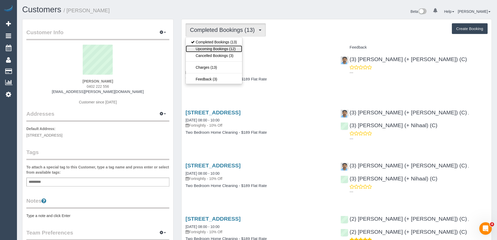
click at [229, 50] on link "Upcoming Bookings (12)" at bounding box center [214, 48] width 56 height 7
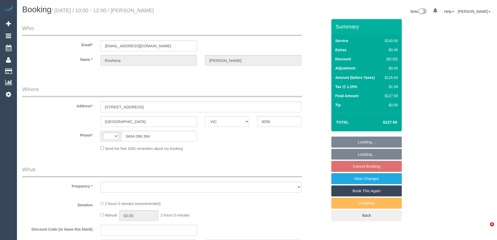
select select "VIC"
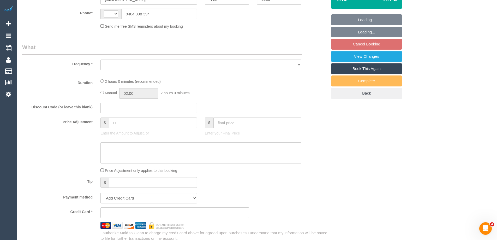
scroll to position [154, 0]
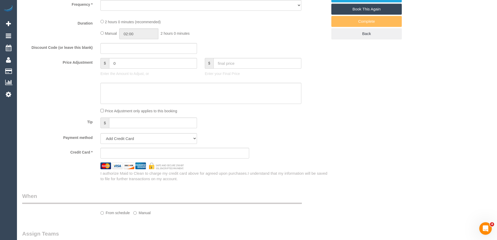
select select "string:AU"
select select "object:566"
select select "string:stripe-pm_1Ppp0E2GScqysDRVBBavjkkp"
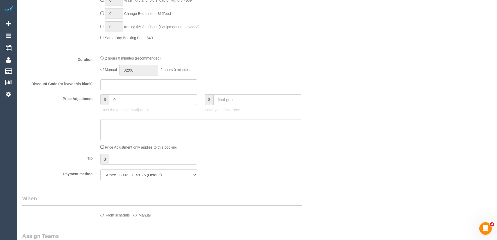
select select "object:735"
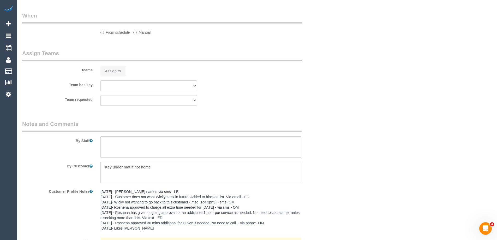
select select "number:27"
select select "number:14"
select select "number:19"
select select "number:22"
select select "number:35"
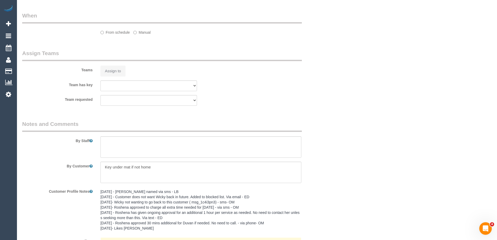
select select "number:11"
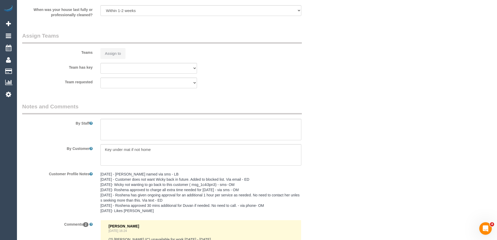
select select "spot4"
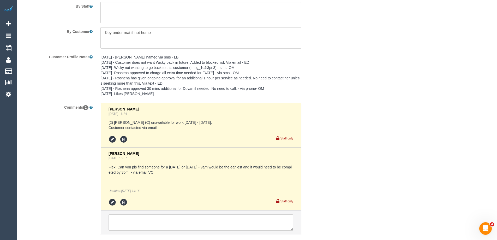
scroll to position [859, 0]
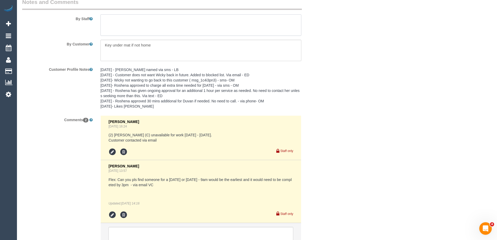
click at [105, 21] on textarea at bounding box center [200, 24] width 201 height 21
click at [111, 18] on textarea at bounding box center [200, 24] width 201 height 21
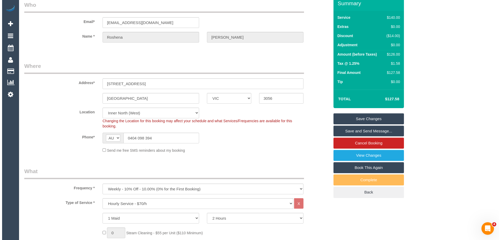
scroll to position [0, 0]
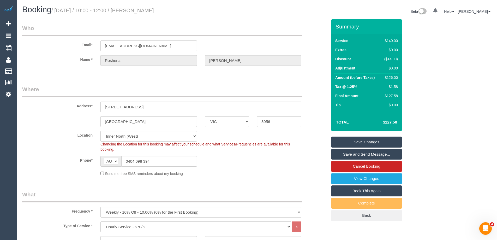
type textarea "*Cover*"
drag, startPoint x: 152, startPoint y: 7, endPoint x: 144, endPoint y: 9, distance: 8.6
click at [144, 9] on h1 "Booking / [DATE] / 10:00 - 12:00 / [PERSON_NAME]" at bounding box center [137, 9] width 231 height 9
copy small "[PERSON_NAME]"
click at [336, 152] on link "Save and Send Message..." at bounding box center [366, 154] width 70 height 11
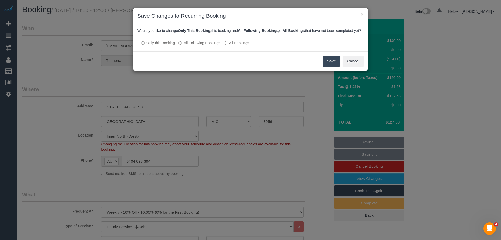
click at [330, 64] on button "Save" at bounding box center [332, 61] width 18 height 11
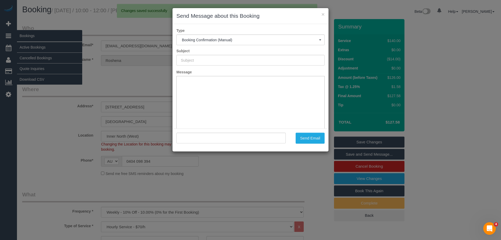
type input "Booking Confirmed"
type input ""[PERSON_NAME]" <[PERSON_NAME][EMAIL_ADDRESS][DOMAIN_NAME]>"
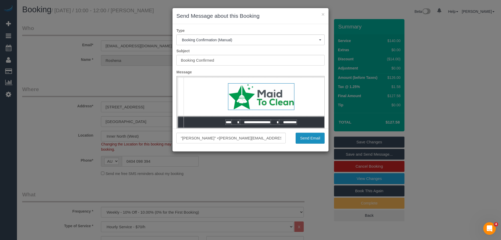
click at [304, 135] on button "Send Email" at bounding box center [310, 138] width 29 height 11
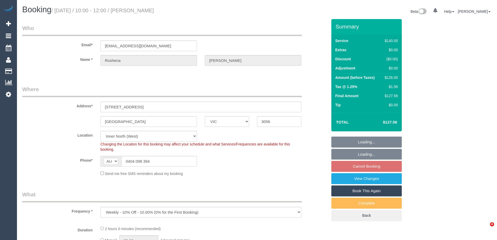
select select "VIC"
select select "string:stripe-pm_1Ppp0E2GScqysDRVBBavjkkp"
select select "number:27"
select select "number:14"
select select "number:19"
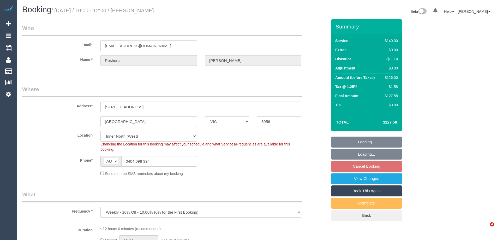
select select "number:22"
select select "number:35"
select select "number:11"
select select "object:1578"
select select "spot4"
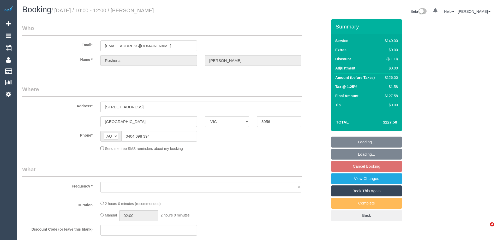
select select "VIC"
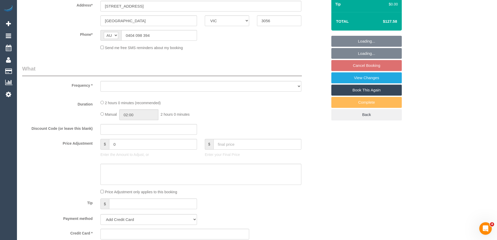
select select "object:564"
select select "string:stripe-pm_1Ppp0E2GScqysDRVBBavjkkp"
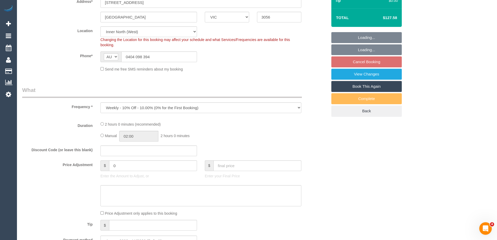
select select "object:717"
select select "number:27"
select select "number:14"
select select "number:19"
select select "number:22"
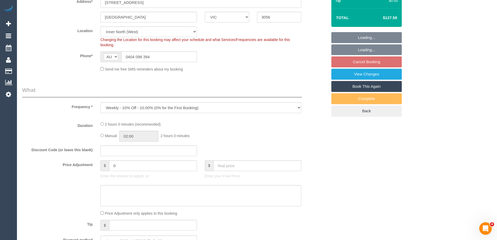
select select "number:35"
select select "number:11"
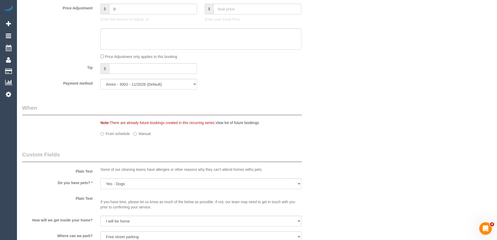
select select "spot4"
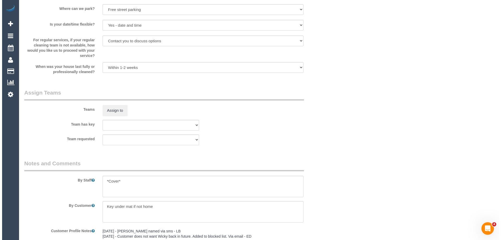
scroll to position [794, 0]
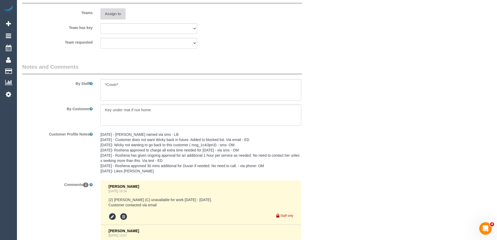
click at [112, 15] on button "Assign to" at bounding box center [112, 13] width 25 height 11
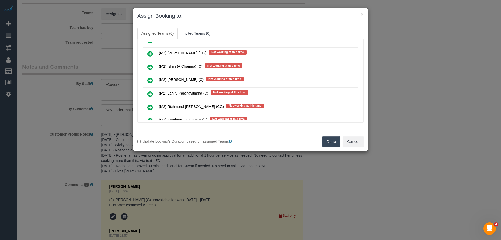
scroll to position [1670, 0]
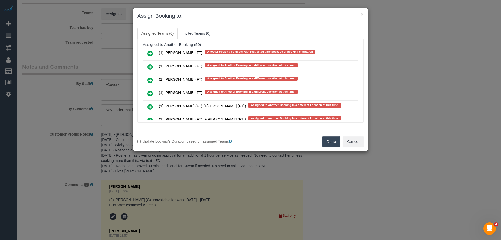
click at [151, 52] on icon at bounding box center [149, 53] width 5 height 6
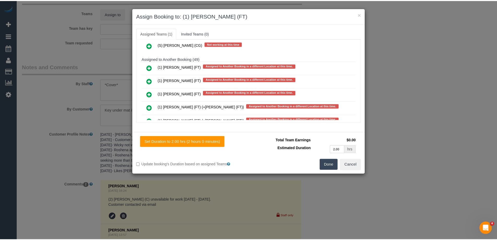
scroll to position [1685, 0]
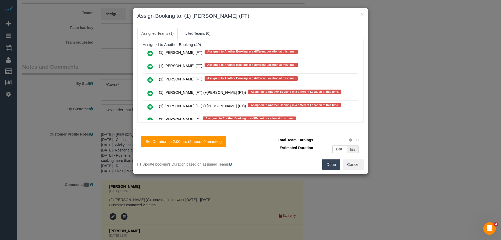
drag, startPoint x: 318, startPoint y: 158, endPoint x: 319, endPoint y: 161, distance: 3.4
click at [317, 158] on div "Total Team Earnings $0.00 Estimated Duration 2.00 hrs Warning: The Company shar…" at bounding box center [307, 147] width 113 height 23
click at [325, 164] on button "Done" at bounding box center [331, 164] width 18 height 11
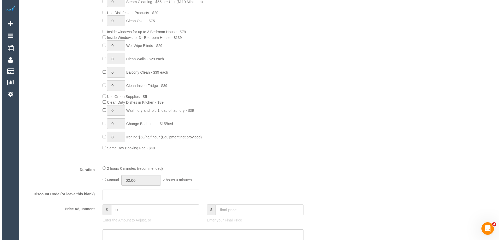
scroll to position [0, 0]
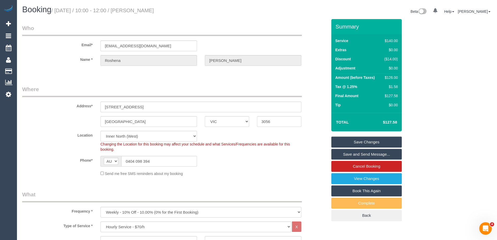
click at [349, 141] on link "Save Changes" at bounding box center [366, 142] width 70 height 11
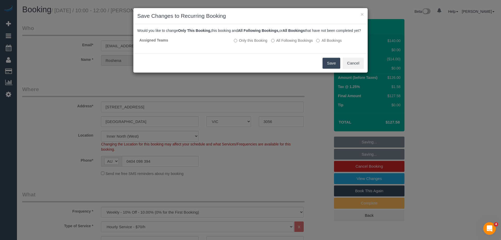
click at [328, 67] on button "Save" at bounding box center [332, 63] width 18 height 11
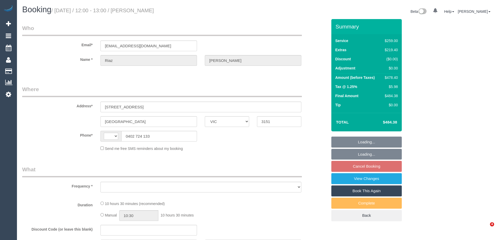
select select "VIC"
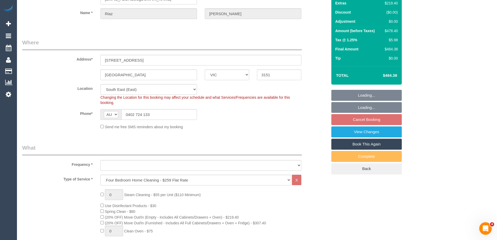
select select "string:AU"
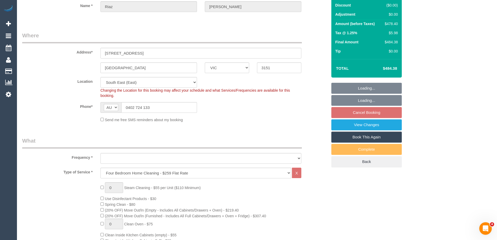
select select "object:1155"
select select "number:28"
select select "number:14"
select select "number:18"
select select "number:24"
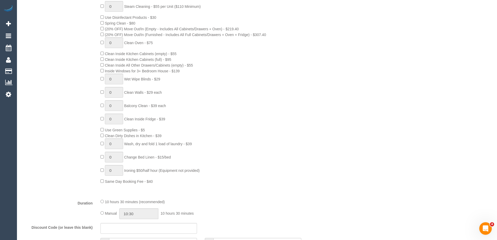
select select "string:stripe-pm_1PAlvb2GScqysDRVTBJSpKnj"
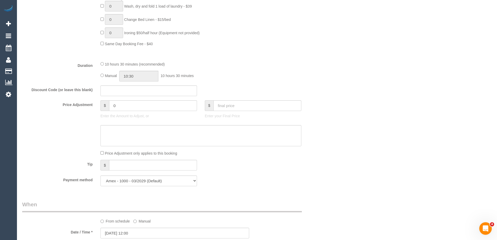
select select "object:1320"
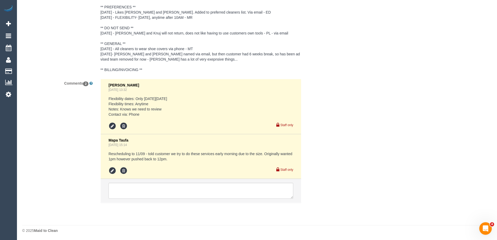
scroll to position [966, 0]
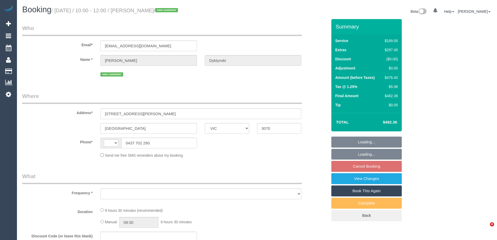
select select "VIC"
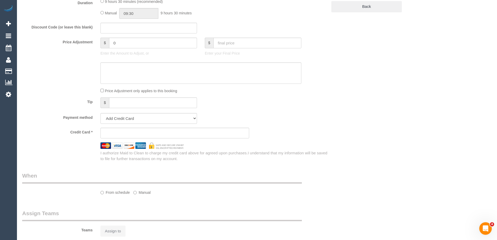
select select "string:stripe-pm_1S1KqG2GScqysDRV2ECsWZaK"
select select "number:28"
select select "number:15"
select select "number:19"
select select "number:25"
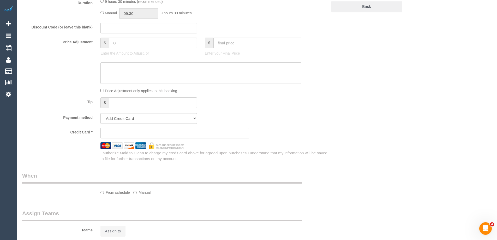
select select "number:34"
select select "number:11"
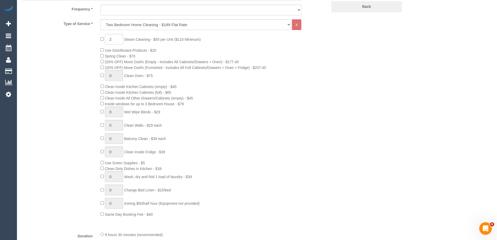
select select "string:AU"
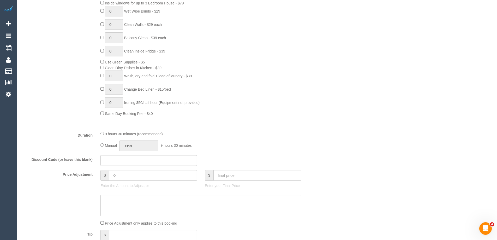
select select "object:814"
select select "spot3"
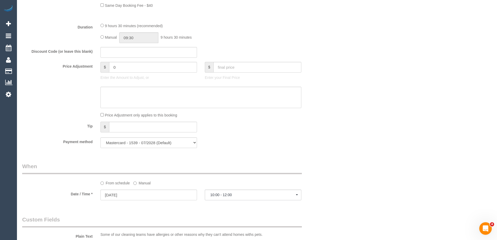
select select "object:824"
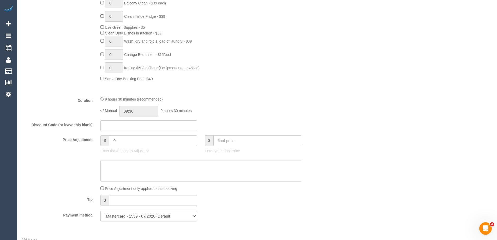
scroll to position [527, 0]
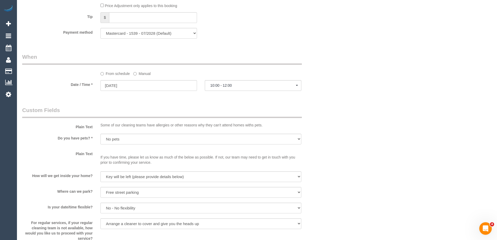
click at [144, 73] on label "Manual" at bounding box center [141, 72] width 17 height 7
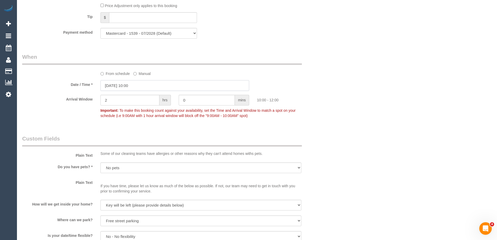
click at [131, 86] on input "08/09/2025 10:00" at bounding box center [174, 85] width 149 height 11
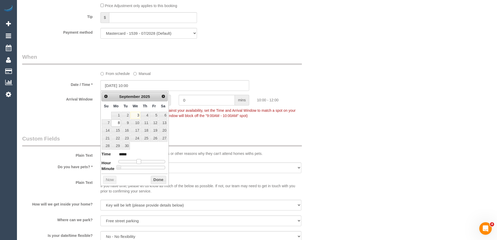
type input "08/09/2025 11:00"
type input "*****"
type input "08/09/2025 12:00"
type input "*****"
drag, startPoint x: 138, startPoint y: 161, endPoint x: 142, endPoint y: 163, distance: 4.7
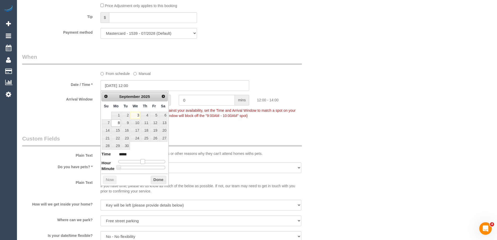
click at [142, 163] on span at bounding box center [142, 161] width 5 height 5
click at [156, 180] on button "Done" at bounding box center [158, 180] width 15 height 8
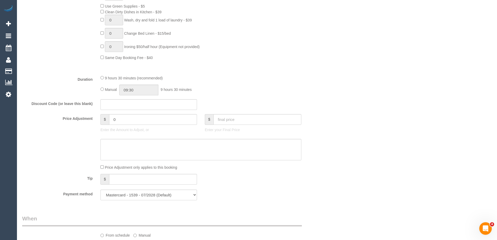
scroll to position [392, 0]
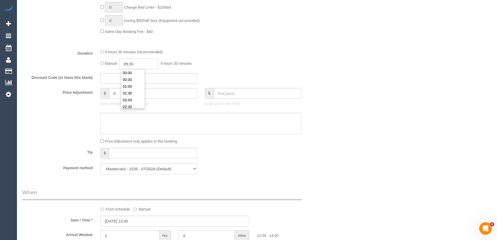
click at [140, 66] on input "09:30" at bounding box center [138, 63] width 39 height 11
click at [130, 78] on li "04:00" at bounding box center [132, 78] width 23 height 7
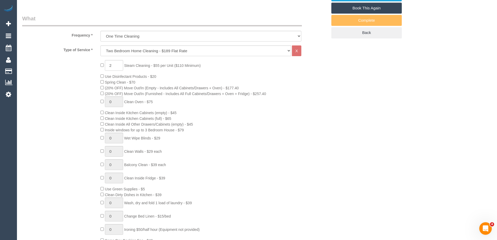
scroll to position [339, 0]
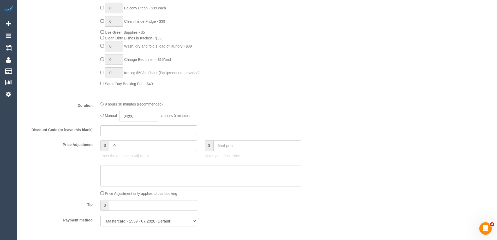
click at [138, 117] on input "04:00" at bounding box center [138, 116] width 39 height 11
type input "03:30"
click at [133, 125] on li "03:30" at bounding box center [132, 125] width 23 height 7
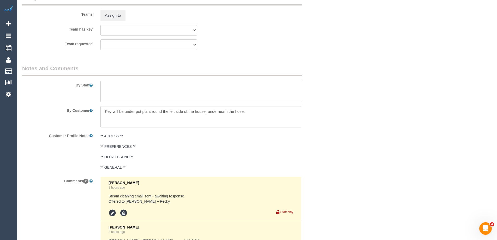
scroll to position [835, 0]
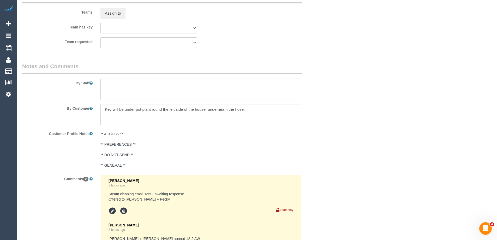
click at [114, 88] on textarea at bounding box center [200, 89] width 201 height 21
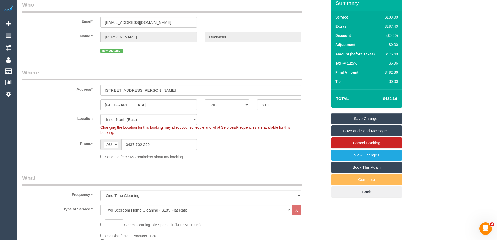
scroll to position [0, 0]
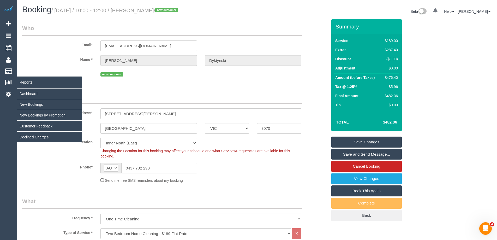
type textarea "Estimated time of 6-7 hrs + SC"
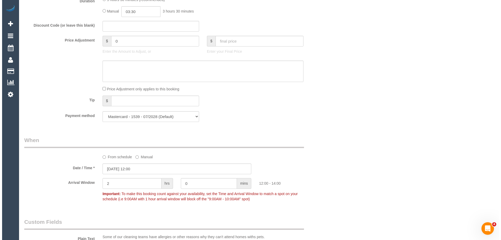
scroll to position [626, 0]
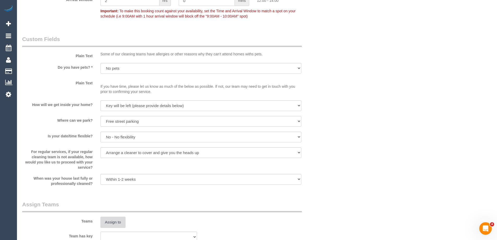
click at [115, 221] on button "Assign to" at bounding box center [112, 222] width 25 height 11
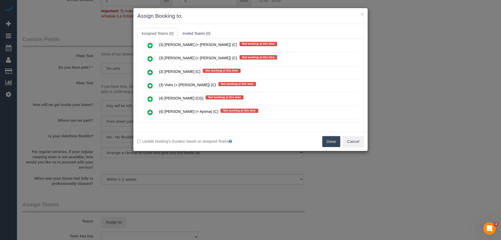
scroll to position [1305, 0]
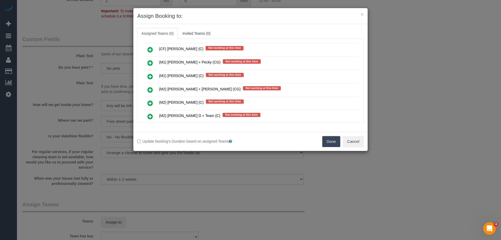
click at [149, 62] on icon at bounding box center [149, 63] width 5 height 6
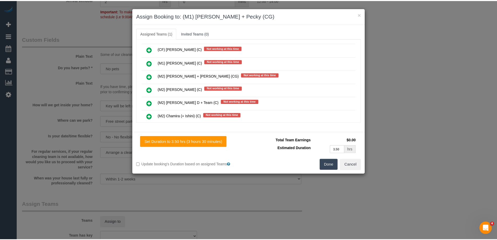
scroll to position [0, 0]
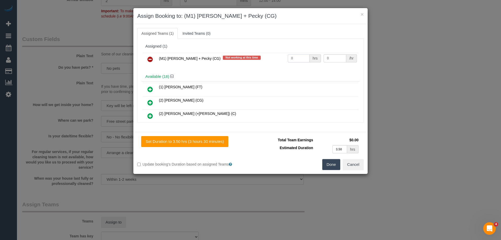
drag, startPoint x: 299, startPoint y: 61, endPoint x: 270, endPoint y: 59, distance: 29.6
click at [269, 59] on tr "(M1) Daniel + Pecky (CG) Not working at this time 0 hrs 0 /hr" at bounding box center [251, 59] width 216 height 13
type input "1"
drag, startPoint x: 317, startPoint y: 57, endPoint x: 287, endPoint y: 57, distance: 30.3
click at [287, 57] on tr "(M1) Daniel + Pecky (CG) Not working at this time 1 hrs 0 /hr" at bounding box center [251, 59] width 216 height 13
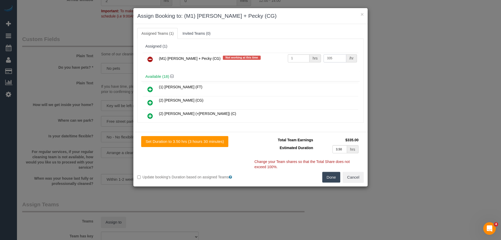
type input "335"
click at [329, 174] on button "Done" at bounding box center [331, 177] width 18 height 11
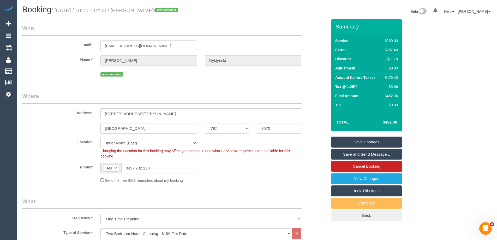
drag, startPoint x: 179, startPoint y: 11, endPoint x: 145, endPoint y: 8, distance: 34.3
click at [145, 8] on small "/ September 08, 2025 / 10:00 - 12:00 / Kate Dyktynski / new customer" at bounding box center [115, 11] width 128 height 6
copy small "Kate Dyktynski"
click at [360, 143] on link "Save Changes" at bounding box center [366, 142] width 70 height 11
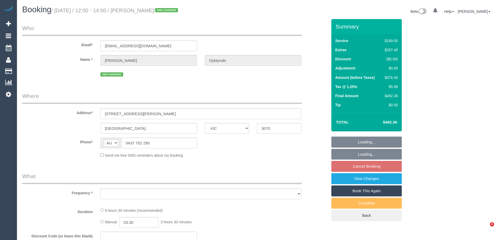
select select "VIC"
select select "object:578"
select select "string:stripe-pm_1S1KqG2GScqysDRV2ECsWZaK"
select select "number:28"
select select "number:15"
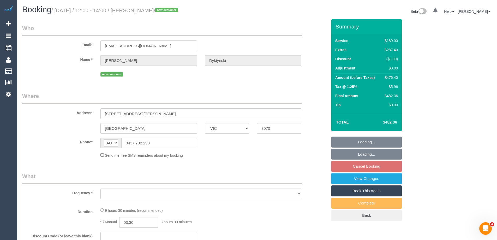
select select "number:19"
select select "number:25"
select select "number:34"
select select "number:11"
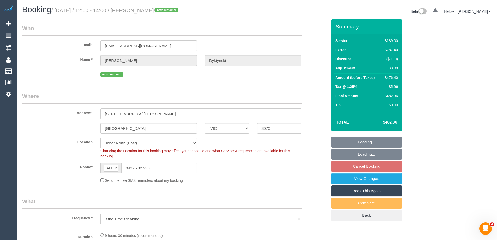
select select "object:825"
select select "spot3"
